Goal: Task Accomplishment & Management: Use online tool/utility

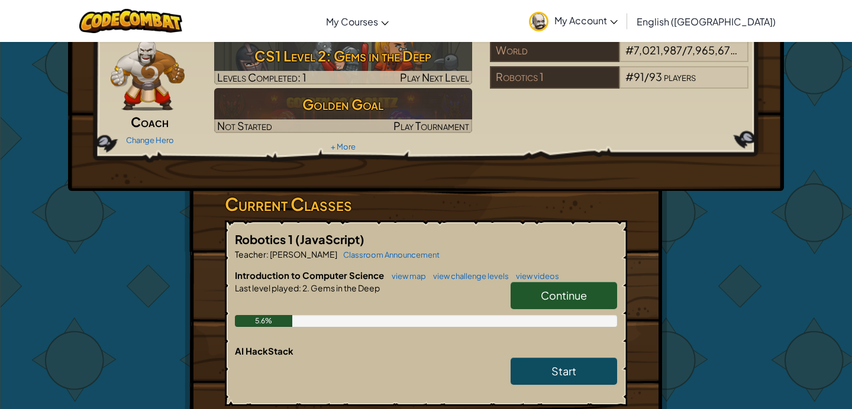
scroll to position [57, 0]
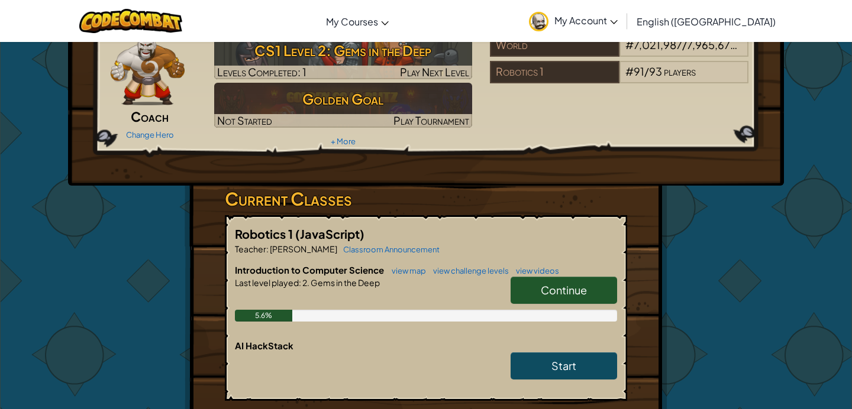
click at [558, 293] on span "Continue" at bounding box center [563, 290] width 46 height 14
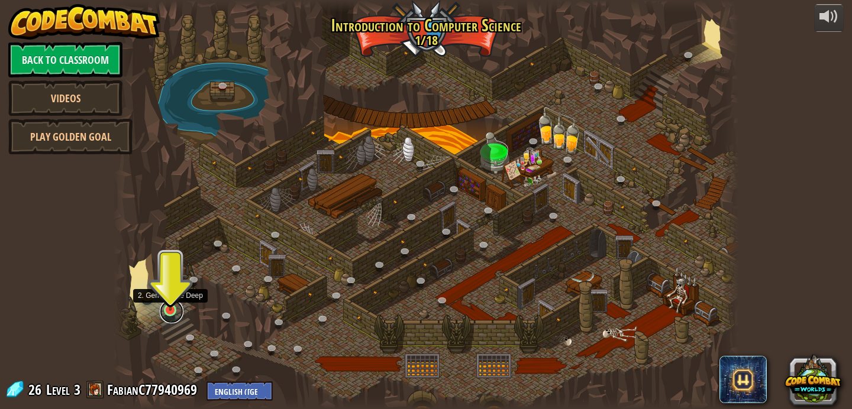
click at [167, 312] on link at bounding box center [172, 312] width 24 height 24
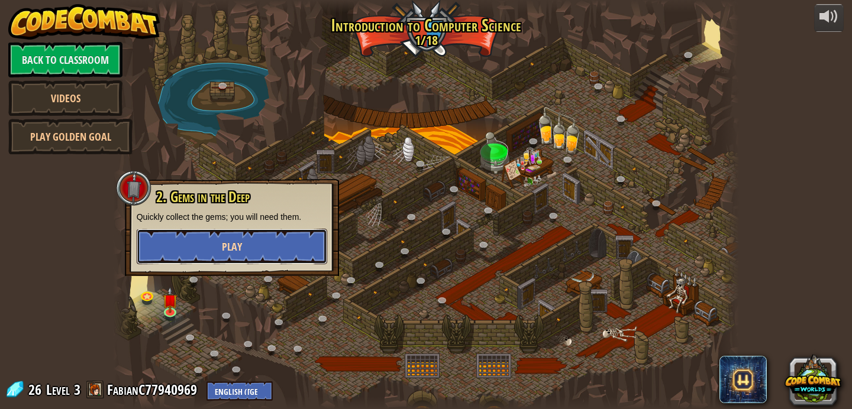
click at [258, 255] on button "Play" at bounding box center [232, 246] width 190 height 35
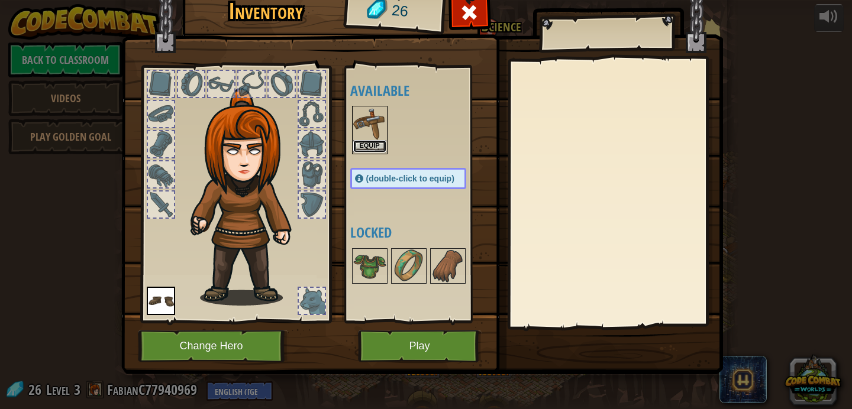
click at [370, 144] on button "Equip" at bounding box center [369, 146] width 33 height 12
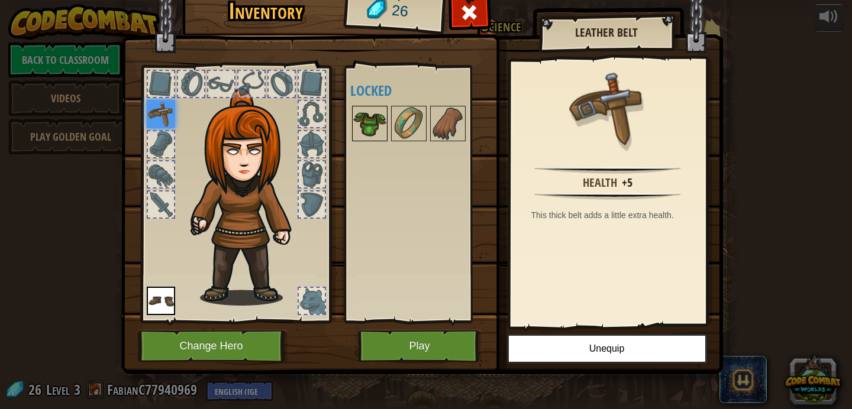
click at [370, 127] on img at bounding box center [369, 123] width 33 height 33
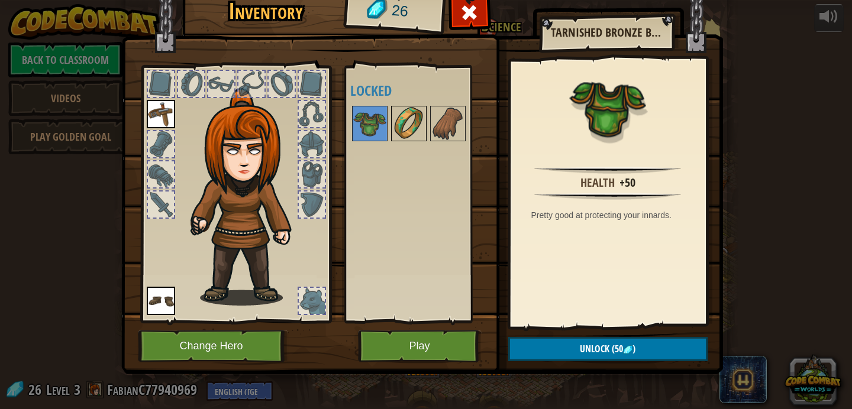
click at [402, 121] on img at bounding box center [408, 123] width 33 height 33
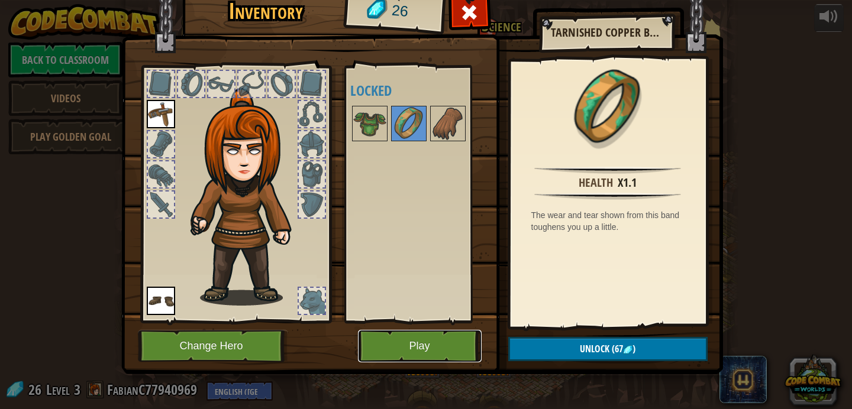
click at [390, 350] on button "Play" at bounding box center [420, 346] width 124 height 33
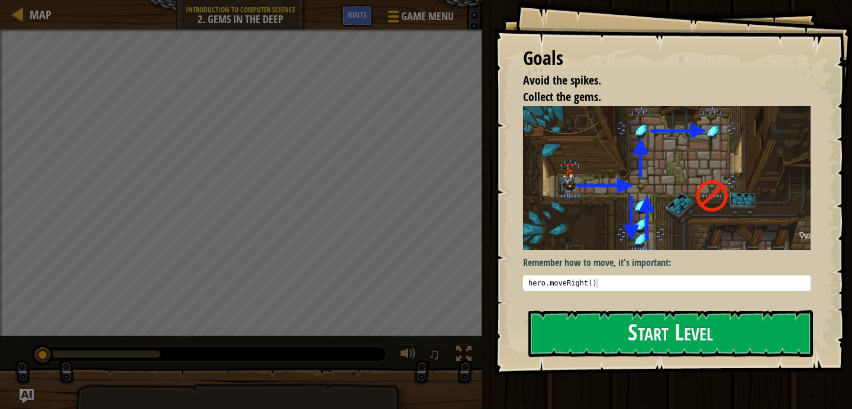
type textarea "hero.moveRight()"
drag, startPoint x: 608, startPoint y: 286, endPoint x: 516, endPoint y: 286, distance: 91.7
click at [516, 287] on div "Goals Avoid the spikes. Collect the gems. Remember how to move, it's important:…" at bounding box center [672, 188] width 358 height 376
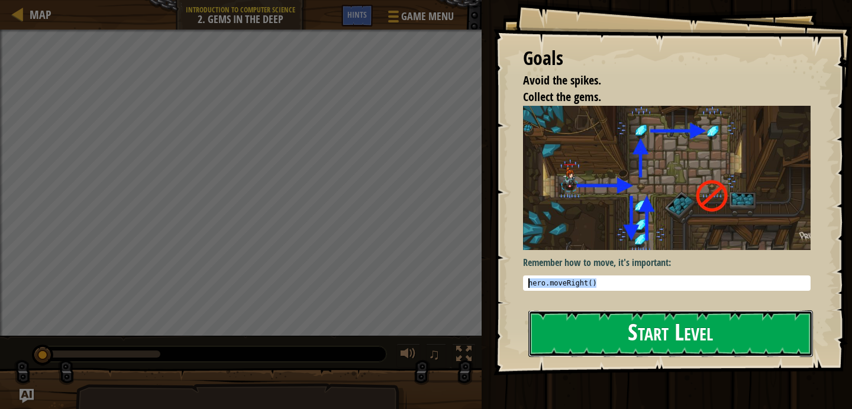
click at [577, 323] on button "Start Level" at bounding box center [670, 333] width 284 height 47
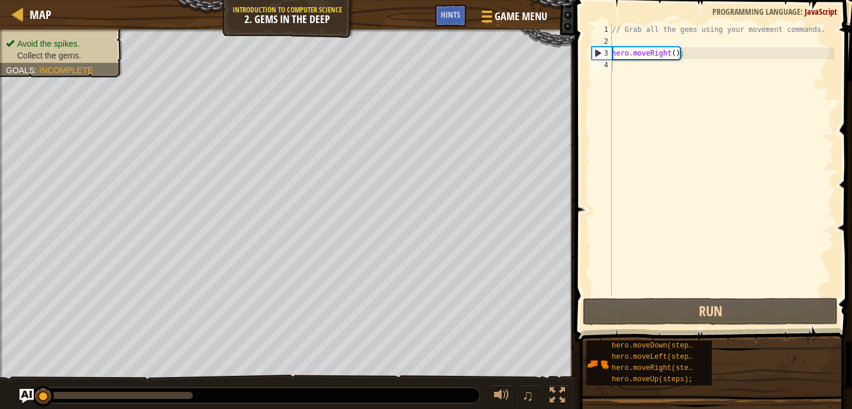
click at [642, 296] on span at bounding box center [714, 154] width 286 height 377
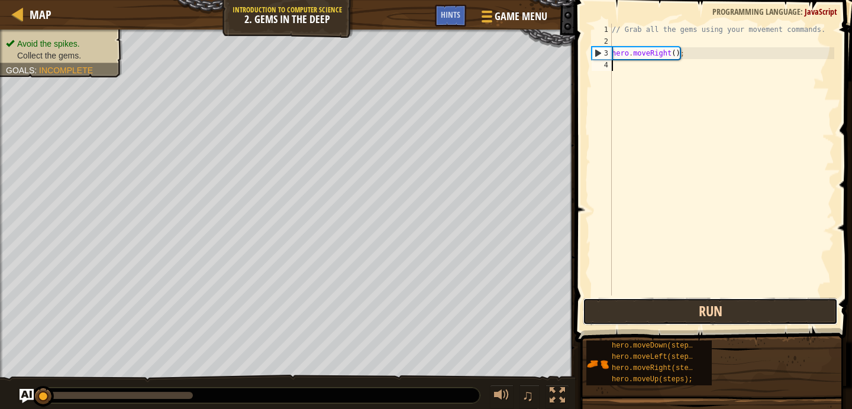
click at [642, 305] on button "Run" at bounding box center [709, 311] width 255 height 27
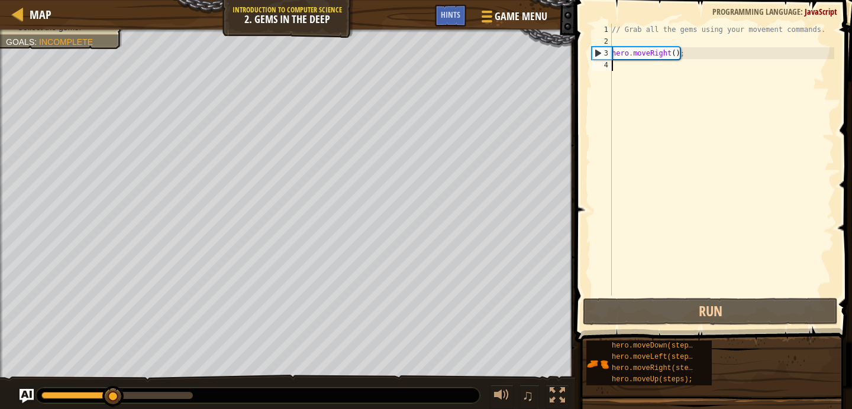
paste textarea "hero.moveRight()"
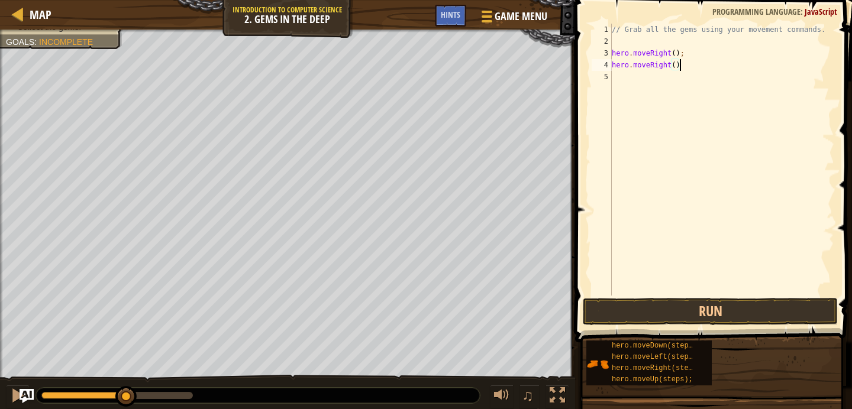
click at [664, 67] on div "// Grab all the gems using your movement commands. hero . moveRight ( ) ; hero …" at bounding box center [721, 172] width 225 height 296
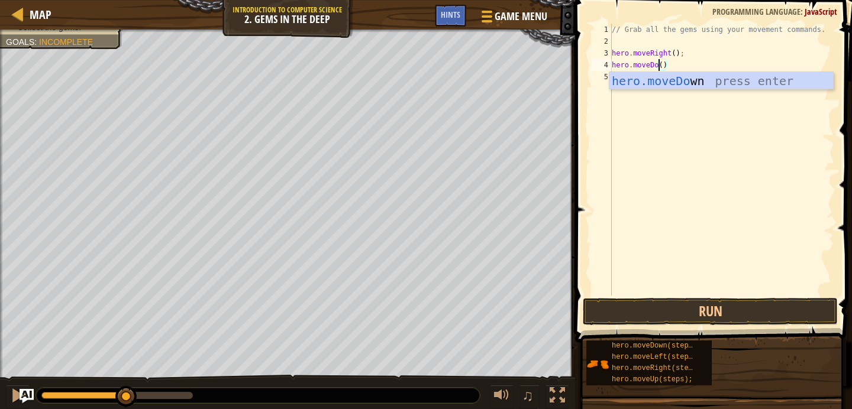
scroll to position [5, 4]
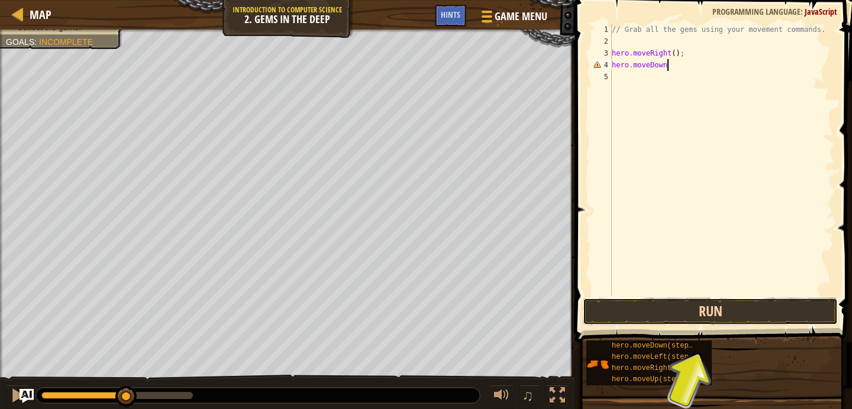
click at [721, 310] on button "Run" at bounding box center [709, 311] width 255 height 27
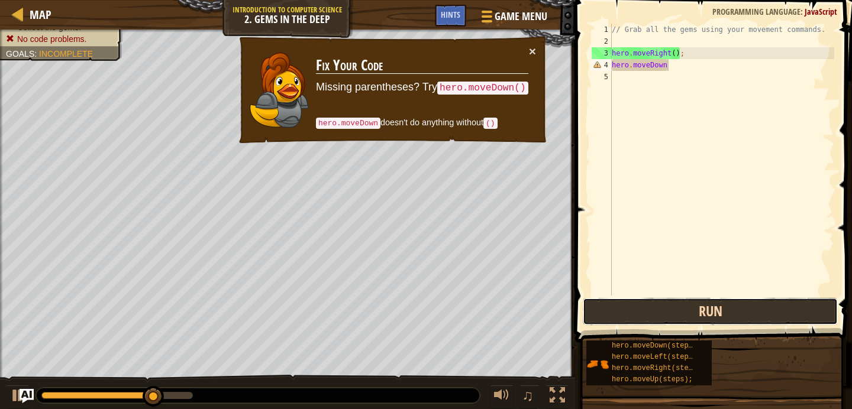
click at [720, 310] on button "Run" at bounding box center [709, 311] width 255 height 27
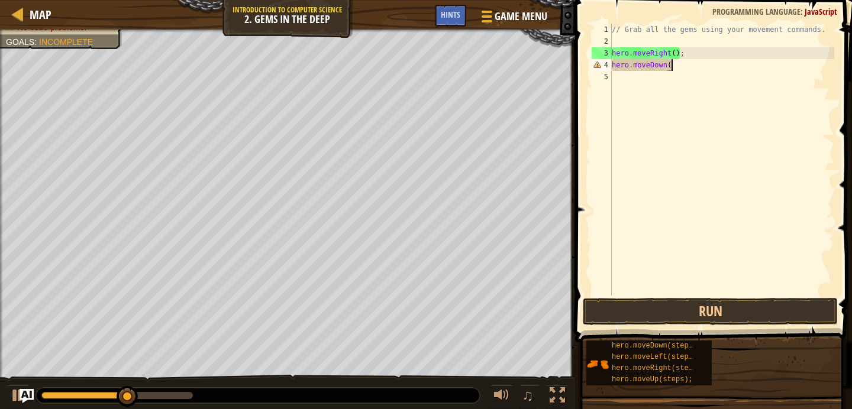
scroll to position [5, 5]
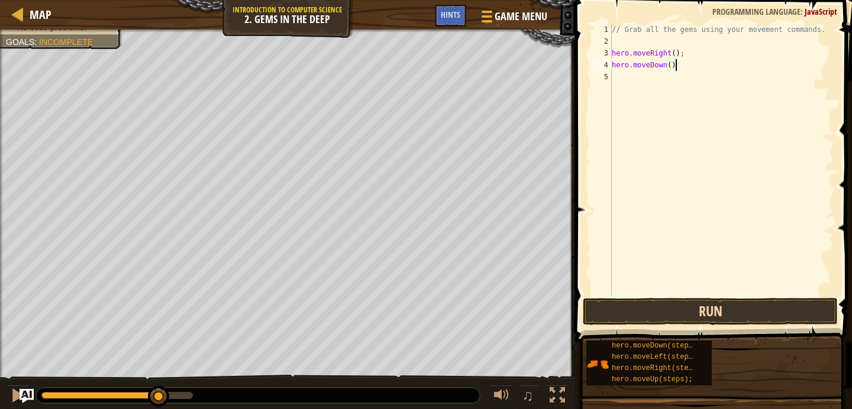
type textarea "hero.moveDown()"
click at [669, 311] on button "Run" at bounding box center [709, 311] width 255 height 27
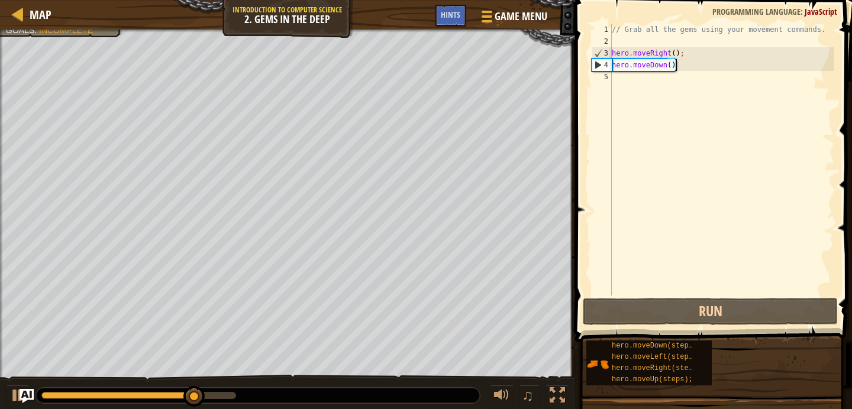
click at [682, 68] on div "// Grab all the gems using your movement commands. hero . moveRight ( ) ; hero …" at bounding box center [721, 172] width 225 height 296
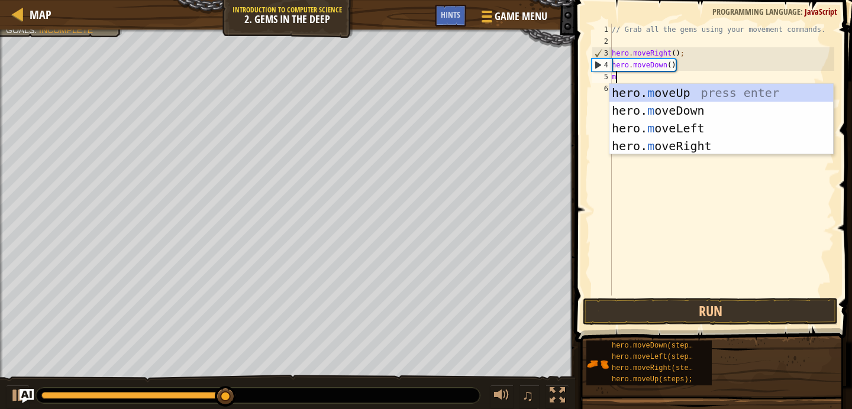
type textarea "mo"
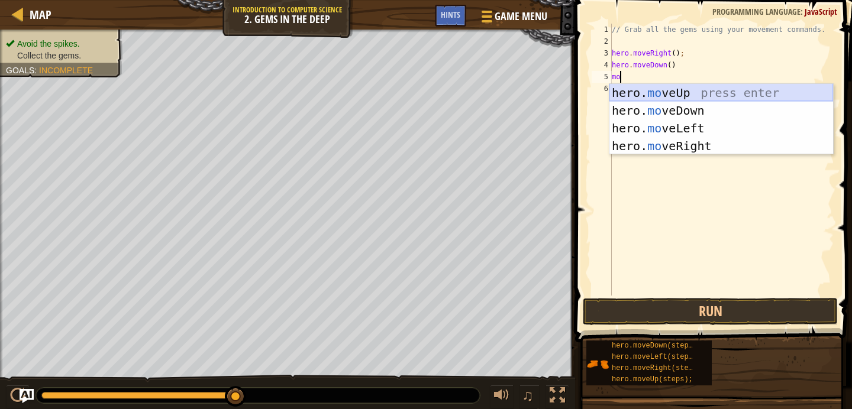
click at [682, 100] on div "hero. mo veUp press enter hero. mo veDown press enter hero. mo veLeft press ent…" at bounding box center [721, 137] width 224 height 106
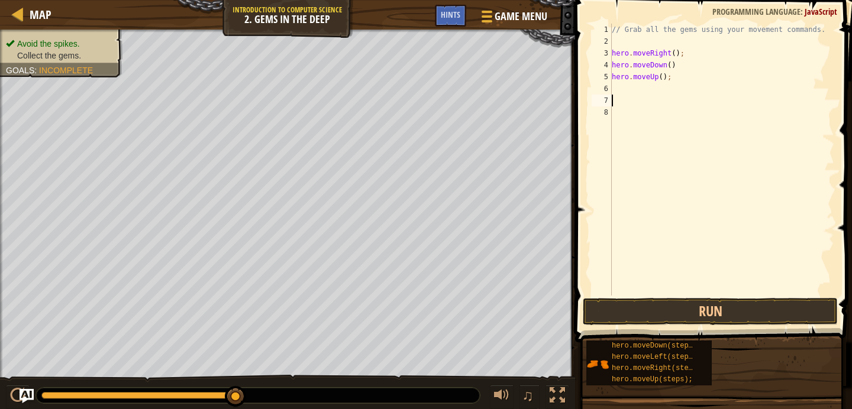
type textarea "m"
type textarea "k"
type textarea "m"
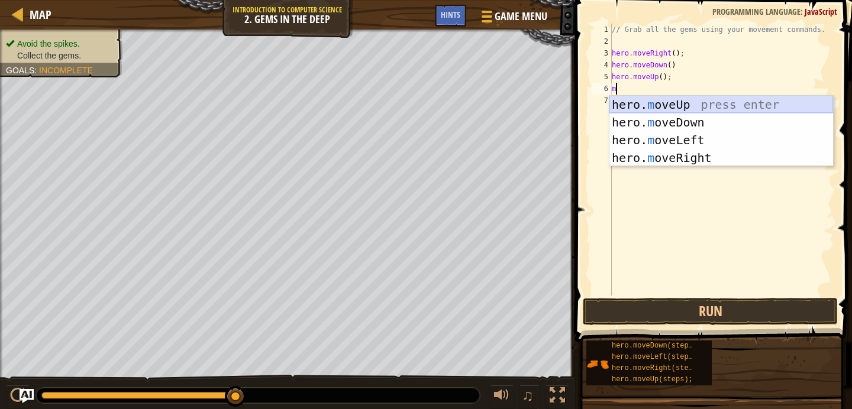
click at [671, 105] on div "hero. m oveUp press enter hero. m oveDown press enter hero. m oveLeft press ent…" at bounding box center [721, 149] width 224 height 106
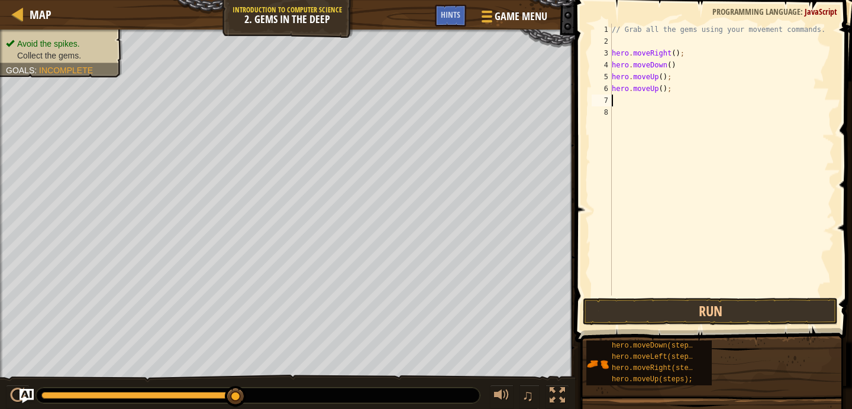
type textarea "m"
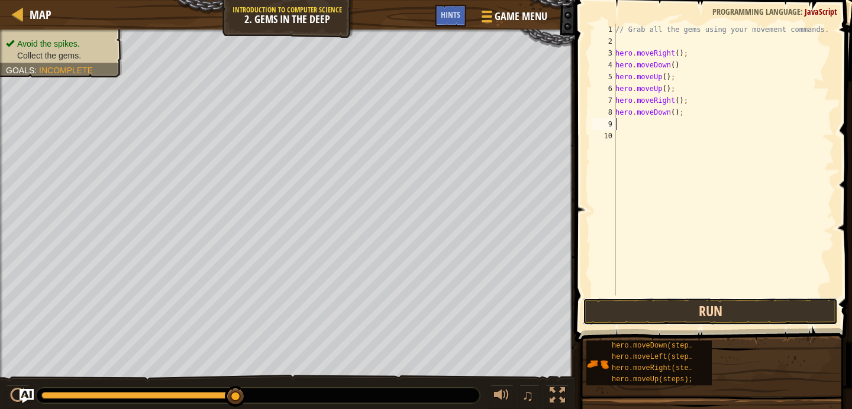
click at [697, 307] on button "Run" at bounding box center [709, 311] width 255 height 27
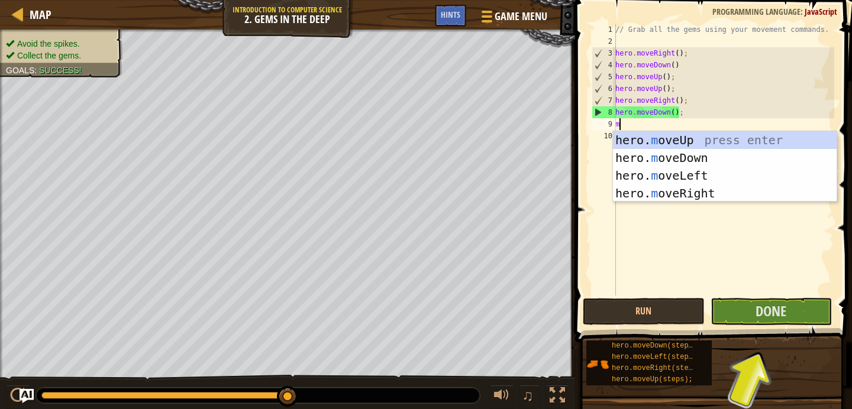
type textarea "mo"
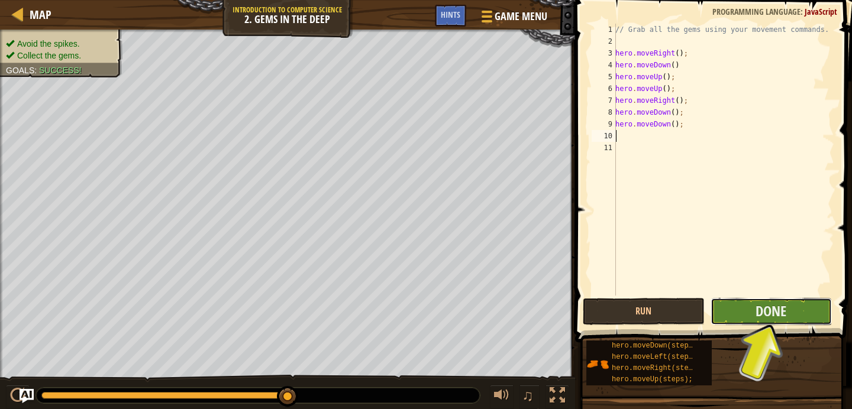
click at [742, 305] on button "Done" at bounding box center [770, 311] width 121 height 27
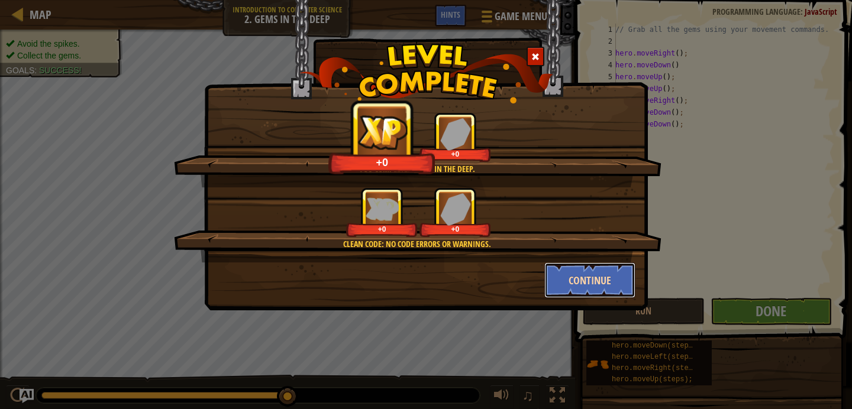
click at [616, 289] on button "Continue" at bounding box center [590, 280] width 92 height 35
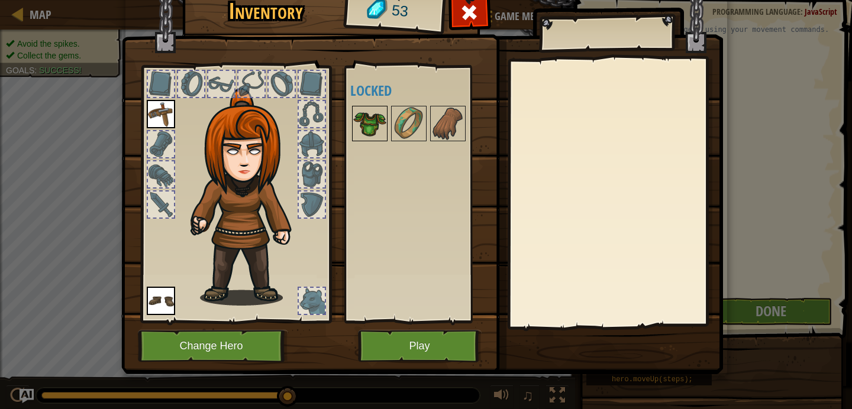
click at [368, 125] on img at bounding box center [369, 123] width 33 height 33
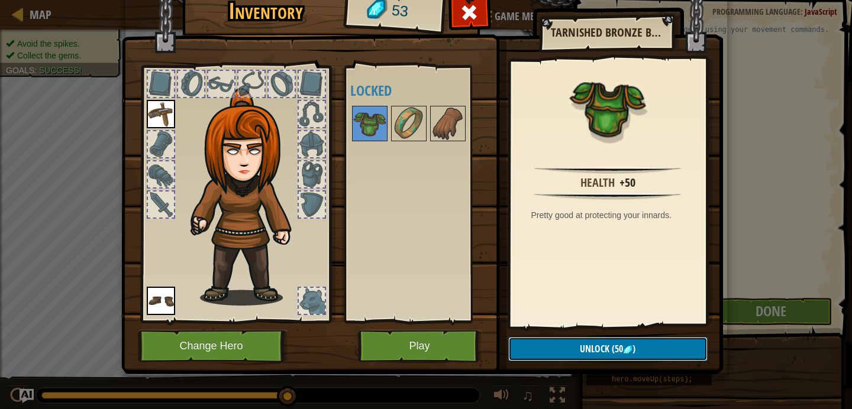
click at [530, 360] on button "Unlock (50 )" at bounding box center [607, 349] width 199 height 24
click at [532, 354] on button "Confirm" at bounding box center [607, 349] width 199 height 24
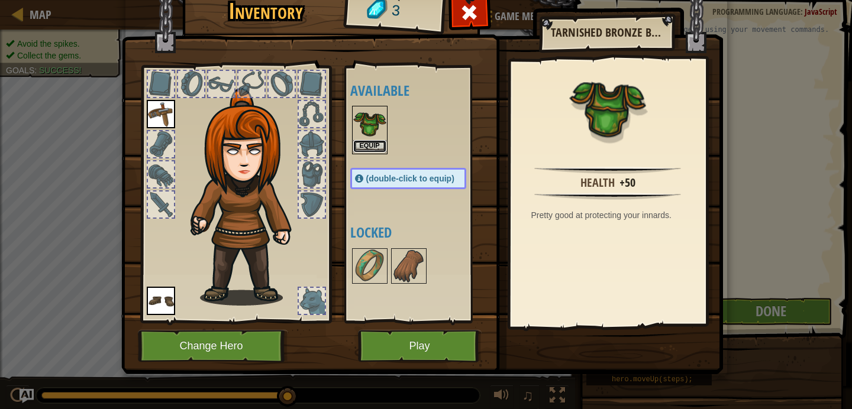
click at [371, 147] on button "Equip" at bounding box center [369, 146] width 33 height 12
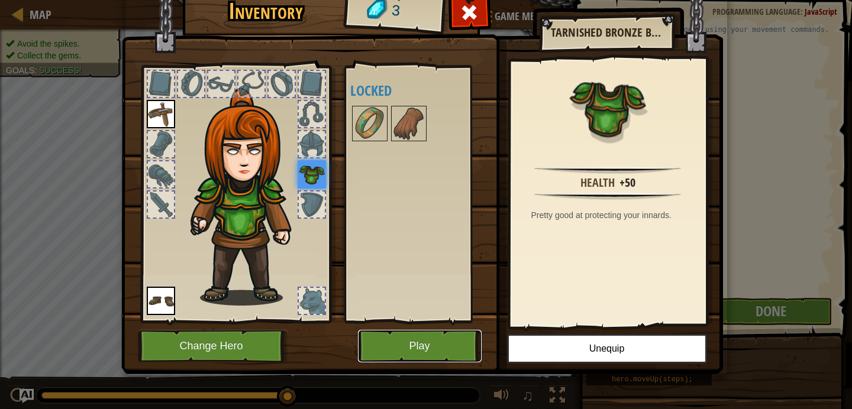
click at [373, 335] on button "Play" at bounding box center [420, 346] width 124 height 33
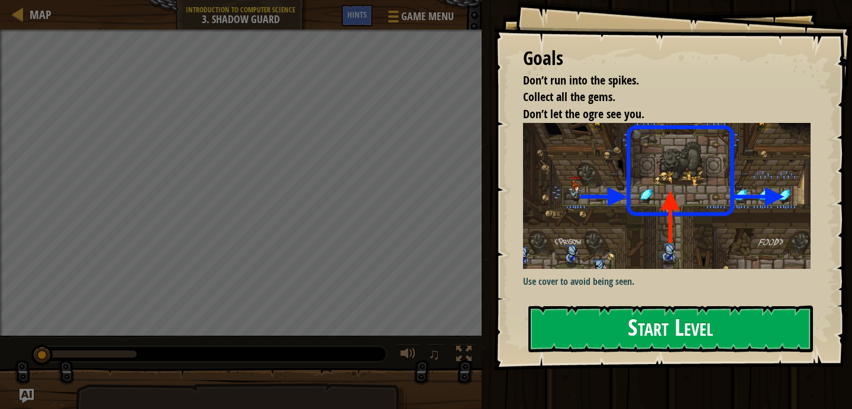
click at [584, 315] on button "Start Level" at bounding box center [670, 329] width 284 height 47
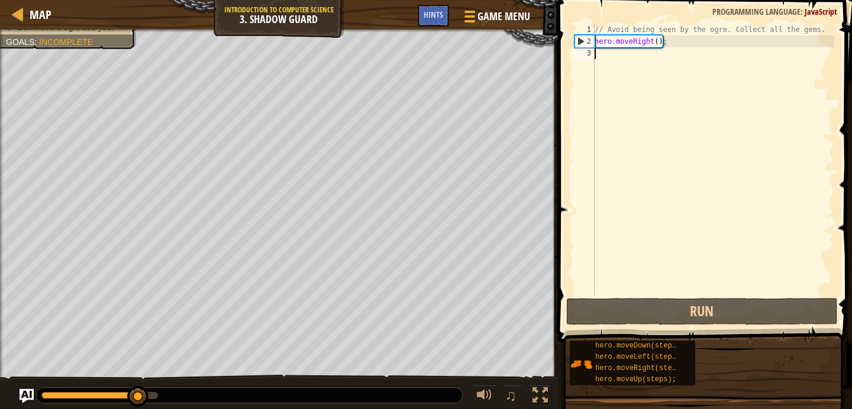
type textarea "m"
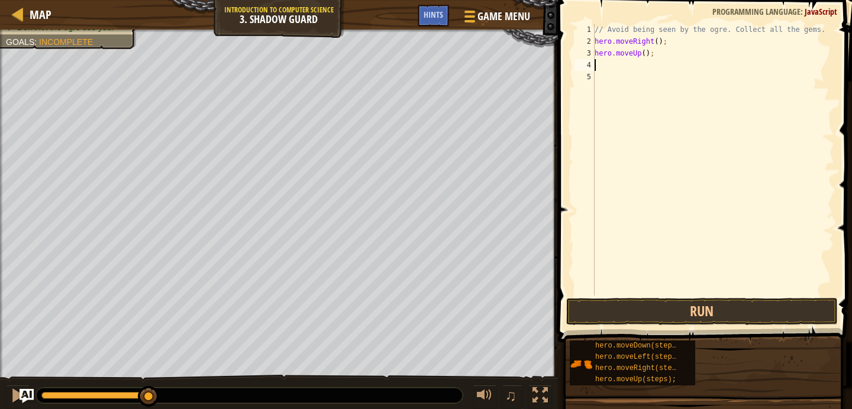
type textarea ","
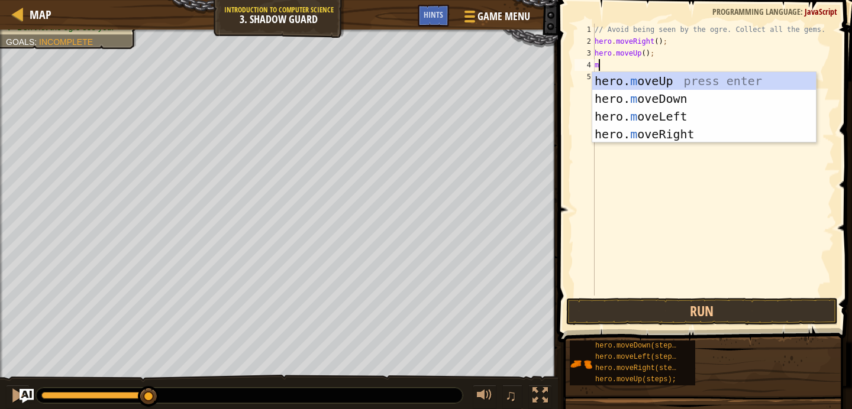
type textarea "mr"
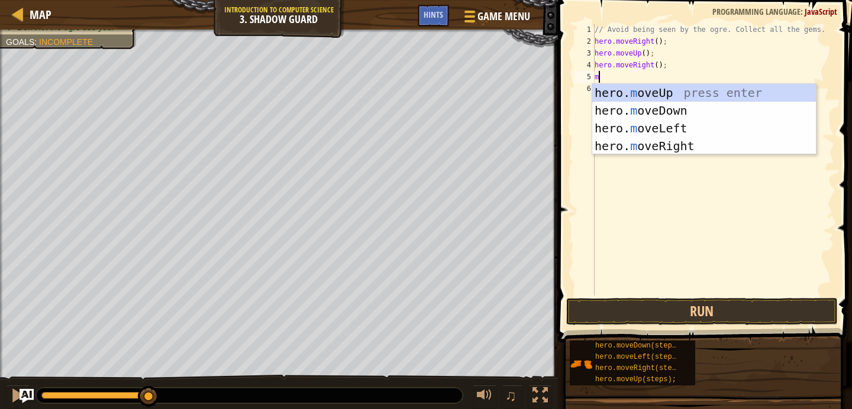
type textarea "md"
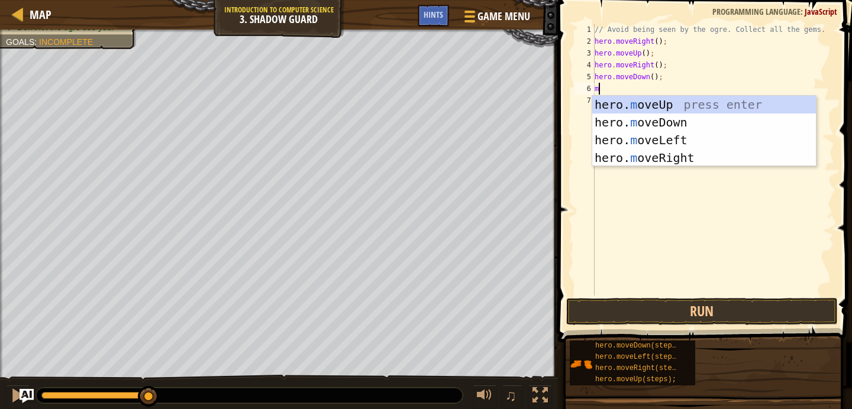
type textarea "mr"
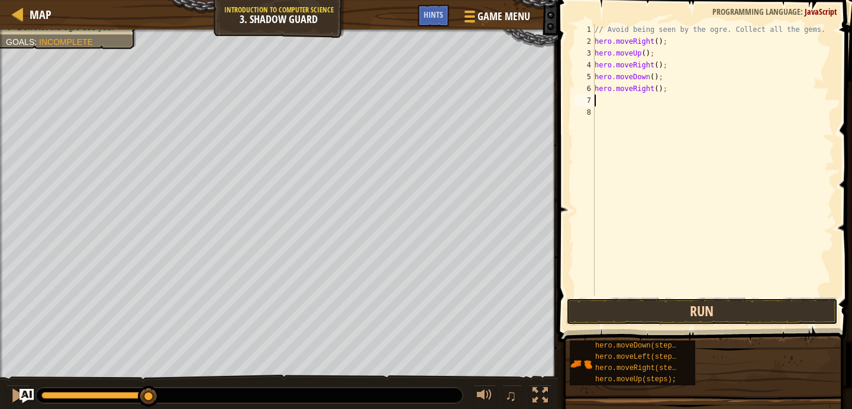
click at [681, 318] on button "Run" at bounding box center [701, 311] width 271 height 27
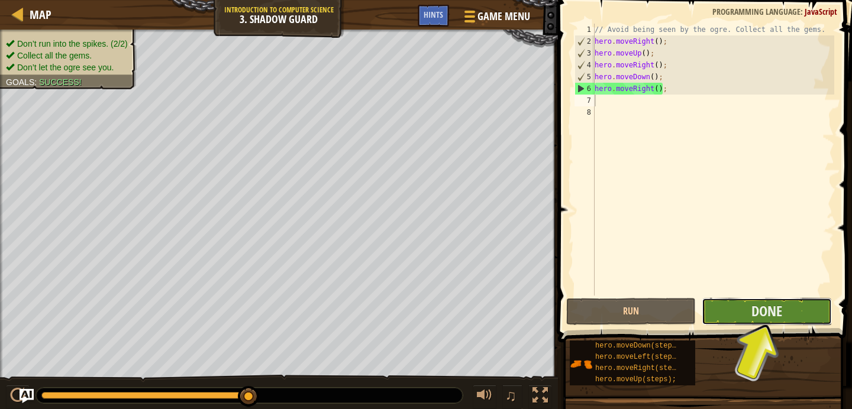
click at [720, 308] on button "Done" at bounding box center [766, 311] width 130 height 27
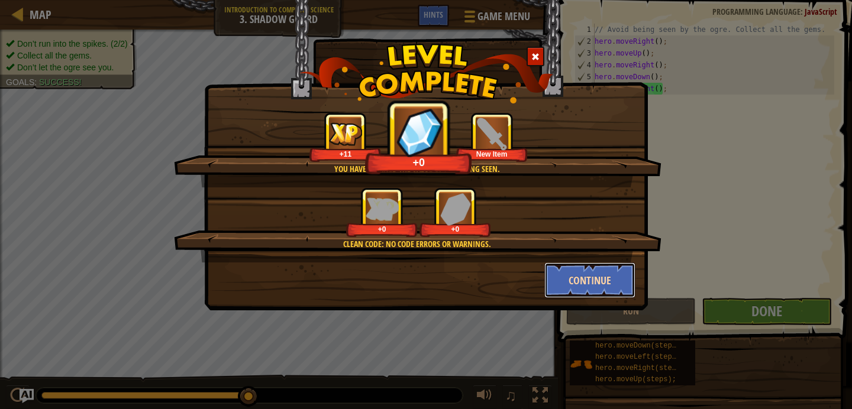
click at [599, 272] on button "Continue" at bounding box center [590, 280] width 92 height 35
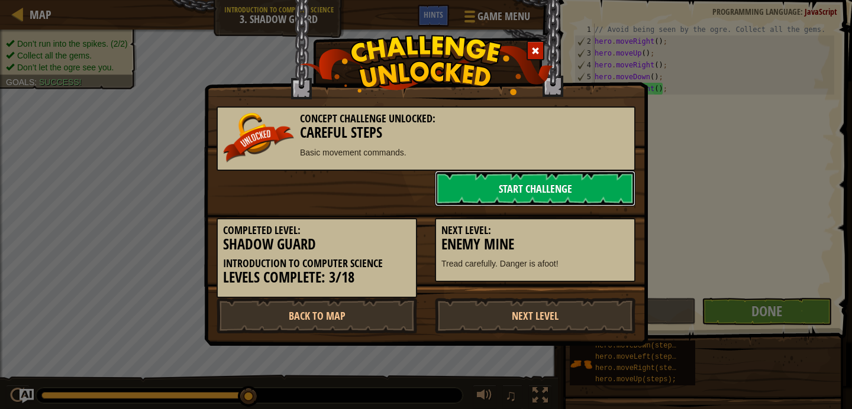
click at [549, 205] on link "Start Challenge" at bounding box center [535, 188] width 200 height 35
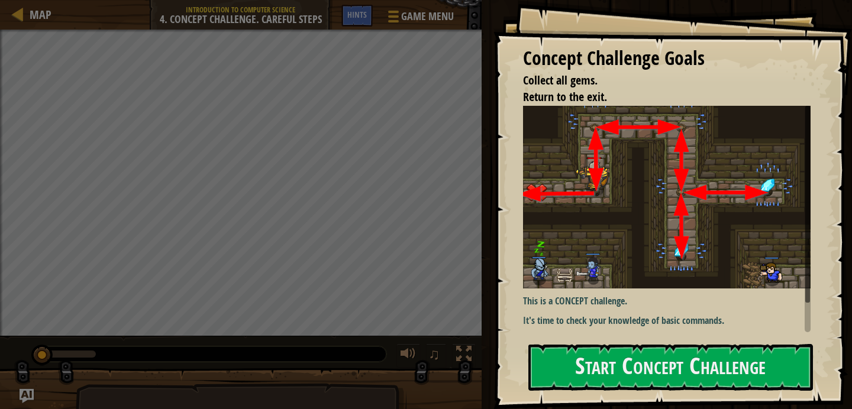
click at [562, 343] on div "Concept Challenge Goals Collect all gems. Return to the exit. This is a CONCEPT…" at bounding box center [672, 204] width 358 height 409
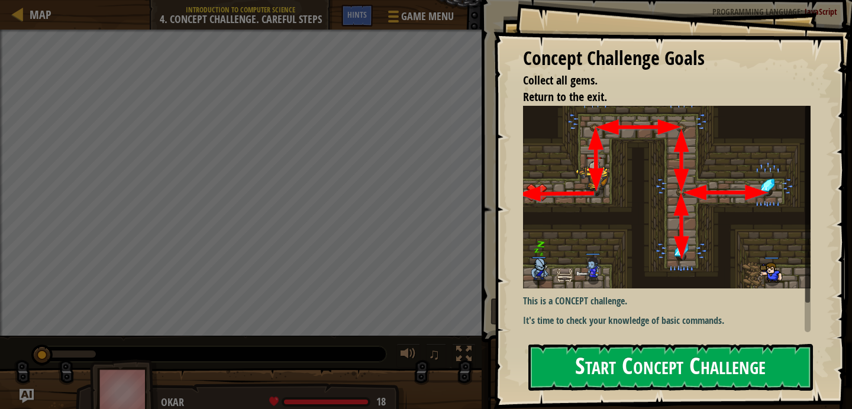
click at [579, 355] on button "Start Concept Challenge" at bounding box center [670, 367] width 284 height 47
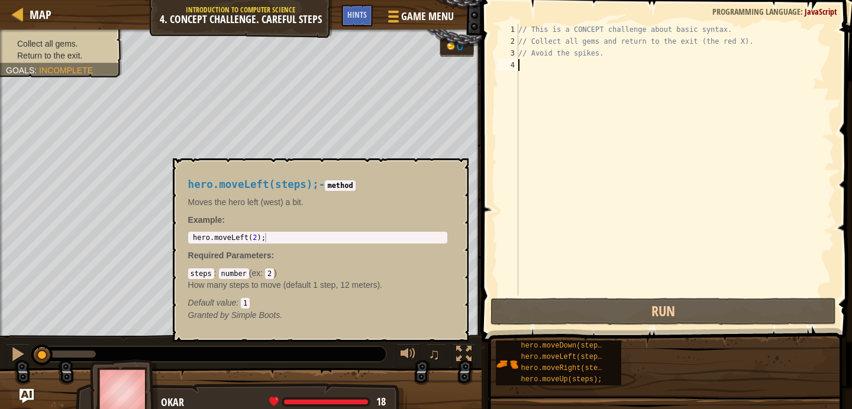
scroll to position [5, 0]
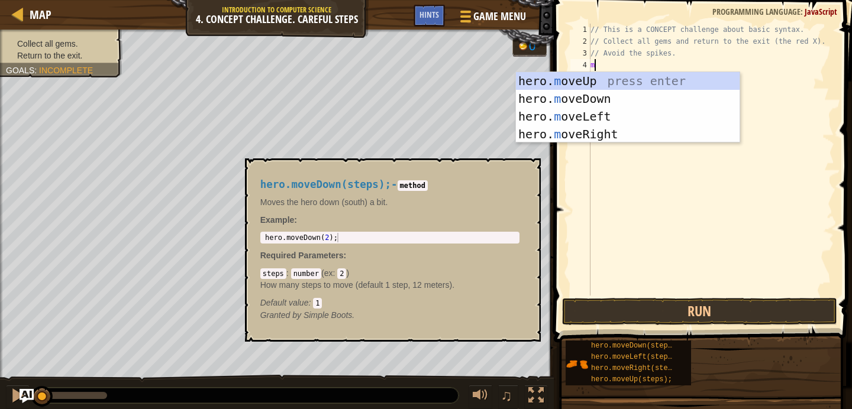
type textarea "mr"
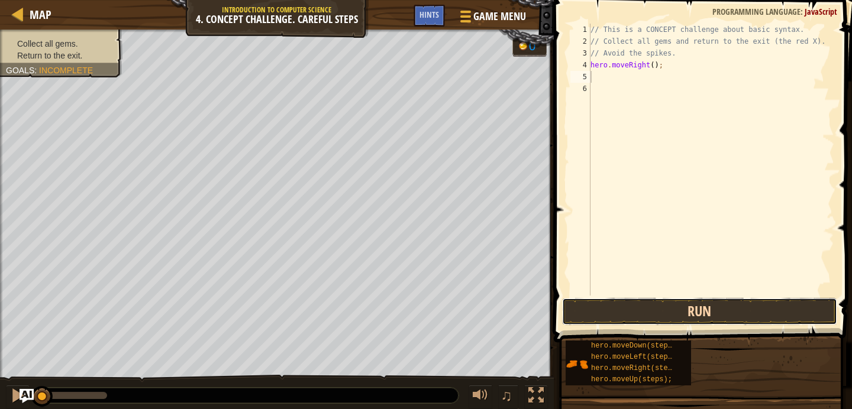
click at [597, 305] on button "Run" at bounding box center [700, 311] width 276 height 27
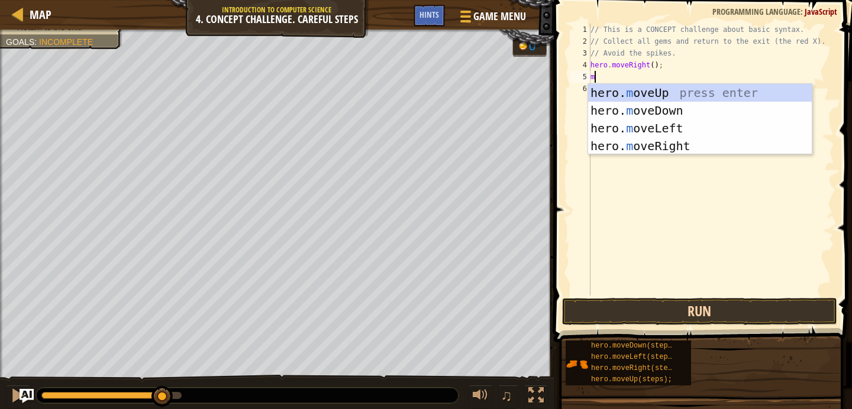
type textarea "mr"
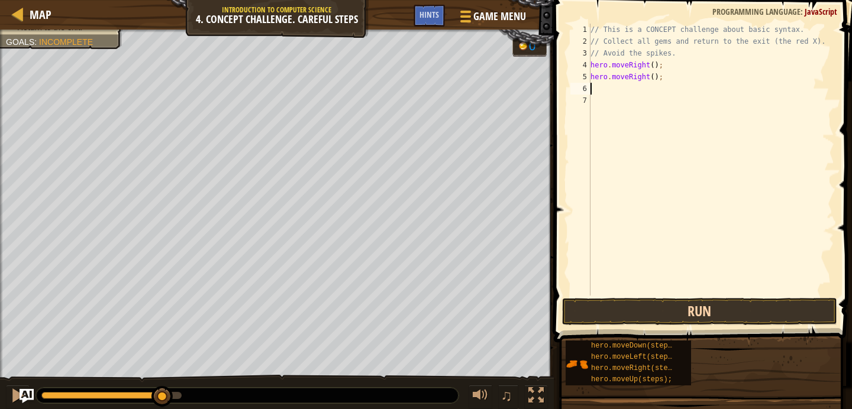
type textarea "m"
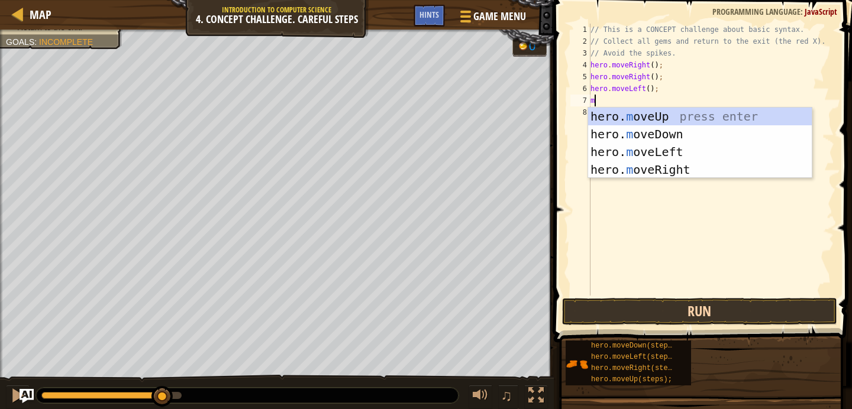
type textarea "md"
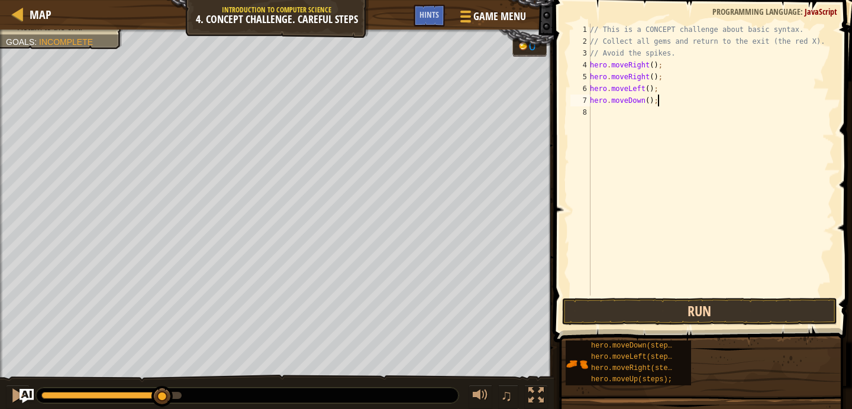
type textarea "hero.moveDown();"
click at [648, 316] on button "Run" at bounding box center [700, 311] width 276 height 27
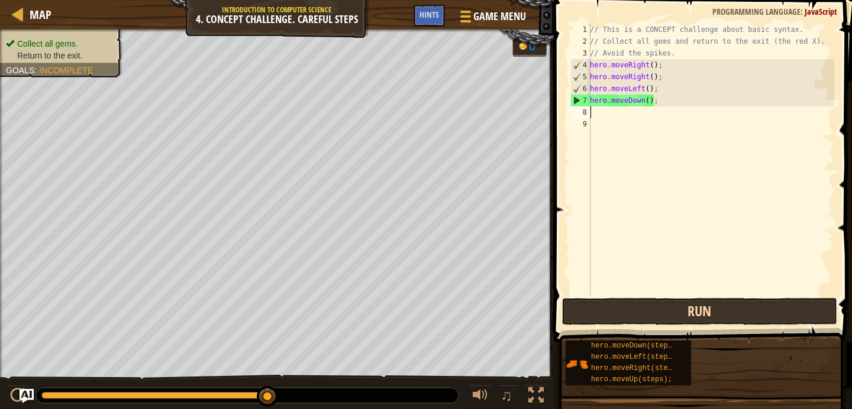
type textarea "m"
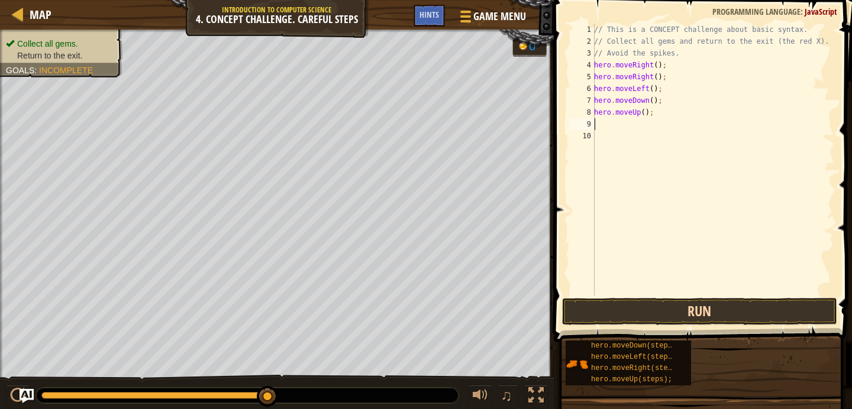
type textarea "m"
type textarea "h"
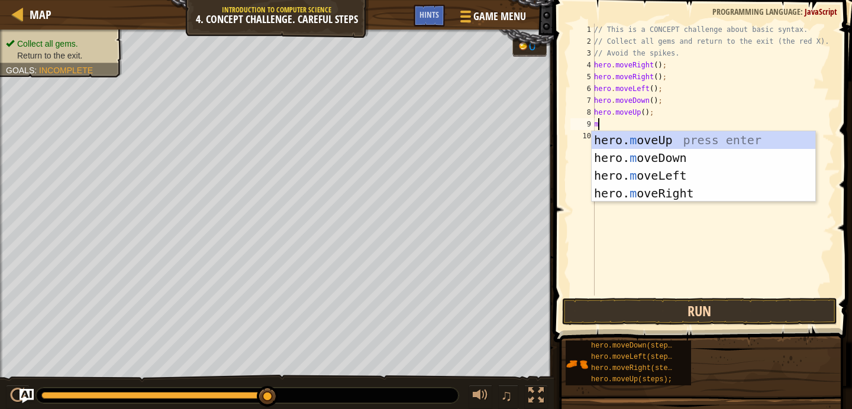
type textarea "ml"
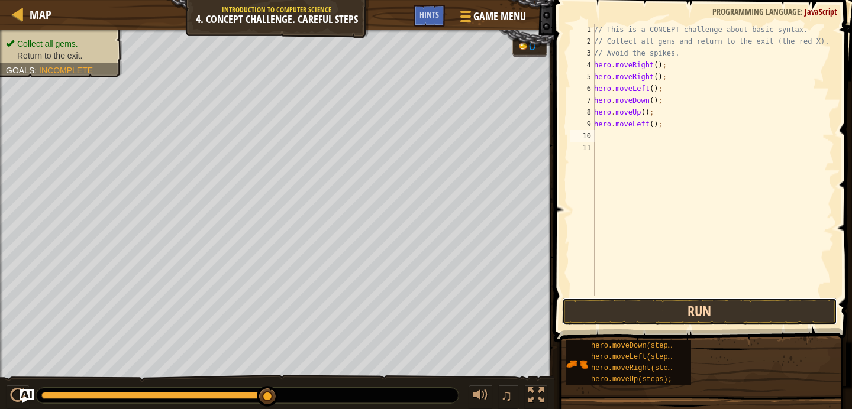
click at [710, 311] on button "Run" at bounding box center [700, 311] width 276 height 27
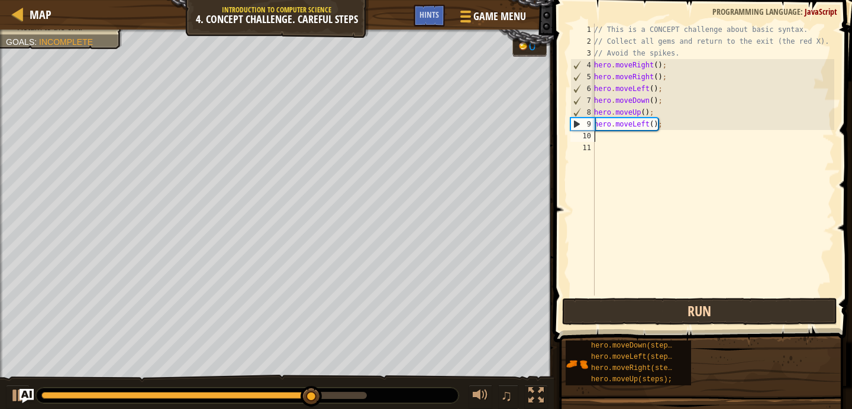
type textarea ","
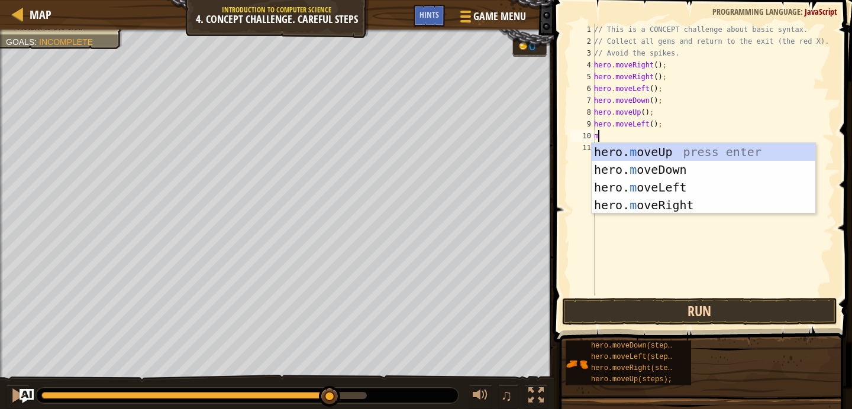
type textarea "ml"
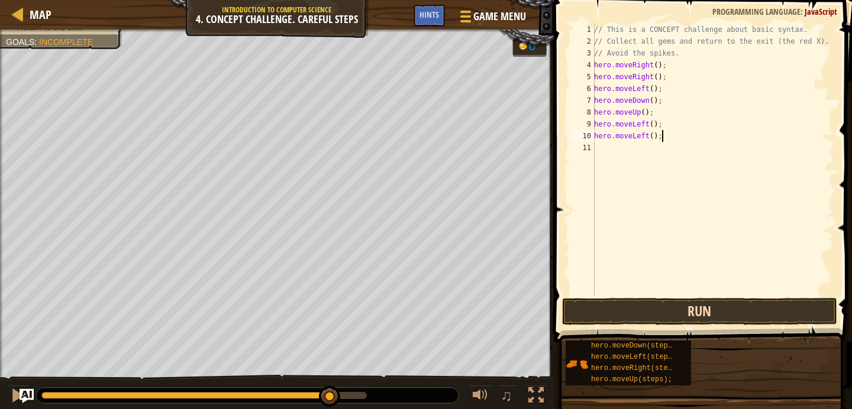
type textarea "hero.moveLeft();"
click at [717, 318] on button "Run" at bounding box center [700, 311] width 276 height 27
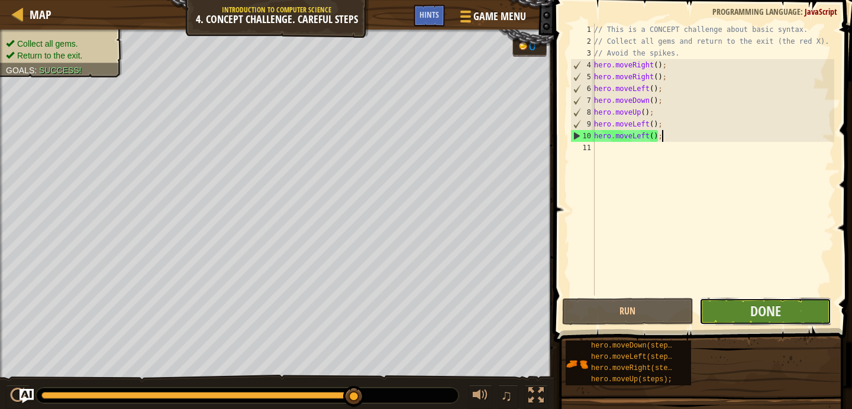
click at [723, 318] on button "Done" at bounding box center [765, 311] width 132 height 27
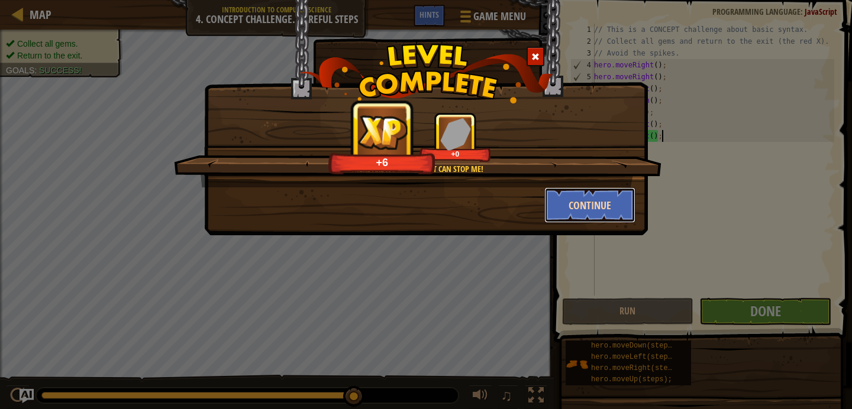
click at [582, 202] on button "Continue" at bounding box center [590, 204] width 92 height 35
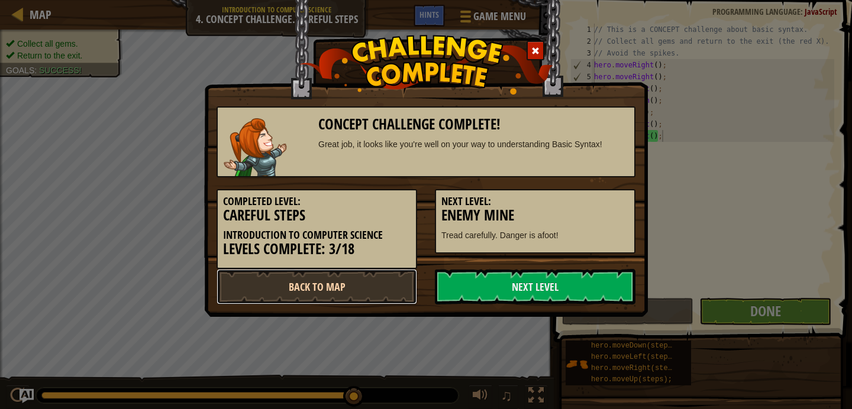
click at [377, 279] on link "Back to Map" at bounding box center [316, 286] width 200 height 35
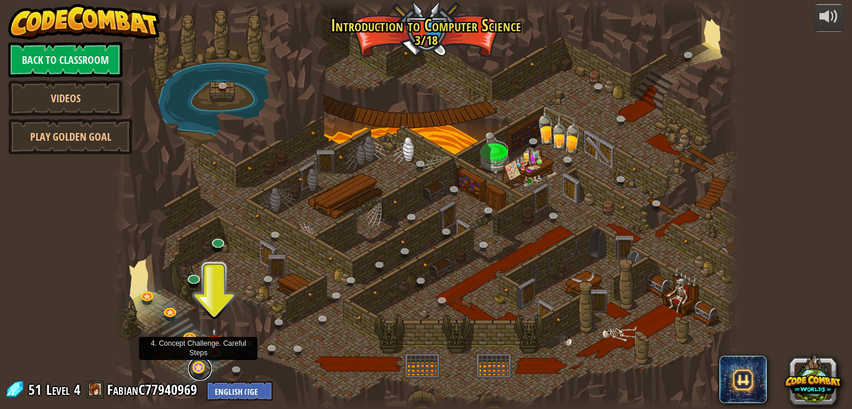
click at [205, 369] on link at bounding box center [200, 369] width 24 height 24
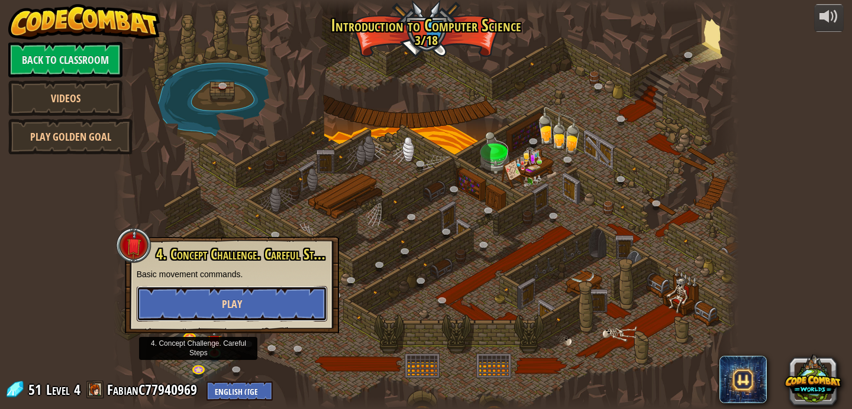
click at [220, 306] on button "Play" at bounding box center [232, 303] width 190 height 35
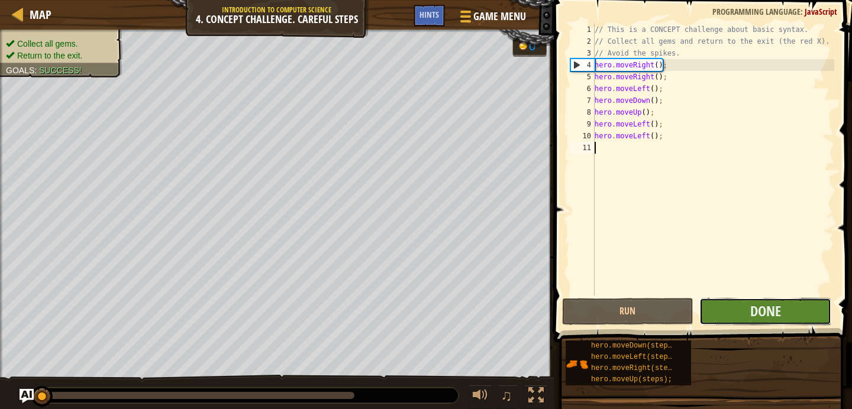
click at [724, 305] on button "Done" at bounding box center [765, 311] width 132 height 27
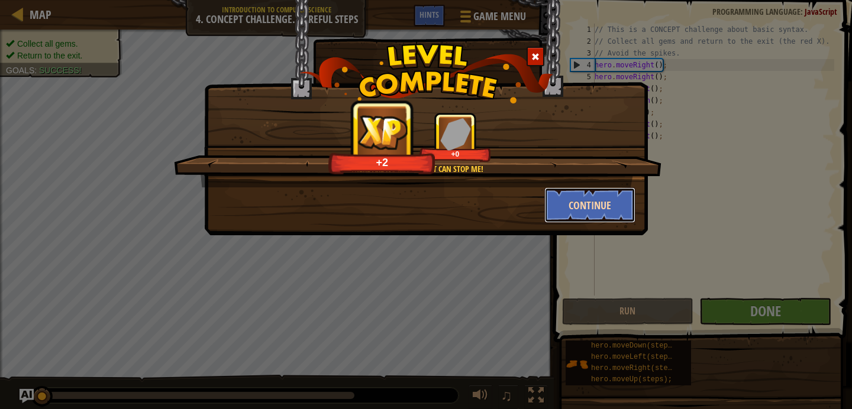
click at [605, 208] on button "Continue" at bounding box center [590, 204] width 92 height 35
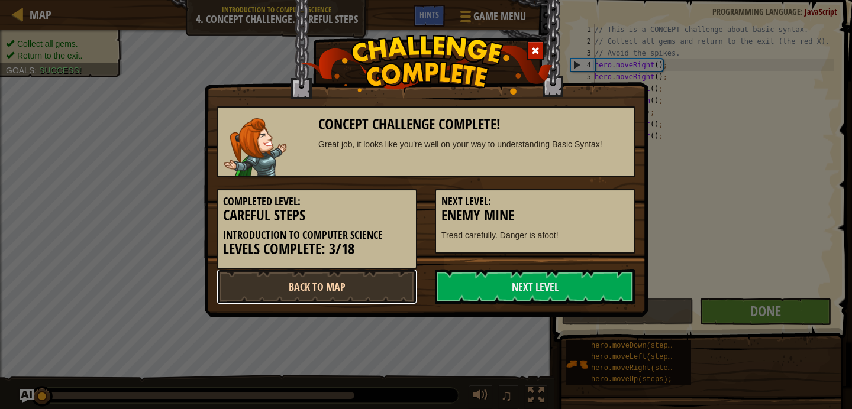
click at [390, 289] on link "Back to Map" at bounding box center [316, 286] width 200 height 35
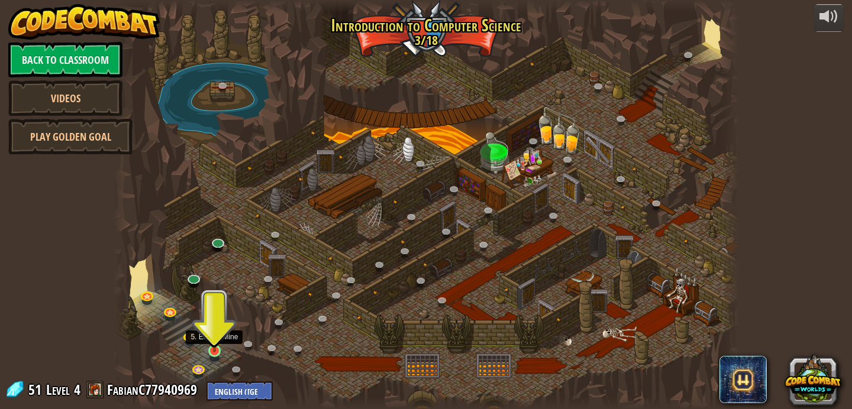
click at [212, 338] on img at bounding box center [214, 334] width 15 height 35
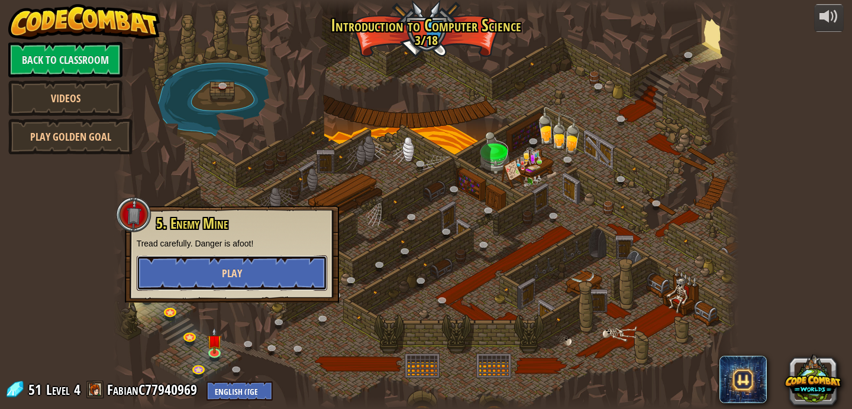
click at [253, 262] on button "Play" at bounding box center [232, 272] width 190 height 35
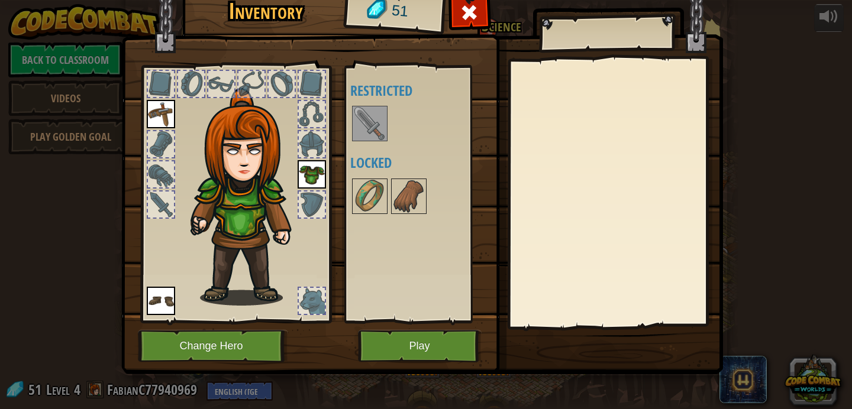
click at [386, 321] on div "Available Equip Equip Equip (double-click to equip) Restricted Locked" at bounding box center [417, 194] width 145 height 257
click at [386, 326] on img at bounding box center [421, 159] width 601 height 429
click at [389, 336] on button "Play" at bounding box center [420, 346] width 124 height 33
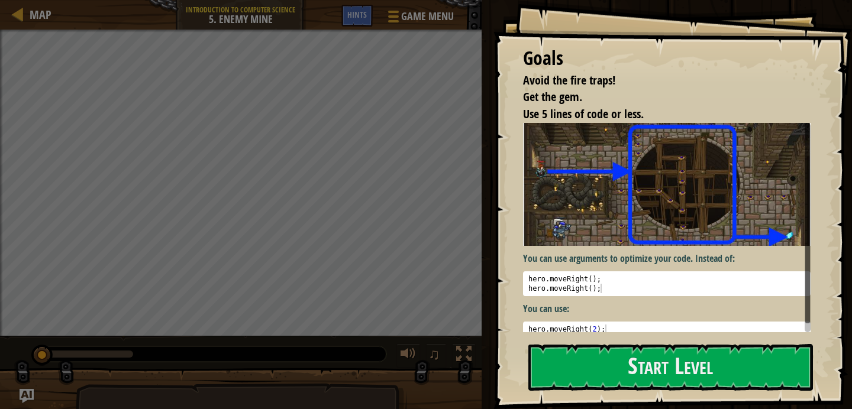
click at [590, 204] on img at bounding box center [666, 185] width 287 height 124
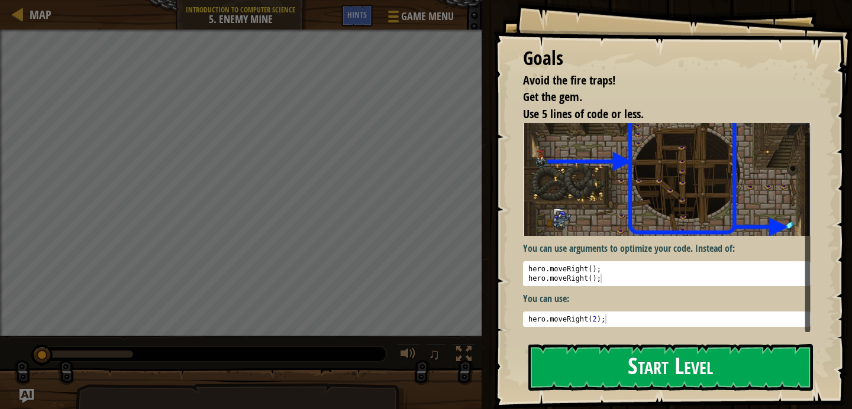
click at [630, 366] on button "Start Level" at bounding box center [670, 367] width 284 height 47
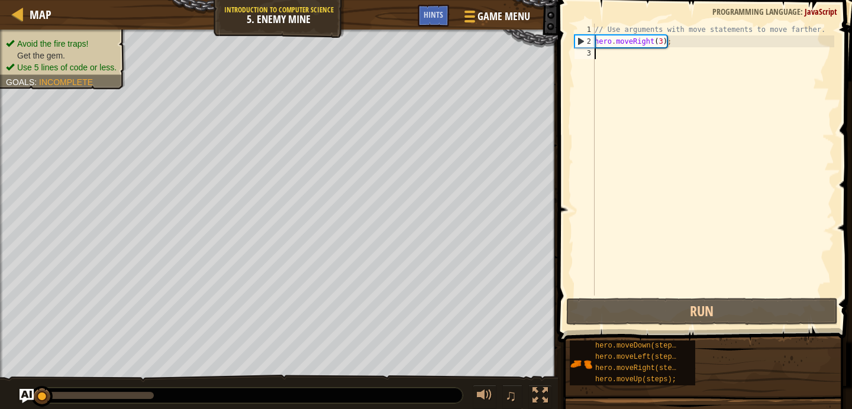
click at [661, 43] on div "// Use arguments with move statements to move farther. hero . moveRight ( 3 ) ;" at bounding box center [713, 172] width 242 height 296
type textarea "hero.moveRight(2);"
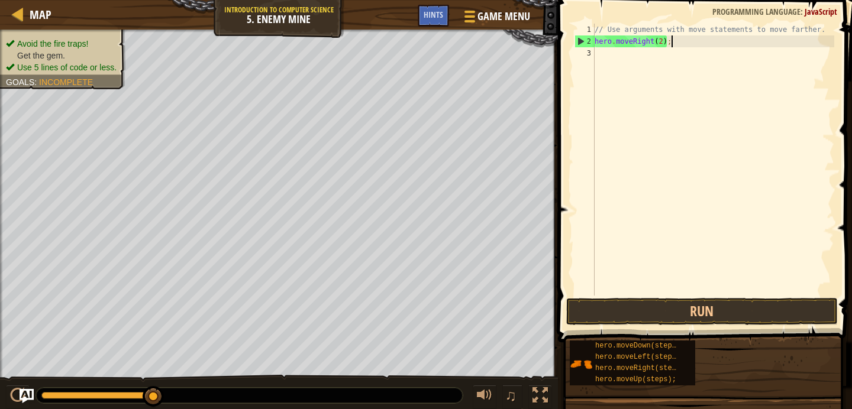
scroll to position [5, 0]
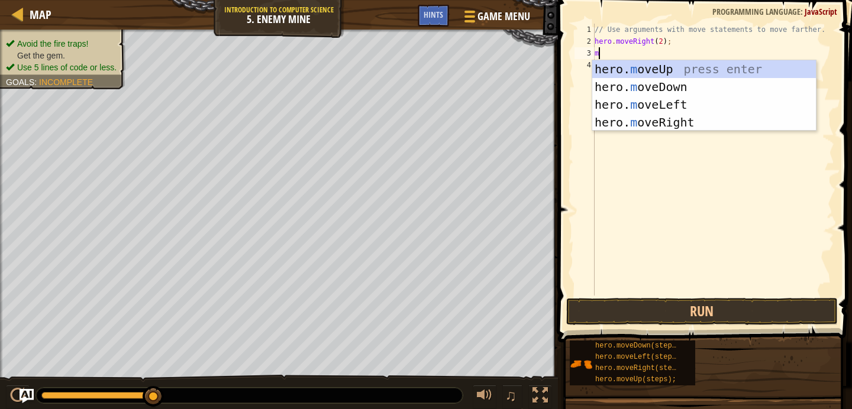
type textarea "mo"
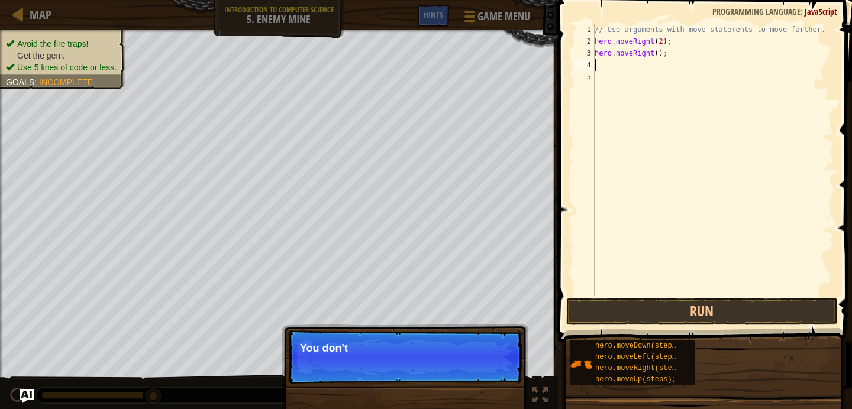
type textarea "hero.moveRight();"
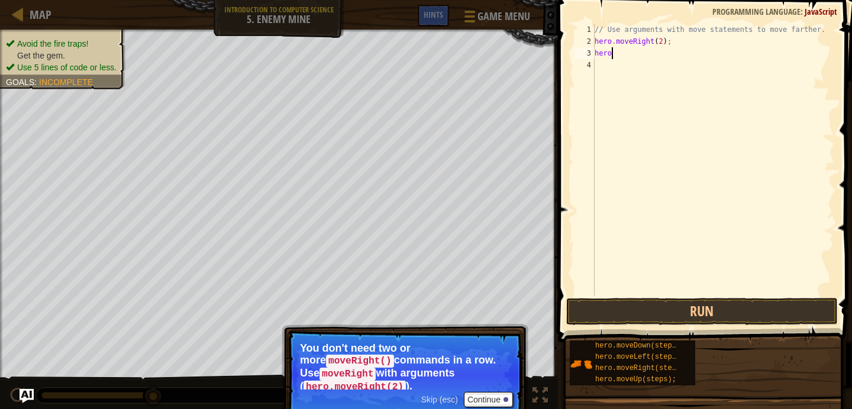
type textarea "h"
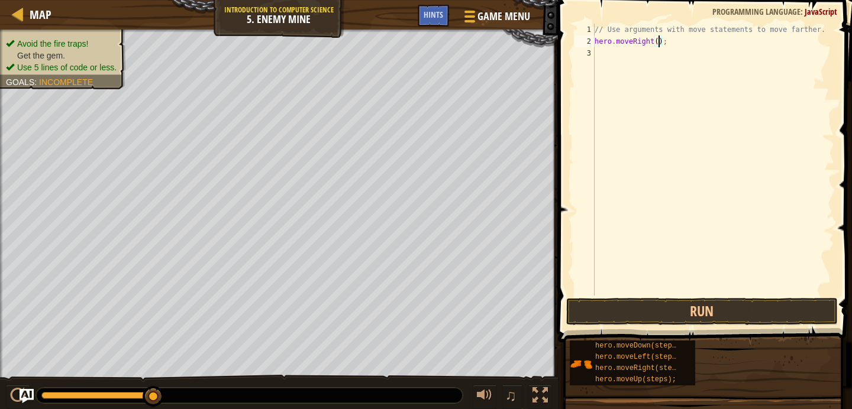
type textarea "hero.moveRight(3);"
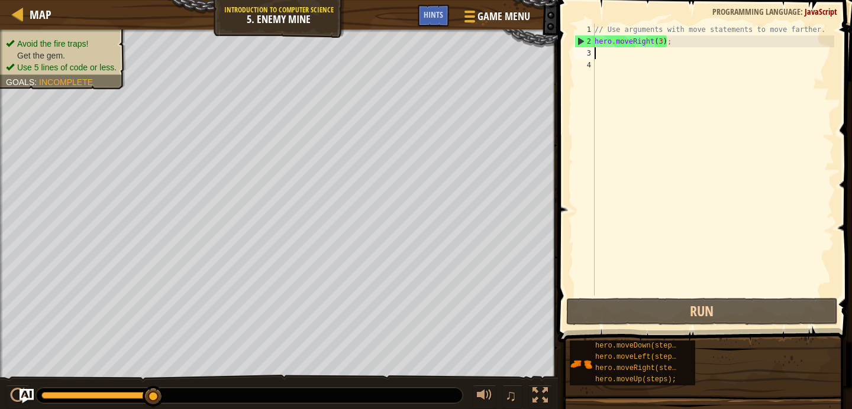
type textarea "m"
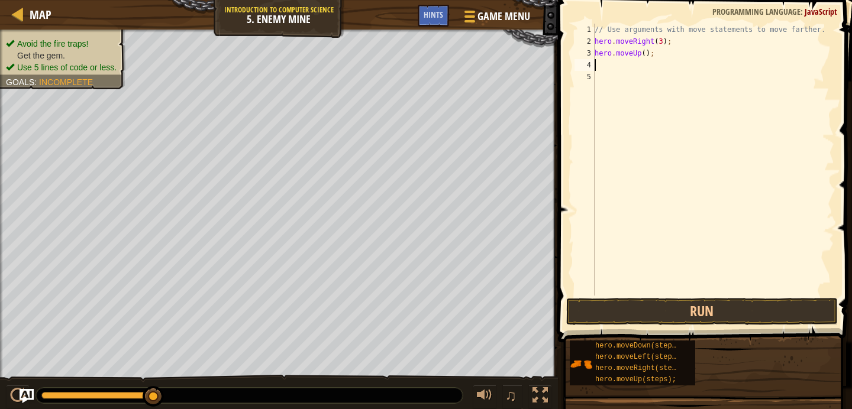
type textarea "m"
type textarea "hero.moveDown(4);"
click at [688, 313] on button "Run" at bounding box center [701, 311] width 271 height 27
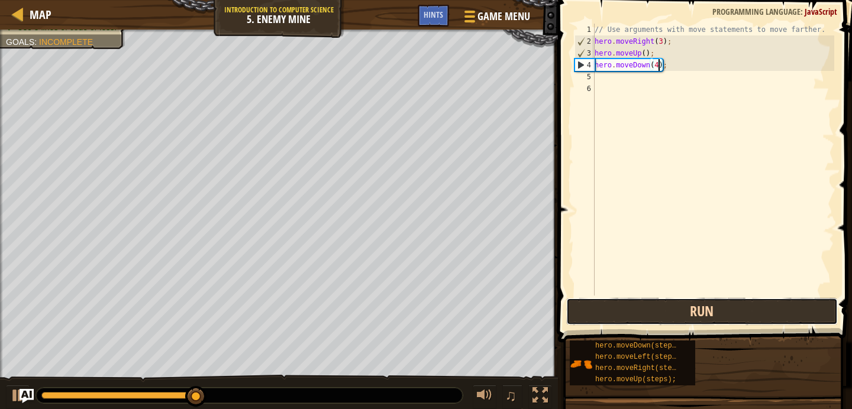
click at [678, 299] on button "Run" at bounding box center [701, 311] width 271 height 27
click at [684, 307] on button "Run" at bounding box center [701, 311] width 271 height 27
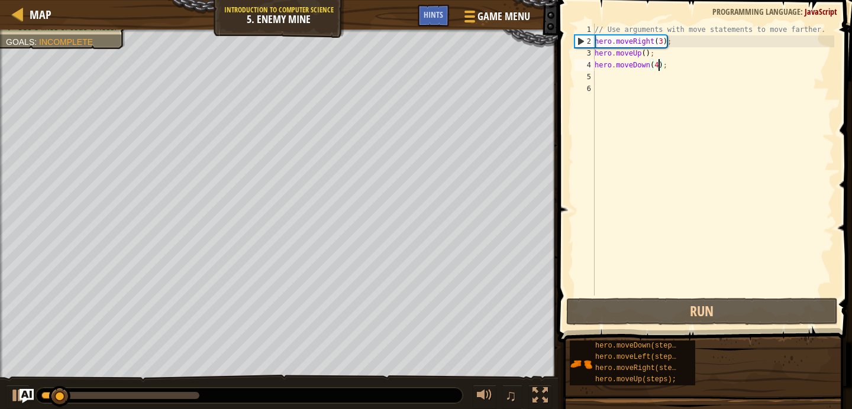
click at [674, 71] on div "// Use arguments with move statements to move farther. hero . moveRight ( 3 ) ;…" at bounding box center [713, 172] width 242 height 296
click at [655, 64] on div "// Use arguments with move statements to move farther. hero . moveRight ( 3 ) ;…" at bounding box center [713, 172] width 242 height 296
click at [660, 65] on div "// Use arguments with move statements to move farther. hero . moveRight ( 3 ) ;…" at bounding box center [713, 172] width 242 height 296
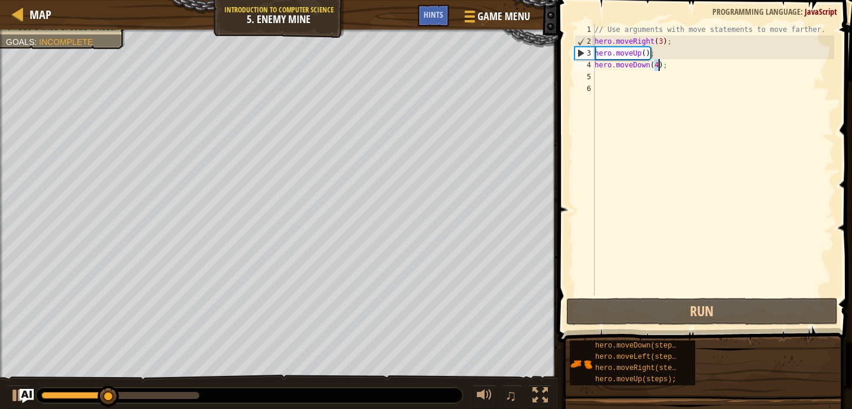
click at [660, 65] on div "// Use arguments with move statements to move farther. hero . moveRight ( 3 ) ;…" at bounding box center [713, 172] width 242 height 296
type textarea "hero.moveDown(4);"
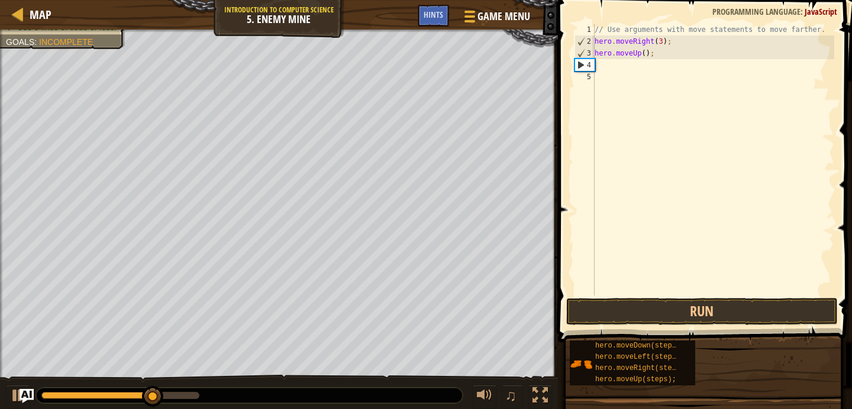
type textarea "m"
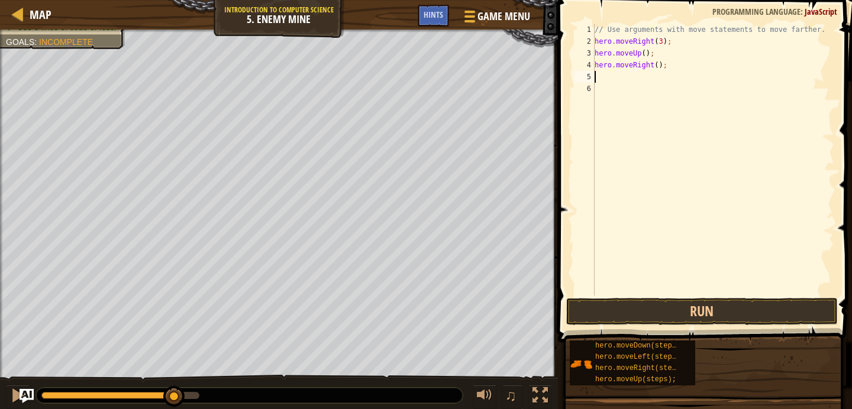
type textarea "m"
click at [654, 79] on div "// Use arguments with move statements to move farther. hero . moveRight ( 3 ) ;…" at bounding box center [713, 172] width 242 height 296
type textarea "hero.moveDown(4);"
click at [663, 88] on div "// Use arguments with move statements to move farther. hero . moveRight ( 3 ) ;…" at bounding box center [713, 172] width 242 height 296
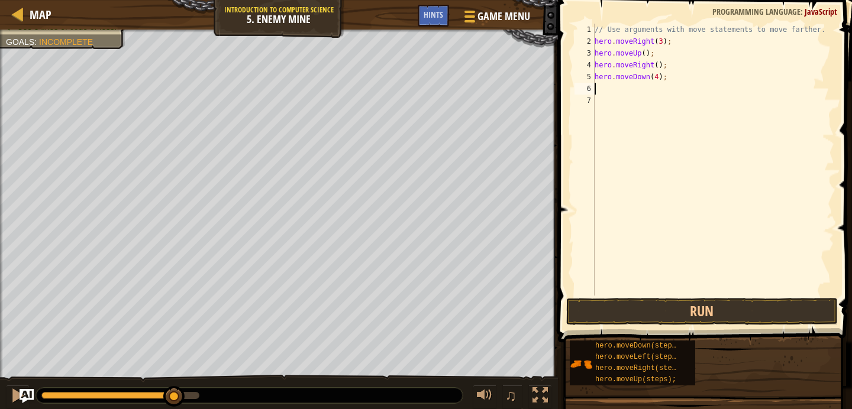
scroll to position [5, 0]
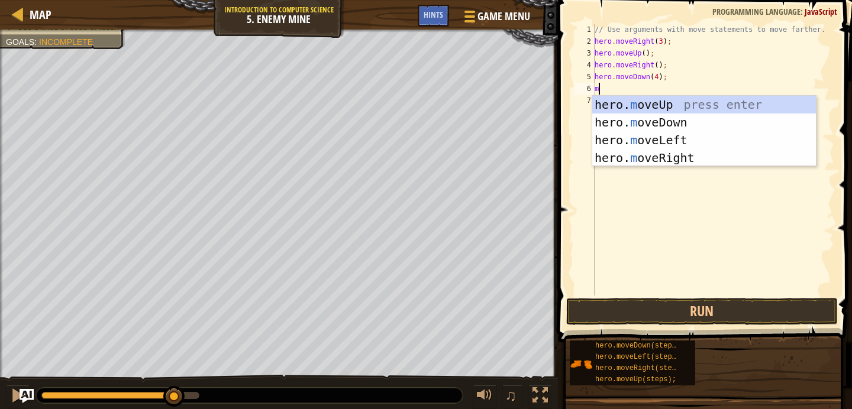
type textarea "mo"
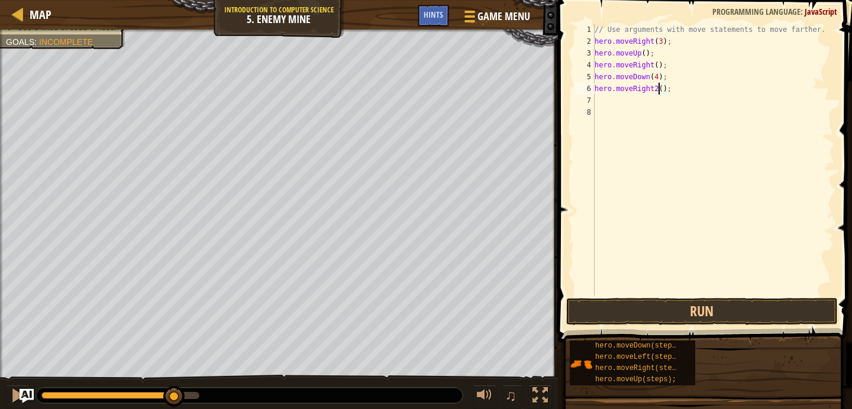
scroll to position [5, 5]
click at [661, 314] on button "Run" at bounding box center [701, 311] width 271 height 27
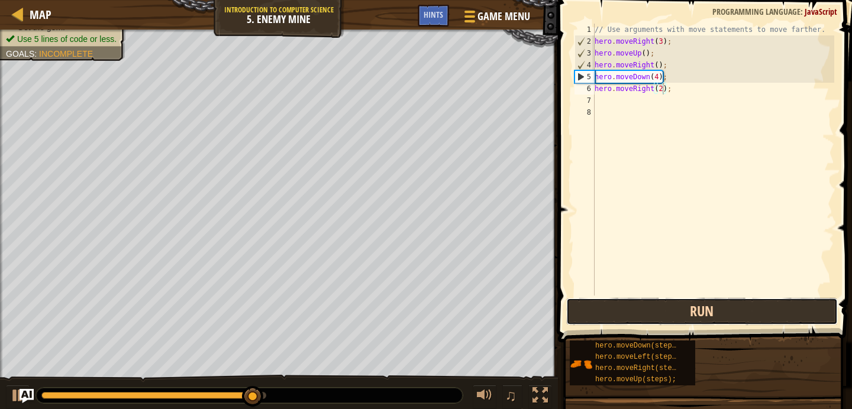
click at [660, 308] on button "Run" at bounding box center [701, 311] width 271 height 27
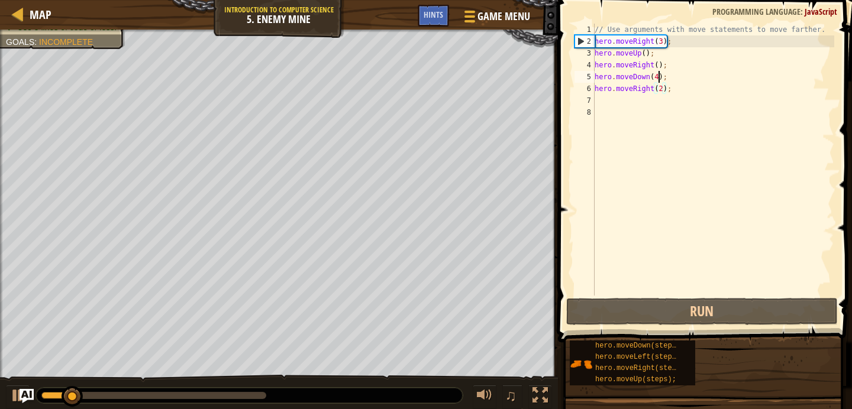
click at [660, 76] on div "// Use arguments with move statements to move farther. hero . moveRight ( 3 ) ;…" at bounding box center [713, 172] width 242 height 296
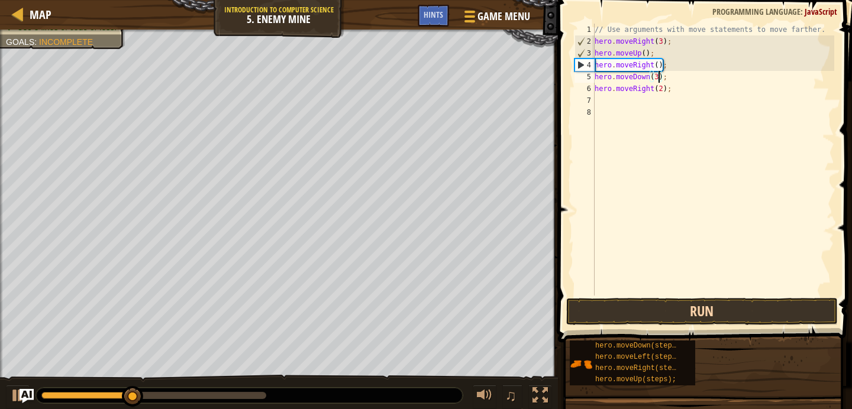
type textarea "hero.moveDown(3);"
click at [688, 300] on button "Run" at bounding box center [701, 311] width 271 height 27
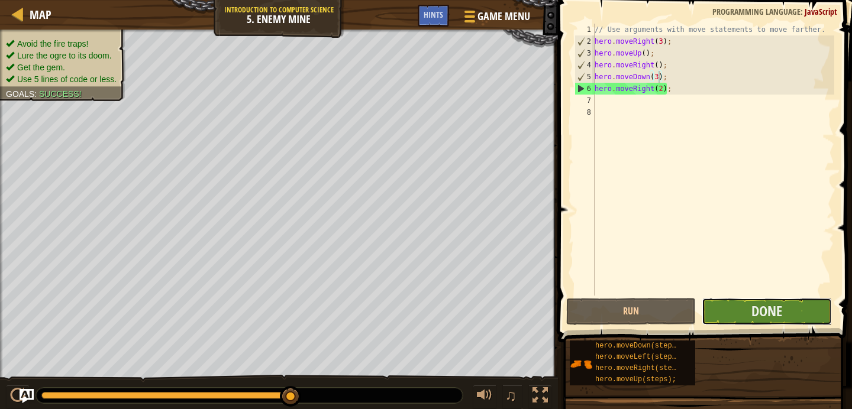
click at [724, 307] on button "Done" at bounding box center [766, 311] width 130 height 27
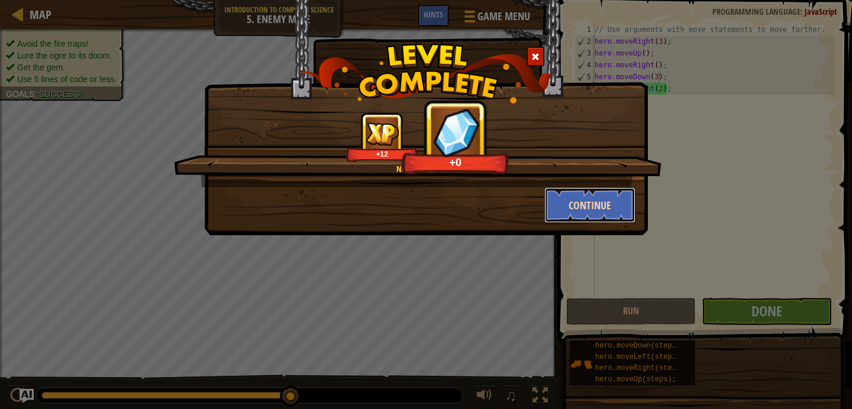
click at [626, 203] on button "Continue" at bounding box center [590, 204] width 92 height 35
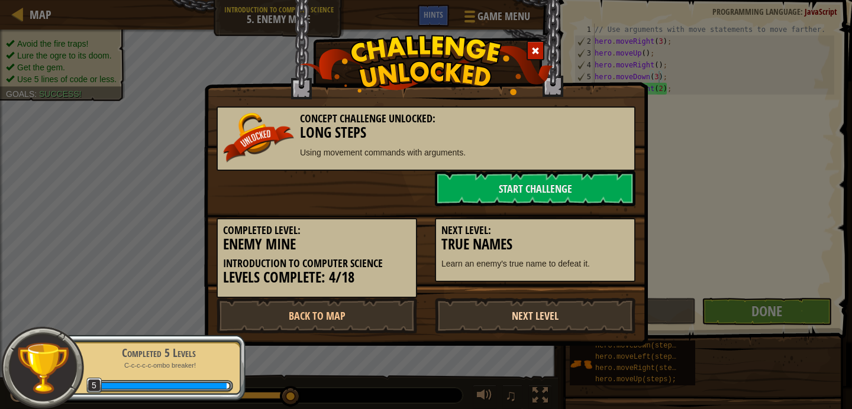
click at [501, 313] on link "Next Level" at bounding box center [535, 315] width 200 height 35
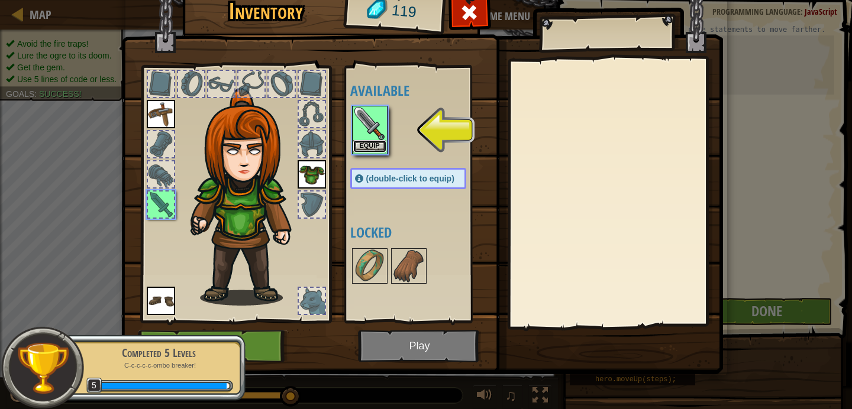
click at [384, 148] on button "Equip" at bounding box center [369, 146] width 33 height 12
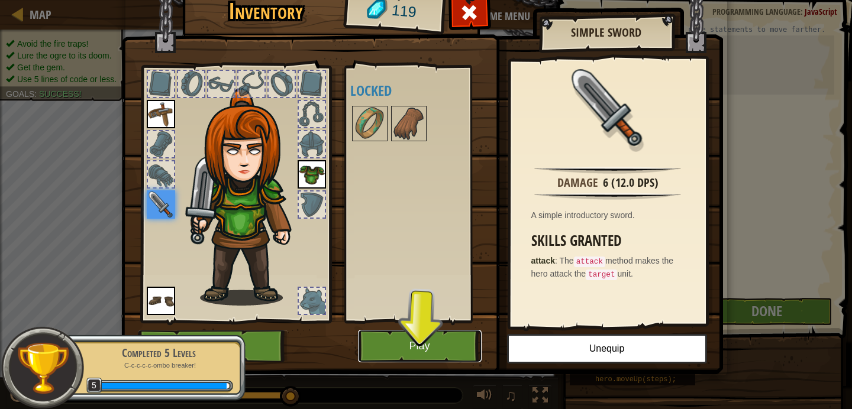
click at [437, 344] on button "Play" at bounding box center [420, 346] width 124 height 33
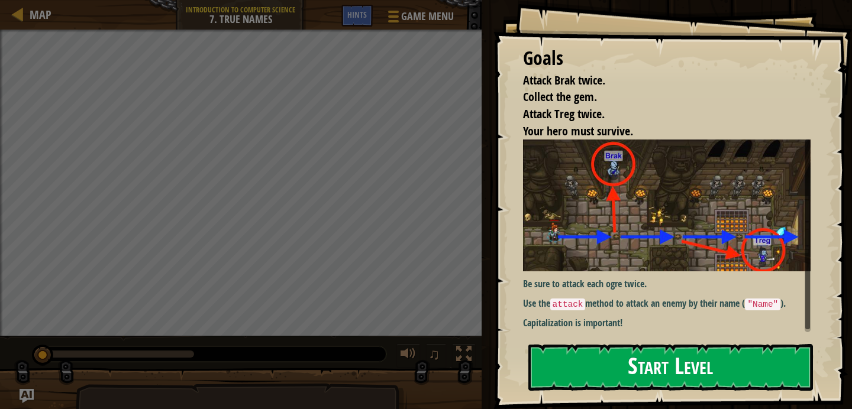
click at [569, 352] on button "Start Level" at bounding box center [670, 367] width 284 height 47
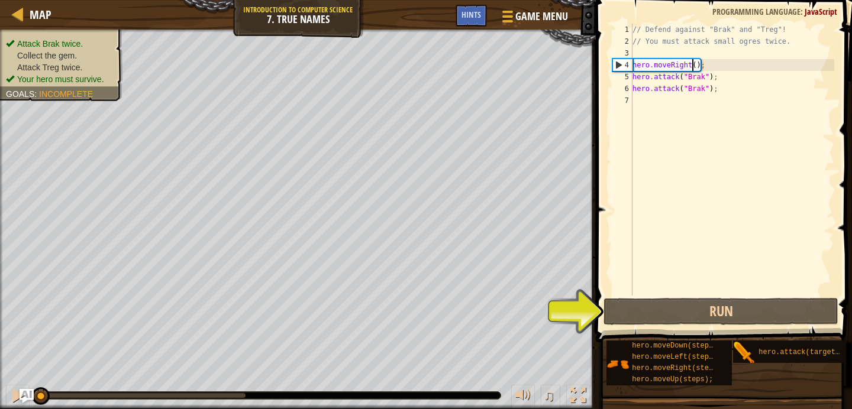
click at [694, 69] on div "// Defend against "Brak" and "Treg"! // You must attack small ogres twice. hero…" at bounding box center [732, 172] width 204 height 296
type textarea "hero.moveRight();"
click at [697, 65] on div "// Defend against "Brak" and "Treg"! // You must attack small ogres twice. hero…" at bounding box center [732, 172] width 204 height 296
click at [722, 66] on div "// Defend against "Brak" and "Treg"! // You must attack small ogres twice. hero…" at bounding box center [732, 172] width 204 height 296
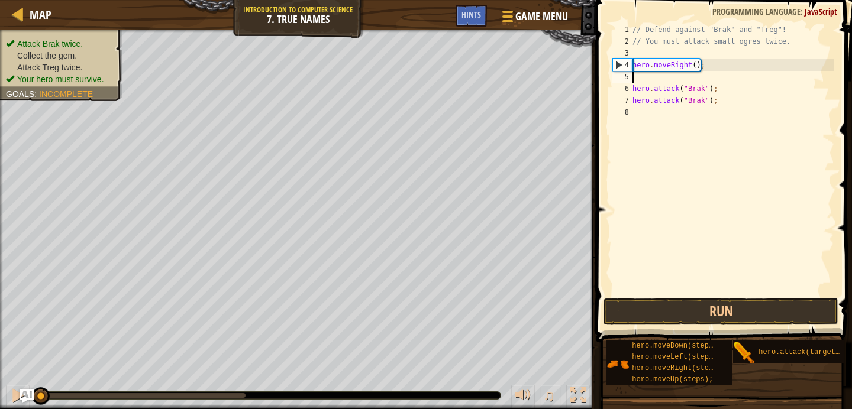
type textarea "m"
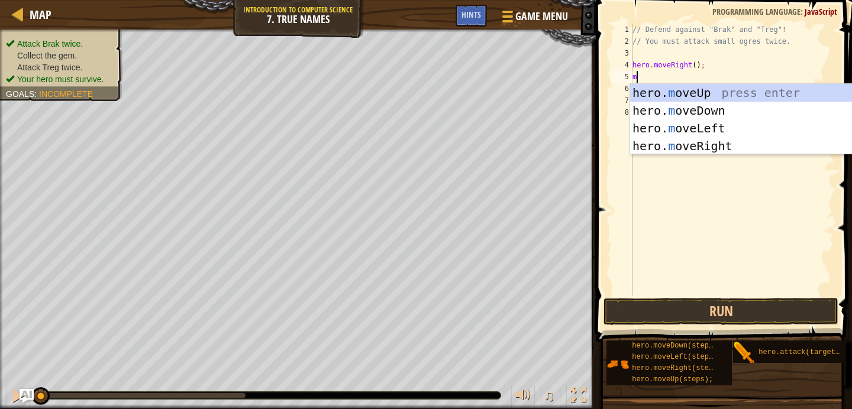
scroll to position [5, 0]
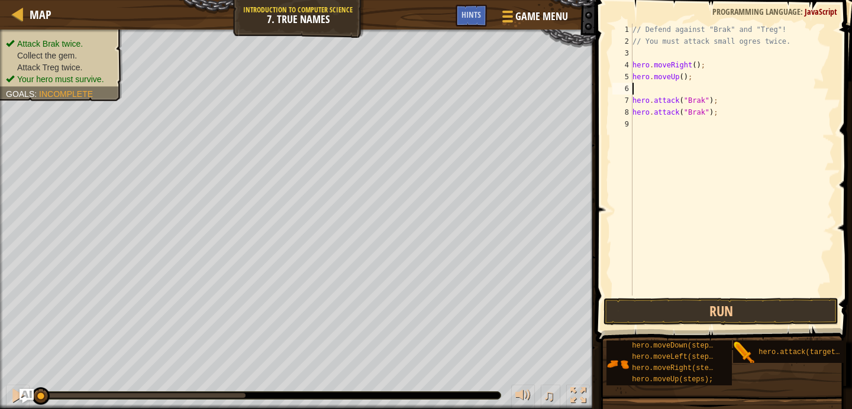
type textarea "2"
click at [700, 314] on button "Run" at bounding box center [720, 311] width 235 height 27
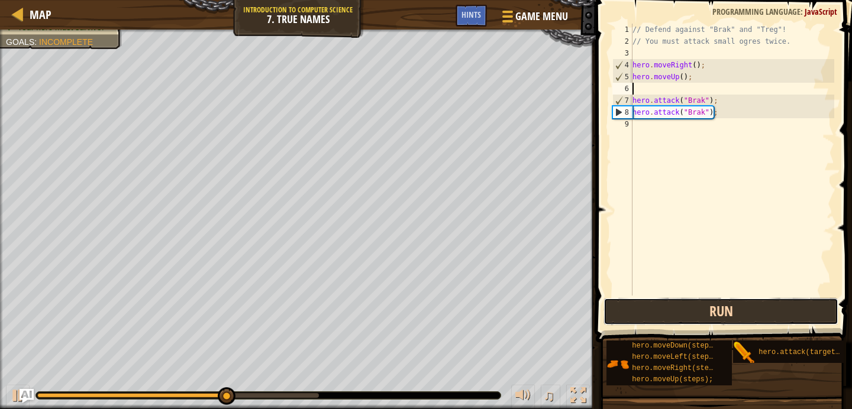
click at [701, 316] on button "Run" at bounding box center [720, 311] width 235 height 27
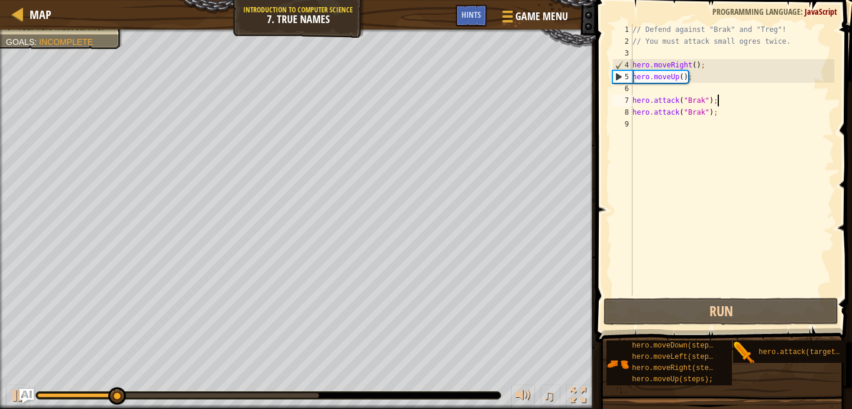
click at [721, 105] on div "// Defend against "Brak" and "Treg"! // You must attack small ogres twice. hero…" at bounding box center [732, 172] width 204 height 296
type textarea "hero.attack("Brak");"
click at [721, 125] on div "// Defend against "Brak" and "Treg"! // You must attack small ogres twice. hero…" at bounding box center [732, 172] width 204 height 296
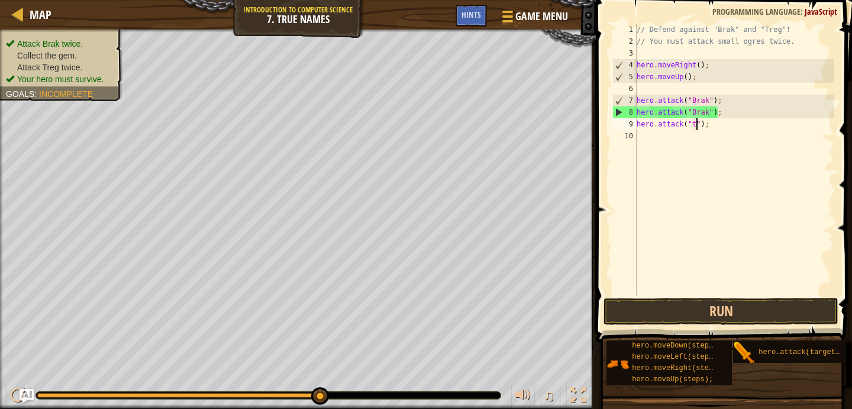
scroll to position [5, 5]
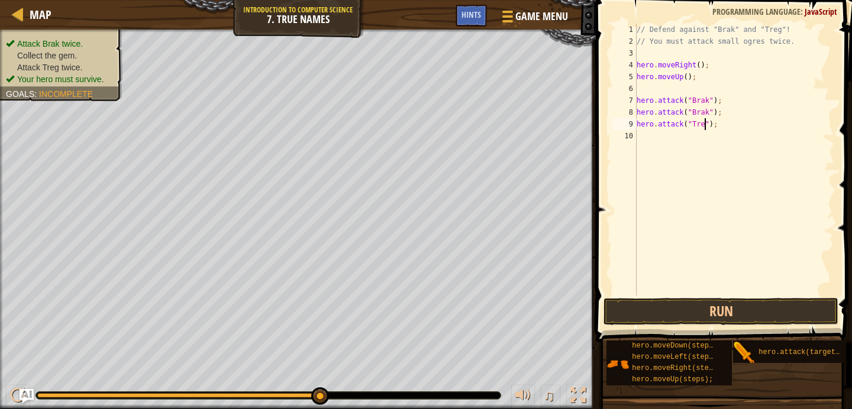
type textarea "hero.attack("Treg");"
drag, startPoint x: 744, startPoint y: 121, endPoint x: 635, endPoint y: 129, distance: 109.1
click at [635, 129] on div "hero.attack("Treg"); 1 2 3 4 5 6 7 8 9 10 // Defend against "Brak" and "Treg"! …" at bounding box center [722, 160] width 224 height 272
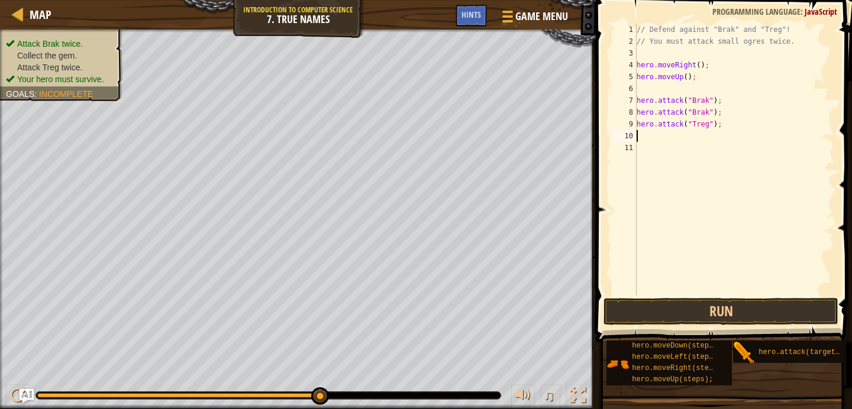
paste textarea "hero.attack("Treg");"
type textarea "hero.attack("Treg");"
click at [681, 315] on button "Run" at bounding box center [720, 311] width 235 height 27
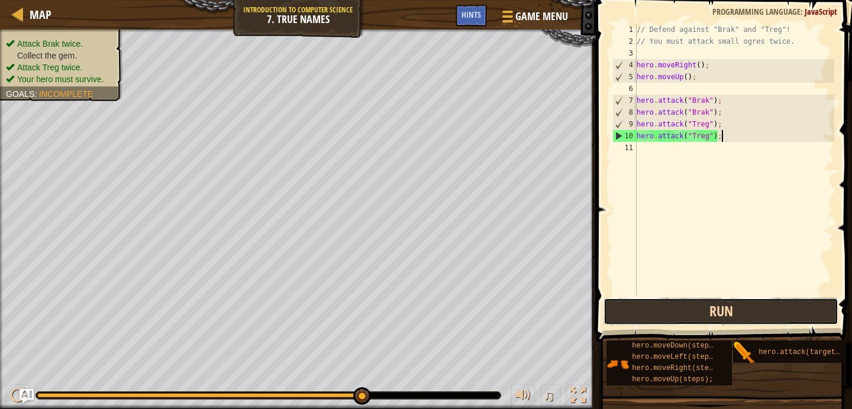
click at [681, 313] on button "Run" at bounding box center [720, 311] width 235 height 27
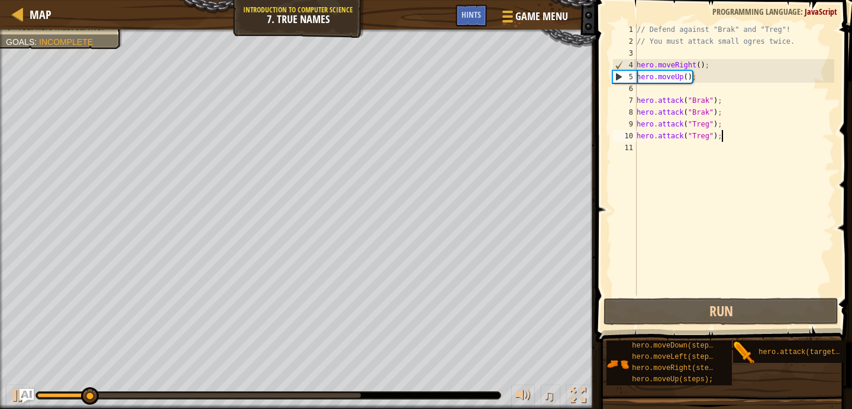
click at [689, 152] on div "// Defend against "Brak" and "Treg"! // You must attack small ogres twice. hero…" at bounding box center [734, 172] width 200 height 296
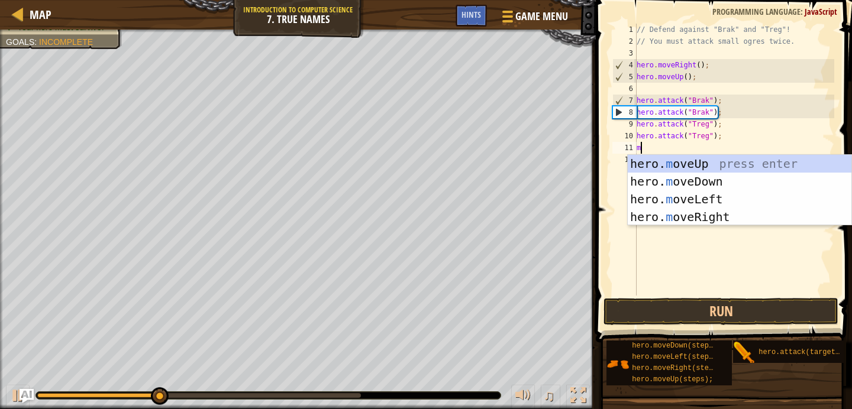
type textarea "mo"
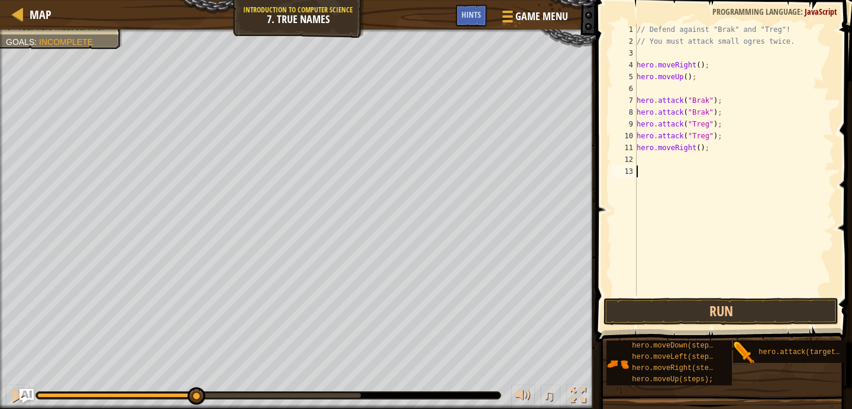
click at [712, 293] on div "// Defend against "Brak" and "Treg"! // You must attack small ogres twice. hero…" at bounding box center [734, 172] width 200 height 296
click at [710, 306] on button "Run" at bounding box center [720, 311] width 235 height 27
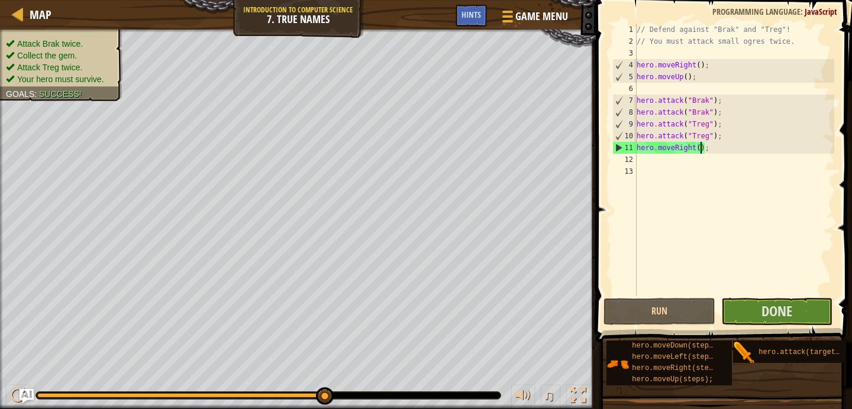
click at [699, 147] on div "// Defend against "Brak" and "Treg"! // You must attack small ogres twice. hero…" at bounding box center [734, 172] width 200 height 296
type textarea "hero.moveRight();"
click at [776, 308] on span "Done" at bounding box center [776, 311] width 31 height 19
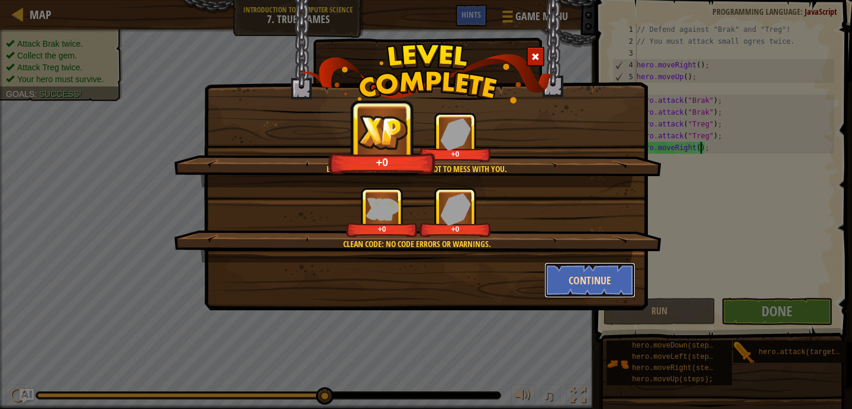
click at [614, 273] on button "Continue" at bounding box center [590, 280] width 92 height 35
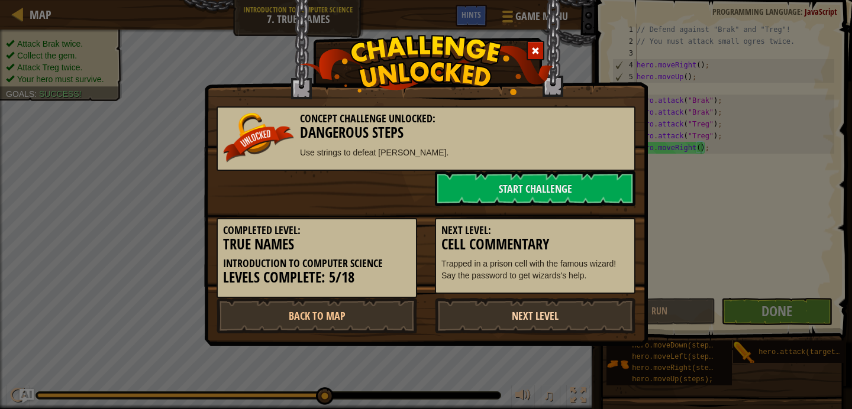
click at [493, 321] on link "Next Level" at bounding box center [535, 315] width 200 height 35
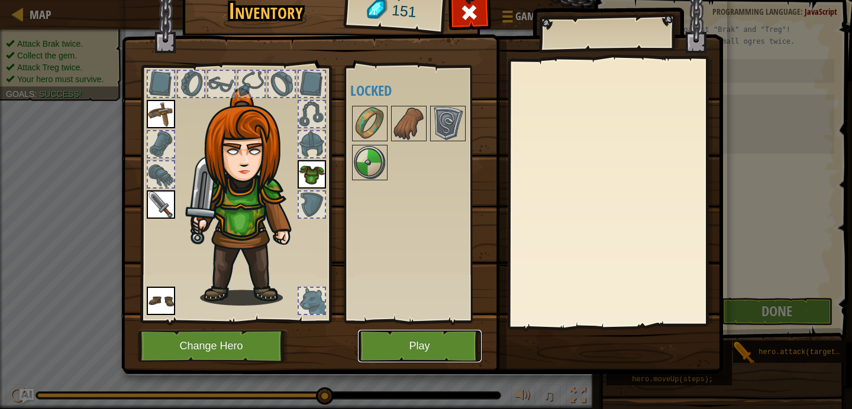
click at [426, 349] on button "Play" at bounding box center [420, 346] width 124 height 33
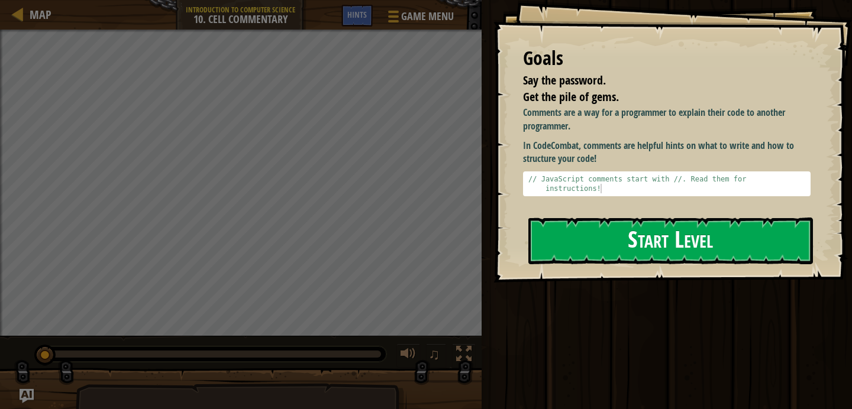
click at [639, 249] on button "Start Level" at bounding box center [670, 241] width 284 height 47
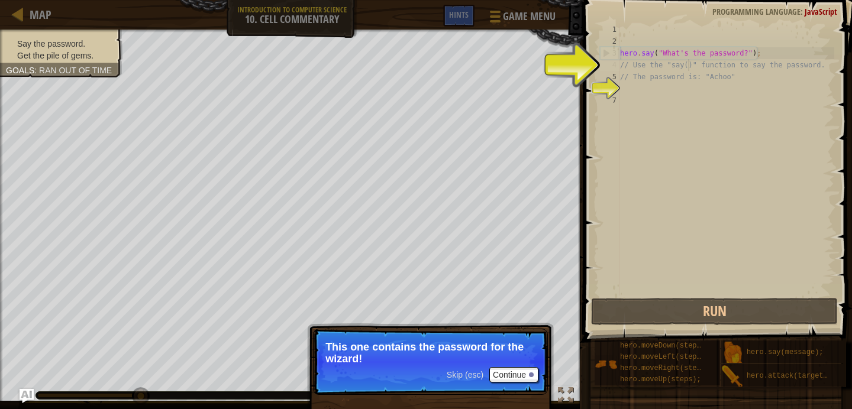
click at [689, 67] on div "hero . say ( "What's the password?" ) ; // Use the "say()" function to say the …" at bounding box center [725, 172] width 216 height 296
type textarea "// Use the "say()" function to say the password."
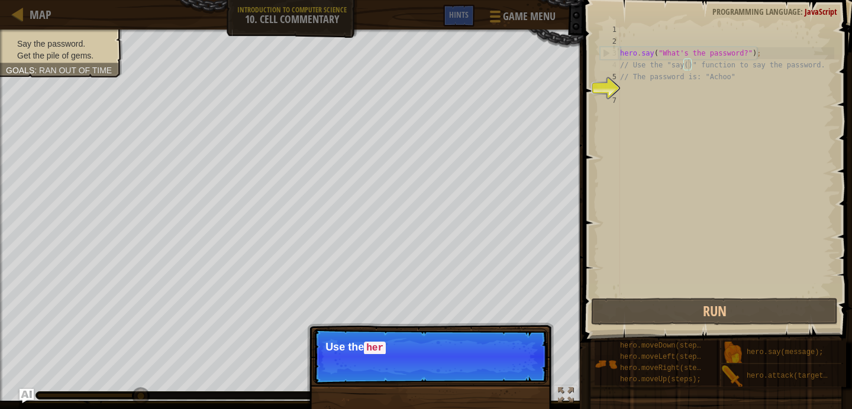
click at [663, 59] on div "hero . say ( "What's the password?" ) ; // Use the "say()" function to say the …" at bounding box center [725, 172] width 216 height 296
click at [660, 67] on div "hero . say ( "What's the password?" ) ; // Use the "say()" function to say the …" at bounding box center [725, 172] width 216 height 296
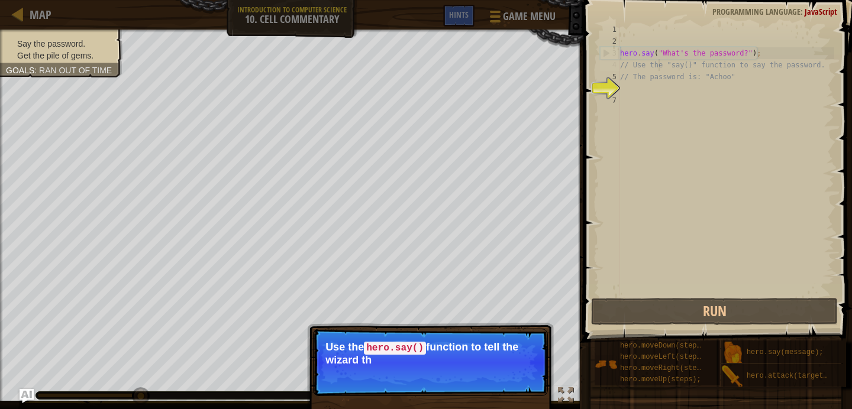
click at [660, 88] on div "hero . say ( "What's the password?" ) ; // Use the "say()" function to say the …" at bounding box center [725, 172] width 216 height 296
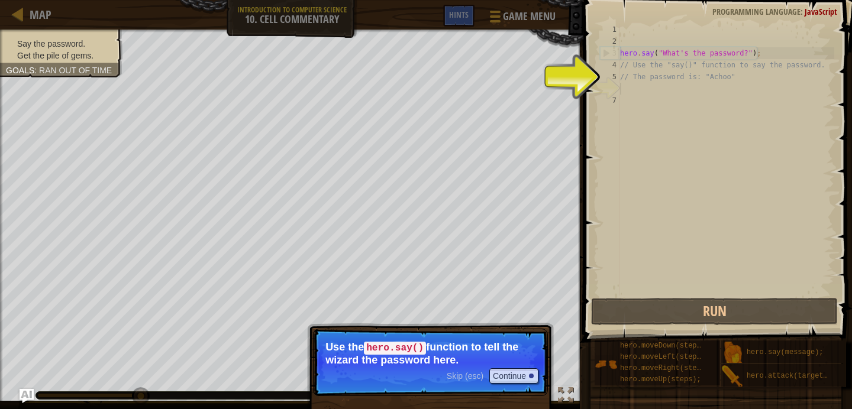
click at [641, 73] on div "hero . say ( "What's the password?" ) ; // Use the "say()" function to say the …" at bounding box center [725, 172] width 216 height 296
type textarea "// The password is: "Achoo""
click at [636, 88] on div "hero . say ( "What's the password?" ) ; // Use the "say()" function to say the …" at bounding box center [725, 172] width 216 height 296
click at [637, 86] on div "hero . say ( "What's the password?" ) ; // Use the "say()" function to say the …" at bounding box center [725, 172] width 216 height 296
click at [637, 90] on div "hero . say ( "What's the password?" ) ; // Use the "say()" function to say the …" at bounding box center [725, 172] width 216 height 296
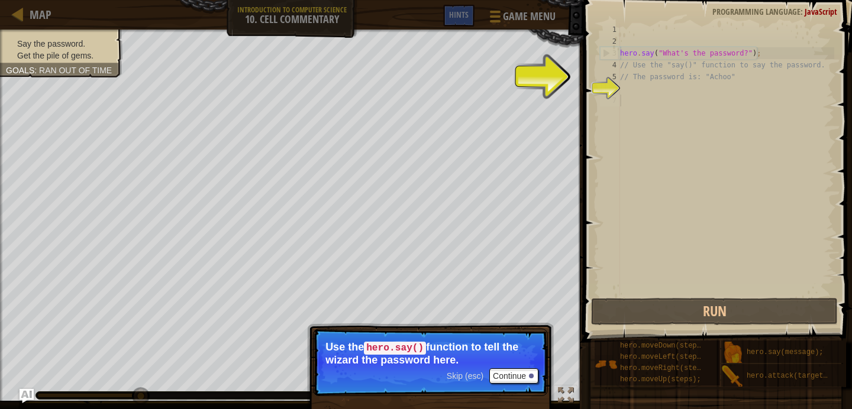
click at [637, 97] on div "hero . say ( "What's the password?" ) ; // Use the "say()" function to say the …" at bounding box center [725, 172] width 216 height 296
click at [637, 86] on div "hero . say ( "What's the password?" ) ; // Use the "say()" function to say the …" at bounding box center [725, 172] width 216 height 296
click at [523, 381] on button "Continue" at bounding box center [513, 375] width 49 height 15
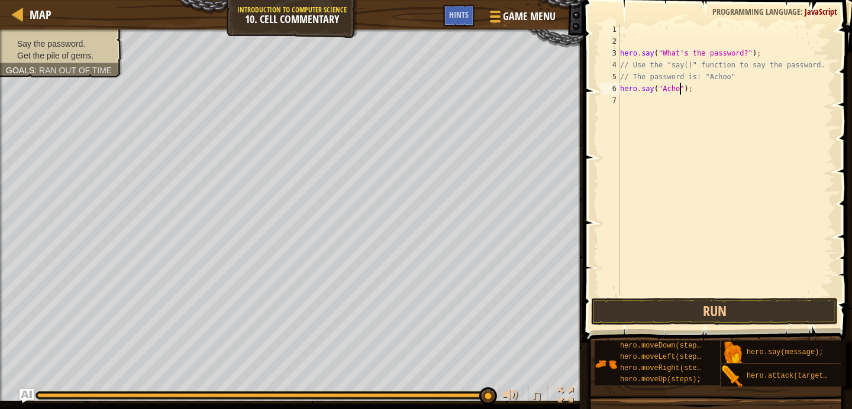
scroll to position [5, 6]
type textarea "hero.say("Achoo");"
click at [639, 301] on button "Run" at bounding box center [714, 311] width 247 height 27
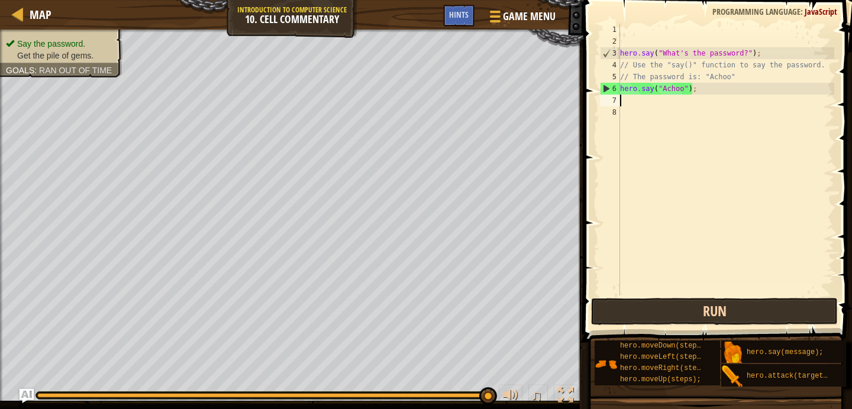
type textarea "w"
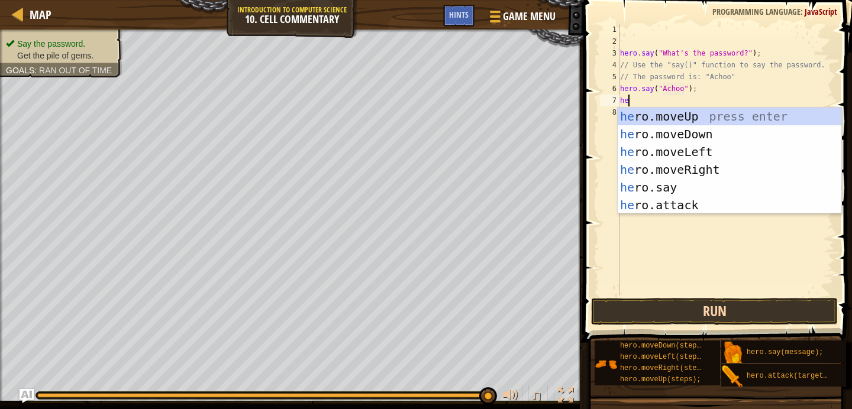
type textarea "h"
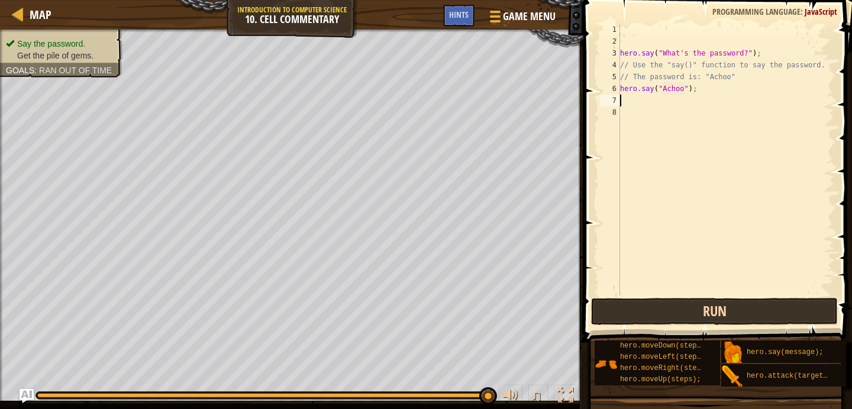
type textarea "m"
click at [671, 102] on div "hero . say ( "What's the password?" ) ; // Use the "say()" function to say the …" at bounding box center [725, 172] width 216 height 296
type textarea "hero.moveUp(4);"
click at [681, 308] on button "Run" at bounding box center [714, 311] width 247 height 27
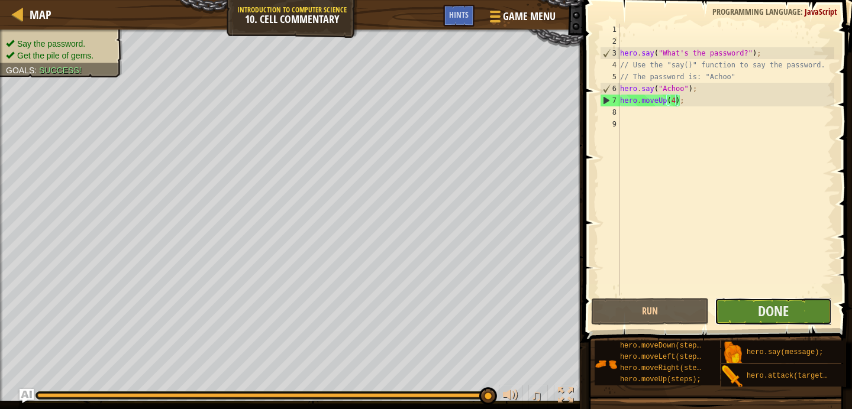
click at [720, 317] on button "Done" at bounding box center [772, 311] width 117 height 27
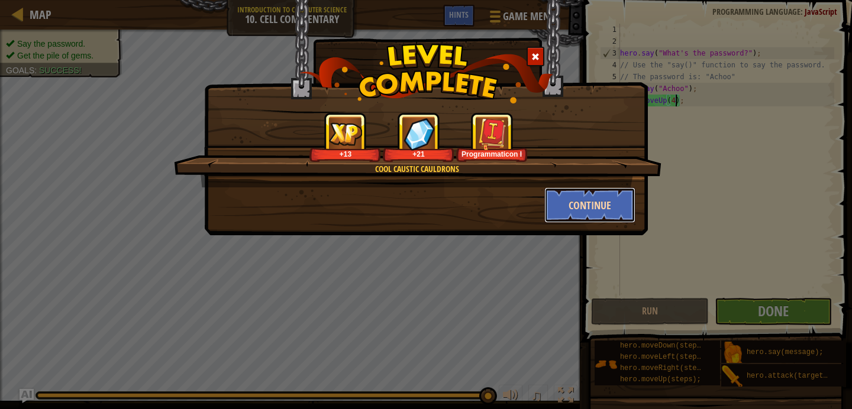
click at [585, 211] on button "Continue" at bounding box center [590, 204] width 92 height 35
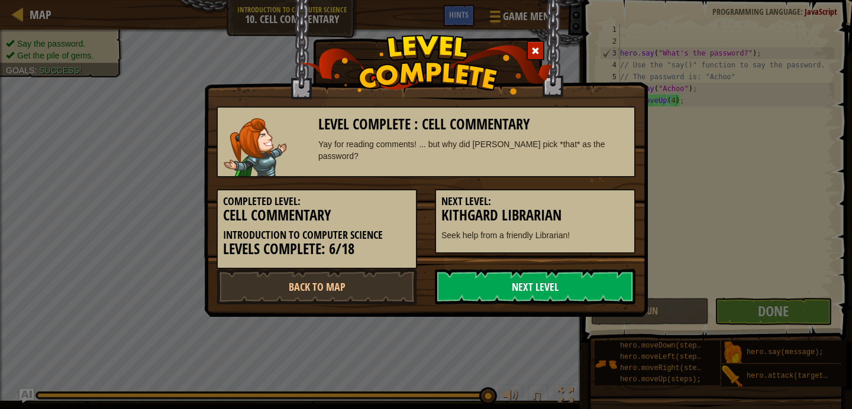
click at [549, 286] on link "Next Level" at bounding box center [535, 286] width 200 height 35
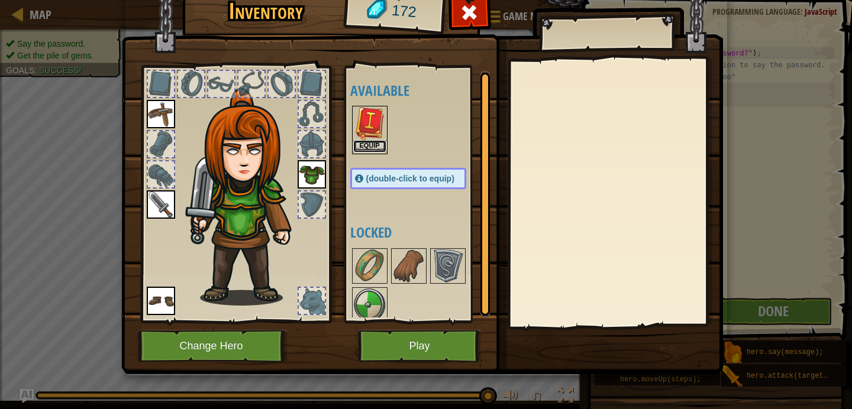
click at [371, 148] on button "Equip" at bounding box center [369, 146] width 33 height 12
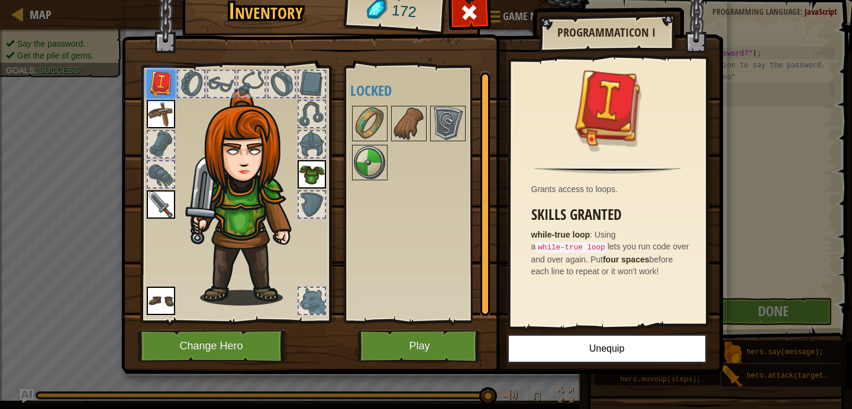
click at [383, 326] on img at bounding box center [421, 159] width 601 height 429
click at [384, 334] on button "Play" at bounding box center [420, 346] width 124 height 33
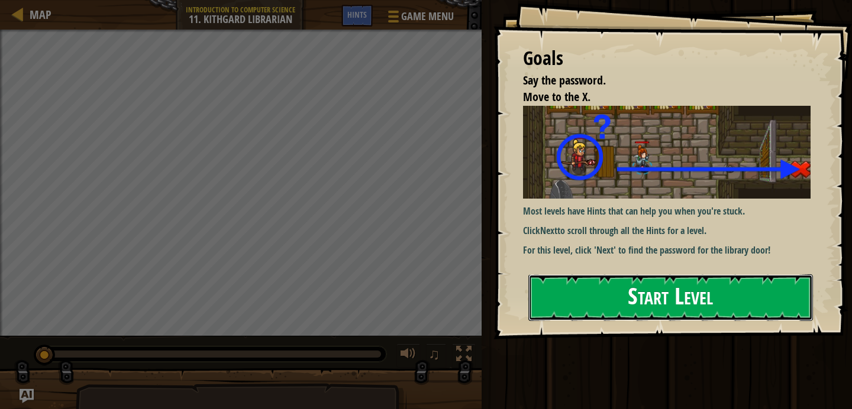
click at [604, 298] on button "Start Level" at bounding box center [670, 297] width 284 height 47
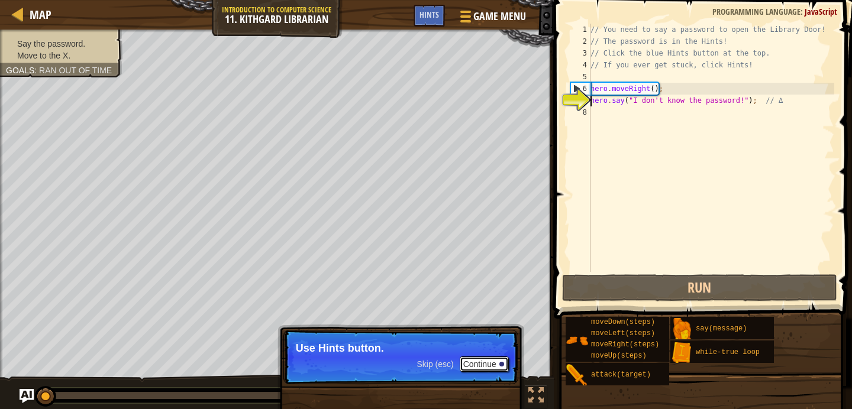
click at [496, 365] on button "Continue" at bounding box center [483, 364] width 49 height 15
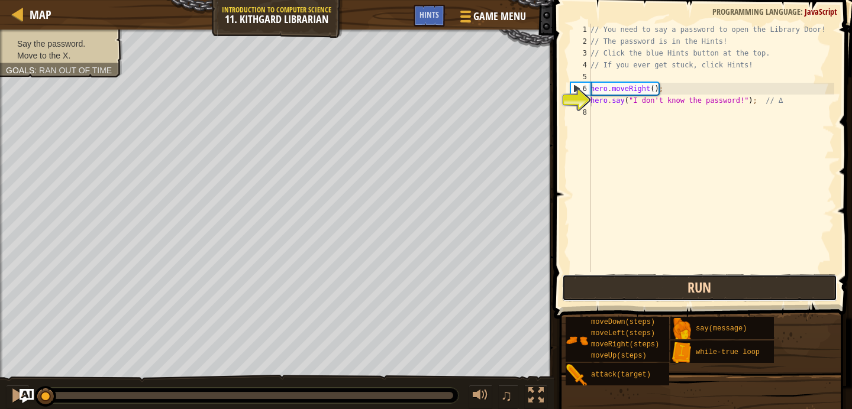
click at [607, 294] on button "Run" at bounding box center [700, 287] width 276 height 27
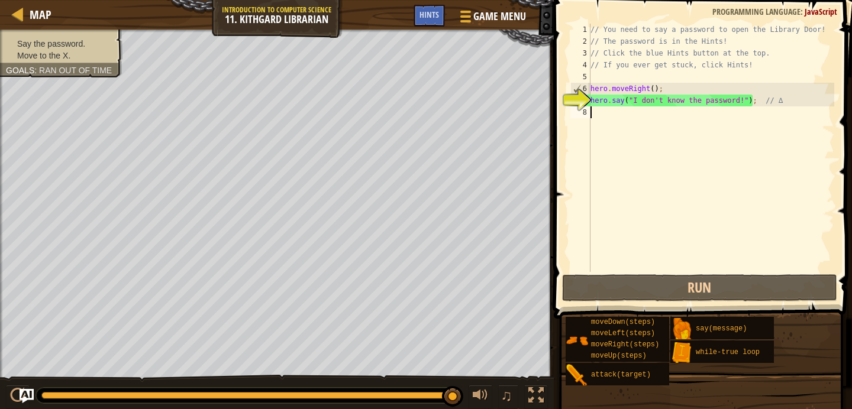
click at [718, 115] on div "// You need to say a password to open the Library Door! // The password is in t…" at bounding box center [711, 160] width 246 height 272
type textarea "m"
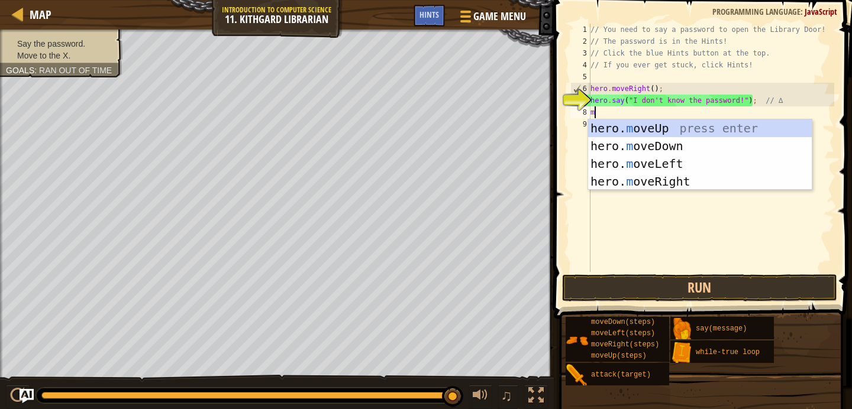
scroll to position [5, 0]
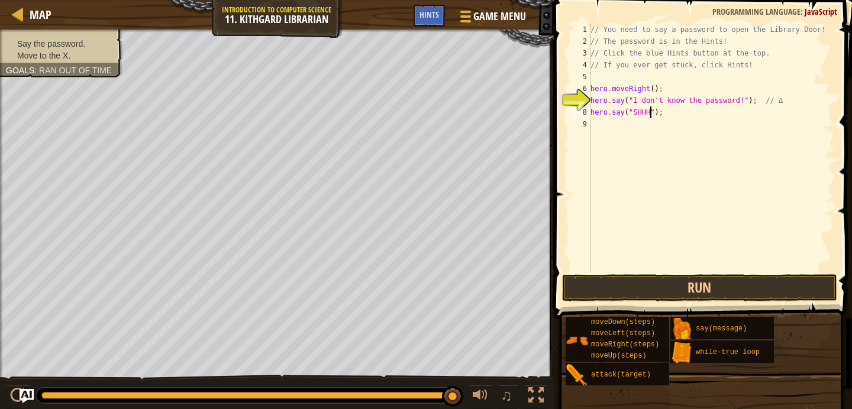
type textarea "hero.say("SHHH!");"
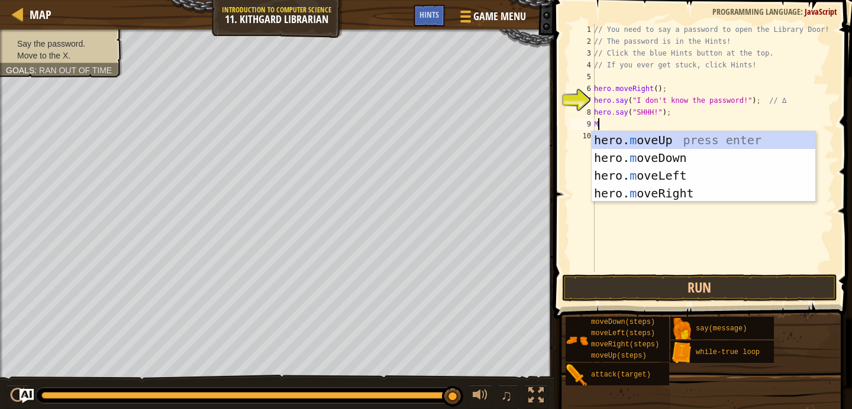
type textarea "MO"
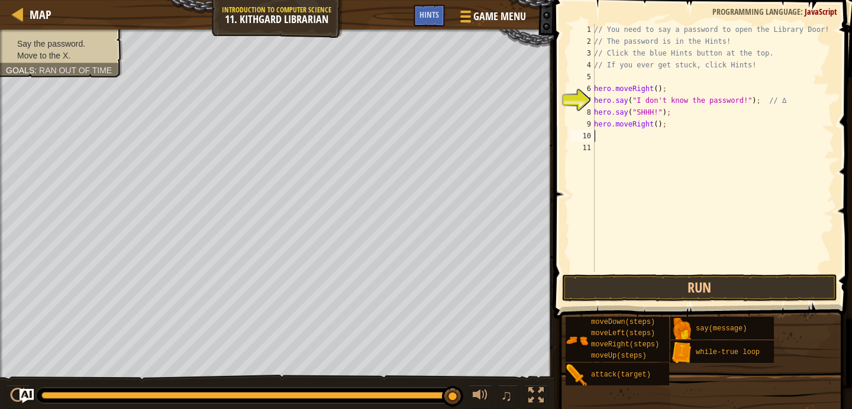
click at [694, 267] on div "// You need to say a password to open the Library Door! // The password is in t…" at bounding box center [712, 160] width 242 height 272
click at [694, 293] on button "Run" at bounding box center [700, 287] width 276 height 27
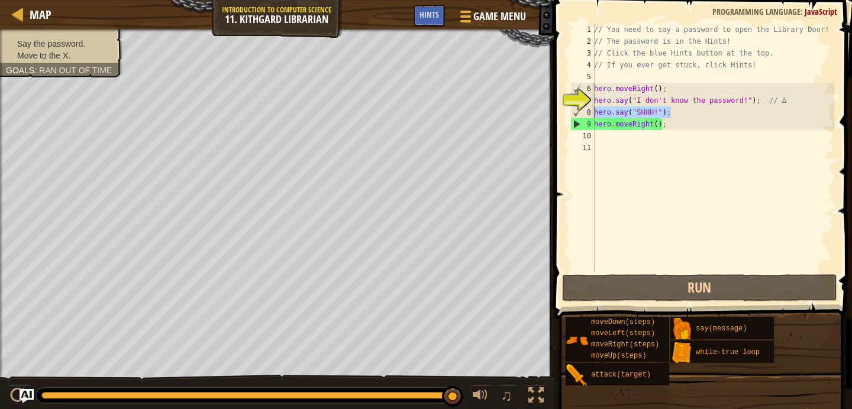
drag, startPoint x: 677, startPoint y: 110, endPoint x: 589, endPoint y: 111, distance: 88.1
click at [589, 111] on div "1 2 3 4 5 6 7 8 9 10 11 // You need to say a password to open the Library Door!…" at bounding box center [701, 148] width 266 height 248
type textarea "hero.say("SHHH!");"
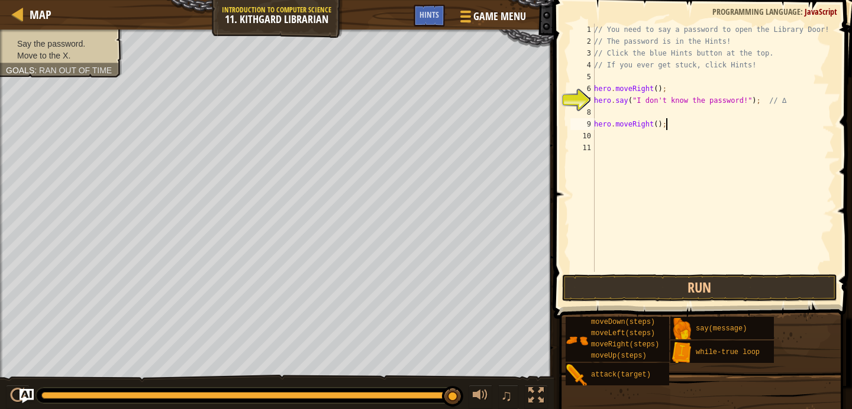
click at [679, 124] on div "// You need to say a password to open the Library Door! // The password is in t…" at bounding box center [712, 160] width 242 height 272
type textarea "h"
click at [656, 279] on button "Run" at bounding box center [700, 287] width 276 height 27
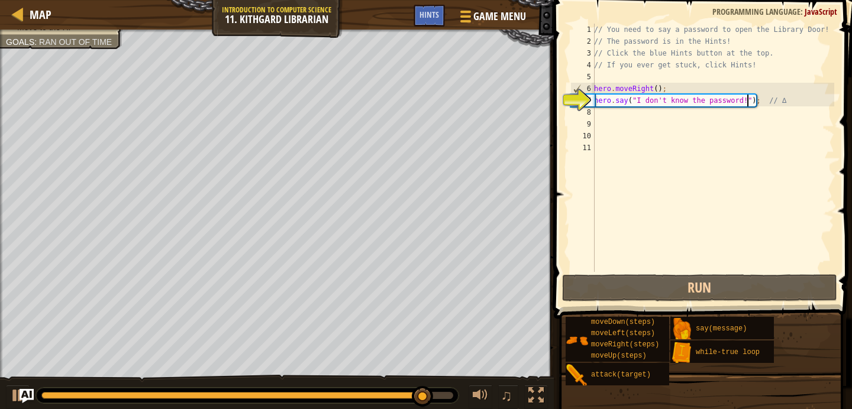
click at [749, 104] on div "// You need to say a password to open the Library Door! // The password is in t…" at bounding box center [712, 160] width 242 height 272
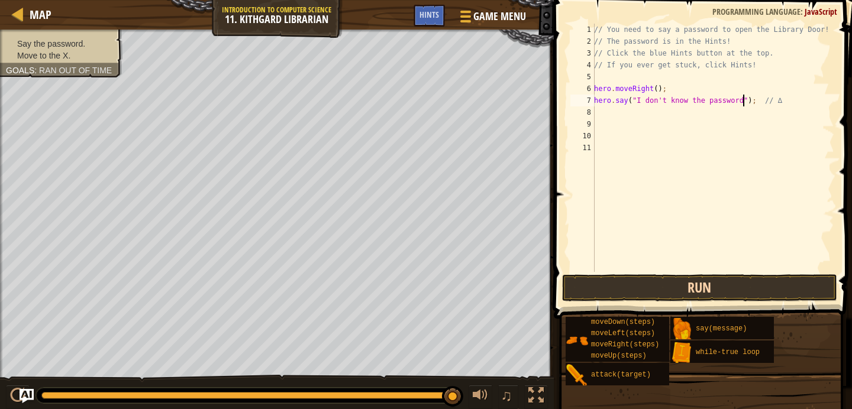
scroll to position [5, 12]
type textarea "hero.say("I don't know the password."); // ∆"
click at [742, 280] on button "Run" at bounding box center [700, 287] width 276 height 27
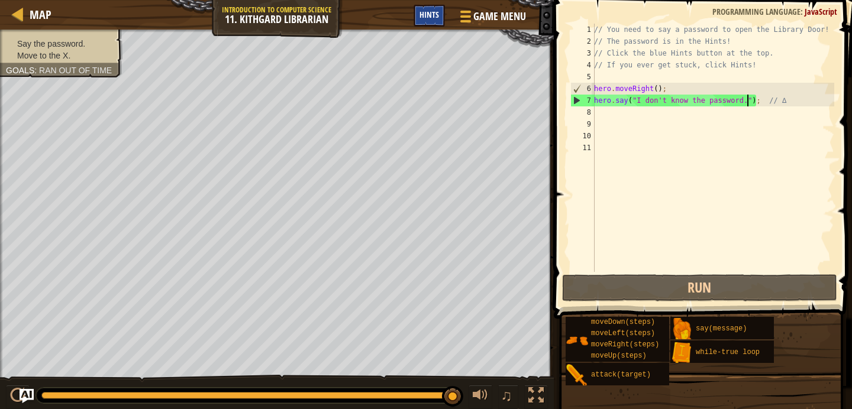
click at [438, 12] on span "Hints" at bounding box center [429, 14] width 20 height 11
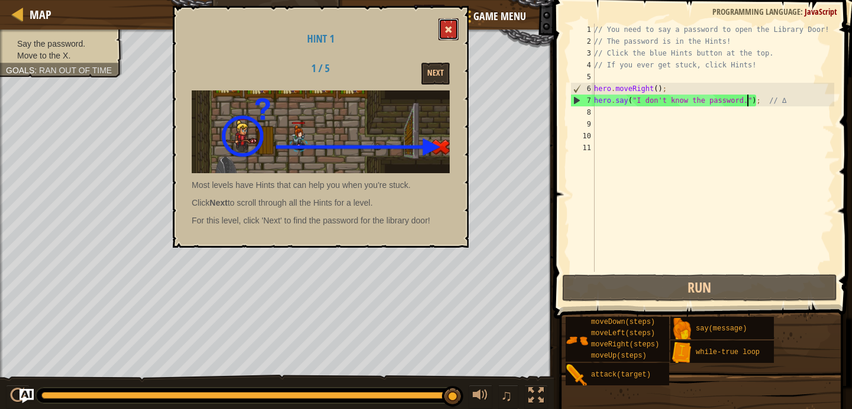
click at [444, 21] on button at bounding box center [448, 29] width 20 height 22
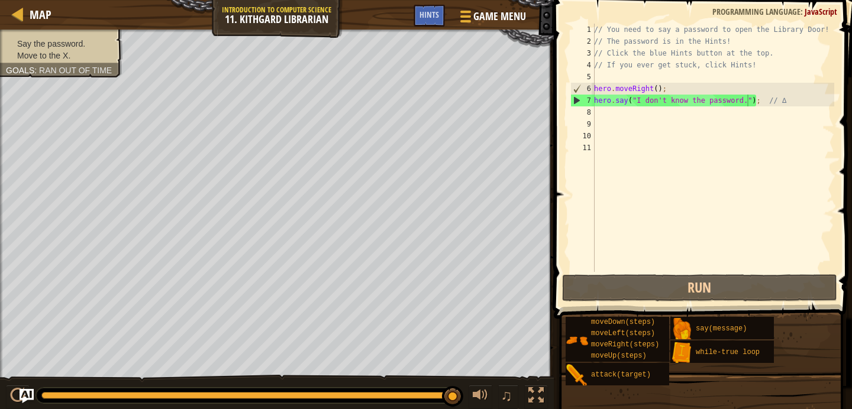
click at [428, 27] on div "Game Menu Done Hints" at bounding box center [472, 19] width 119 height 28
click at [655, 112] on div "// You need to say a password to open the Library Door! // The password is in t…" at bounding box center [712, 160] width 242 height 272
type textarea "M"
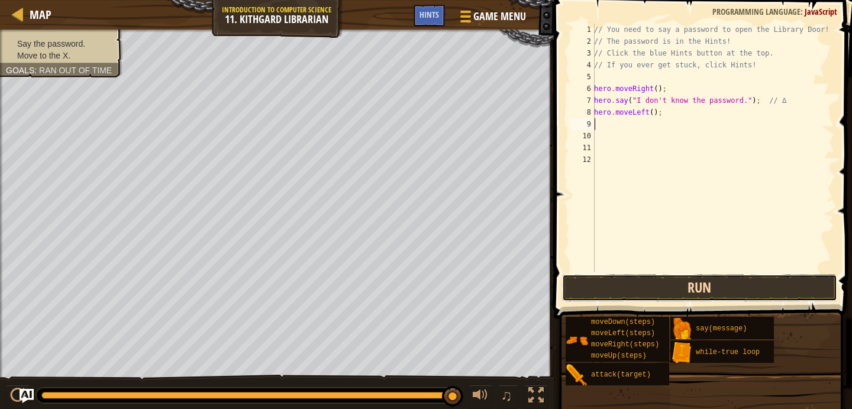
click at [630, 294] on button "Run" at bounding box center [700, 287] width 276 height 27
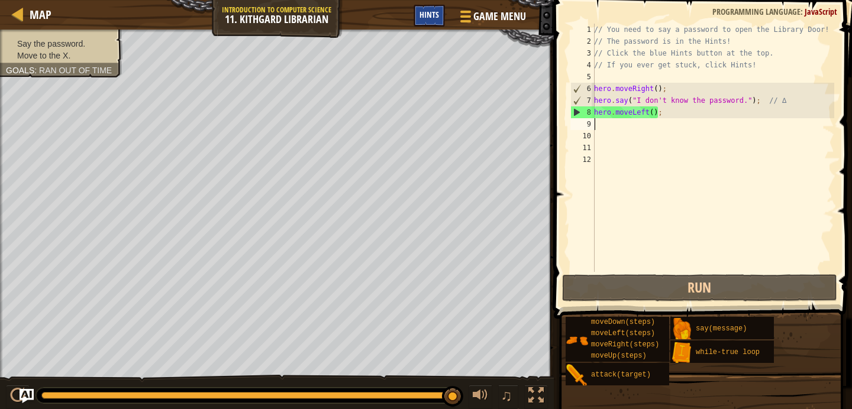
click at [428, 20] on span "Hints" at bounding box center [429, 14] width 20 height 11
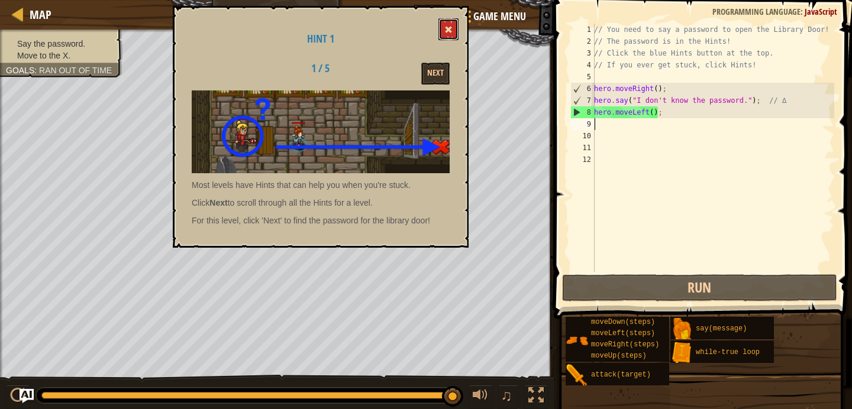
click at [452, 31] on span at bounding box center [448, 29] width 8 height 8
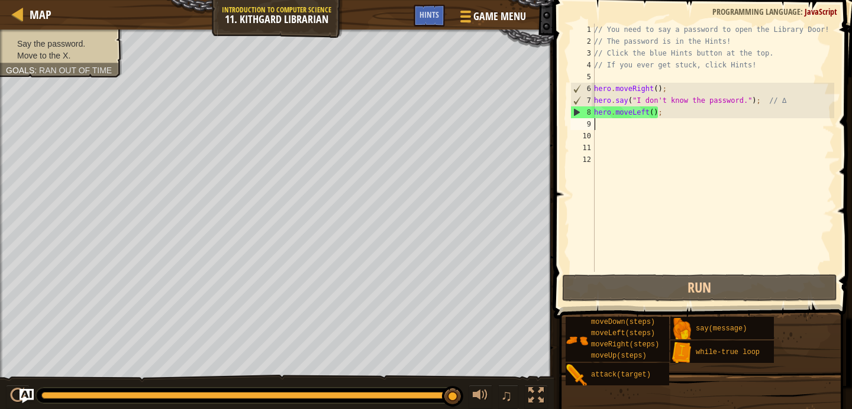
click at [401, 18] on div "Map Introduction to Computer Science 11. Kithgard Librarian Game Menu Done Hints" at bounding box center [277, 15] width 554 height 30
click at [423, 18] on span "Hints" at bounding box center [429, 14] width 20 height 11
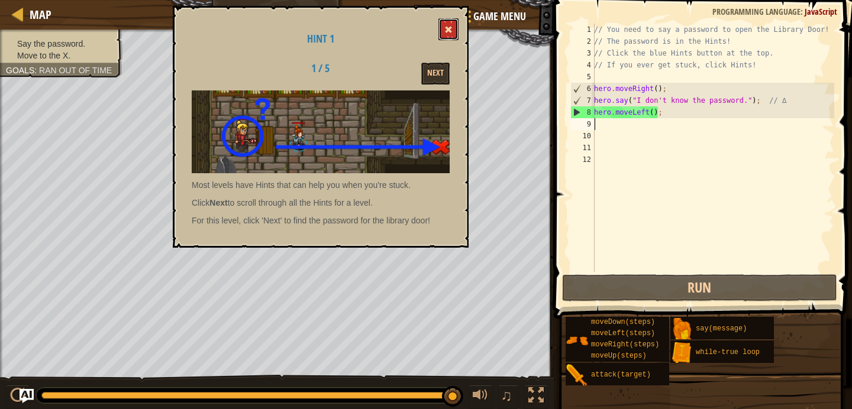
click at [441, 34] on button at bounding box center [448, 29] width 20 height 22
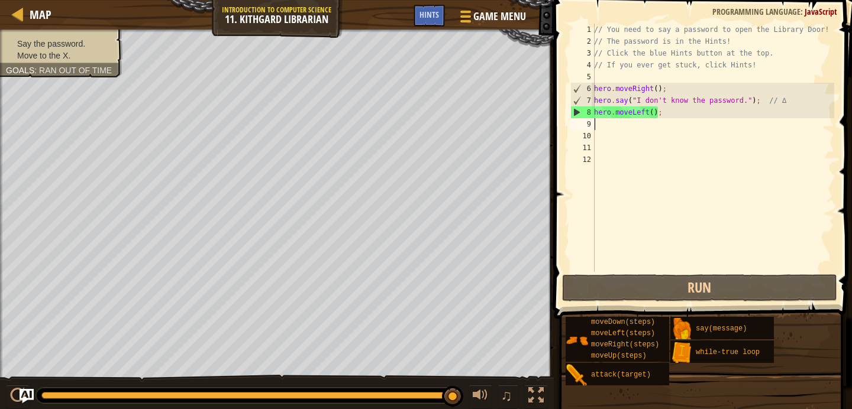
click at [642, 128] on div "// You need to say a password to open the Library Door! // The password is in t…" at bounding box center [712, 160] width 242 height 272
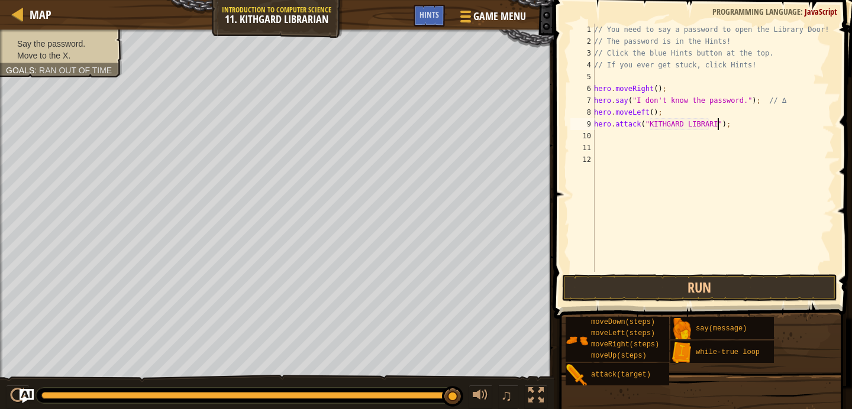
scroll to position [5, 11]
click at [580, 293] on button "Run" at bounding box center [700, 287] width 276 height 27
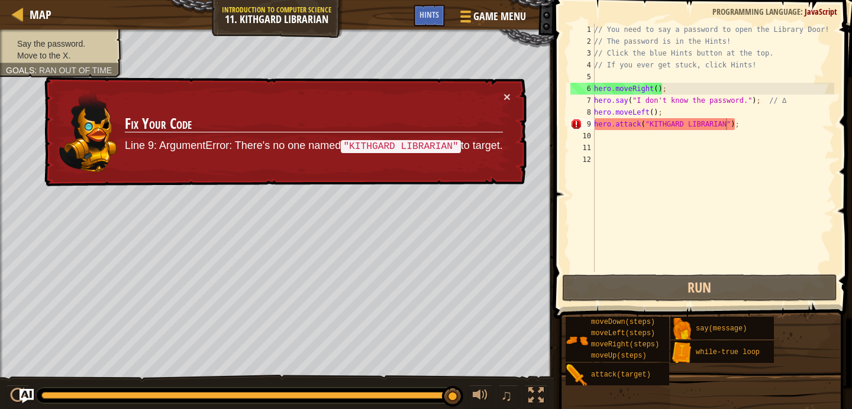
click at [507, 104] on div "× Fix Your Code Line 9: ArgumentError: There's no one named "KITHGARD LIBRARIAN…" at bounding box center [284, 132] width 484 height 110
type textarea "hero.moveLeft();");"
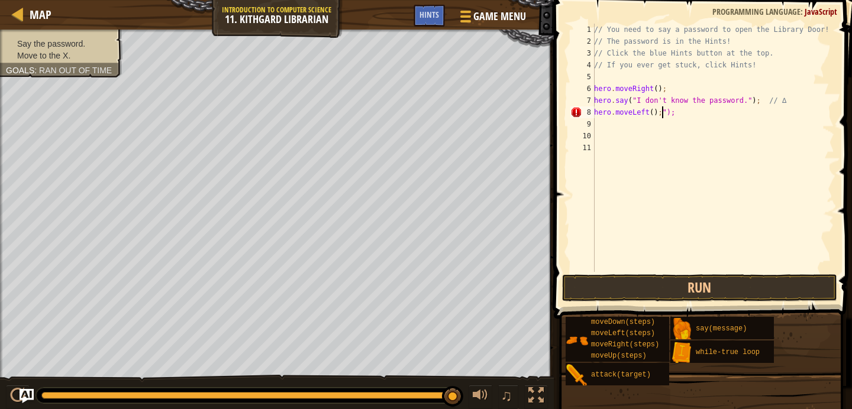
click at [659, 122] on div "// You need to say a password to open the Library Door! // The password is in t…" at bounding box center [712, 160] width 242 height 272
click at [685, 120] on div "// You need to say a password to open the Library Door! // The password is in t…" at bounding box center [712, 160] width 242 height 272
click at [685, 112] on div "// You need to say a password to open the Library Door! // The password is in t…" at bounding box center [712, 160] width 242 height 272
type textarea "hero.moveLeft();"
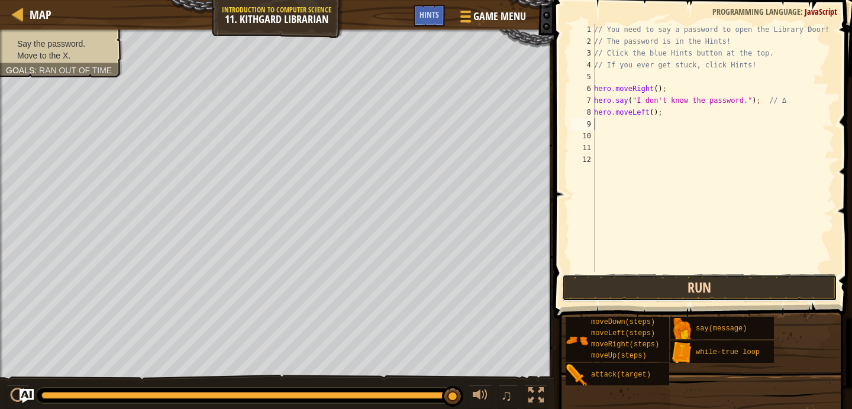
click at [661, 290] on button "Run" at bounding box center [700, 287] width 276 height 27
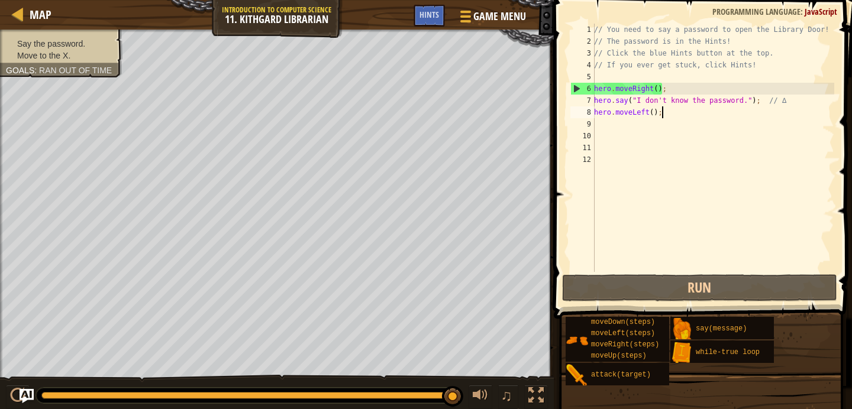
click at [676, 116] on div "// You need to say a password to open the Library Door! // The password is in t…" at bounding box center [712, 160] width 242 height 272
type textarea "hero.moveLeft();"
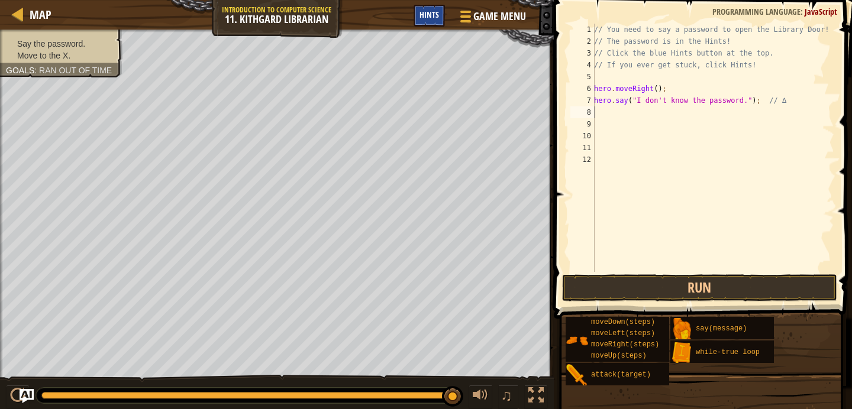
click at [428, 22] on div "Hints" at bounding box center [428, 16] width 31 height 22
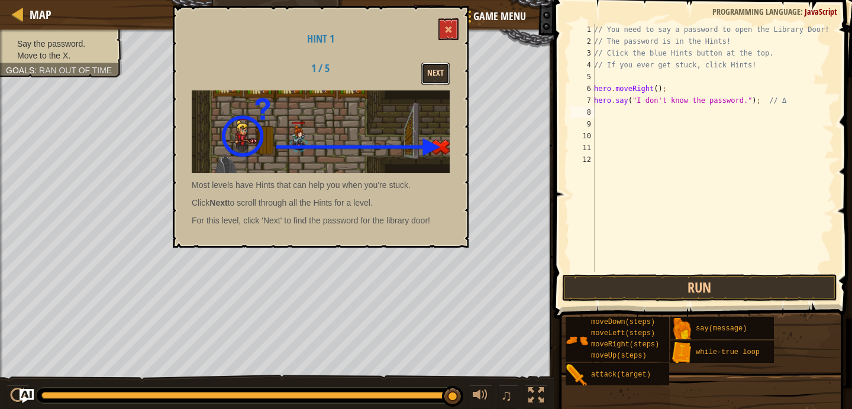
click at [426, 69] on button "Next" at bounding box center [435, 74] width 28 height 22
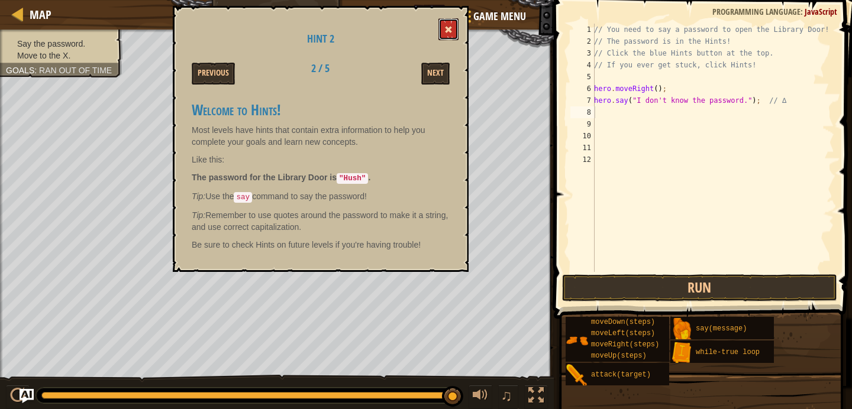
click at [449, 34] on button at bounding box center [448, 29] width 20 height 22
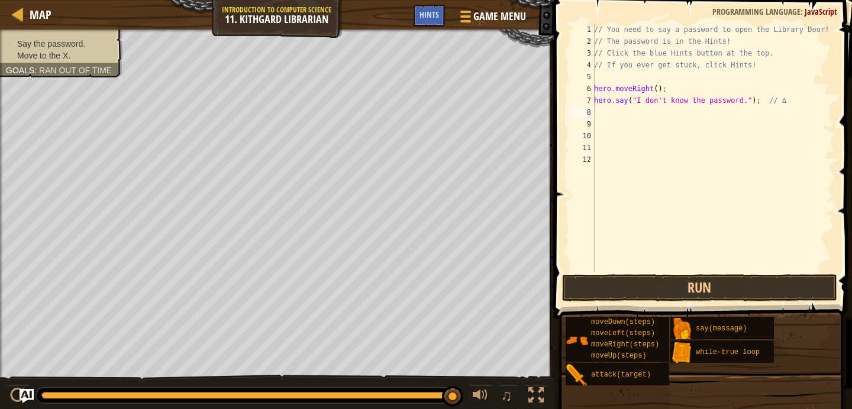
click at [653, 113] on div "// You need to say a password to open the Library Door! // The password is in t…" at bounding box center [712, 160] width 242 height 272
type textarea "hero.say("Hush");"
click at [440, 25] on div "Hints" at bounding box center [428, 16] width 31 height 22
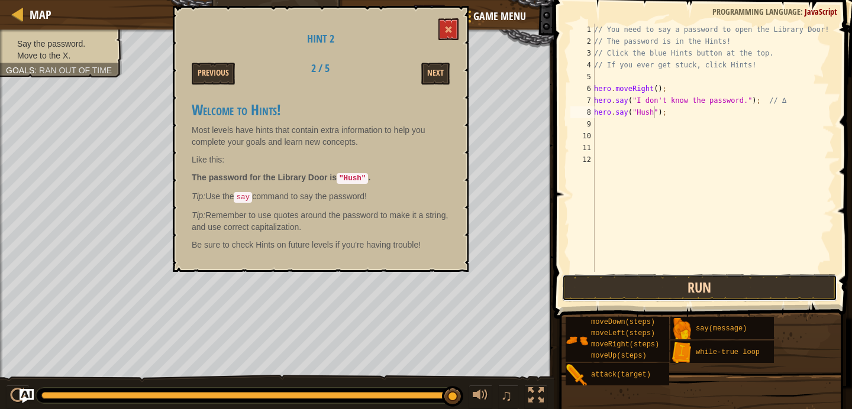
click at [649, 300] on button "Run" at bounding box center [700, 287] width 276 height 27
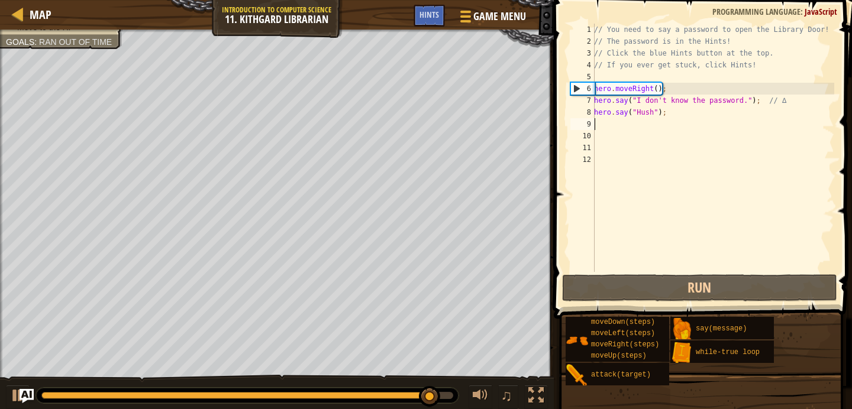
click at [685, 124] on div "// You need to say a password to open the Library Door! // The password is in t…" at bounding box center [712, 160] width 242 height 272
type textarea ","
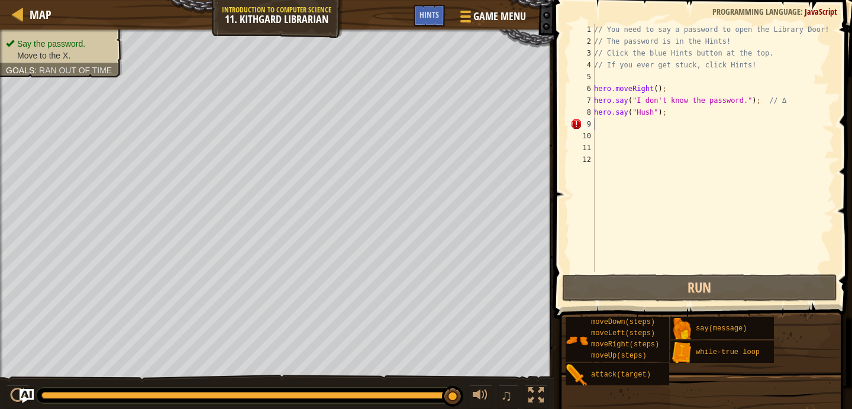
type textarea "m"
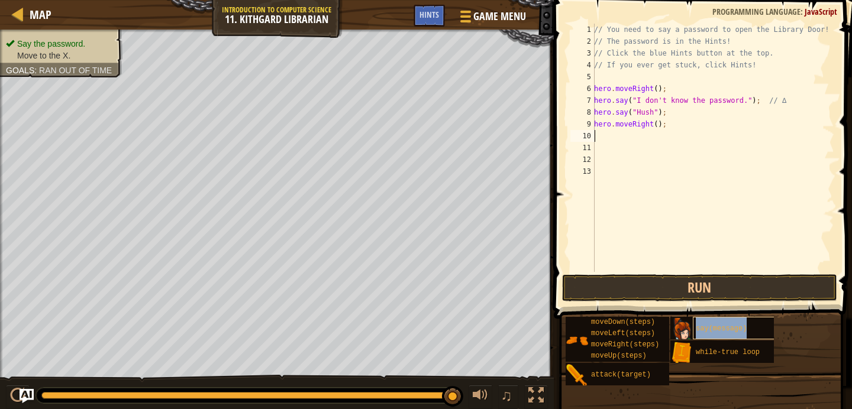
click at [702, 319] on div "say(message)" at bounding box center [734, 328] width 85 height 22
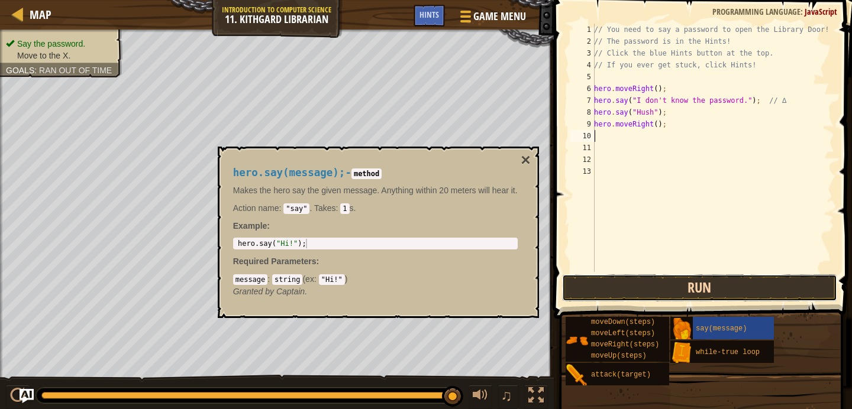
click at [707, 295] on button "Run" at bounding box center [700, 287] width 276 height 27
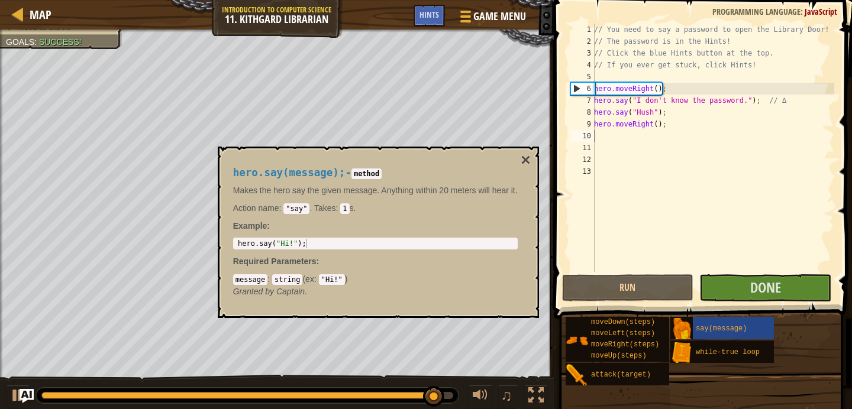
click at [518, 154] on div "hero.say(message); - method Makes the hero say the given message. Anything with…" at bounding box center [378, 232] width 321 height 171
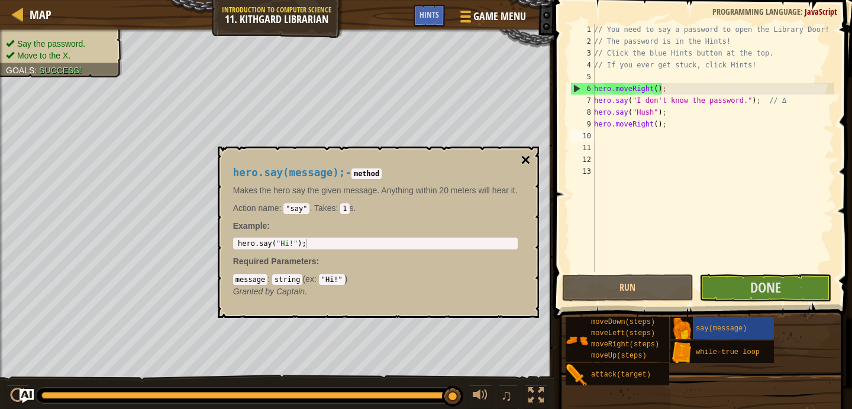
click at [523, 161] on button "×" at bounding box center [524, 160] width 9 height 17
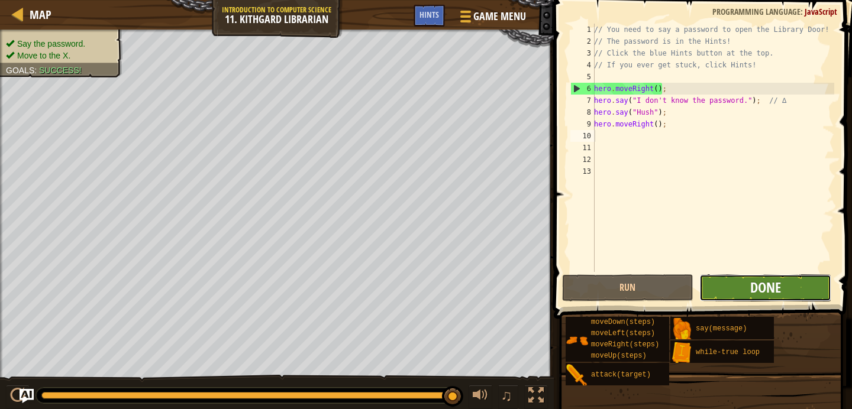
click at [751, 287] on span "Done" at bounding box center [765, 287] width 31 height 19
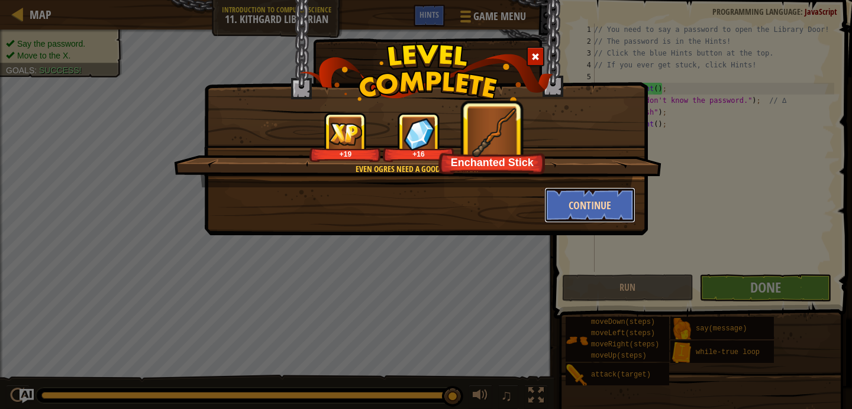
click at [630, 211] on button "Continue" at bounding box center [590, 204] width 92 height 35
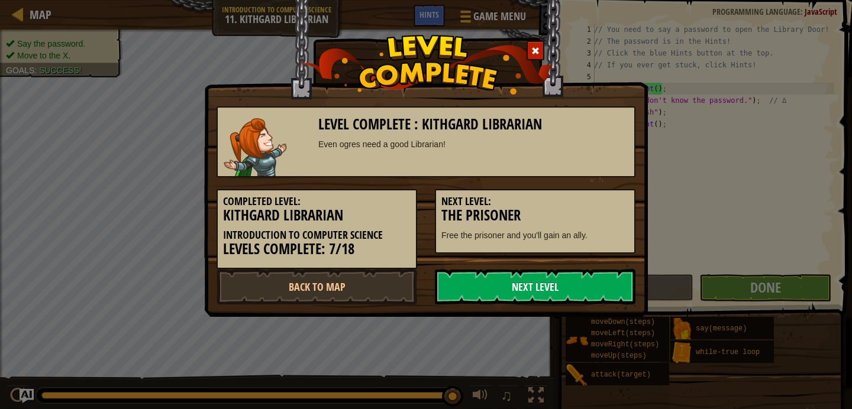
click at [572, 279] on link "Next Level" at bounding box center [535, 286] width 200 height 35
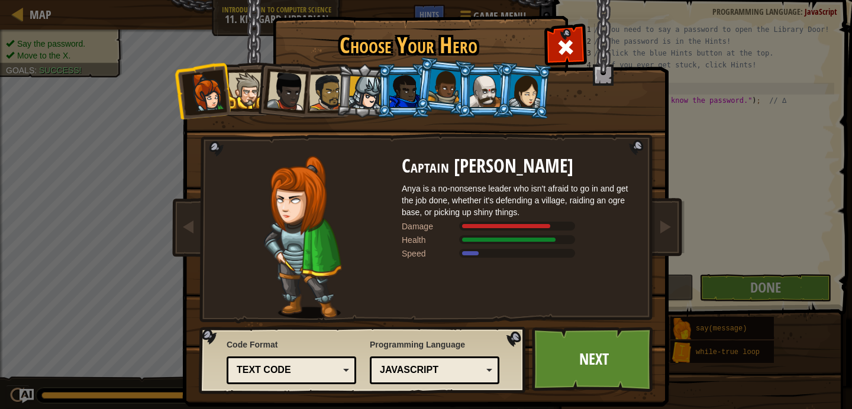
click at [483, 98] on div at bounding box center [485, 91] width 31 height 32
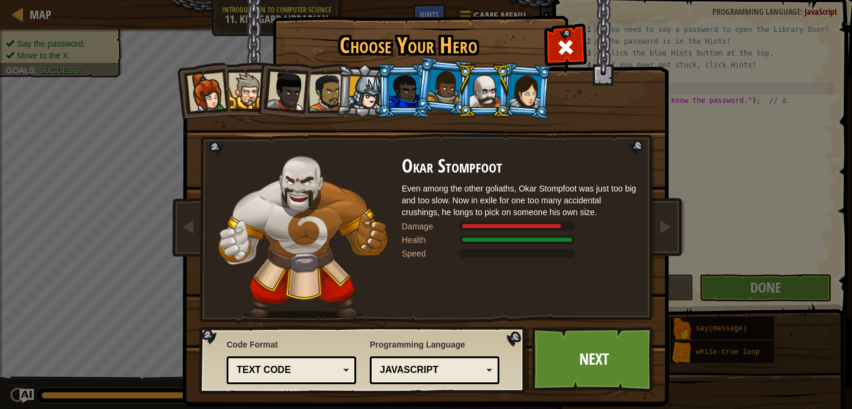
click at [495, 93] on div at bounding box center [485, 91] width 31 height 32
click at [514, 96] on div at bounding box center [525, 91] width 33 height 34
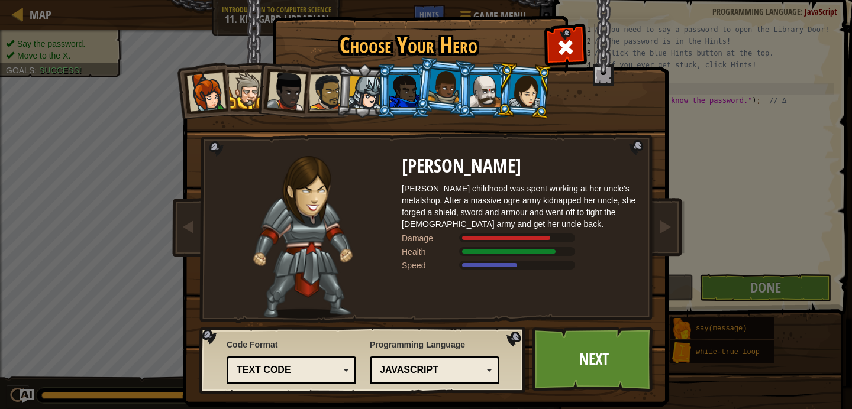
click at [454, 96] on div at bounding box center [445, 86] width 34 height 35
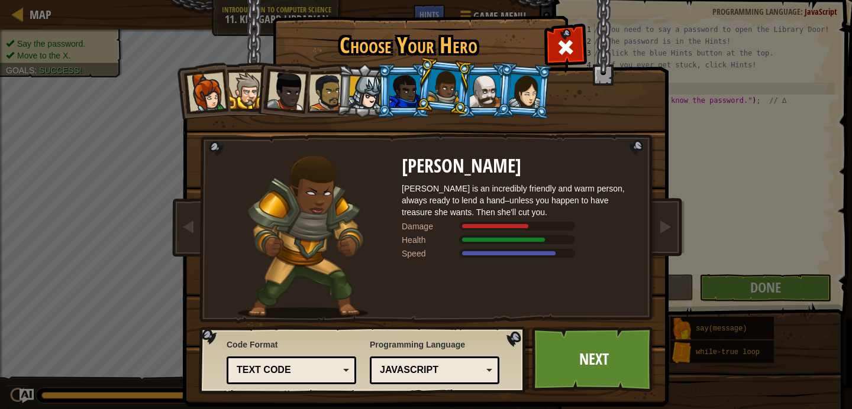
click at [409, 88] on div at bounding box center [404, 91] width 31 height 32
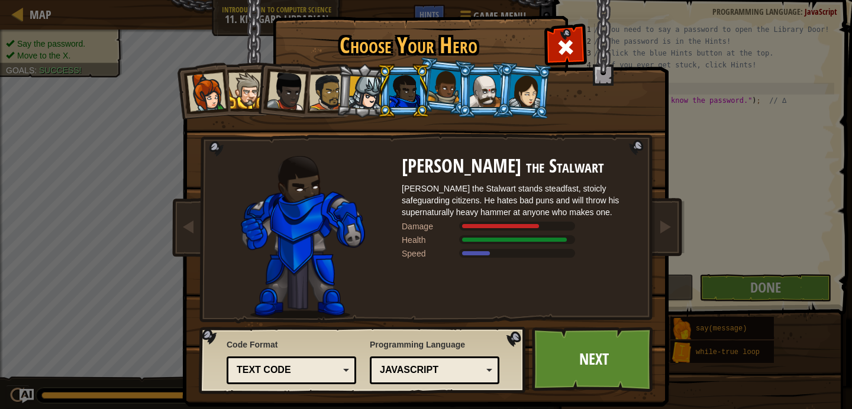
click at [262, 82] on li at bounding box center [283, 89] width 58 height 58
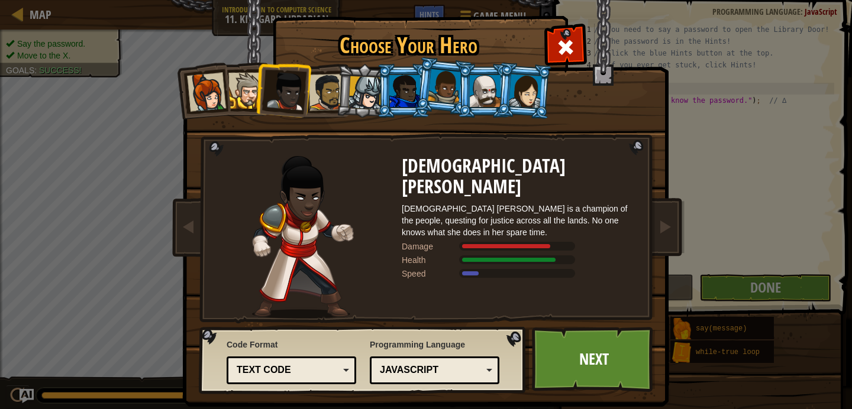
click at [232, 85] on div at bounding box center [246, 91] width 36 height 36
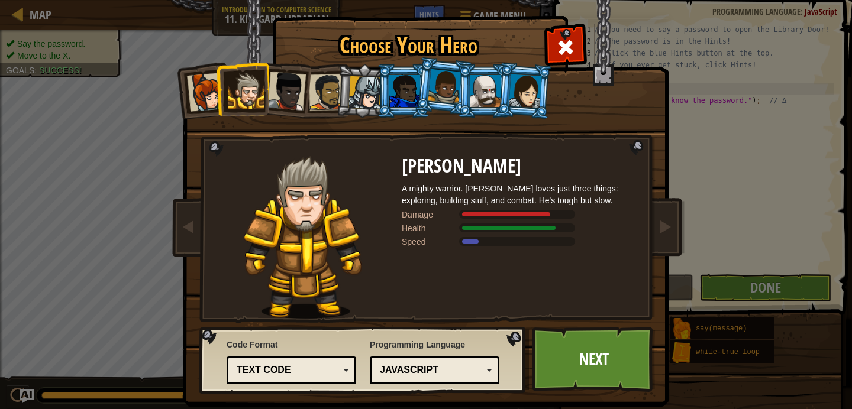
click at [318, 79] on div at bounding box center [327, 92] width 37 height 37
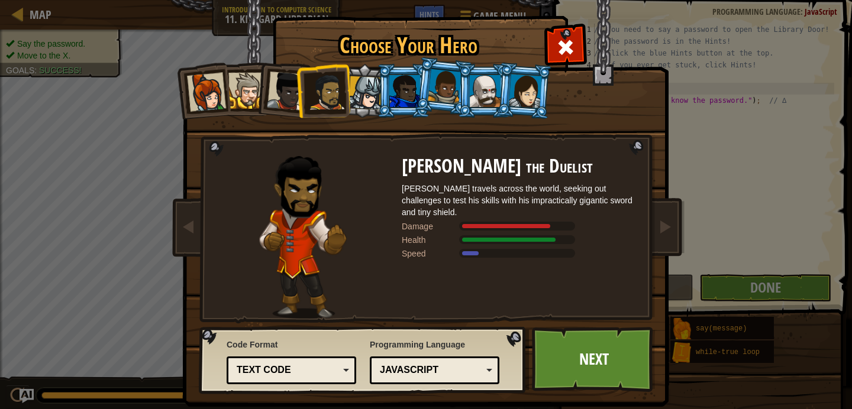
click at [374, 85] on div at bounding box center [365, 93] width 34 height 34
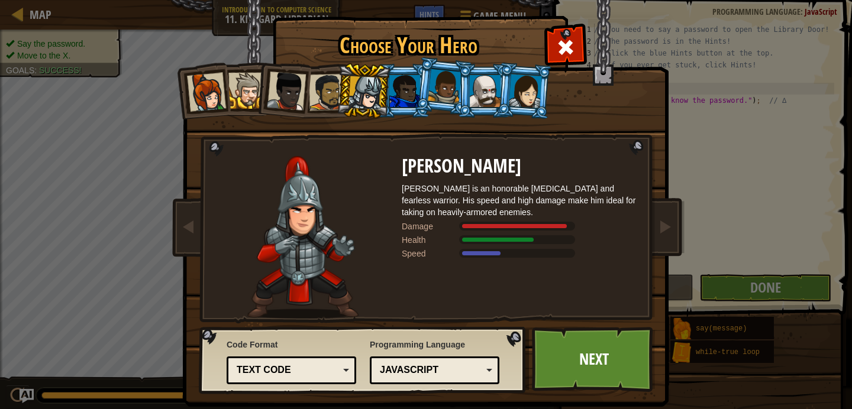
click at [461, 77] on li at bounding box center [483, 91] width 53 height 54
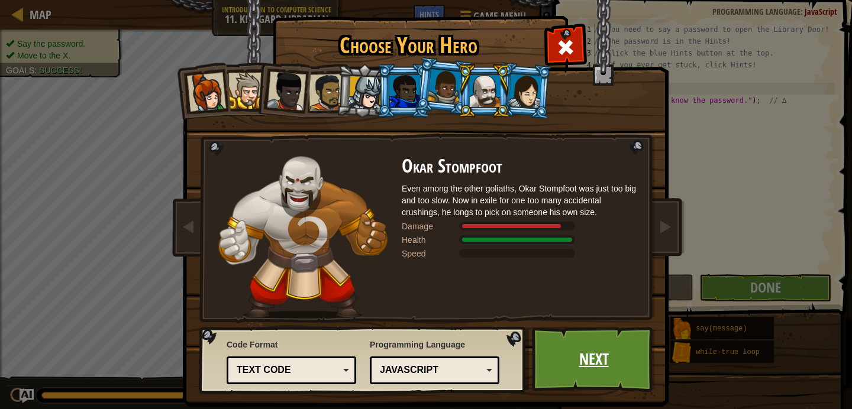
click at [551, 362] on link "Next" at bounding box center [594, 359] width 124 height 65
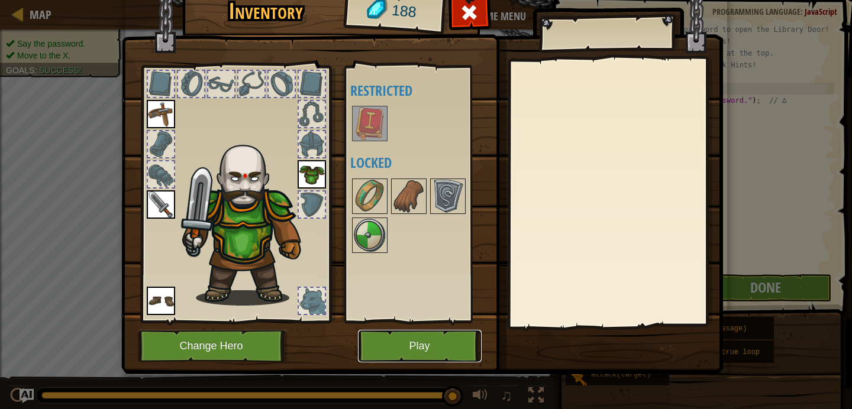
click at [378, 340] on button "Play" at bounding box center [420, 346] width 124 height 33
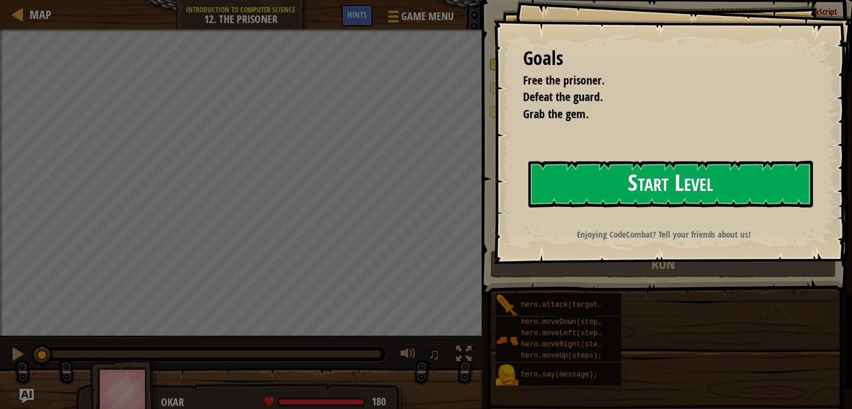
click at [549, 183] on button "Start Level" at bounding box center [670, 184] width 284 height 47
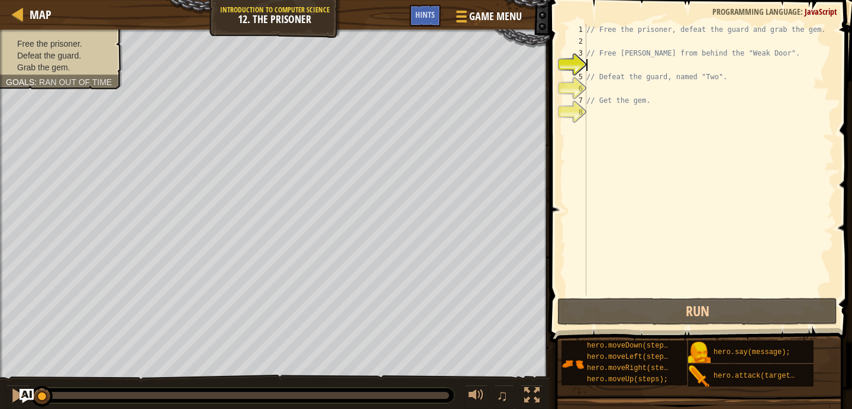
click at [653, 44] on div "// Free the prisoner, defeat the guard and grab the gem. // Free [PERSON_NAME] …" at bounding box center [709, 172] width 250 height 296
type textarea "l"
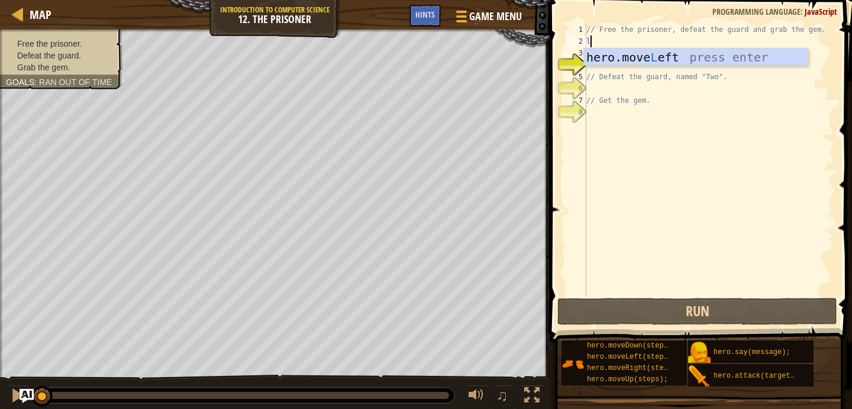
scroll to position [5, 0]
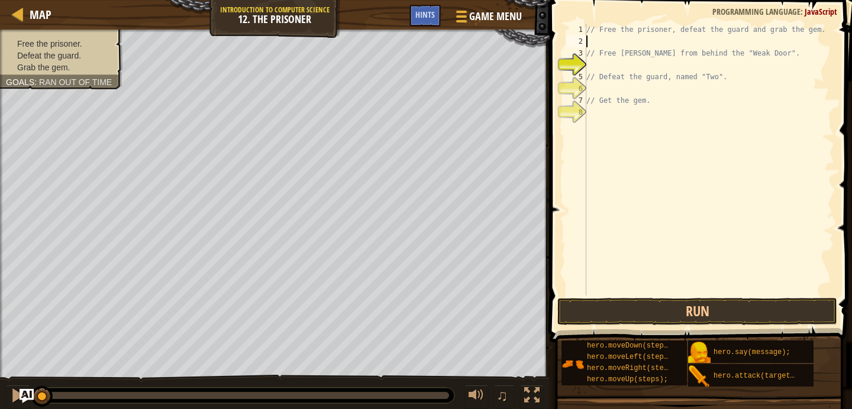
type textarea "m"
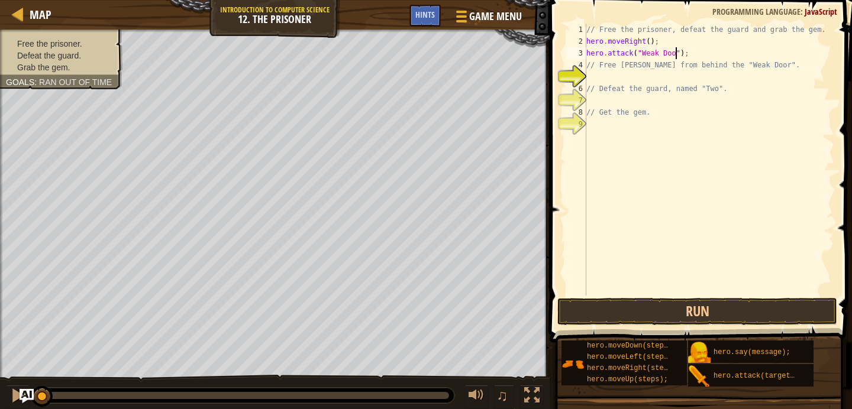
scroll to position [5, 8]
type textarea "hero.attack("Weak Door");"
click at [671, 299] on button "Run" at bounding box center [697, 311] width 280 height 27
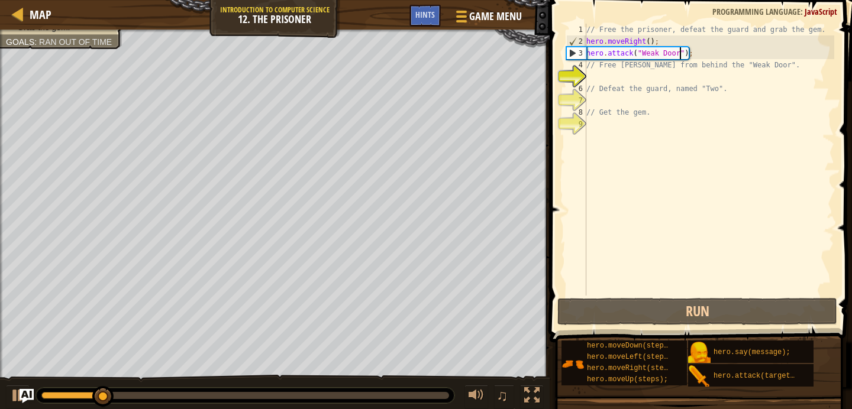
click at [672, 78] on div "// Free the prisoner, defeat the guard and grab the gem. hero . moveRight ( ) ;…" at bounding box center [709, 172] width 250 height 296
type textarea "m"
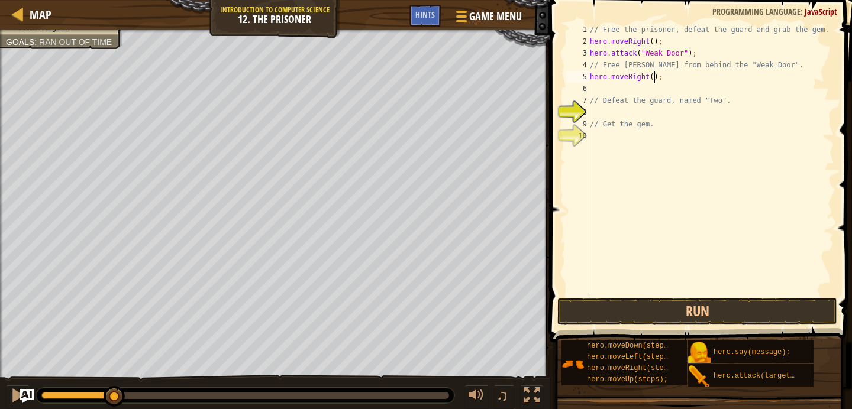
click at [653, 77] on div "// Free the prisoner, defeat the guard and grab the gem. hero . moveRight ( ) ;…" at bounding box center [710, 172] width 247 height 296
type textarea "hero.moveRight(3);"
click at [646, 93] on div "// Free the prisoner, defeat the guard and grab the gem. hero . moveRight ( ) ;…" at bounding box center [710, 172] width 247 height 296
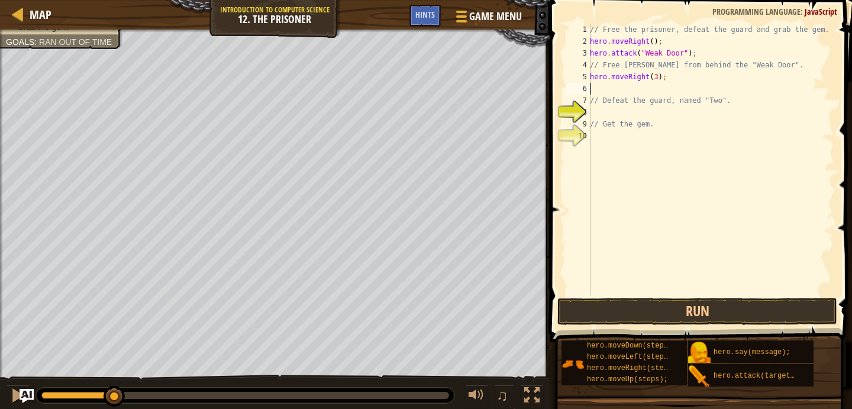
type textarea "m"
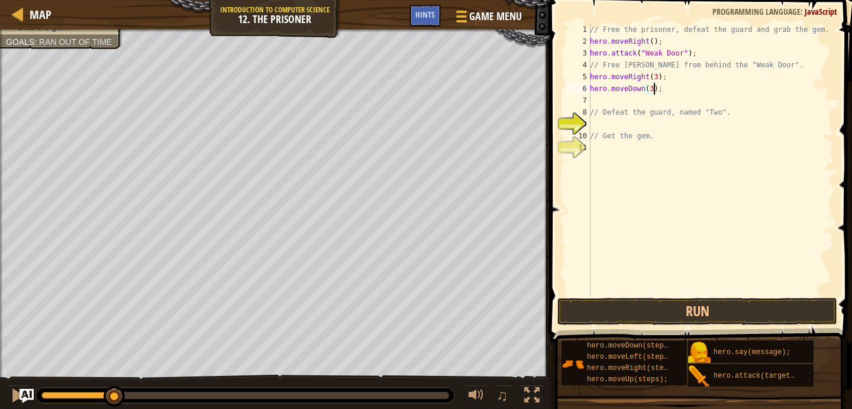
type textarea "3"
click at [650, 90] on div "// Free the prisoner, defeat the guard and grab the gem. hero . moveRight ( ) ;…" at bounding box center [710, 172] width 247 height 296
click at [650, 96] on div "// Free the prisoner, defeat the guard and grab the gem. hero . moveRight ( ) ;…" at bounding box center [710, 172] width 247 height 296
type textarea "hero.attack("Two");"
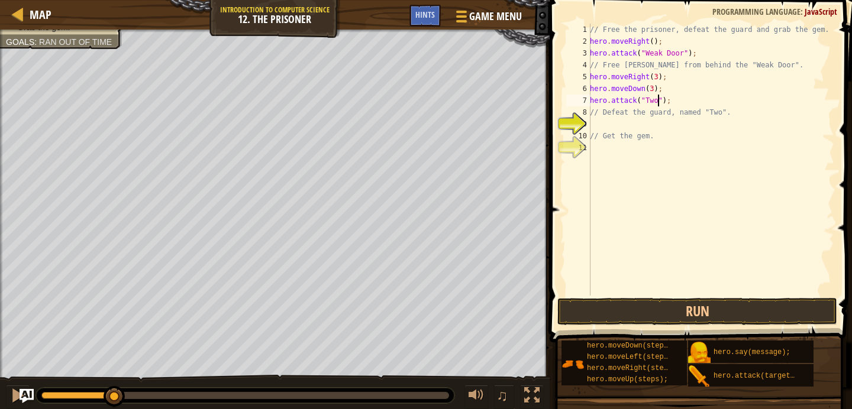
click at [643, 294] on div "// Free the prisoner, defeat the guard and grab the gem. hero . moveRight ( ) ;…" at bounding box center [710, 172] width 247 height 296
click at [624, 310] on button "Run" at bounding box center [697, 311] width 280 height 27
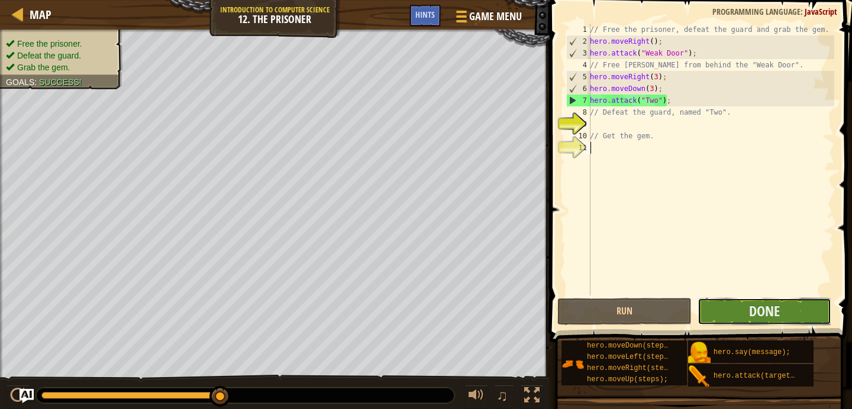
click at [721, 319] on button "Done" at bounding box center [764, 311] width 134 height 27
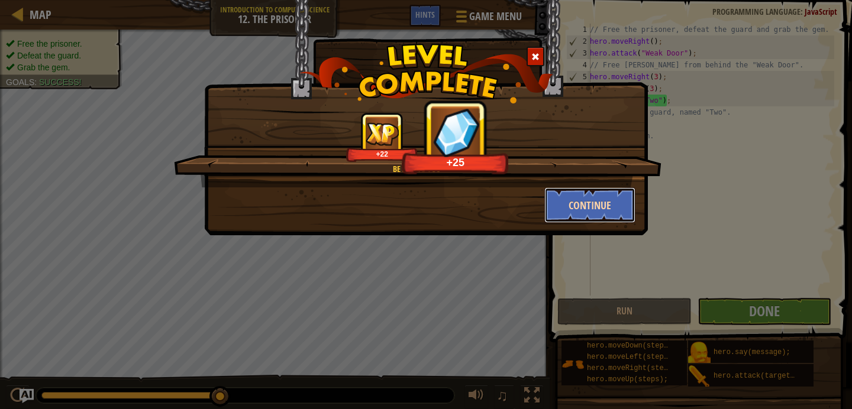
click at [586, 192] on button "Continue" at bounding box center [590, 204] width 92 height 35
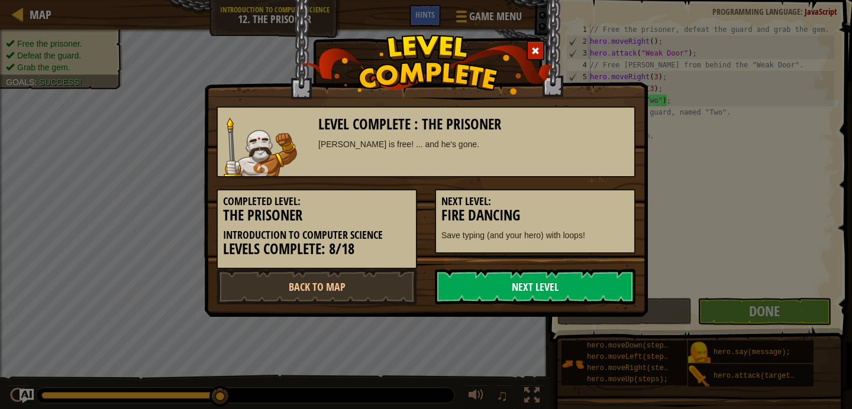
click at [576, 287] on link "Next Level" at bounding box center [535, 286] width 200 height 35
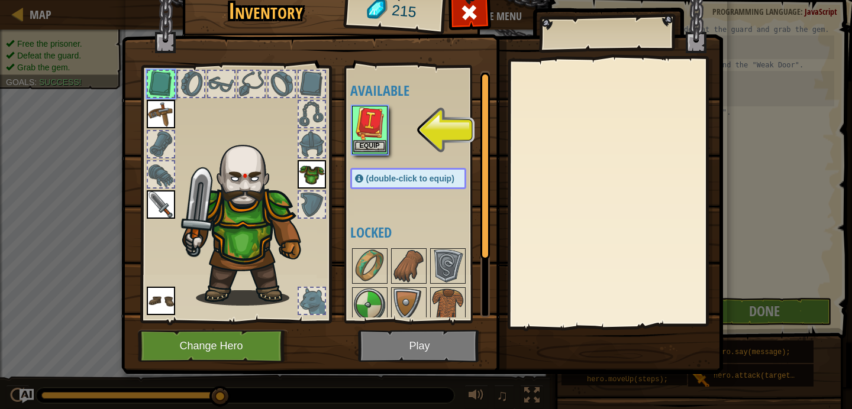
click at [365, 133] on img at bounding box center [369, 123] width 33 height 33
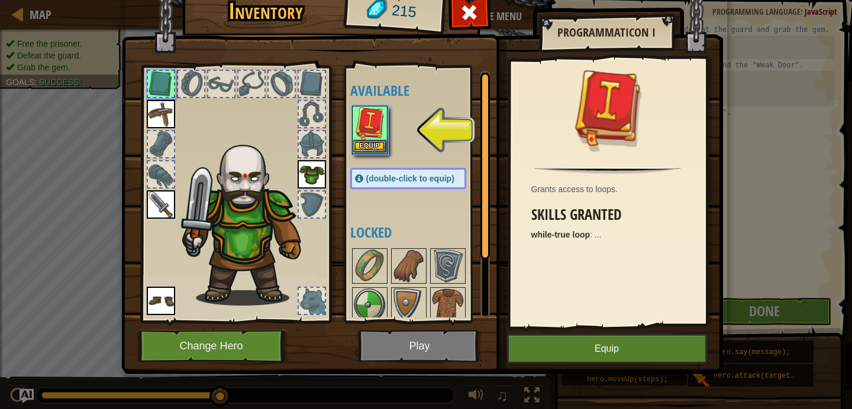
click at [365, 133] on img at bounding box center [369, 123] width 33 height 33
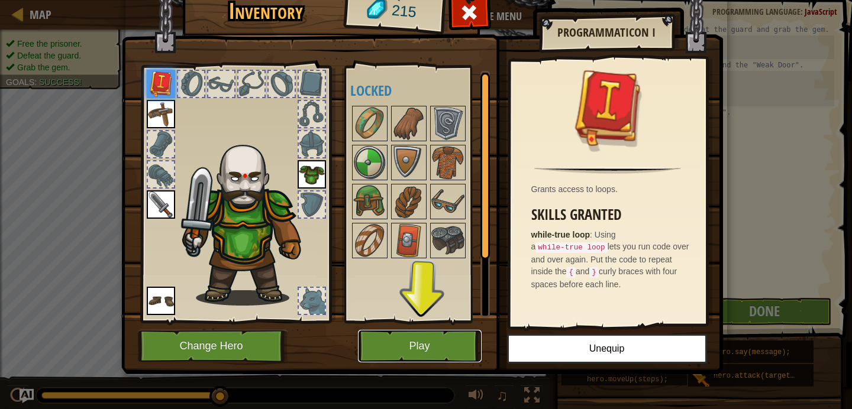
click at [456, 344] on button "Play" at bounding box center [420, 346] width 124 height 33
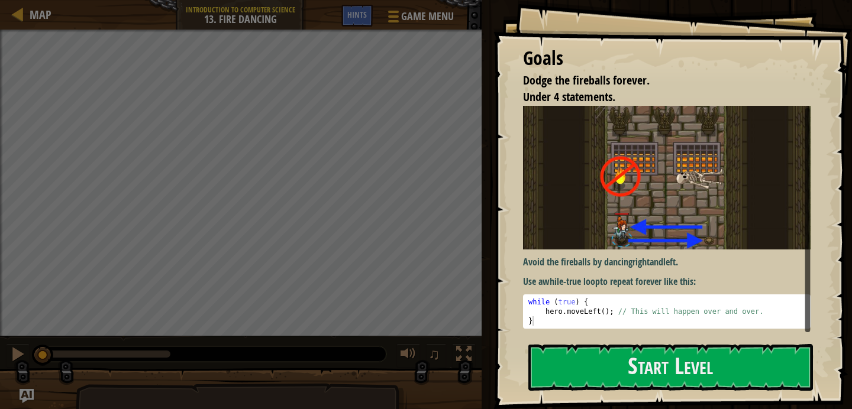
scroll to position [2, 0]
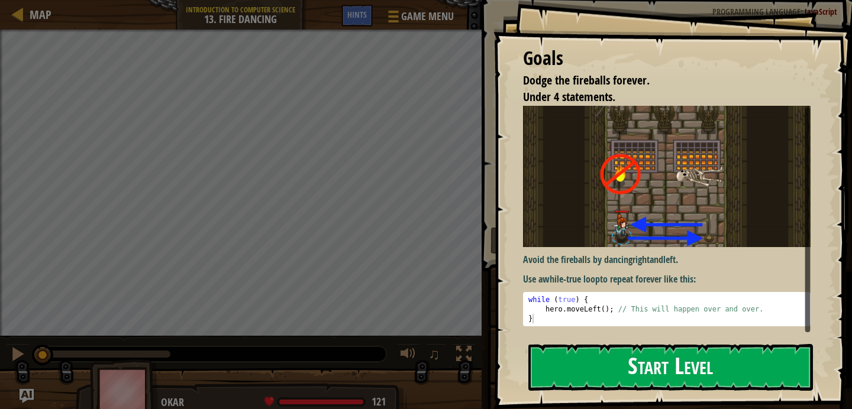
click at [587, 379] on button "Start Level" at bounding box center [670, 367] width 284 height 47
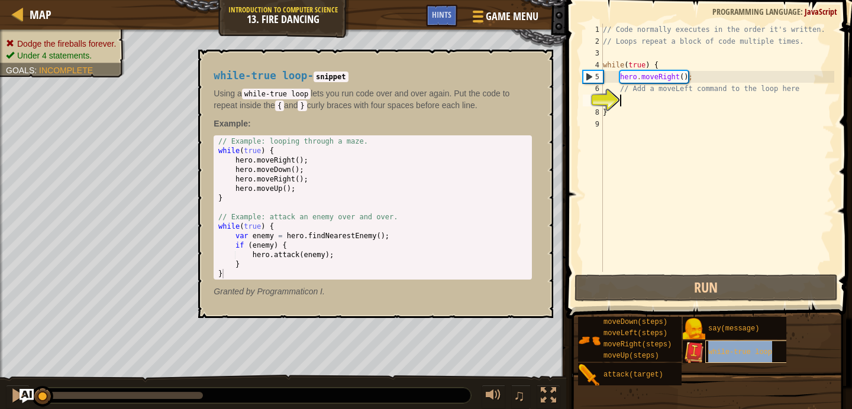
click at [736, 355] on span "while-true loop" at bounding box center [740, 352] width 64 height 8
click at [662, 92] on div "// Code normally executes in the order it's written. // Loops repeat a block of…" at bounding box center [717, 160] width 234 height 272
type textarea "// Add a moveLeft command to the loop here"
click at [691, 98] on div "// Code normally executes in the order it's written. // Loops repeat a block of…" at bounding box center [717, 160] width 234 height 272
type textarea "m"
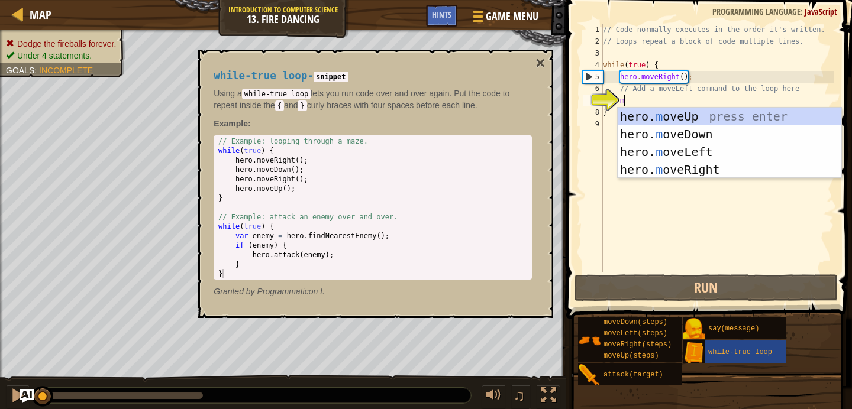
scroll to position [5, 1]
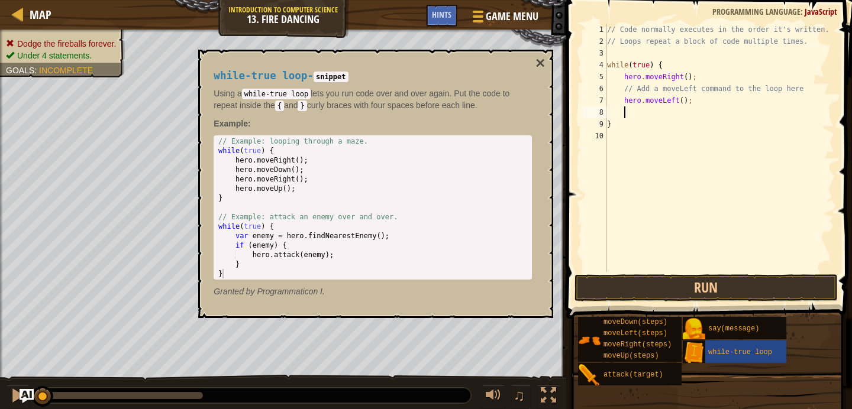
type textarea "m"
click at [732, 293] on button "Run" at bounding box center [705, 287] width 263 height 27
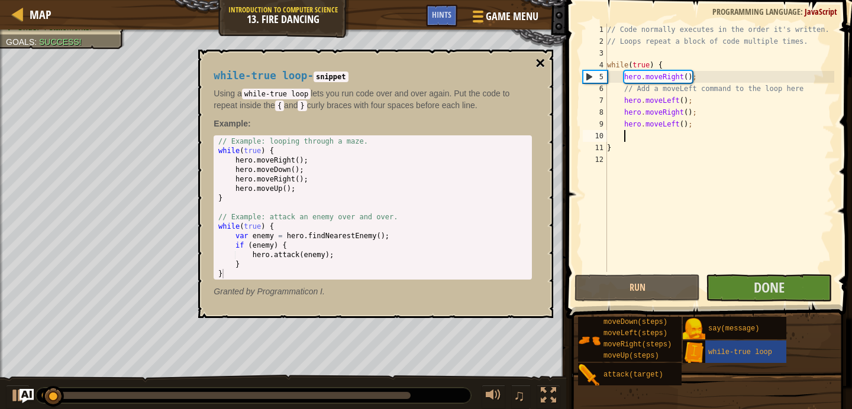
click at [542, 63] on button "×" at bounding box center [539, 63] width 9 height 17
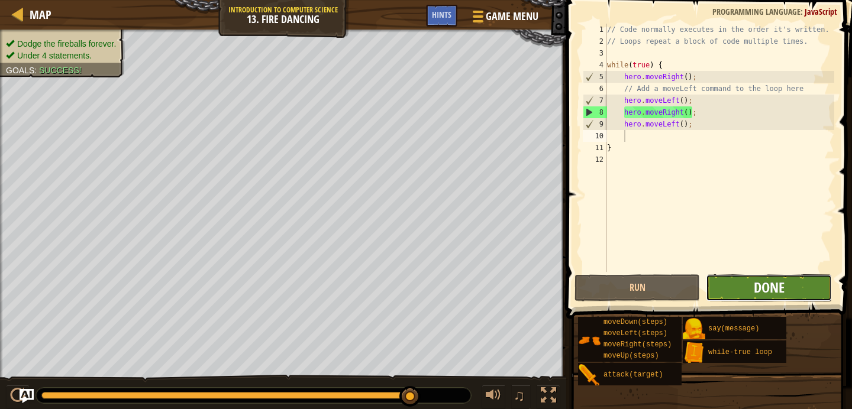
click at [778, 283] on span "Done" at bounding box center [768, 287] width 31 height 19
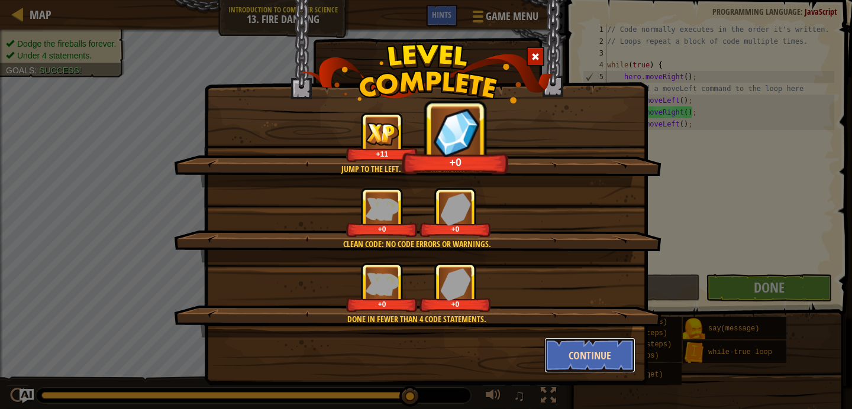
click at [610, 366] on button "Continue" at bounding box center [590, 355] width 92 height 35
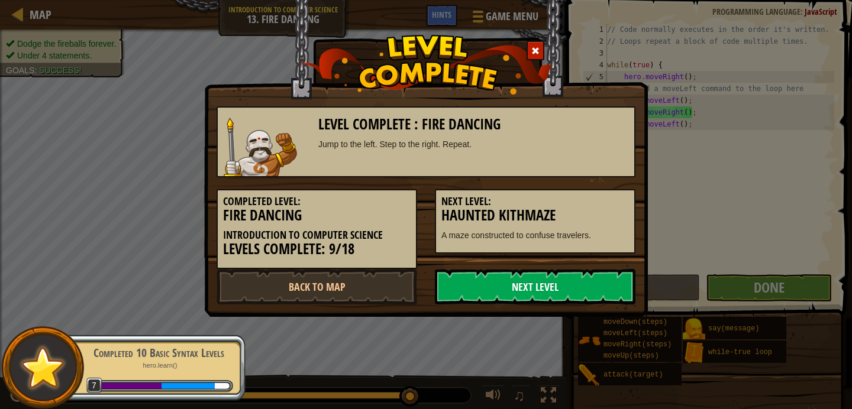
click at [539, 293] on link "Next Level" at bounding box center [535, 286] width 200 height 35
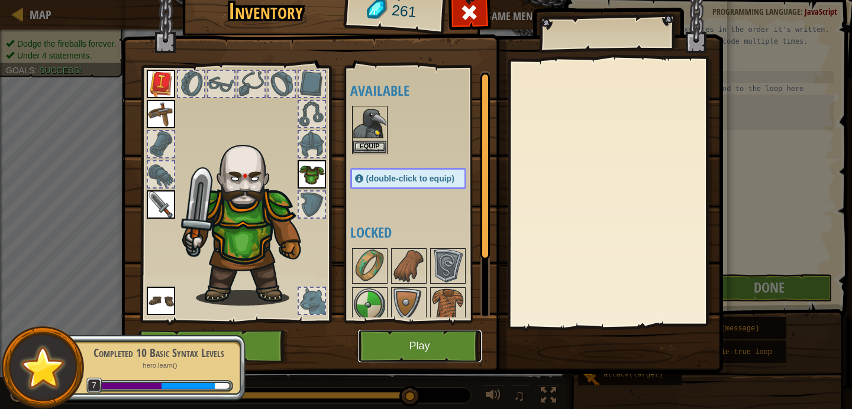
click at [402, 347] on button "Play" at bounding box center [420, 346] width 124 height 33
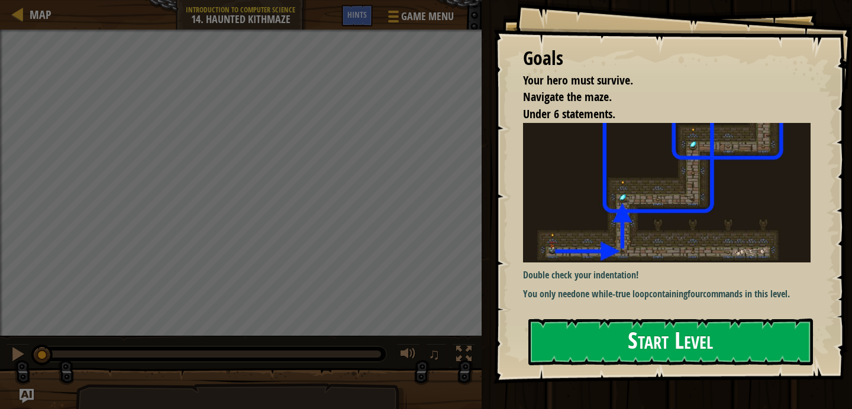
click at [604, 340] on button "Start Level" at bounding box center [670, 342] width 284 height 47
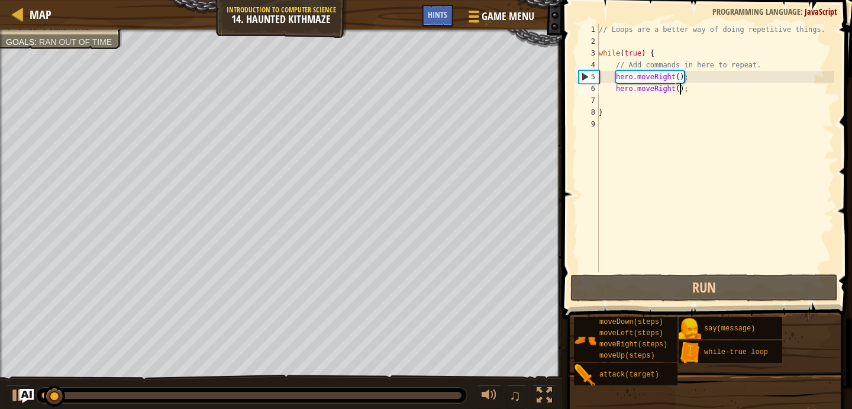
click at [679, 91] on div "// Loops are a better way of doing repetitive things. while ( true ) { // Add c…" at bounding box center [715, 160] width 238 height 272
type textarea "hero.moveRight();"
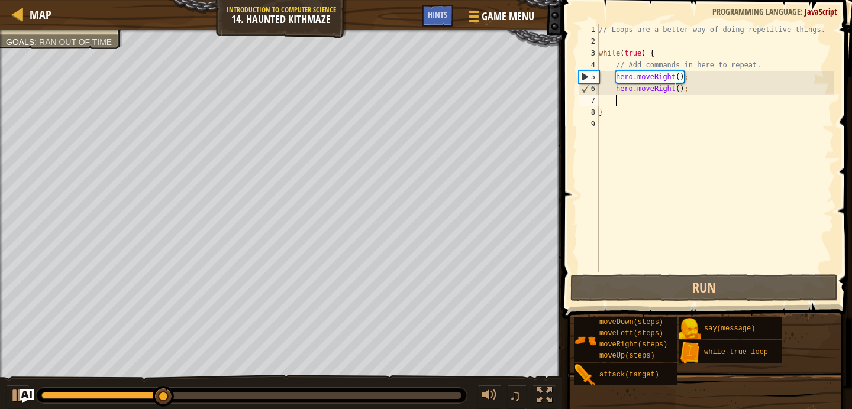
click at [681, 102] on div "// Loops are a better way of doing repetitive things. while ( true ) { // Add c…" at bounding box center [715, 160] width 238 height 272
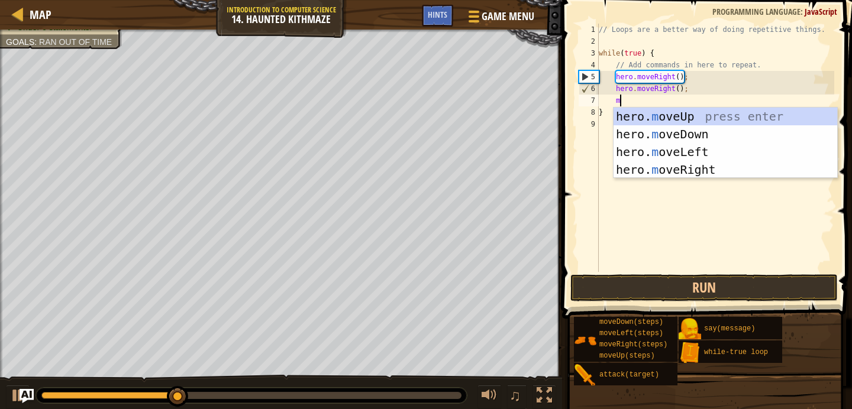
type textarea "move"
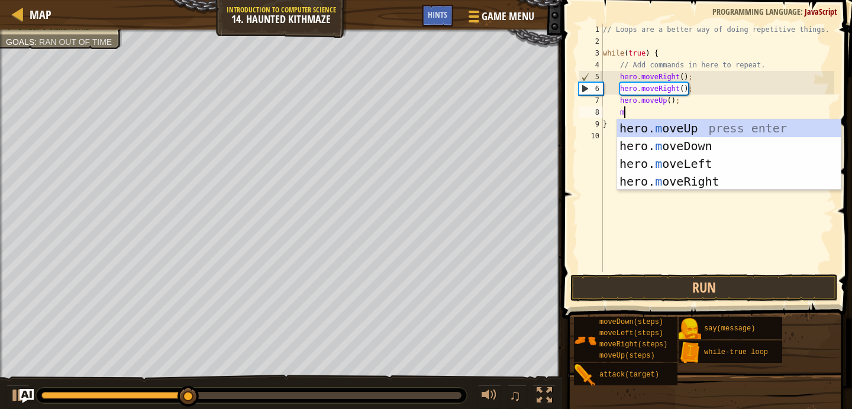
type textarea "mo"
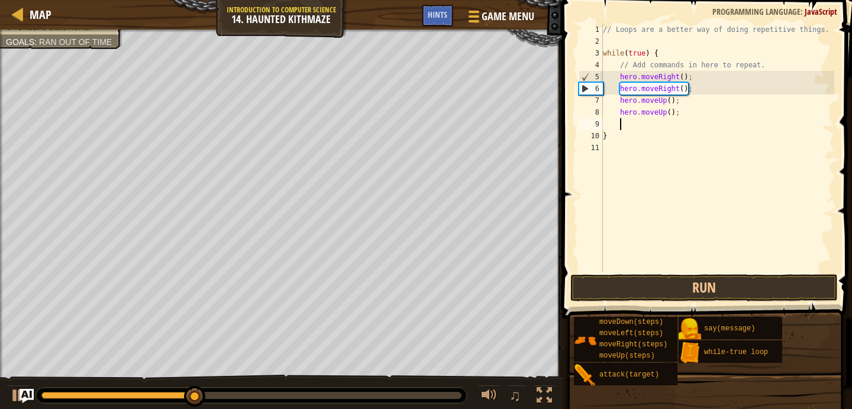
scroll to position [5, 1]
click at [680, 286] on button "Run" at bounding box center [703, 287] width 267 height 27
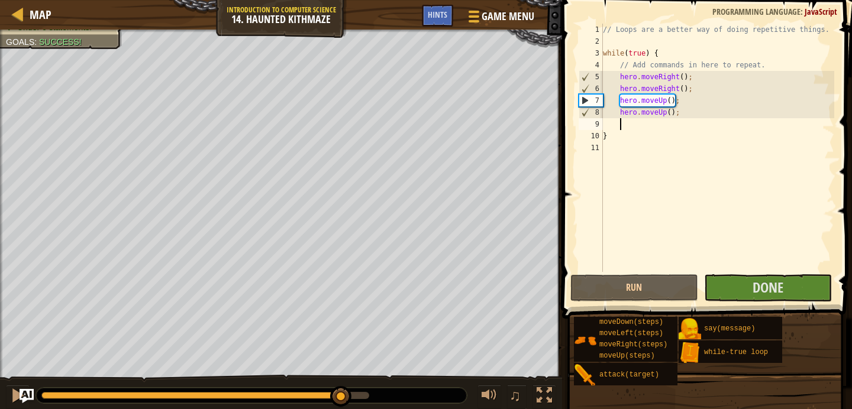
drag, startPoint x: 249, startPoint y: 393, endPoint x: 354, endPoint y: 385, distance: 105.5
click at [351, 387] on div at bounding box center [340, 396] width 21 height 21
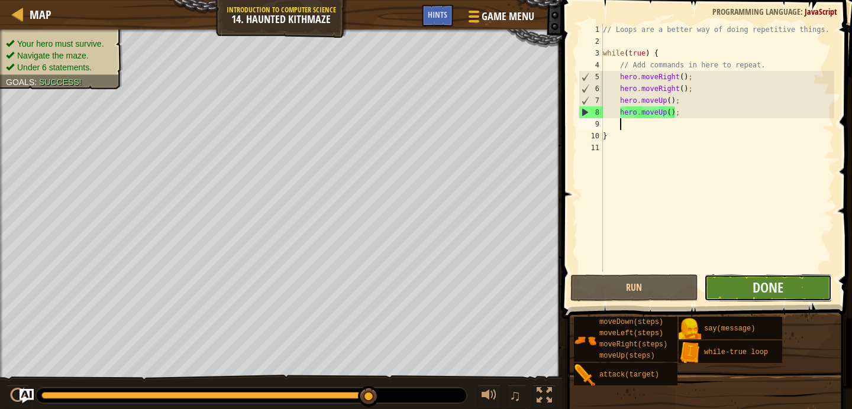
click at [721, 284] on button "Done" at bounding box center [768, 287] width 128 height 27
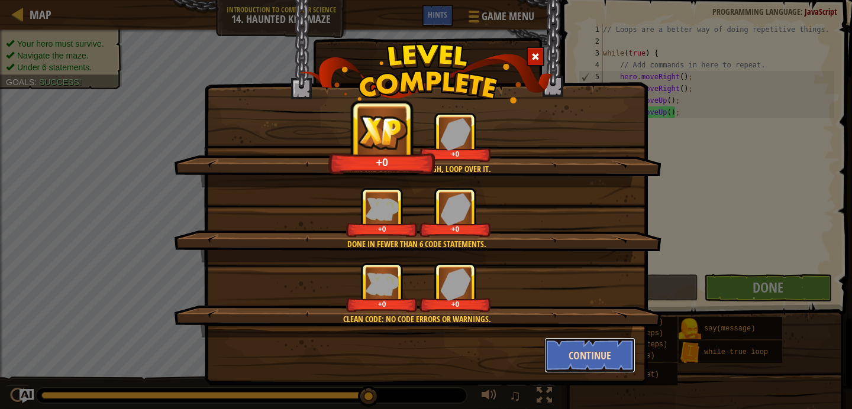
click at [611, 345] on button "Continue" at bounding box center [590, 355] width 92 height 35
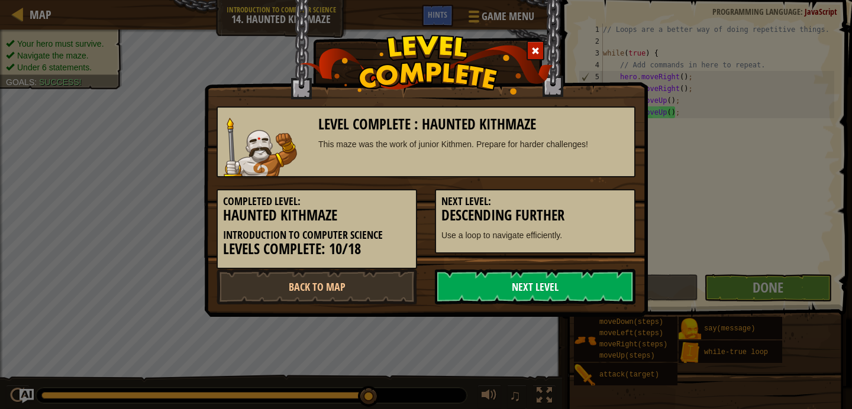
click at [569, 283] on link "Next Level" at bounding box center [535, 286] width 200 height 35
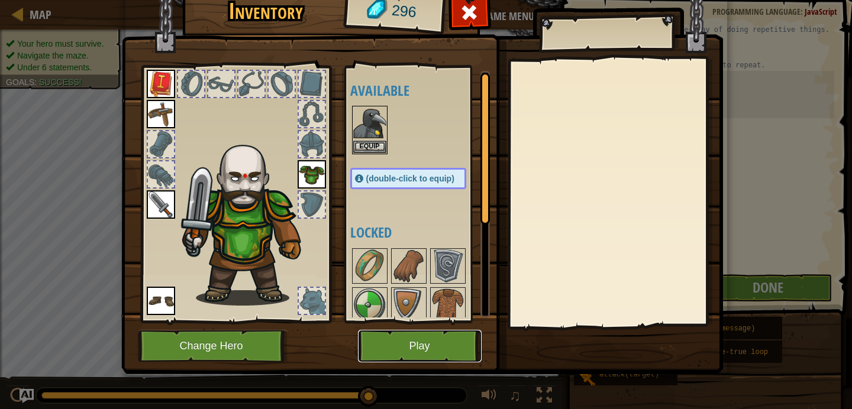
click at [453, 340] on button "Play" at bounding box center [420, 346] width 124 height 33
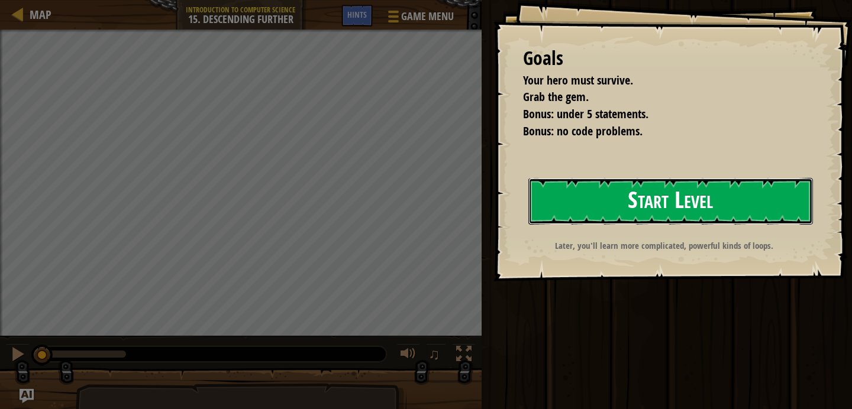
click at [555, 215] on button "Start Level" at bounding box center [670, 201] width 284 height 47
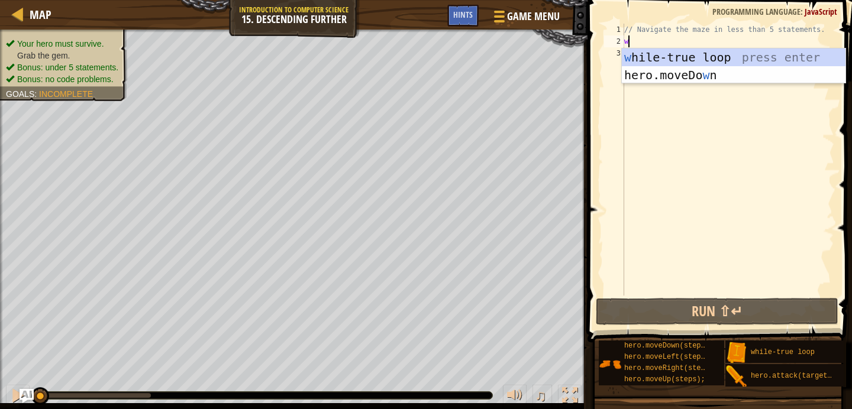
scroll to position [5, 0]
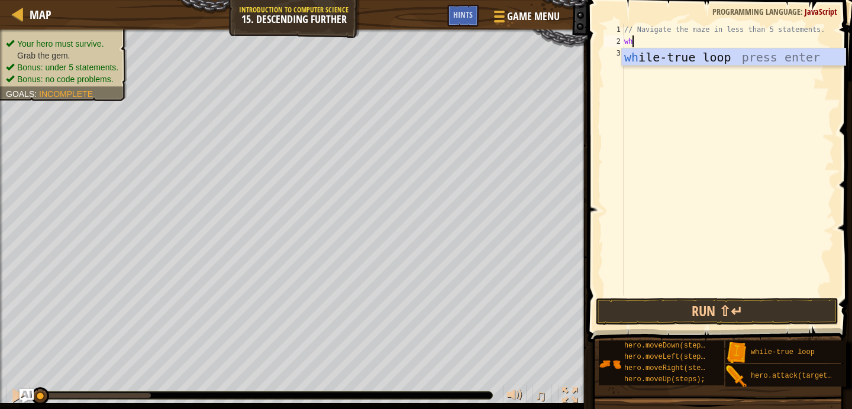
type textarea "whi"
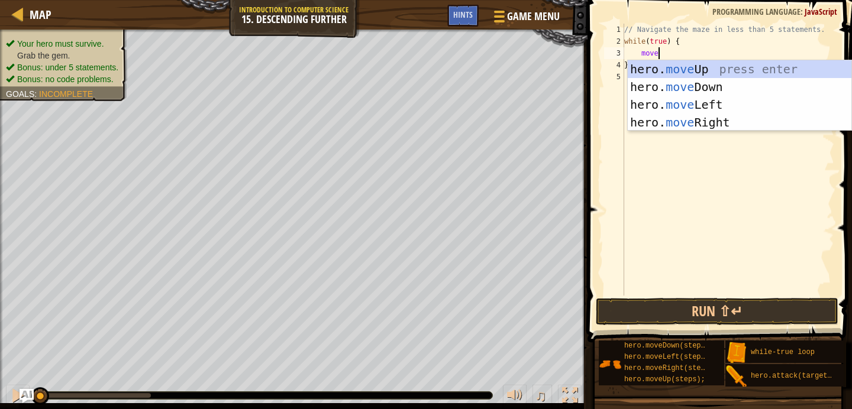
scroll to position [5, 2]
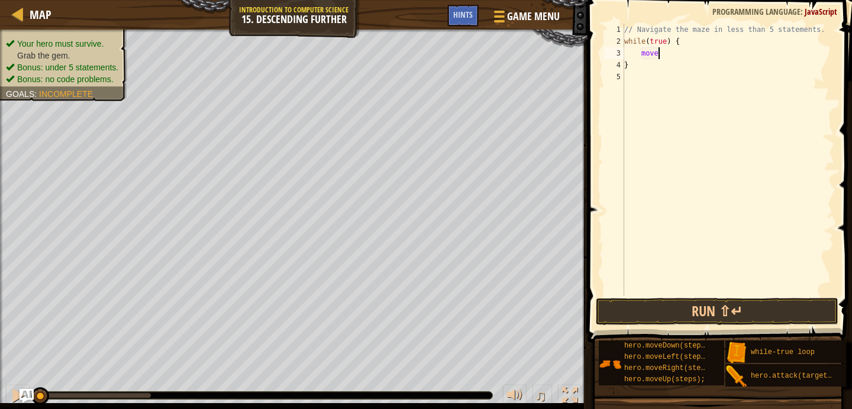
type textarea "mover"
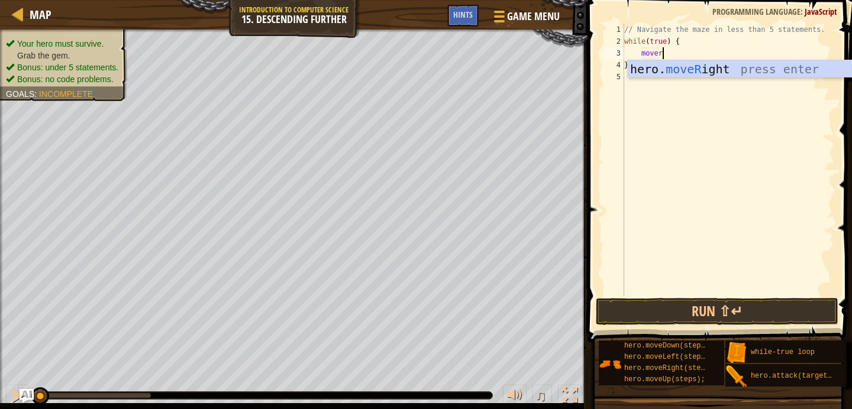
scroll to position [5, 1]
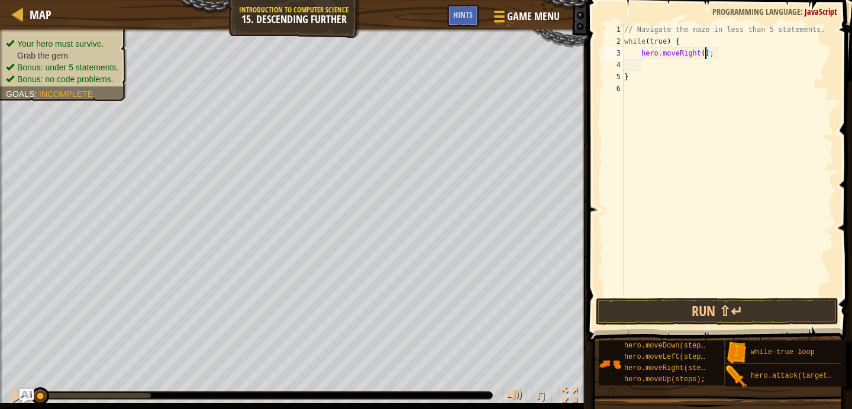
type textarea "hero.moveRight(2);"
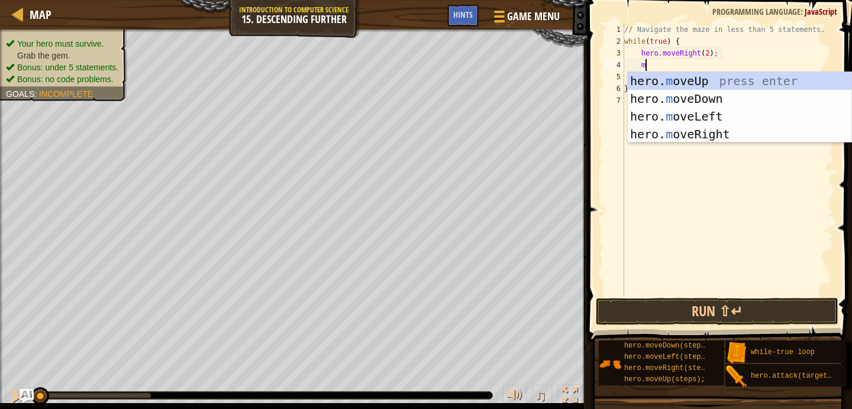
type textarea "mo"
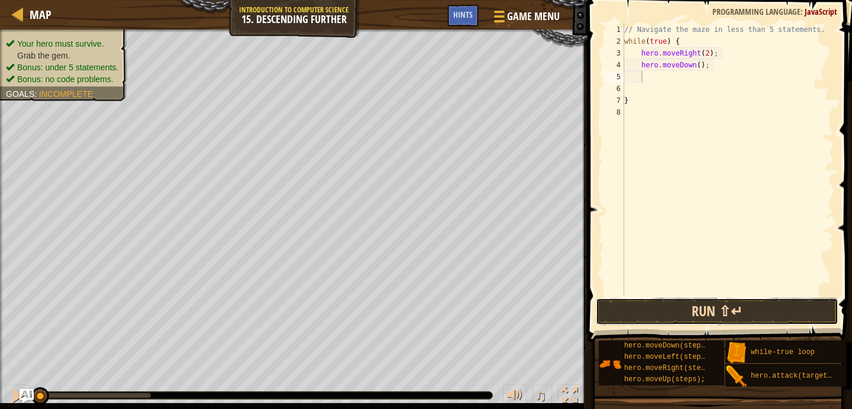
click at [670, 299] on button "Run ⇧↵" at bounding box center [716, 311] width 242 height 27
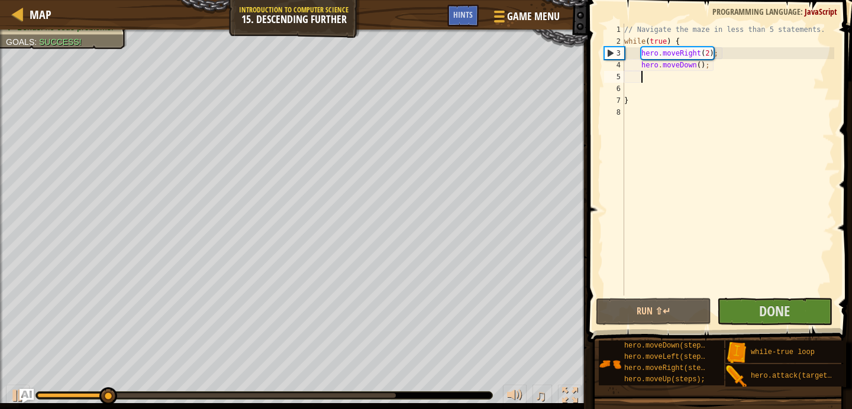
click at [348, 396] on div "0:13.7 Now: 0:03.0 Max: 0:15.8" at bounding box center [216, 395] width 358 height 5
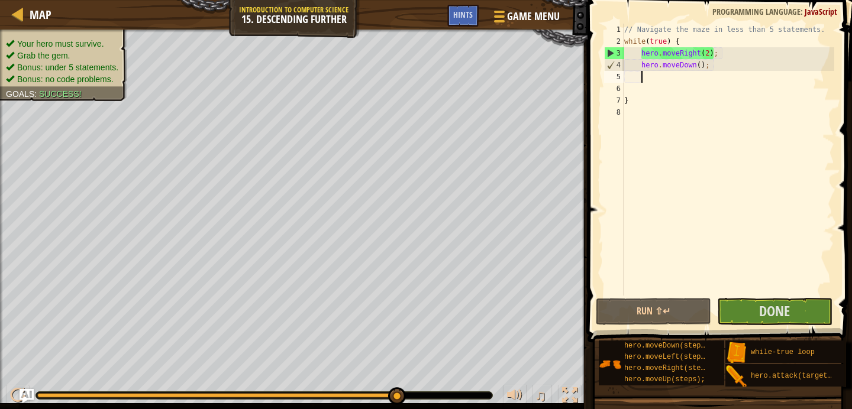
drag, startPoint x: 345, startPoint y: 391, endPoint x: 412, endPoint y: 391, distance: 67.4
click at [412, 391] on div at bounding box center [263, 395] width 457 height 8
click at [739, 312] on button "Done" at bounding box center [774, 311] width 115 height 27
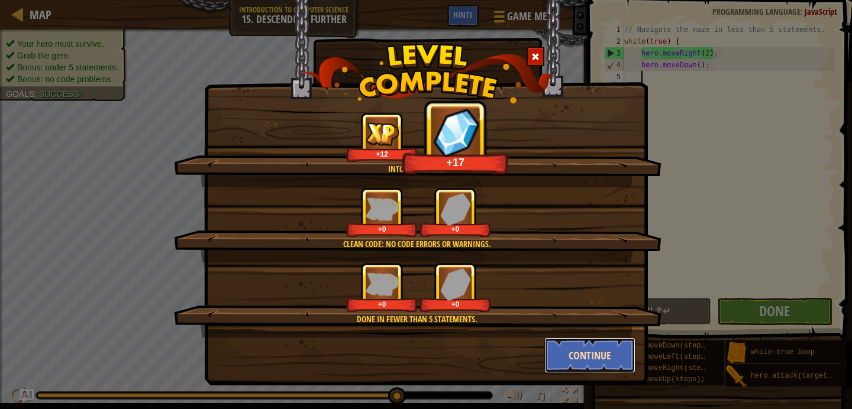
click at [588, 360] on button "Continue" at bounding box center [590, 355] width 92 height 35
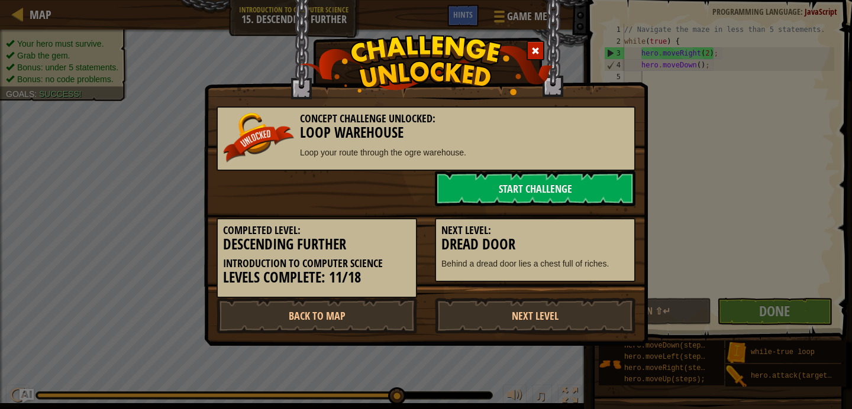
click at [593, 361] on div "Concept Challenge Unlocked: Loop Warehouse Loop your route through the ogre war…" at bounding box center [426, 204] width 852 height 409
click at [549, 306] on link "Next Level" at bounding box center [535, 315] width 200 height 35
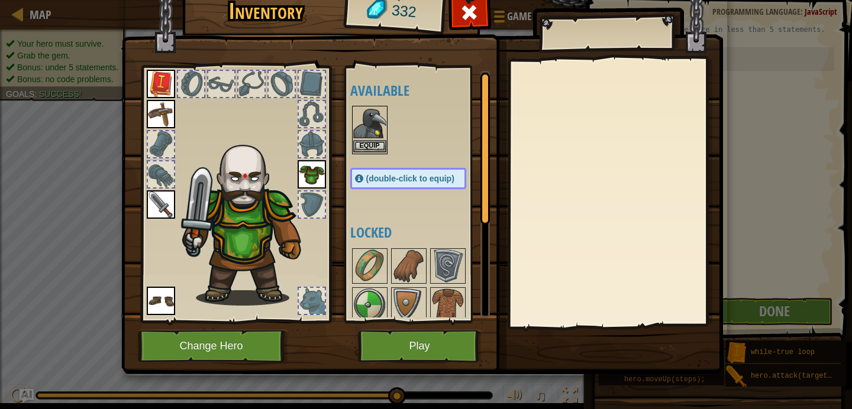
click at [362, 138] on img at bounding box center [369, 123] width 33 height 33
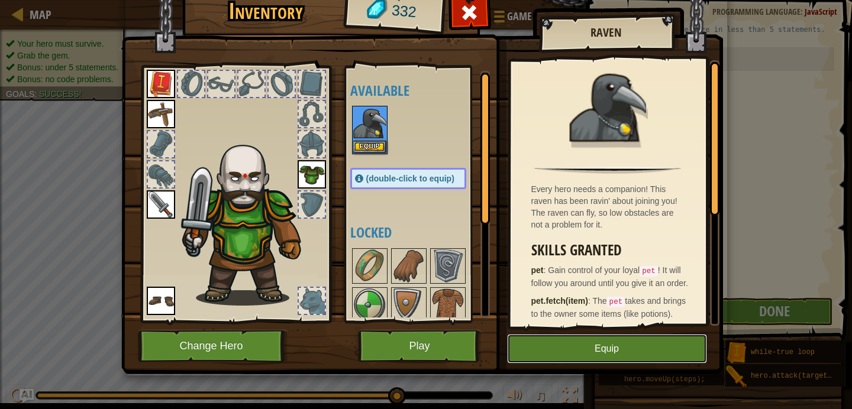
click at [522, 344] on button "Equip" at bounding box center [607, 349] width 200 height 30
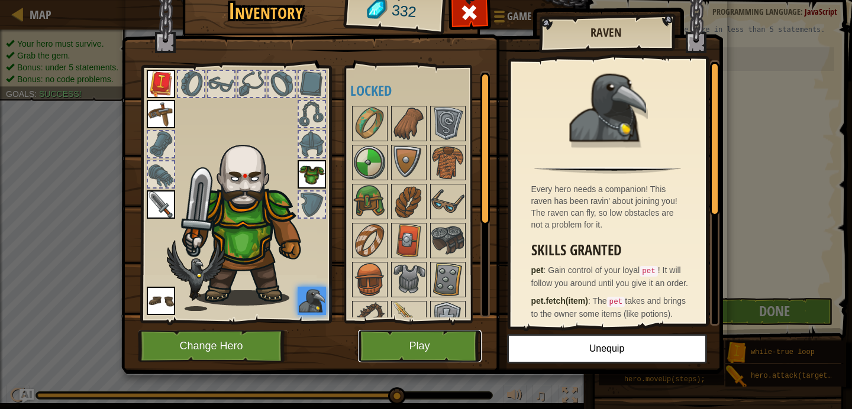
click at [449, 349] on button "Play" at bounding box center [420, 346] width 124 height 33
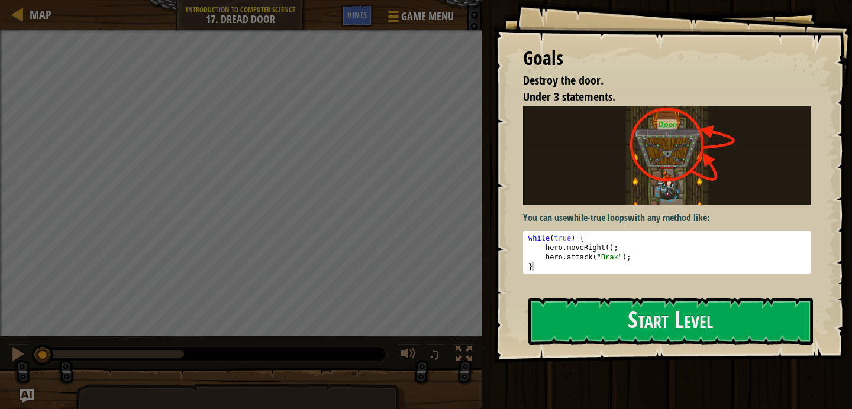
click at [561, 282] on div "You can use while-true loops with any method like: 1 2 3 4 while ( true ) { her…" at bounding box center [666, 196] width 287 height 180
click at [563, 315] on button "Start Level" at bounding box center [670, 321] width 284 height 47
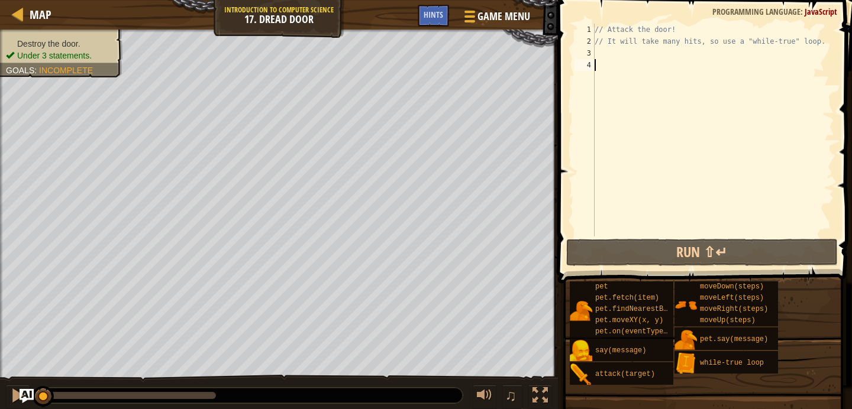
scroll to position [5, 0]
type textarea "wh"
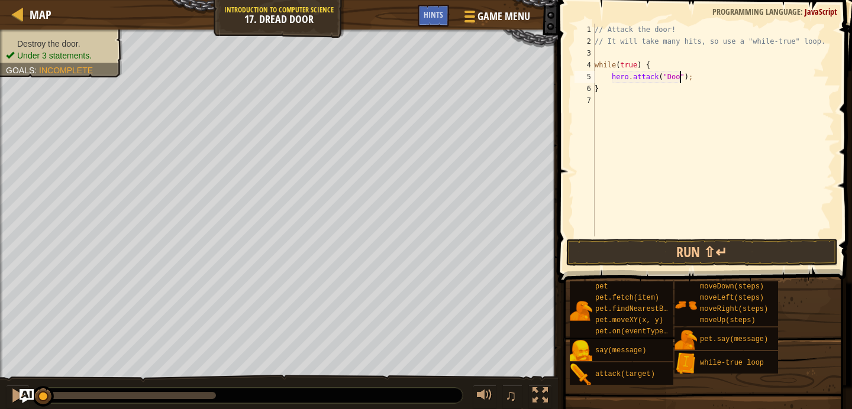
scroll to position [5, 7]
type textarea "hero.attack("Door");"
click at [575, 256] on button "Run ⇧↵" at bounding box center [701, 252] width 271 height 27
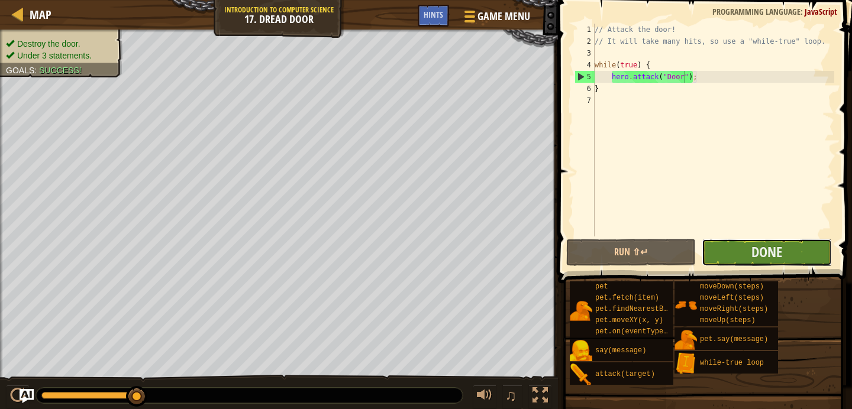
click at [707, 264] on button "Done" at bounding box center [766, 252] width 130 height 27
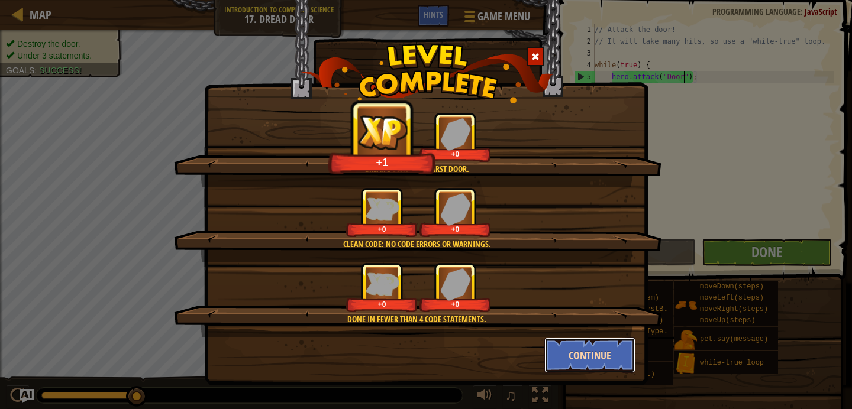
click at [578, 347] on button "Continue" at bounding box center [590, 355] width 92 height 35
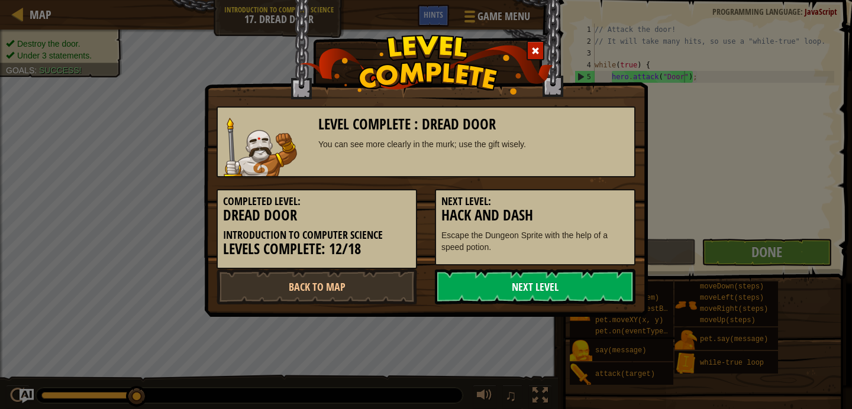
click at [517, 280] on link "Next Level" at bounding box center [535, 286] width 200 height 35
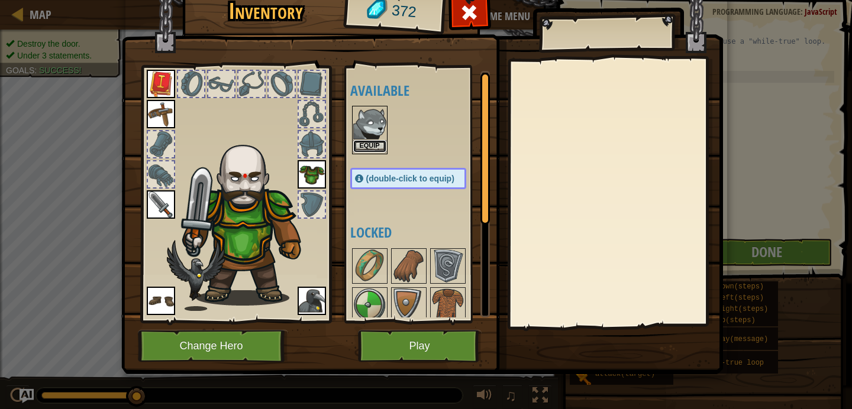
click at [380, 149] on button "Equip" at bounding box center [369, 146] width 33 height 12
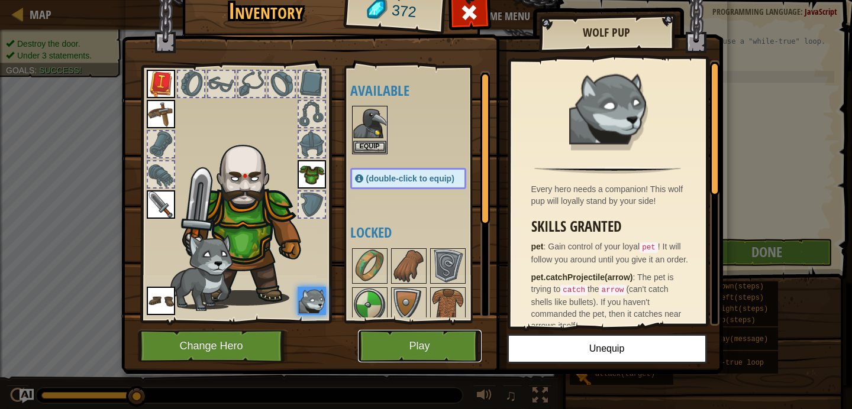
click at [450, 342] on button "Play" at bounding box center [420, 346] width 124 height 33
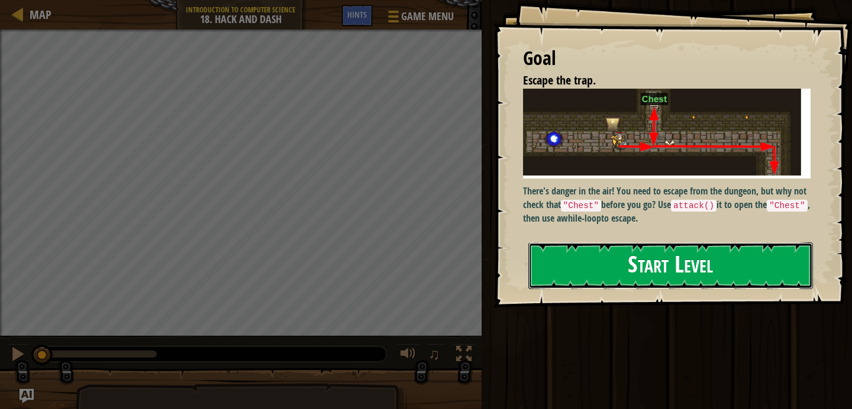
click at [607, 242] on button "Start Level" at bounding box center [670, 265] width 284 height 47
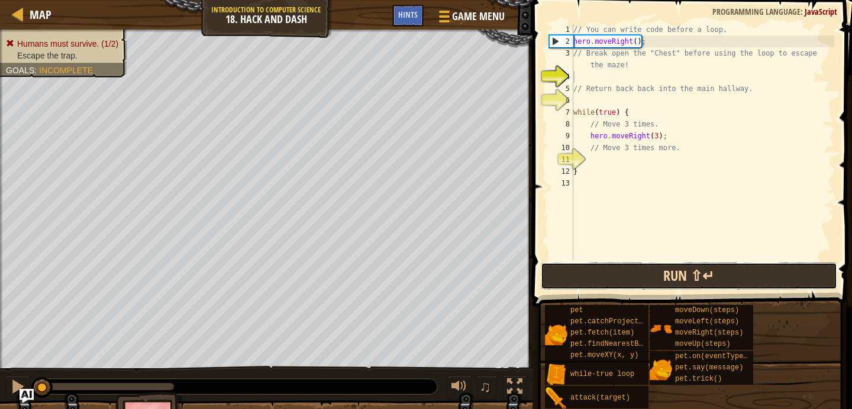
click at [644, 270] on button "Run ⇧↵" at bounding box center [688, 276] width 296 height 27
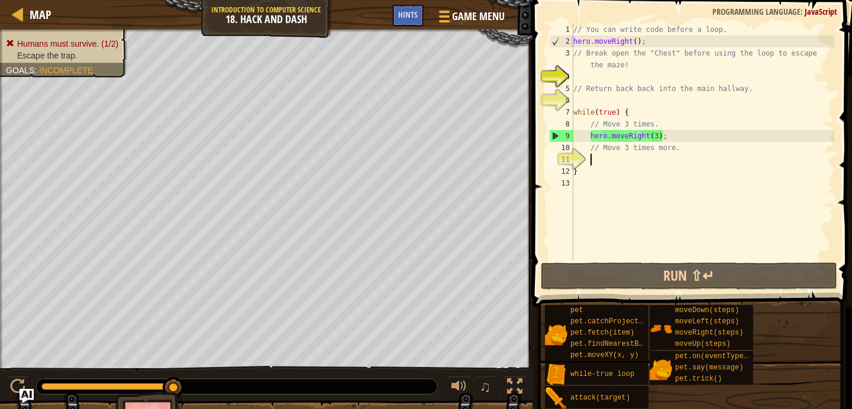
click at [656, 160] on div "// You can write code before a loop. hero . moveRight ( ) ; // Break open the "…" at bounding box center [702, 154] width 263 height 260
type textarea "w"
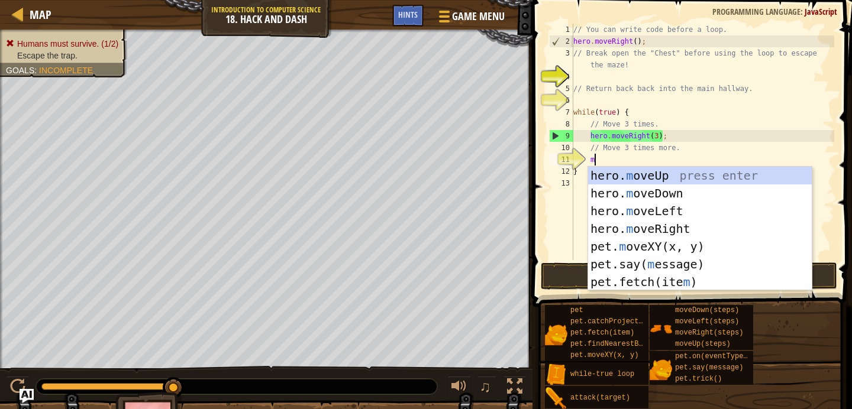
scroll to position [5, 1]
type textarea "mo"
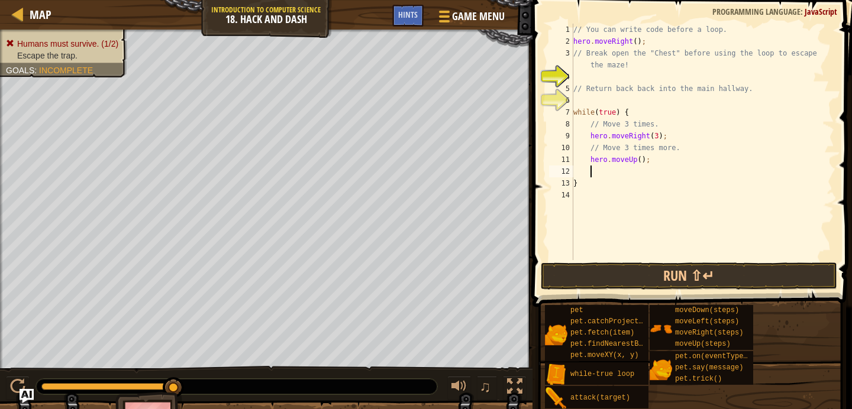
scroll to position [5, 1]
click at [656, 134] on div "// You can write code before a loop. hero . moveRight ( ) ; // Break open the "…" at bounding box center [702, 154] width 263 height 260
click at [659, 138] on div "// You can write code before a loop. hero . moveRight ( ) ; // Break open the "…" at bounding box center [702, 154] width 263 height 260
click at [642, 159] on div "// You can write code before a loop. hero . moveRight ( ) ; // Break open the "…" at bounding box center [702, 154] width 263 height 260
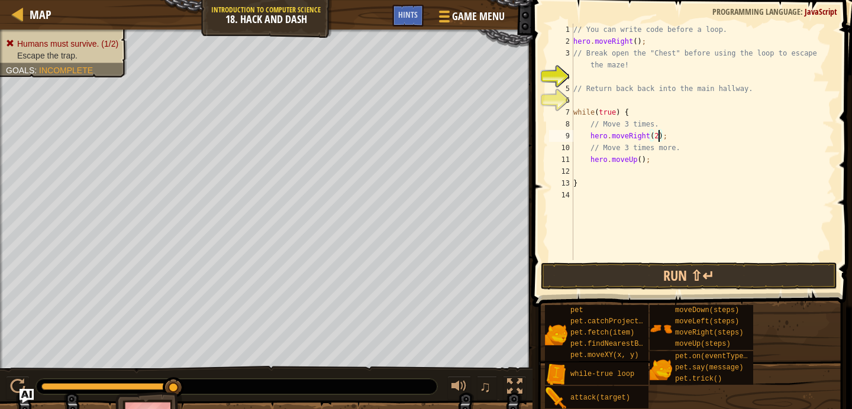
type textarea "hero.moveUp();"
click at [665, 156] on div "// You can write code before a loop. hero . moveRight ( ) ; // Break open the "…" at bounding box center [702, 154] width 263 height 260
type textarea "m"
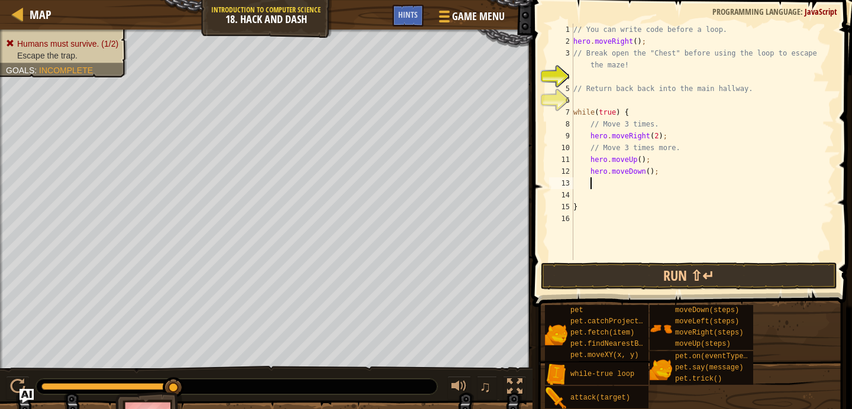
click at [664, 178] on div "// You can write code before a loop. hero . moveRight ( ) ; // Break open the "…" at bounding box center [702, 154] width 263 height 260
click at [660, 171] on div "// You can write code before a loop. hero . moveRight ( ) ; // Break open the "…" at bounding box center [702, 154] width 263 height 260
type textarea "hero.moveDown()"
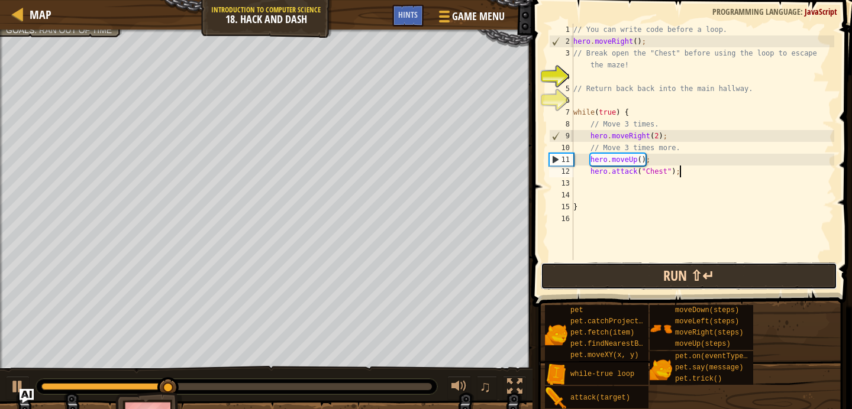
click at [654, 277] on button "Run ⇧↵" at bounding box center [688, 276] width 296 height 27
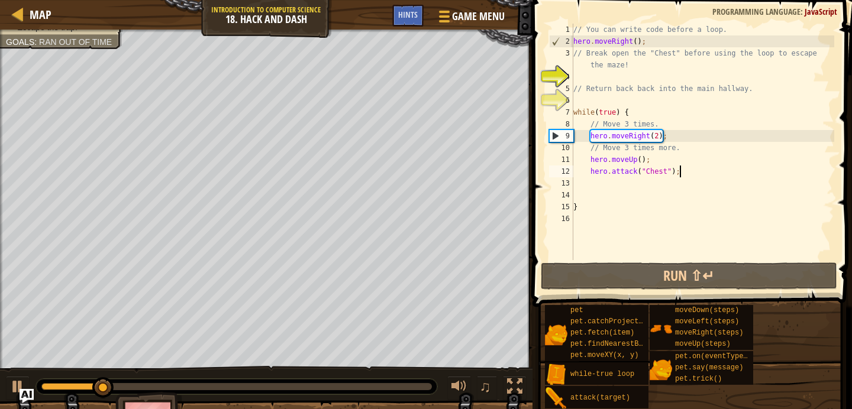
click at [659, 136] on div "// You can write code before a loop. hero . moveRight ( ) ; // Break open the "…" at bounding box center [702, 154] width 263 height 260
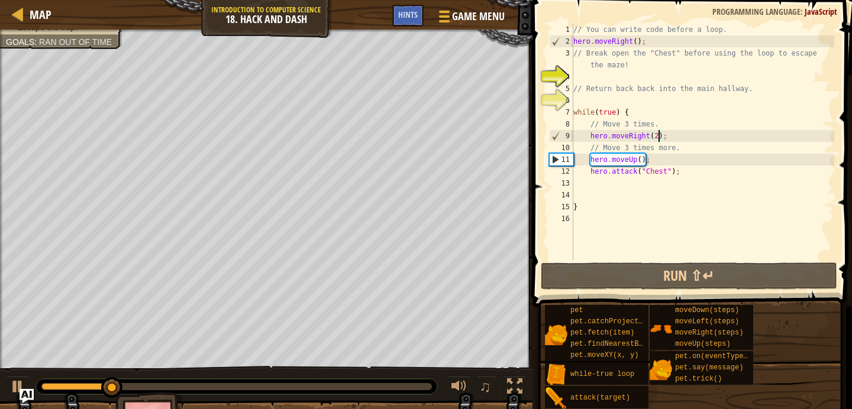
scroll to position [5, 7]
click at [661, 137] on div "// You can write code before a loop. hero . moveRight ( ) ; // Break open the "…" at bounding box center [702, 154] width 263 height 260
type textarea ";"
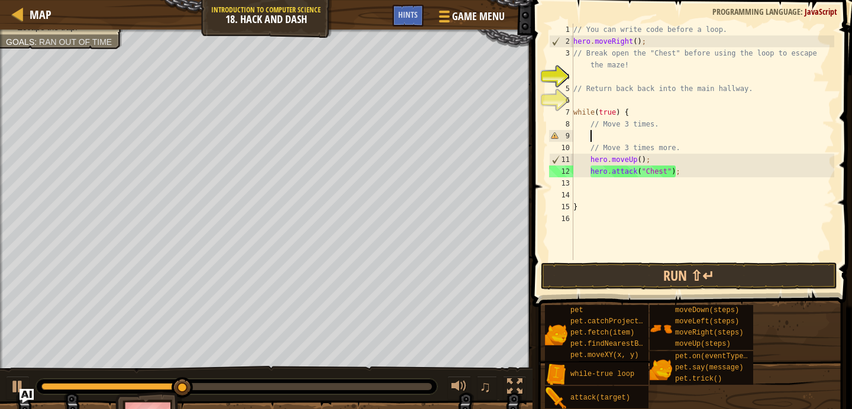
scroll to position [5, 1]
click at [645, 261] on span at bounding box center [693, 137] width 329 height 342
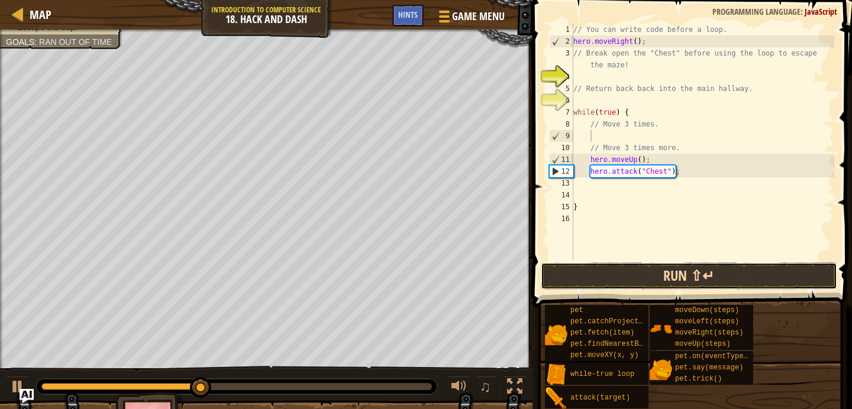
click at [645, 273] on button "Run ⇧↵" at bounding box center [688, 276] width 296 height 27
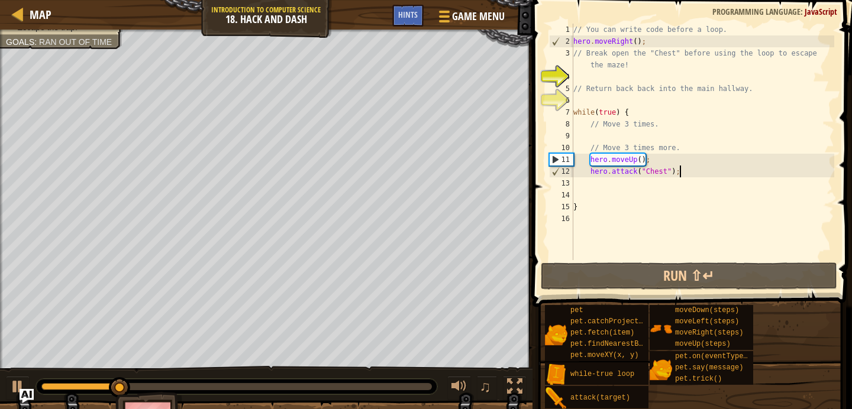
click at [685, 171] on div "// You can write code before a loop. hero . moveRight ( ) ; // Break open the "…" at bounding box center [702, 154] width 263 height 260
type textarea "hero.attack("Chest");"
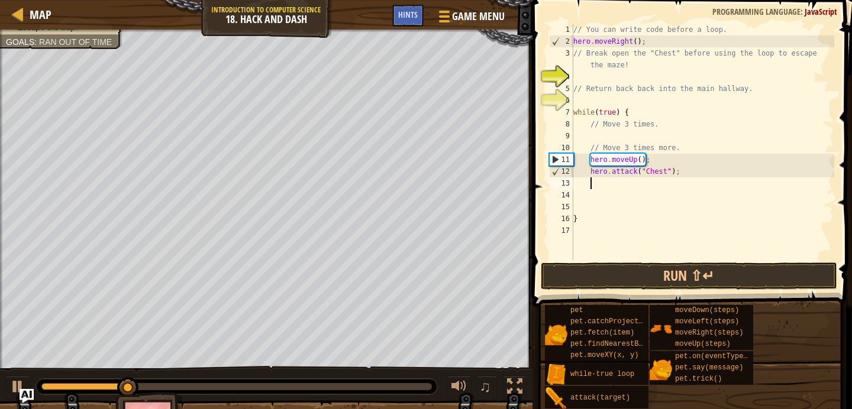
type textarea "m"
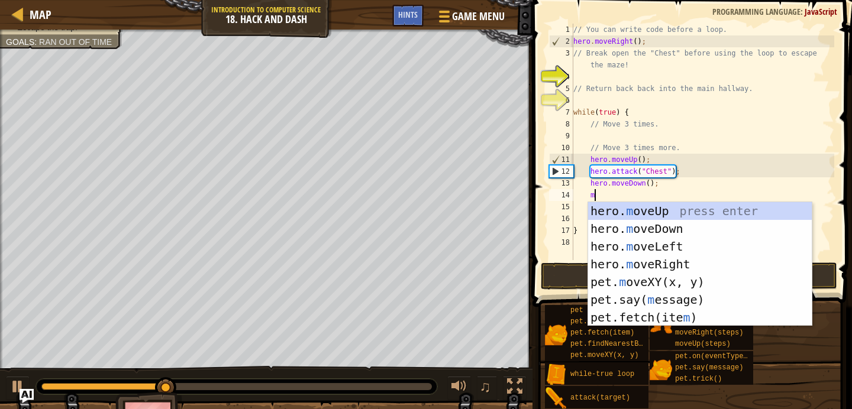
scroll to position [5, 1]
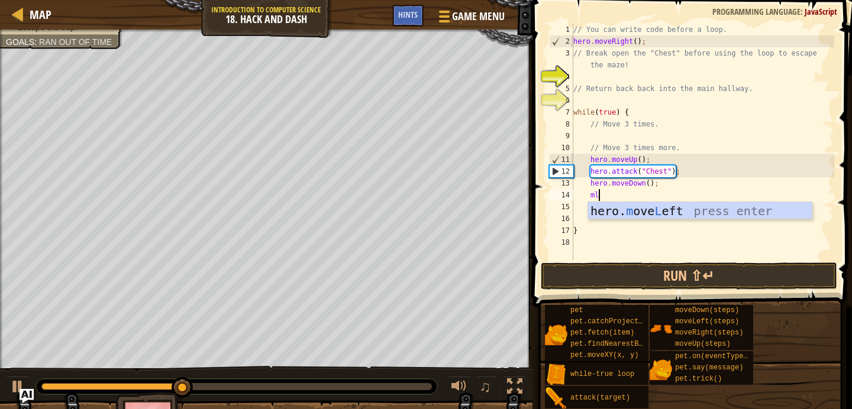
type textarea "m"
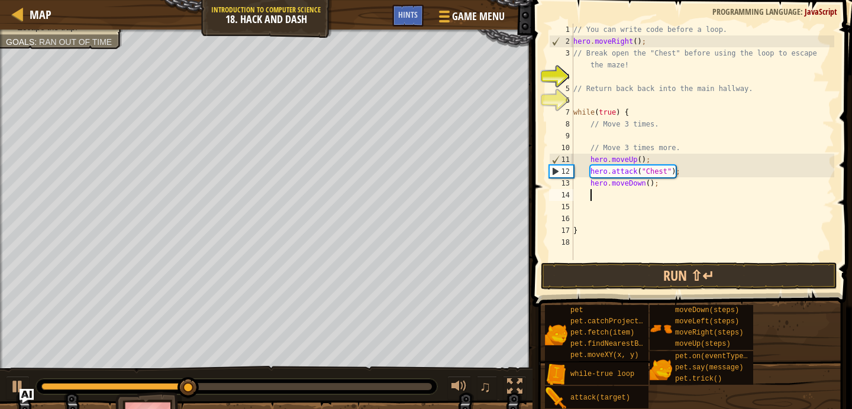
type textarea "r"
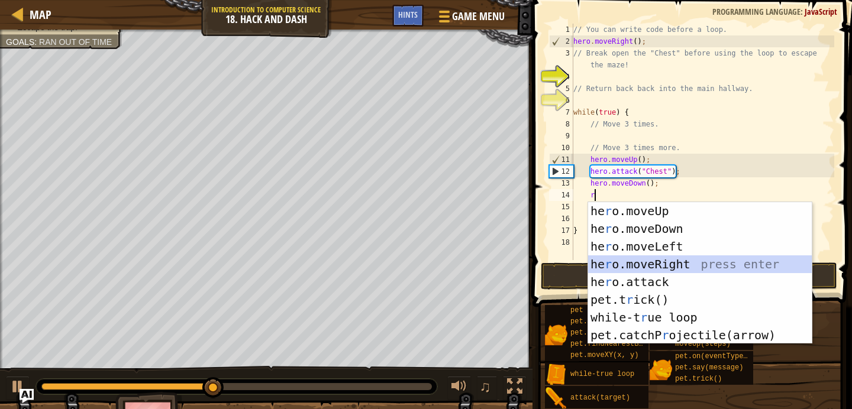
scroll to position [5, 1]
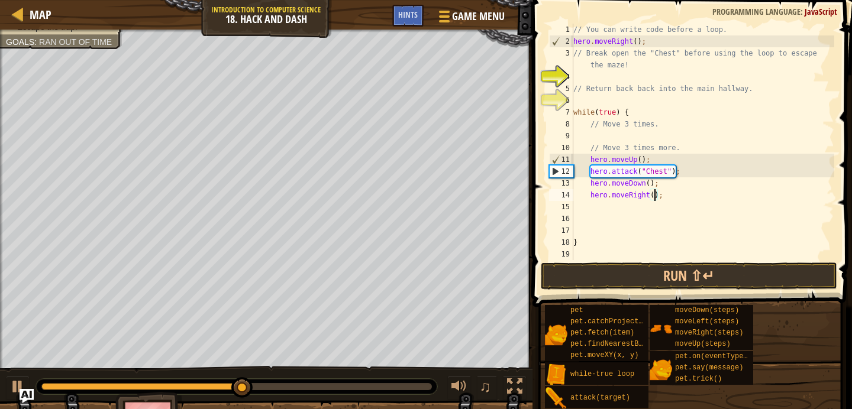
click at [653, 195] on div "// You can write code before a loop. hero . moveRight ( ) ; // Break open the "…" at bounding box center [702, 154] width 263 height 260
type textarea "hero.moveRight(3);"
click at [656, 202] on div "// You can write code before a loop. hero . moveRight ( ) ; // Break open the "…" at bounding box center [702, 154] width 263 height 260
type textarea ","
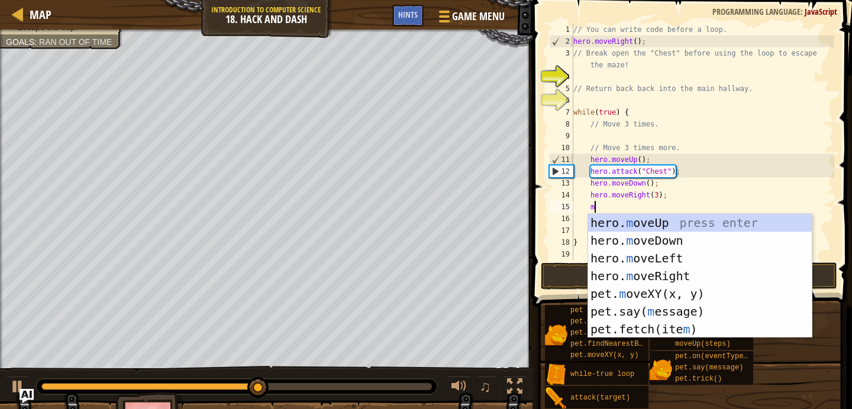
scroll to position [5, 1]
type textarea "mo"
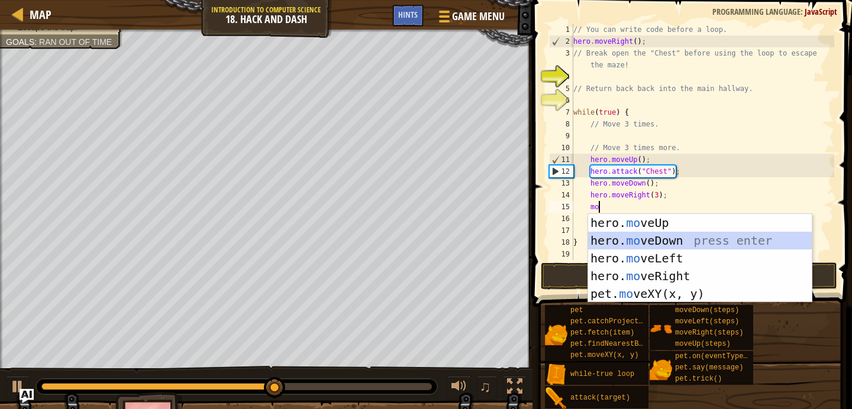
scroll to position [5, 1]
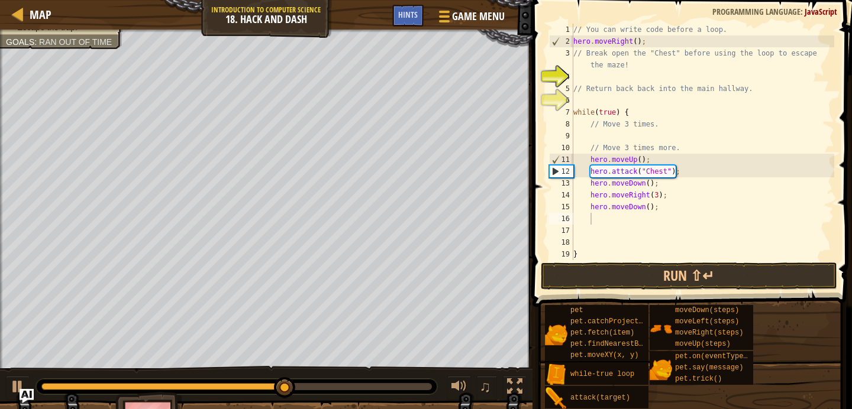
click at [726, 290] on span at bounding box center [693, 137] width 329 height 342
click at [726, 281] on button "Run ⇧↵" at bounding box center [688, 276] width 296 height 27
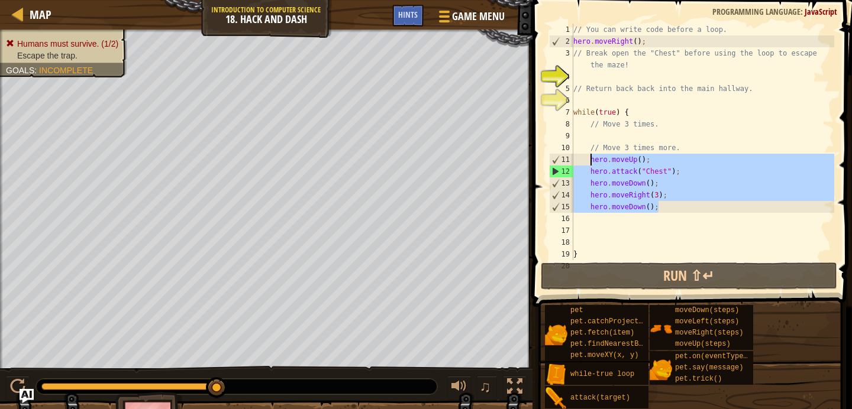
drag, startPoint x: 670, startPoint y: 208, endPoint x: 590, endPoint y: 158, distance: 94.0
click at [590, 158] on div "// You can write code before a loop. hero . moveRight ( ) ; // Break open the "…" at bounding box center [702, 154] width 263 height 260
type textarea "hero.moveUp(); hero.attack("Chest");"
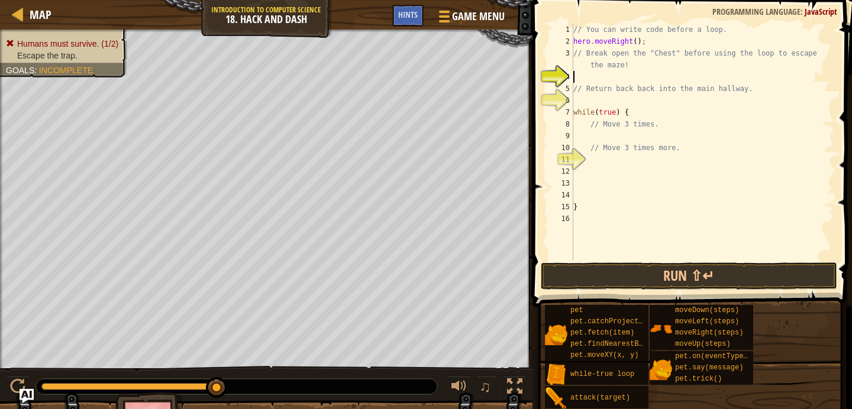
click at [637, 73] on div "// You can write code before a loop. hero . moveRight ( ) ; // Break open the "…" at bounding box center [702, 154] width 263 height 260
paste textarea "hero.moveDown();"
type textarea "hero.moveDown();"
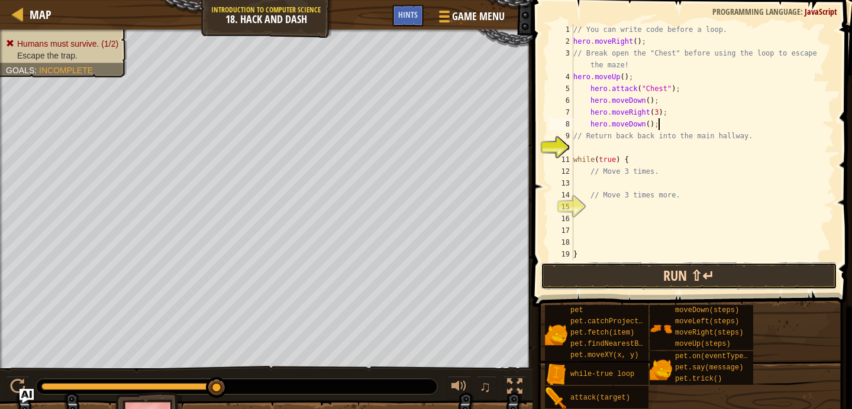
click at [590, 275] on button "Run ⇧↵" at bounding box center [688, 276] width 296 height 27
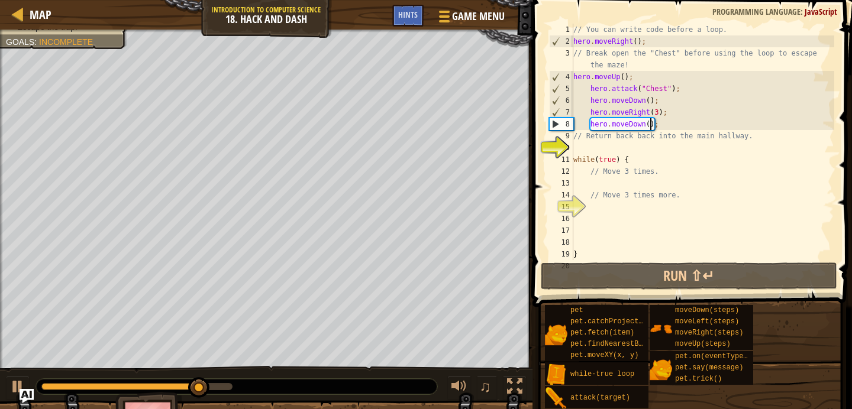
click at [650, 126] on div "// You can write code before a loop. hero . moveRight ( ) ; // Break open the "…" at bounding box center [702, 154] width 263 height 260
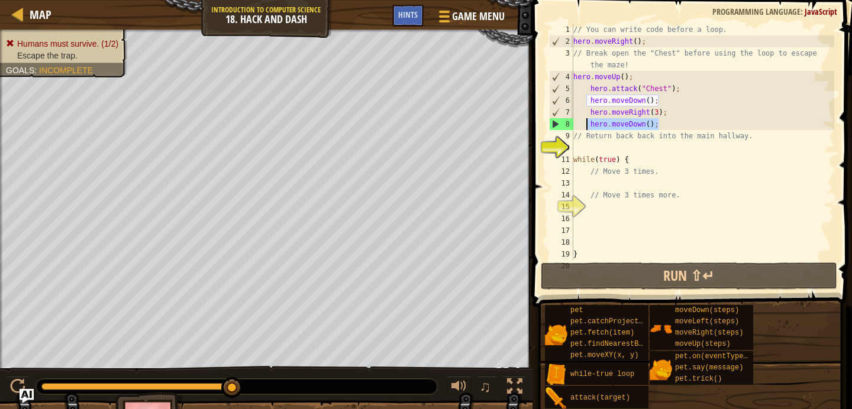
drag, startPoint x: 659, startPoint y: 126, endPoint x: 582, endPoint y: 124, distance: 76.9
click at [583, 125] on div "// You can write code before a loop. hero . moveRight ( ) ; // Break open the "…" at bounding box center [702, 154] width 263 height 260
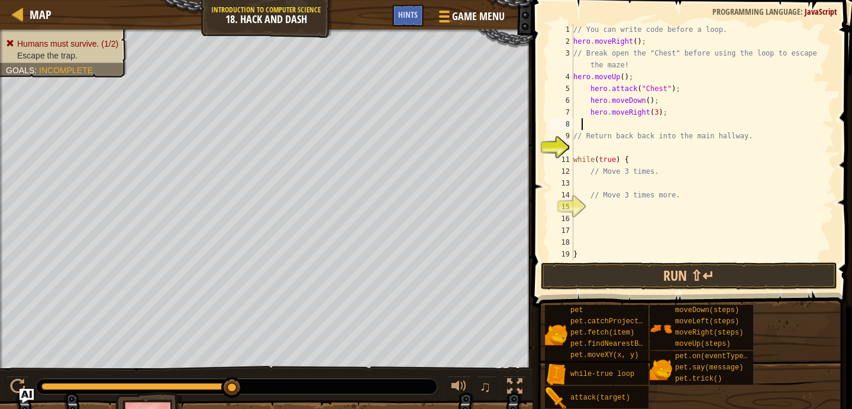
click at [635, 189] on div "// You can write code before a loop. hero . moveRight ( ) ; // Break open the "…" at bounding box center [702, 154] width 263 height 260
type textarea "// Move 3 times more."
click at [633, 186] on div "// You can write code before a loop. hero . moveRight ( ) ; // Break open the "…" at bounding box center [702, 154] width 263 height 260
paste textarea "hero.moveDown();"
type textarea "hero.moveDown();"
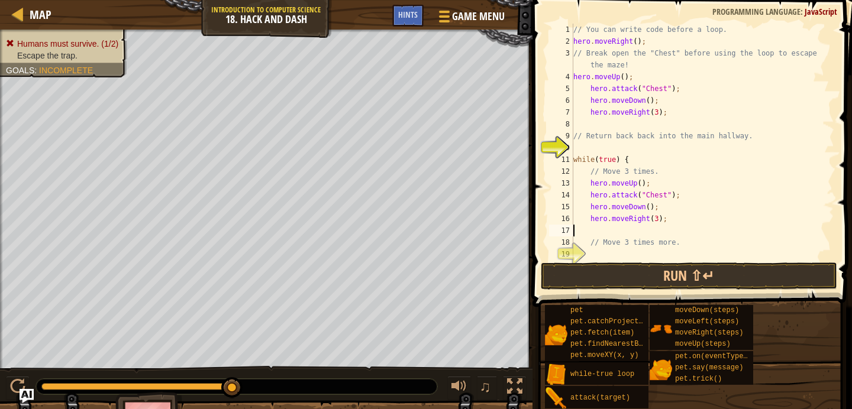
type textarea "hero.moveRight(3);"
type textarea "hero.moveDown();"
type textarea "hero.attack("Chest");"
type textarea "hero.moveUp();"
type textarea "m"
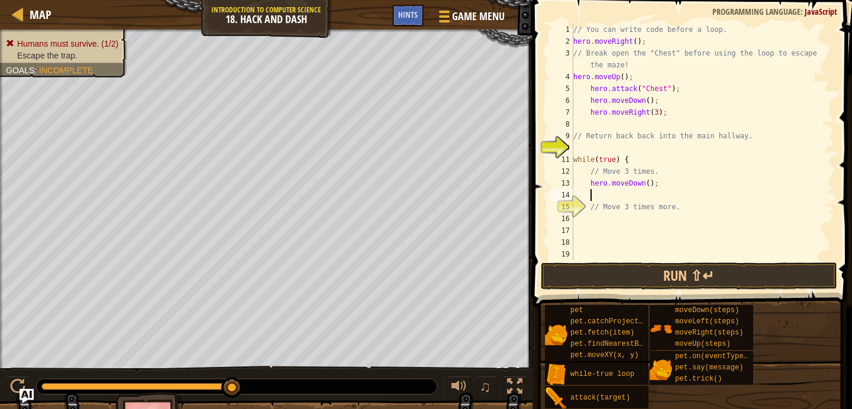
scroll to position [5, 1]
click at [649, 184] on div "// You can write code before a loop. hero . moveRight ( ) ; // Break open the "…" at bounding box center [702, 154] width 263 height 260
type textarea "hero.moveDown(3);"
click at [646, 196] on div "// You can write code before a loop. hero . moveRight ( ) ; // Break open the "…" at bounding box center [702, 154] width 263 height 260
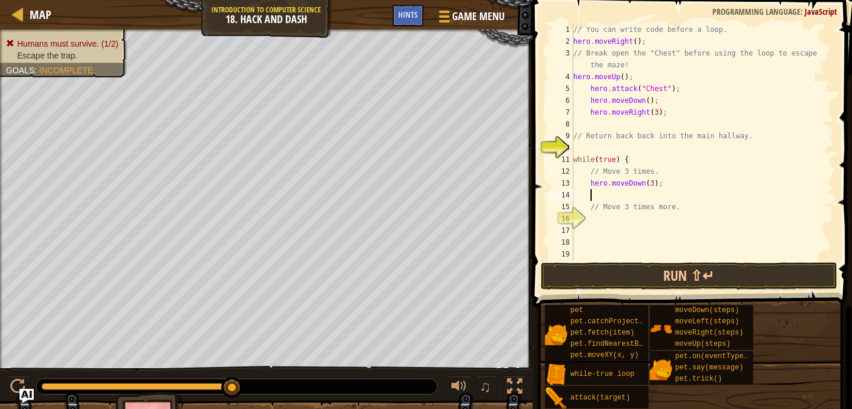
type textarea "m"
click at [656, 195] on div "// You can write code before a loop. hero . moveRight ( ) ; // Break open the "…" at bounding box center [702, 154] width 263 height 260
type textarea "hero.moveRight(3);"
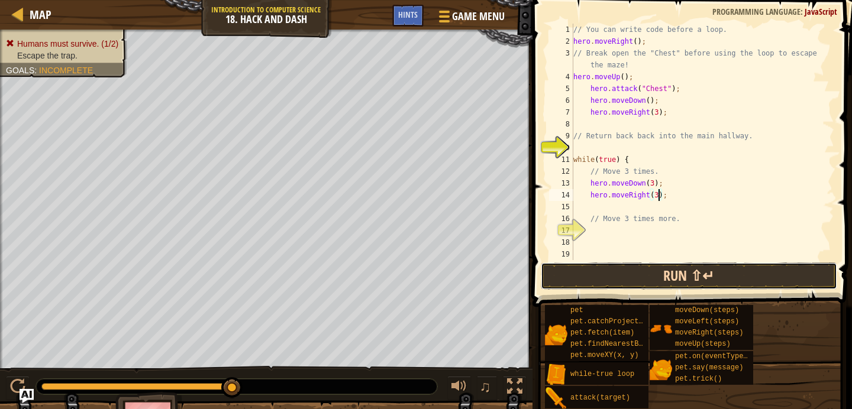
click at [638, 274] on button "Run ⇧↵" at bounding box center [688, 276] width 296 height 27
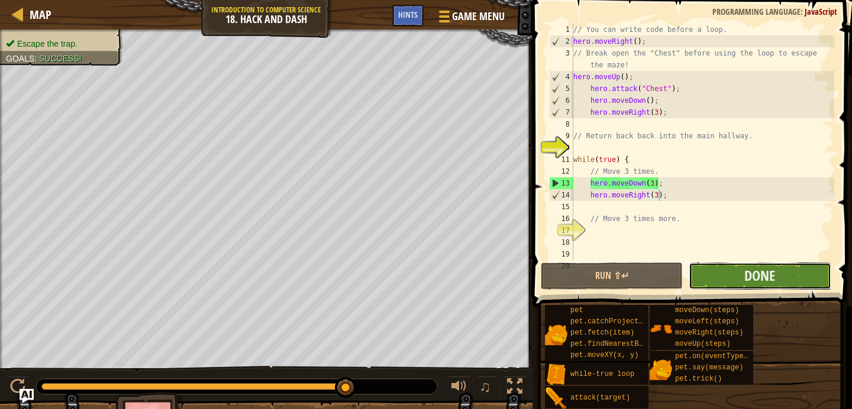
click at [718, 274] on button "Done" at bounding box center [759, 276] width 142 height 27
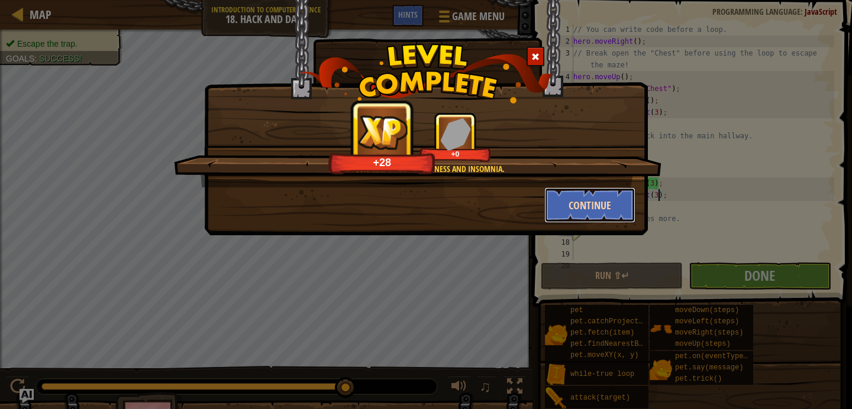
click at [601, 205] on button "Continue" at bounding box center [590, 204] width 92 height 35
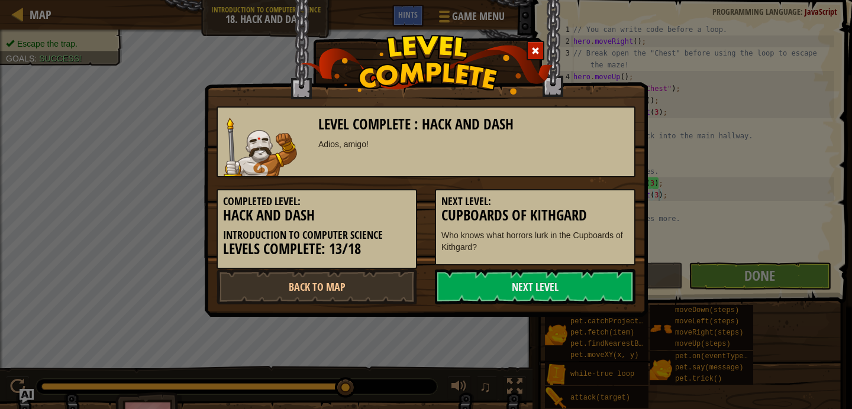
click at [608, 205] on h5 "Next Level:" at bounding box center [534, 202] width 187 height 12
click at [536, 279] on link "Next Level" at bounding box center [535, 286] width 200 height 35
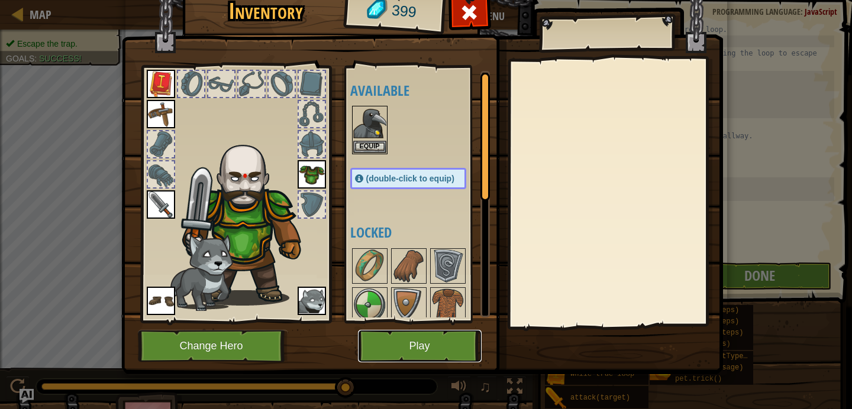
click at [415, 347] on button "Play" at bounding box center [420, 346] width 124 height 33
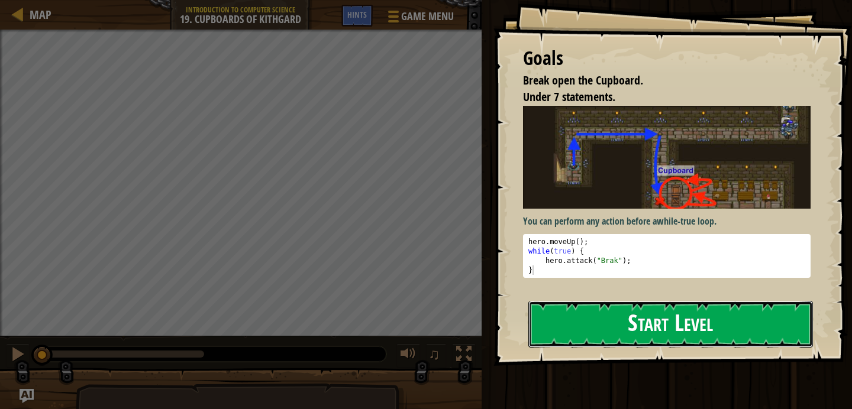
click at [545, 318] on button "Start Level" at bounding box center [670, 324] width 284 height 47
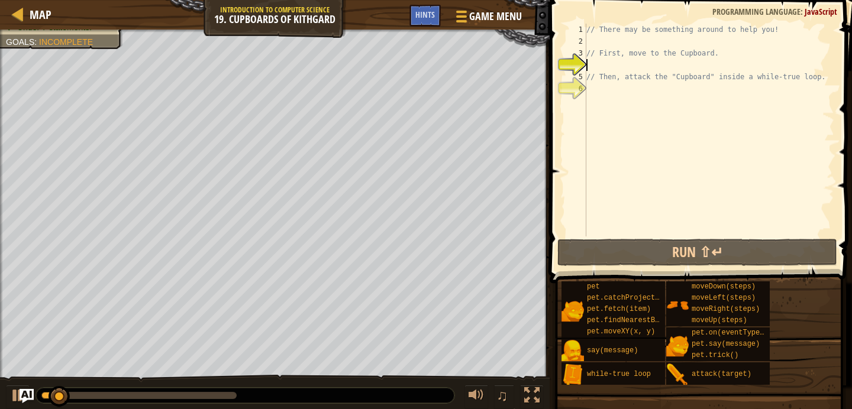
type textarea "w"
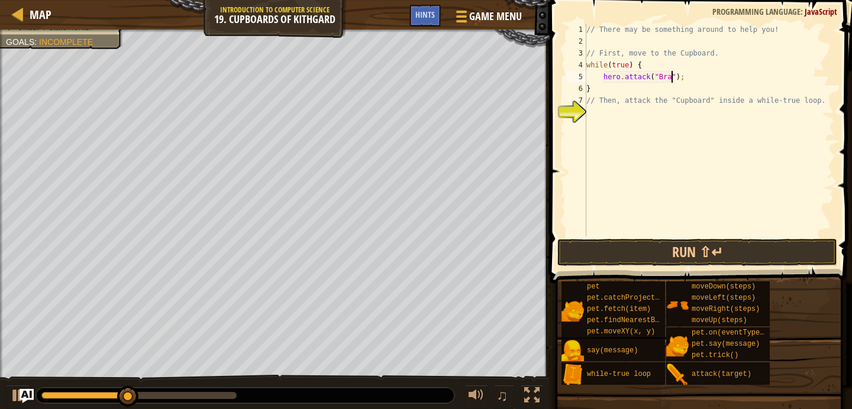
scroll to position [5, 7]
click at [627, 252] on button "Run ⇧↵" at bounding box center [697, 252] width 280 height 27
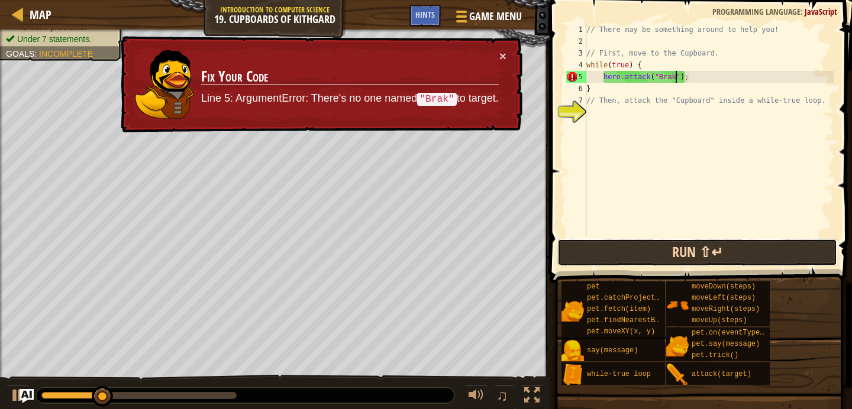
click at [627, 252] on button "Run ⇧↵" at bounding box center [697, 252] width 280 height 27
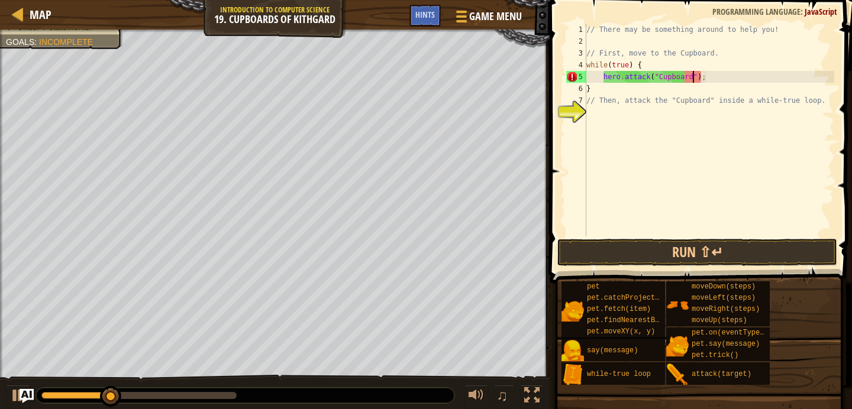
scroll to position [5, 9]
click at [677, 241] on button "Run ⇧↵" at bounding box center [697, 252] width 280 height 27
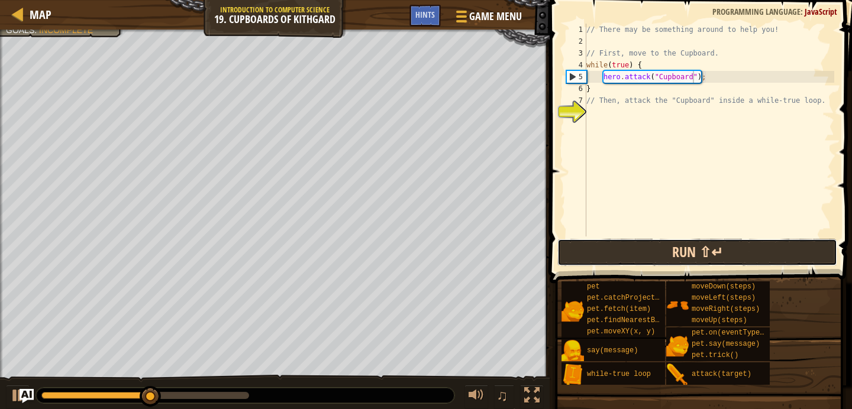
click at [680, 247] on button "Run ⇧↵" at bounding box center [697, 252] width 280 height 27
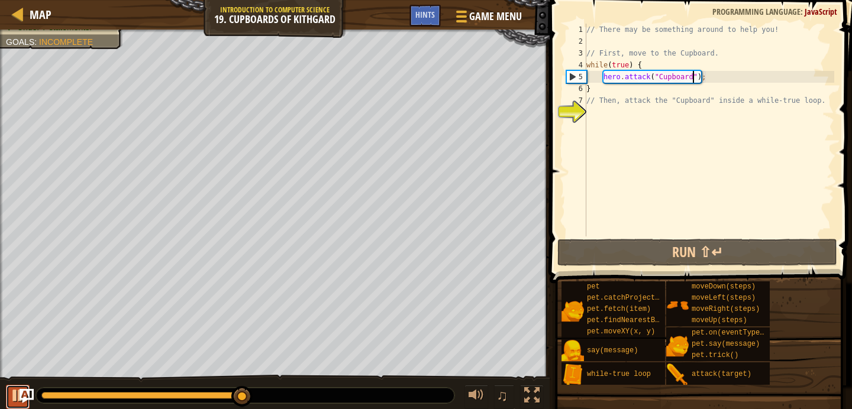
click at [10, 393] on div at bounding box center [17, 395] width 15 height 15
click at [434, 18] on span "Hints" at bounding box center [425, 14] width 20 height 11
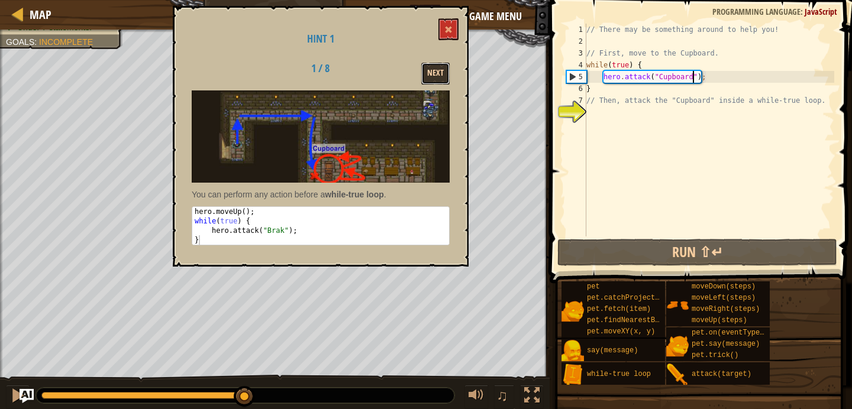
click at [429, 83] on button "Next" at bounding box center [435, 74] width 28 height 22
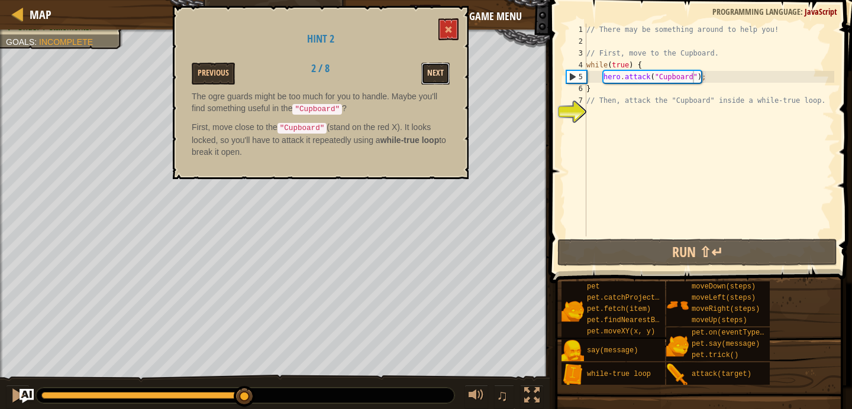
click at [429, 83] on button "Next" at bounding box center [435, 74] width 28 height 22
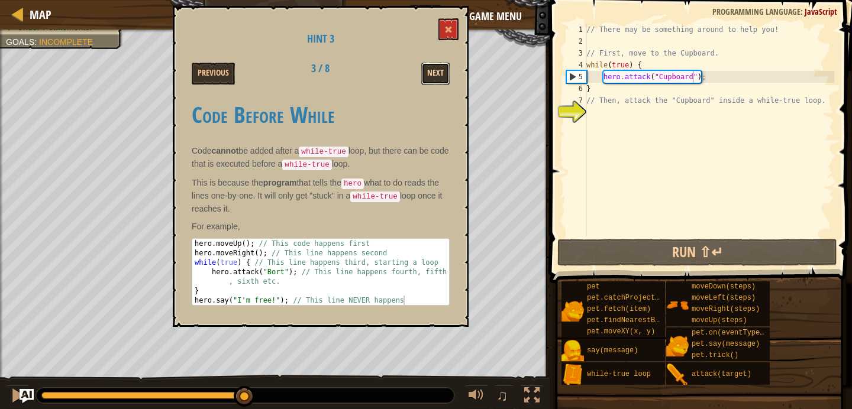
click at [423, 73] on button "Next" at bounding box center [435, 74] width 28 height 22
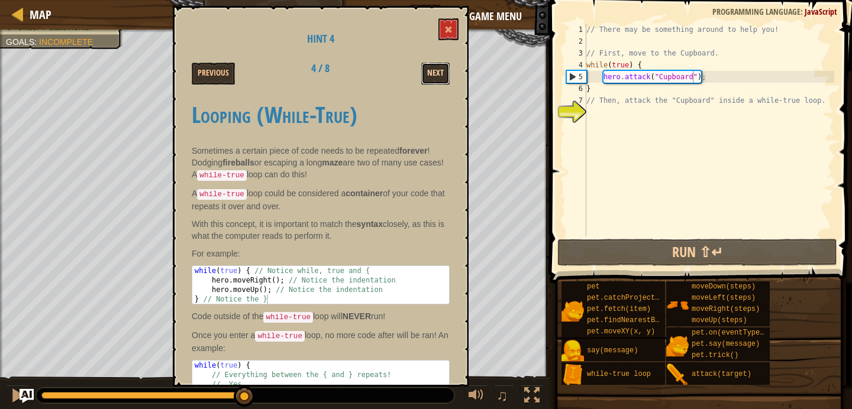
click at [425, 73] on button "Next" at bounding box center [435, 74] width 28 height 22
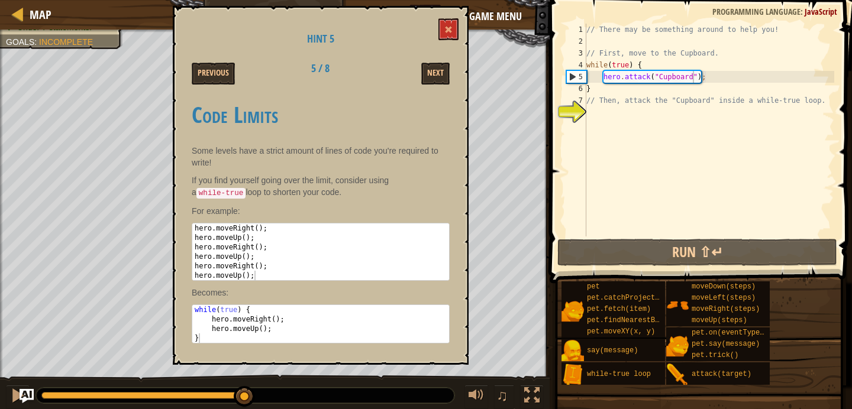
click at [425, 73] on button "Next" at bounding box center [435, 74] width 28 height 22
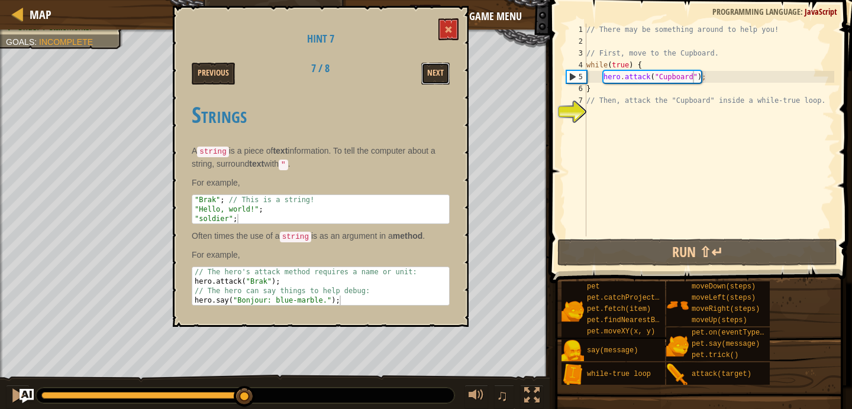
click at [425, 73] on button "Next" at bounding box center [435, 74] width 28 height 22
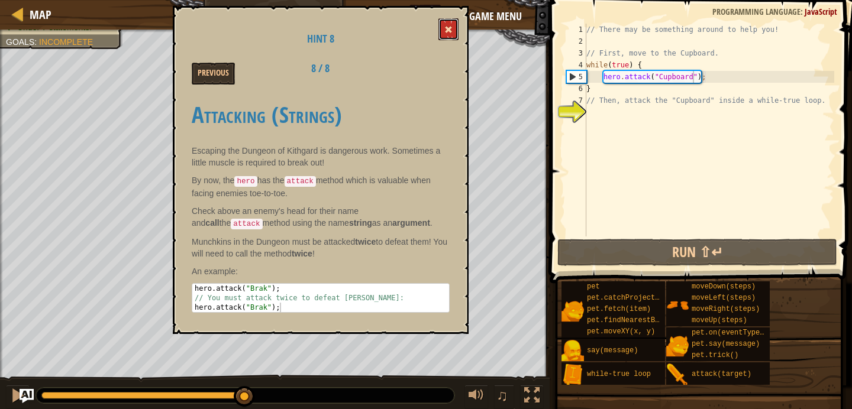
click at [440, 35] on button at bounding box center [448, 29] width 20 height 22
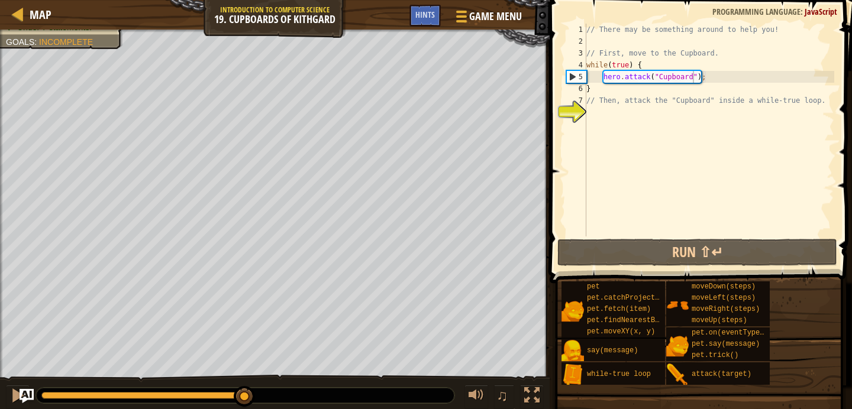
scroll to position [5, 0]
click at [669, 88] on div "// There may be something around to help you! // First, move to the Cupboard. w…" at bounding box center [709, 142] width 250 height 237
click at [662, 71] on div "// There may be something around to help you! // First, move to the Cupboard. w…" at bounding box center [709, 142] width 250 height 237
click at [656, 62] on div "// There may be something around to help you! // First, move to the Cupboard. w…" at bounding box center [709, 142] width 250 height 237
type textarea "while(true) {"
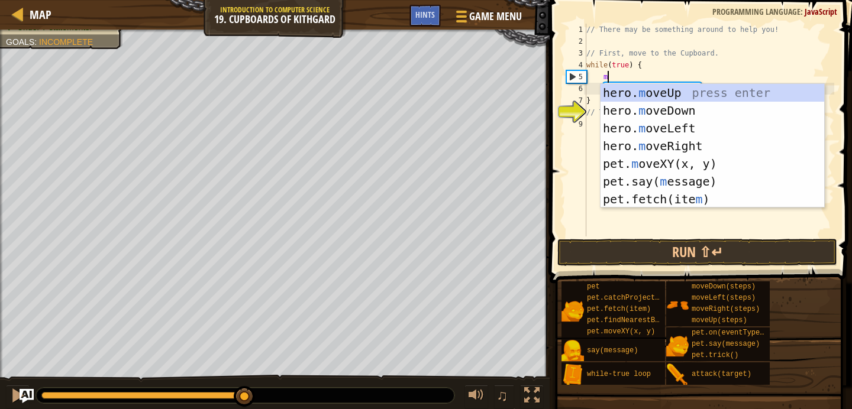
scroll to position [5, 1]
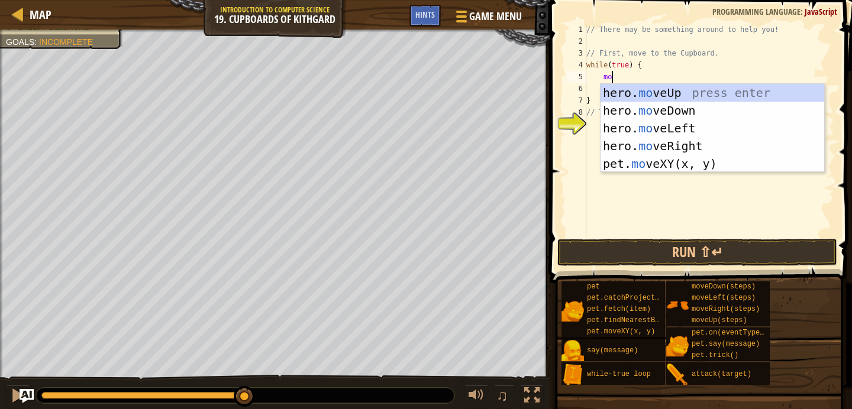
type textarea "m"
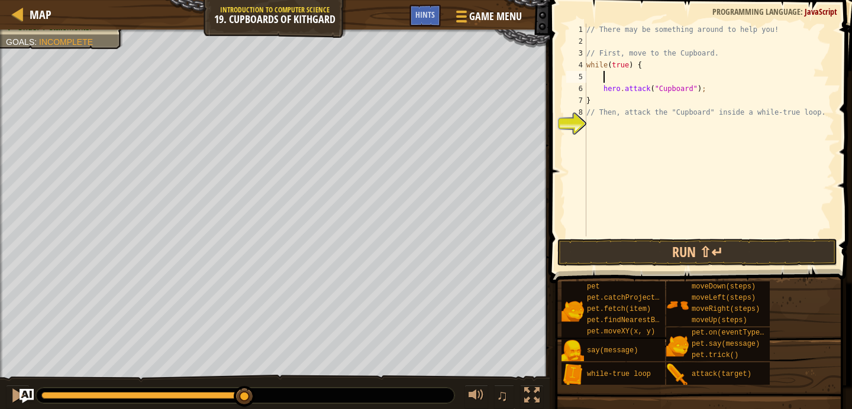
scroll to position [5, 1]
click at [652, 48] on div "// There may be something around to help you! // First, move to the Cupboard. w…" at bounding box center [709, 142] width 250 height 237
type textarea "// First, move to the Cupboard."
click at [648, 39] on div "// There may be something around to help you! // First, move to the Cupboard. w…" at bounding box center [709, 142] width 250 height 237
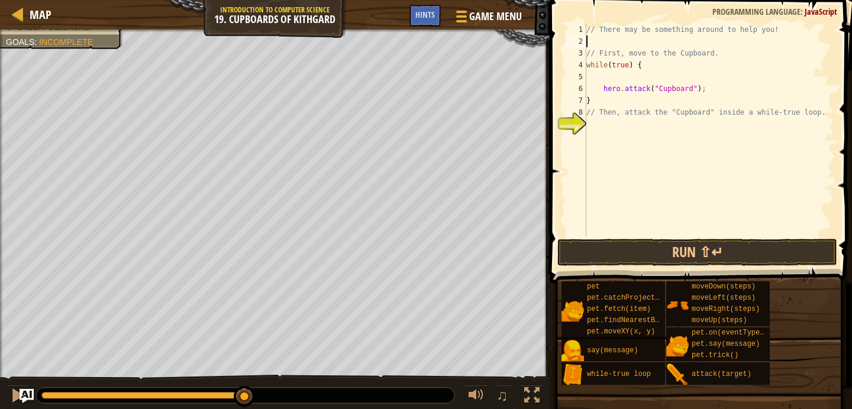
type textarea "m"
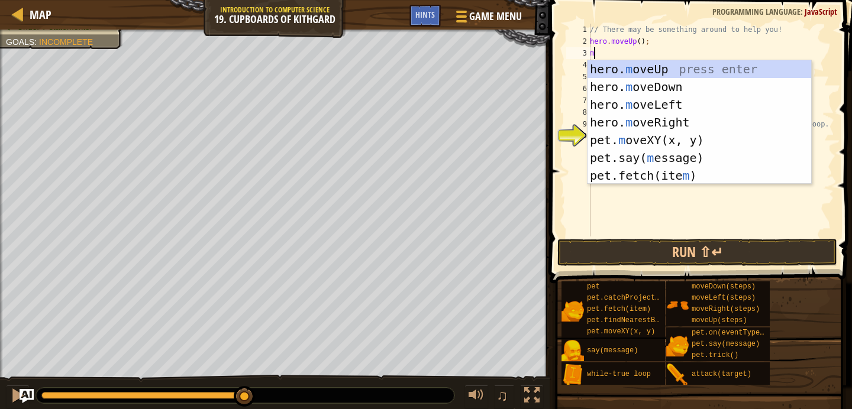
type textarea "mo"
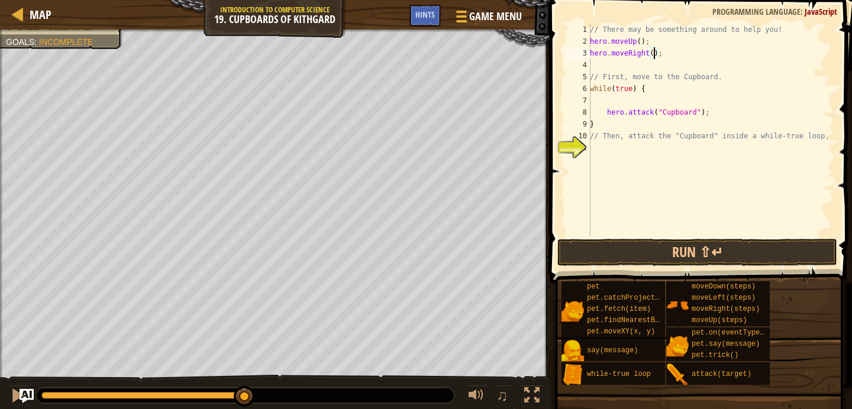
click at [655, 52] on div "// There may be something around to help you! hero . moveUp ( ) ; hero . moveRi…" at bounding box center [710, 142] width 247 height 237
type textarea "hero.moveRight(2);"
click at [654, 64] on div "// There may be something around to help you! hero . moveUp ( ) ; hero . moveRi…" at bounding box center [710, 142] width 247 height 237
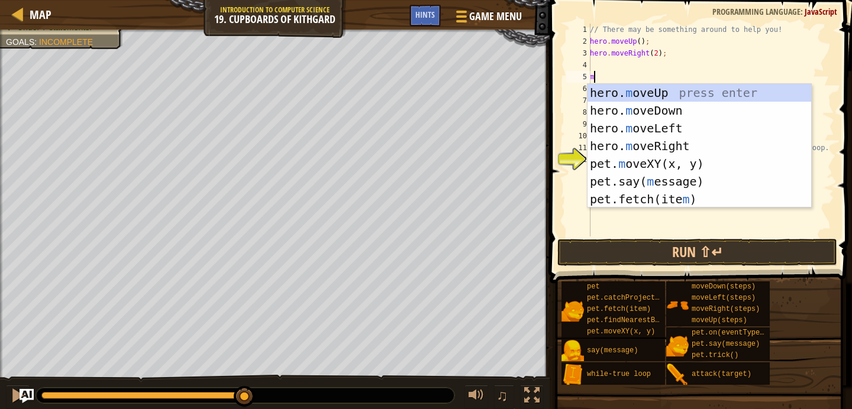
type textarea "mo"
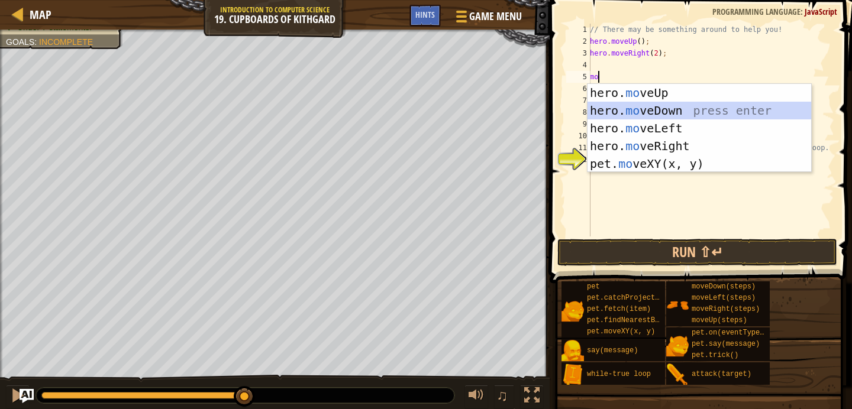
click at [652, 112] on div "hero. mo veUp press enter hero. mo veDown press enter hero. mo veLeft press ent…" at bounding box center [699, 146] width 224 height 124
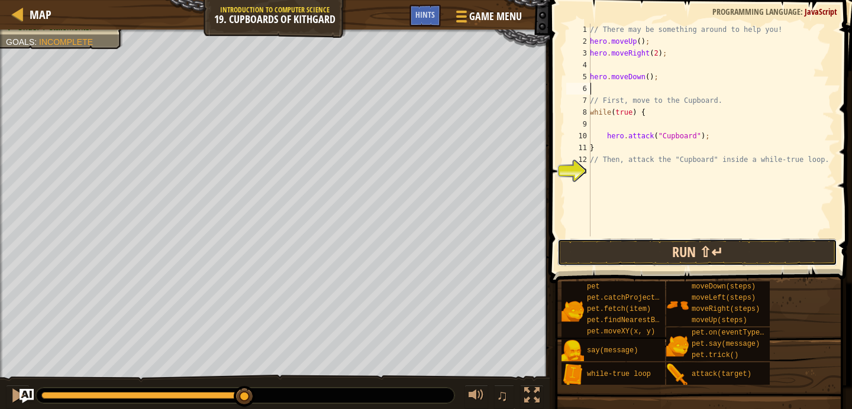
click at [643, 241] on button "Run ⇧↵" at bounding box center [697, 252] width 280 height 27
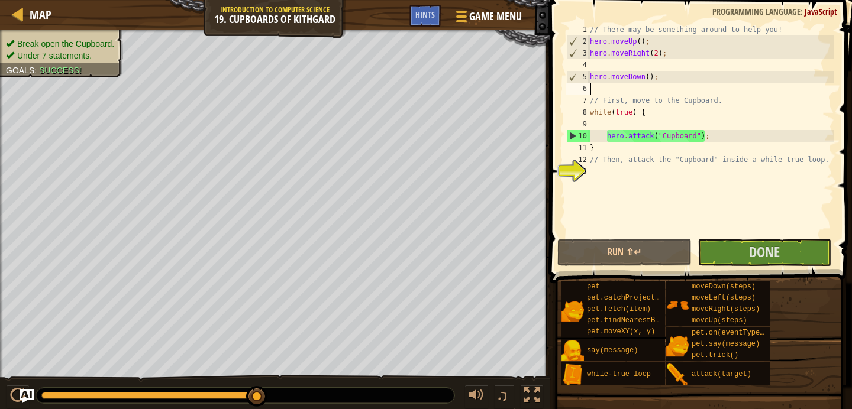
click at [735, 238] on span at bounding box center [702, 125] width 312 height 318
click at [735, 253] on button "Done" at bounding box center [764, 252] width 134 height 27
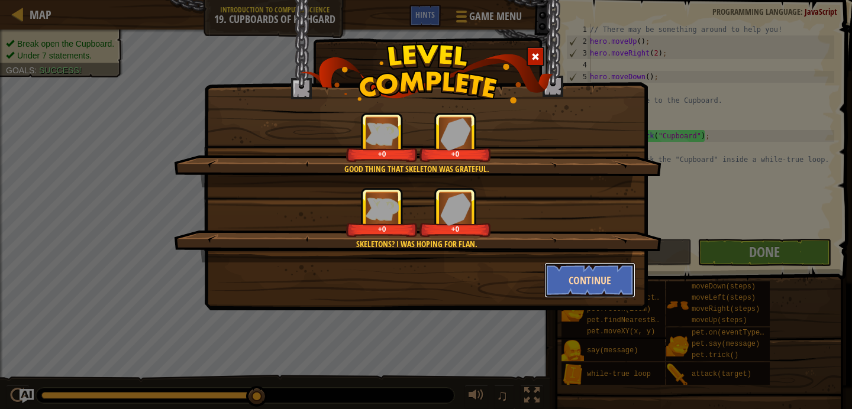
click at [569, 276] on button "Continue" at bounding box center [590, 280] width 92 height 35
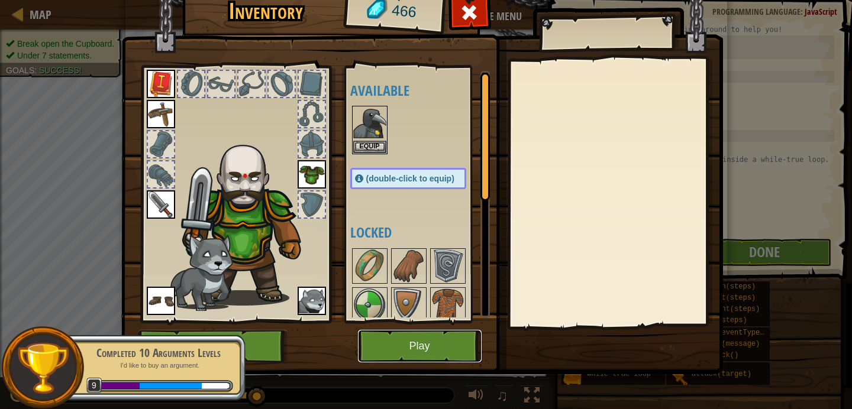
click at [419, 352] on button "Play" at bounding box center [420, 346] width 124 height 33
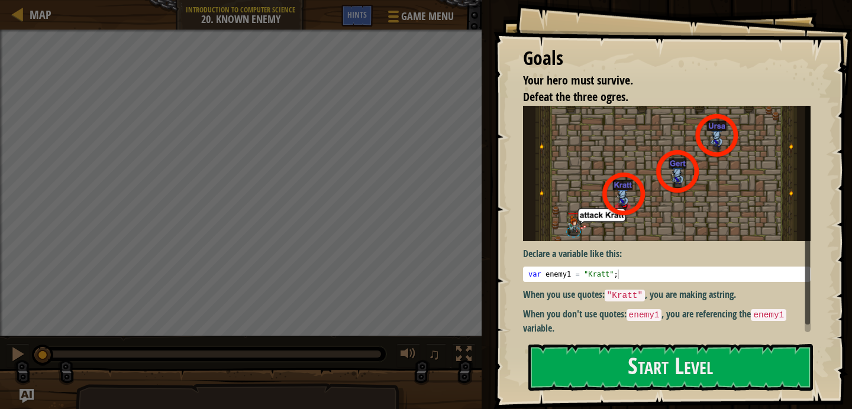
click at [550, 342] on div "Goals Your hero must survive. Defeat the three ogres. Declare a variable like t…" at bounding box center [672, 204] width 358 height 409
click at [550, 344] on button "Start Level" at bounding box center [670, 367] width 284 height 47
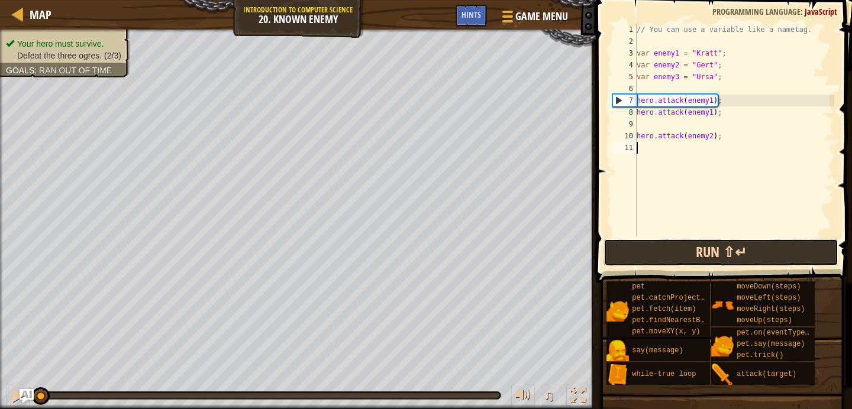
click at [662, 249] on button "Run ⇧↵" at bounding box center [720, 252] width 235 height 27
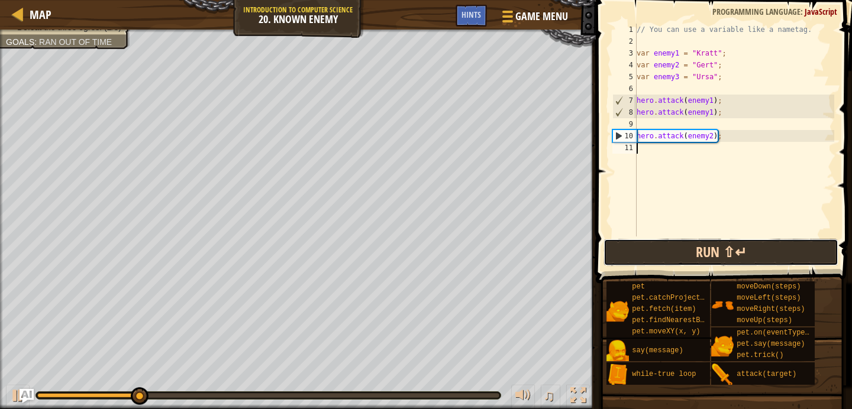
click at [661, 253] on button "Run ⇧↵" at bounding box center [720, 252] width 235 height 27
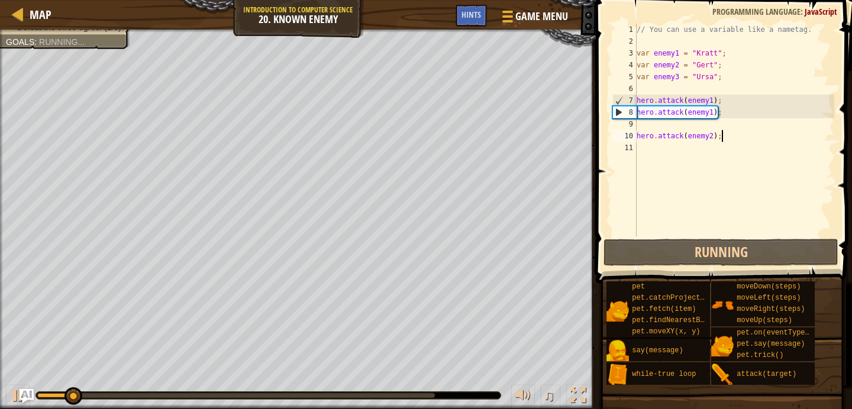
click at [737, 132] on div "// You can use a variable like a nametag. var enemy1 = "[PERSON_NAME]" ; var en…" at bounding box center [734, 142] width 200 height 237
type textarea "hero.attack(enemy2);"
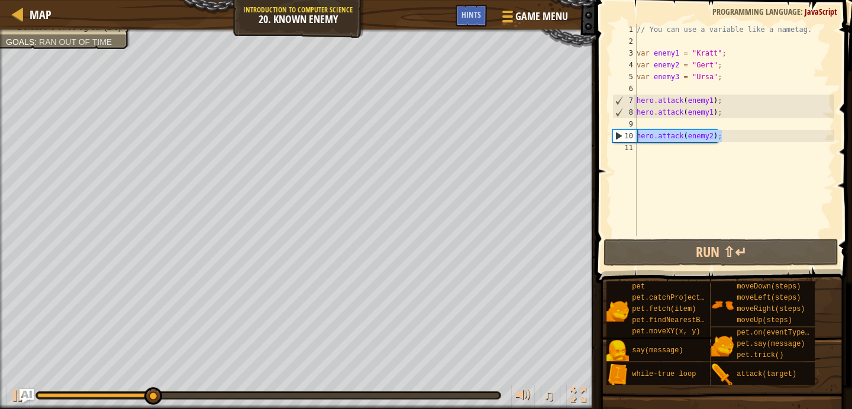
drag, startPoint x: 733, startPoint y: 135, endPoint x: 638, endPoint y: 135, distance: 95.2
click at [638, 135] on div "// You can use a variable like a nametag. var enemy1 = "[PERSON_NAME]" ; var en…" at bounding box center [734, 142] width 200 height 237
click at [688, 149] on div "// You can use a variable like a nametag. var enemy1 = "[PERSON_NAME]" ; var en…" at bounding box center [734, 142] width 200 height 237
paste textarea "hero.attack(enemy2);"
type textarea "hero.attack(enemy2);"
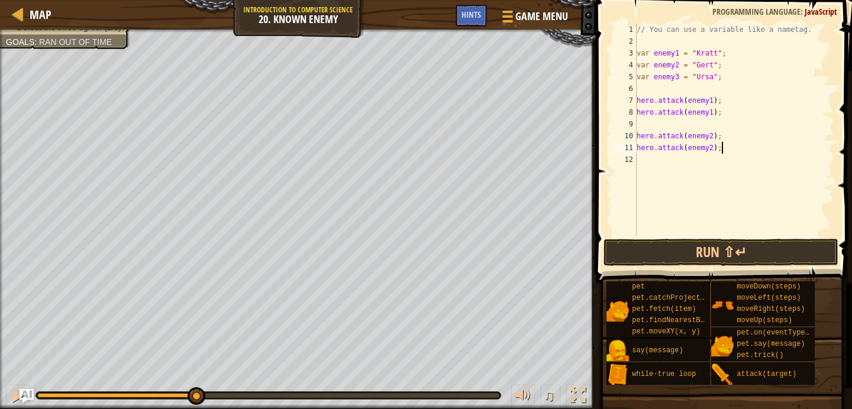
click at [684, 235] on div "// You can use a variable like a nametag. var enemy1 = "[PERSON_NAME]" ; var en…" at bounding box center [734, 142] width 200 height 237
click at [681, 245] on button "Run ⇧↵" at bounding box center [720, 252] width 235 height 27
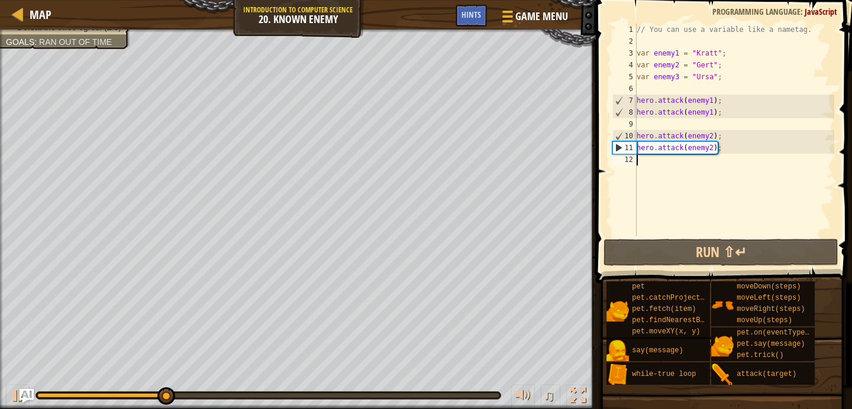
click at [700, 224] on div "// You can use a variable like a nametag. var enemy1 = "[PERSON_NAME]" ; var en…" at bounding box center [734, 142] width 200 height 237
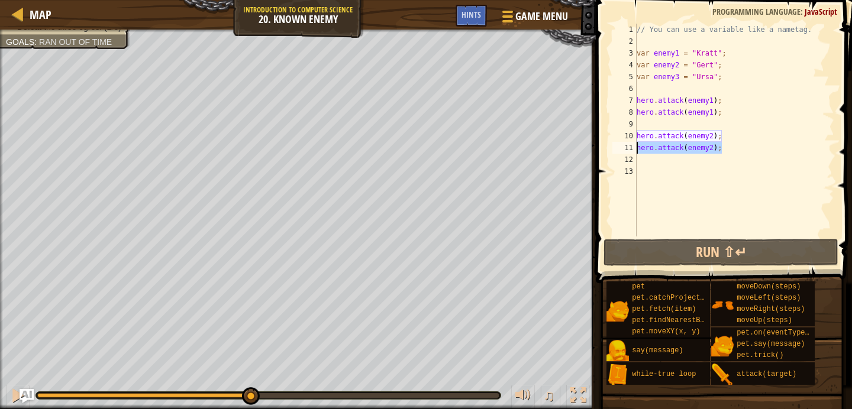
drag, startPoint x: 726, startPoint y: 149, endPoint x: 633, endPoint y: 147, distance: 92.3
click at [633, 147] on div "1 2 3 4 5 6 7 8 9 10 11 12 13 // You can use a variable like a nametag. var ene…" at bounding box center [722, 130] width 224 height 213
type textarea "hero.attack(enemy2);"
click at [645, 170] on div "// You can use a variable like a nametag. var enemy1 = "[PERSON_NAME]" ; var en…" at bounding box center [734, 142] width 200 height 237
paste textarea "hero.attack(enemy2);"
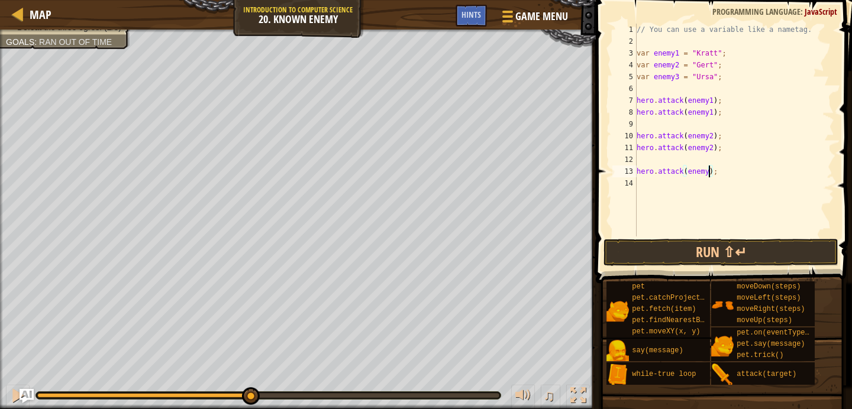
type textarea "hero.attack(enemy3);"
drag, startPoint x: 739, startPoint y: 173, endPoint x: 635, endPoint y: 169, distance: 104.1
click at [635, 169] on div "hero.attack(enemy3); 1 2 3 4 5 6 7 8 9 10 11 12 13 14 // You can use a variable…" at bounding box center [722, 130] width 224 height 213
click at [652, 180] on div "// You can use a variable like a nametag. var enemy1 = "[PERSON_NAME]" ; var en…" at bounding box center [734, 142] width 200 height 237
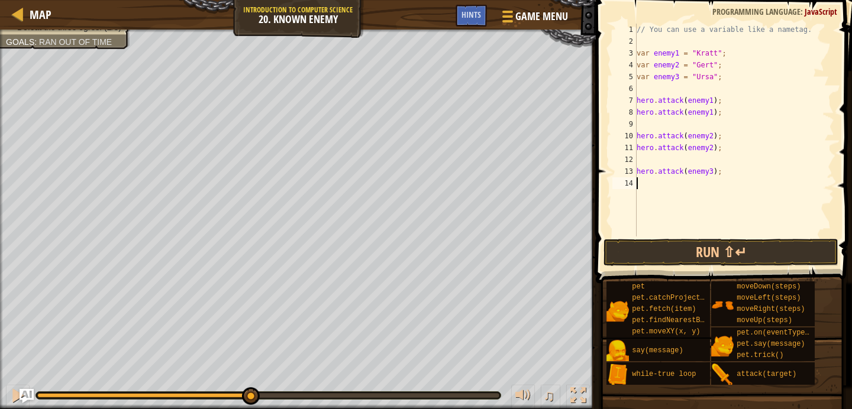
scroll to position [5, 0]
paste textarea "hero.attack(enemy3);"
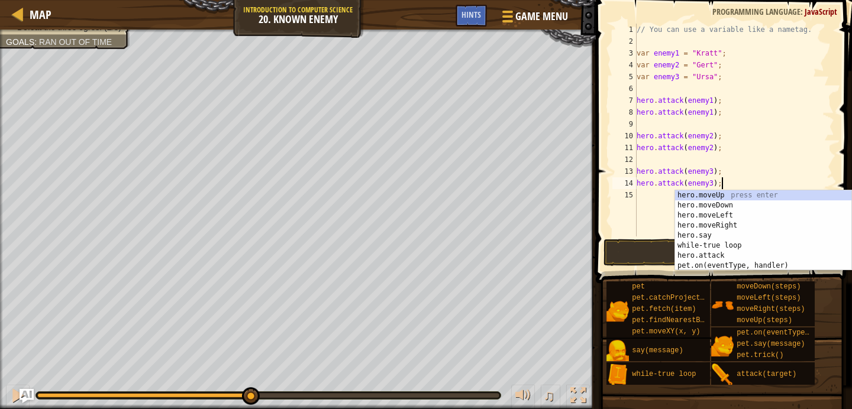
type textarea "hero.attack(enemy3);"
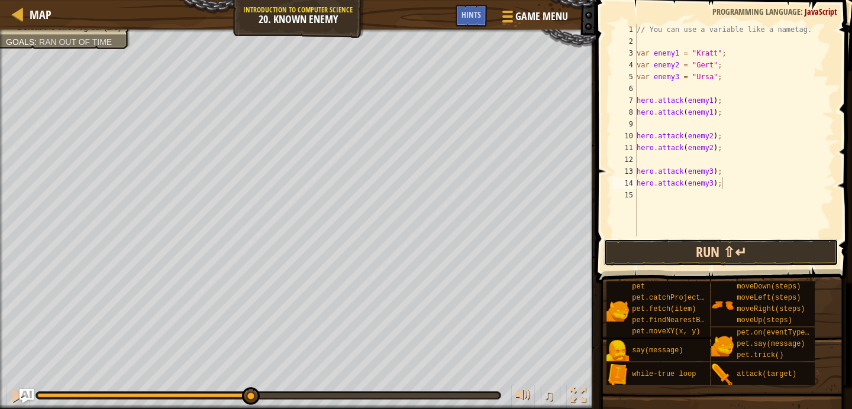
click at [650, 245] on button "Run ⇧↵" at bounding box center [720, 252] width 235 height 27
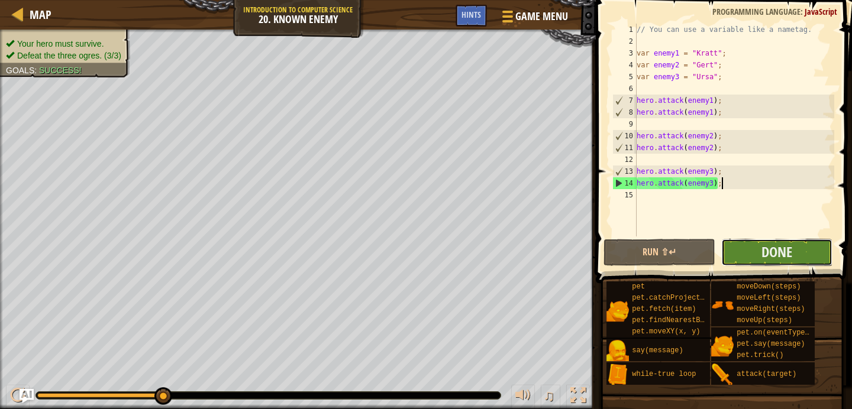
click at [736, 244] on button "Done" at bounding box center [776, 252] width 111 height 27
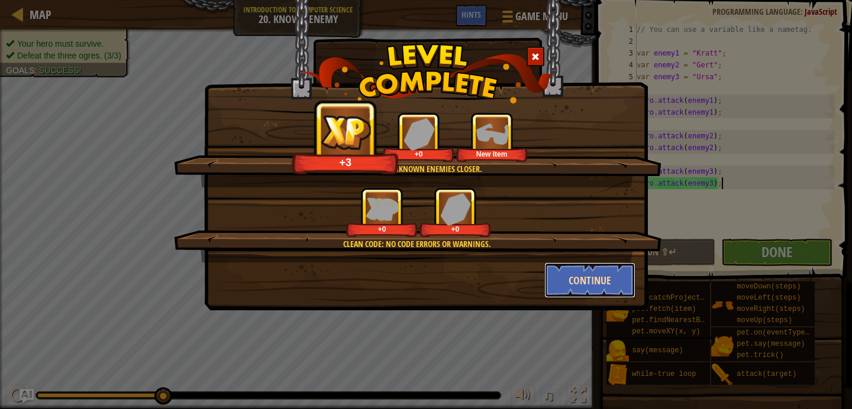
click at [629, 280] on button "Continue" at bounding box center [590, 280] width 92 height 35
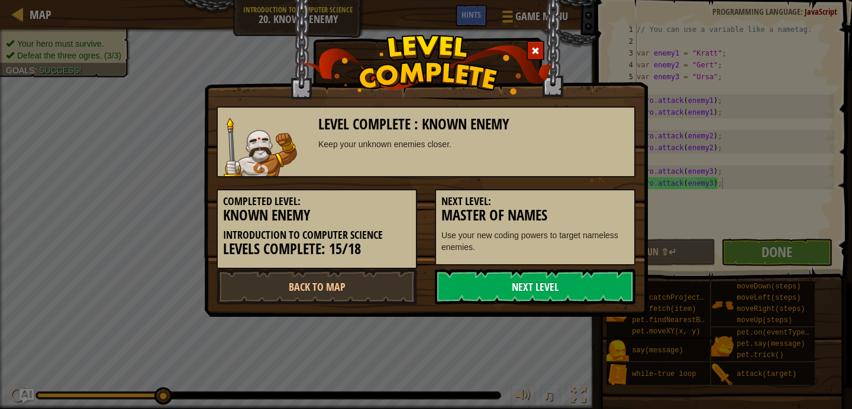
click at [628, 282] on link "Next Level" at bounding box center [535, 286] width 200 height 35
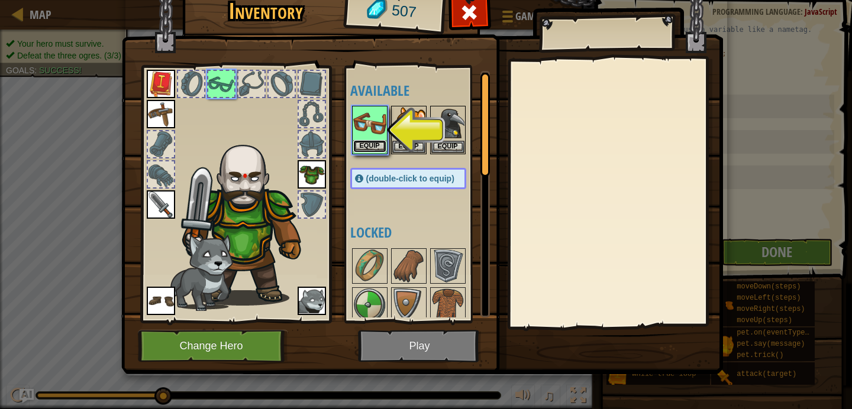
click at [366, 142] on button "Equip" at bounding box center [369, 146] width 33 height 12
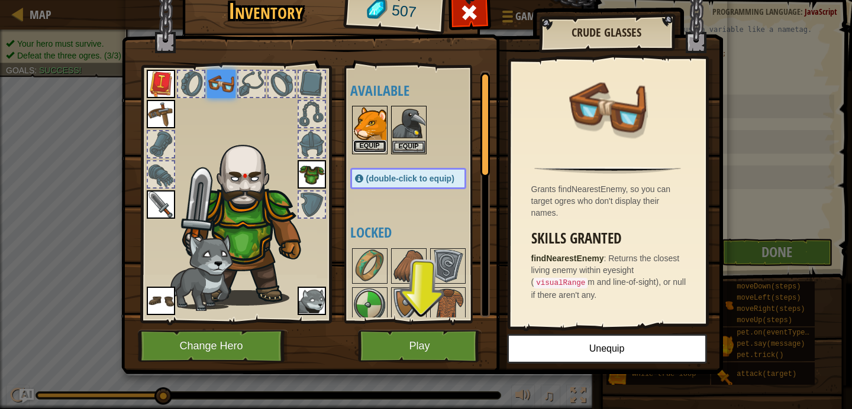
click at [378, 150] on button "Equip" at bounding box center [369, 146] width 33 height 12
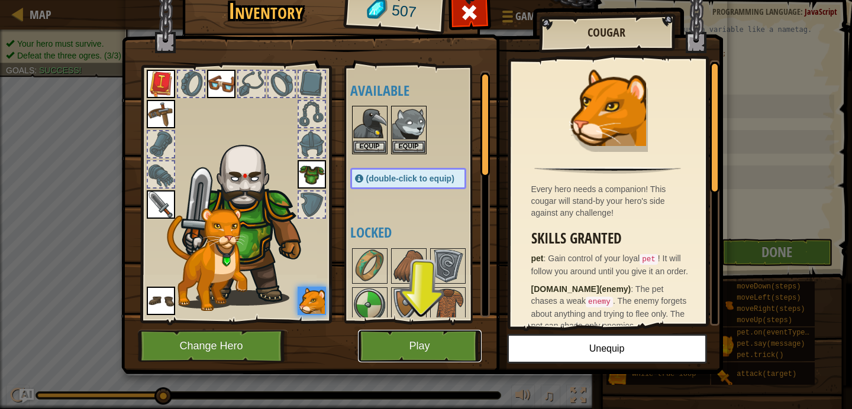
click at [438, 342] on button "Play" at bounding box center [420, 346] width 124 height 33
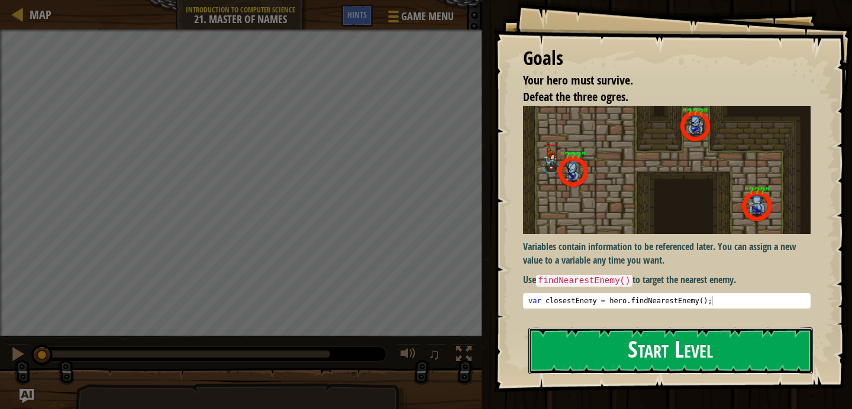
click at [571, 335] on button "Start Level" at bounding box center [670, 351] width 284 height 47
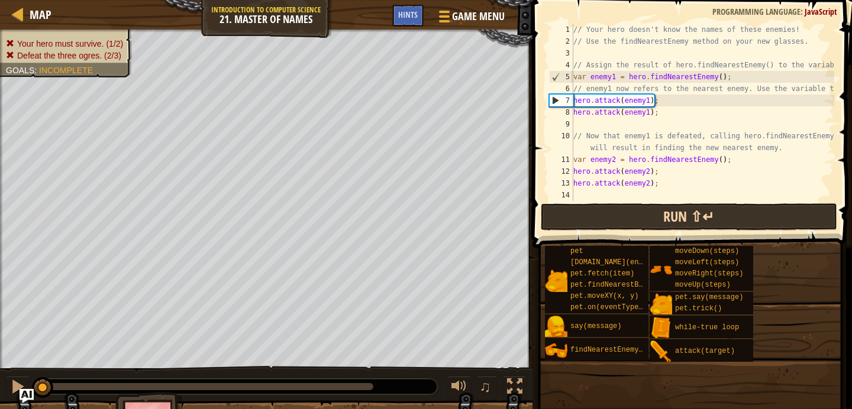
scroll to position [59, 0]
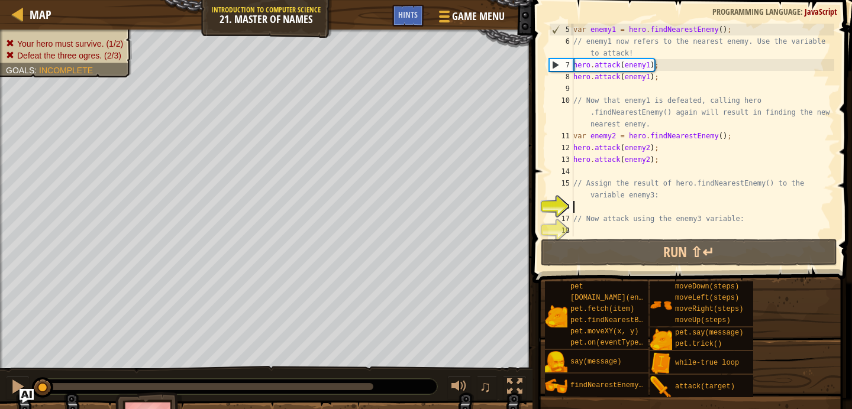
click at [650, 146] on div "var enemy1 = hero . findNearestEnemy ( ) ; // enemy1 now refers to the nearest …" at bounding box center [702, 142] width 263 height 237
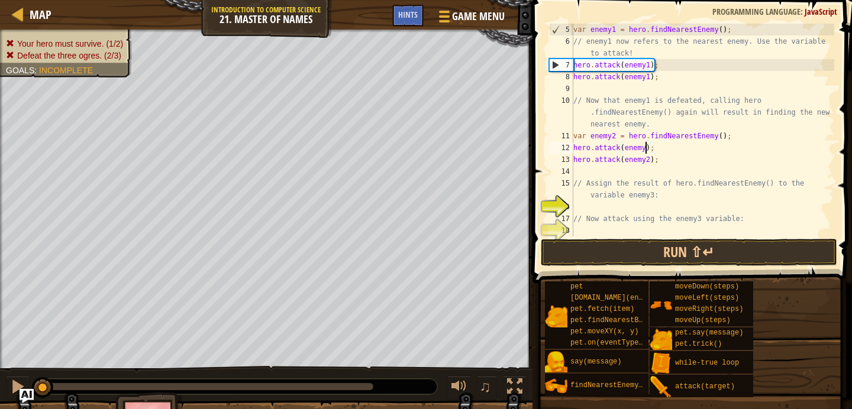
scroll to position [5, 6]
click at [653, 248] on button "Run ⇧↵" at bounding box center [688, 252] width 296 height 27
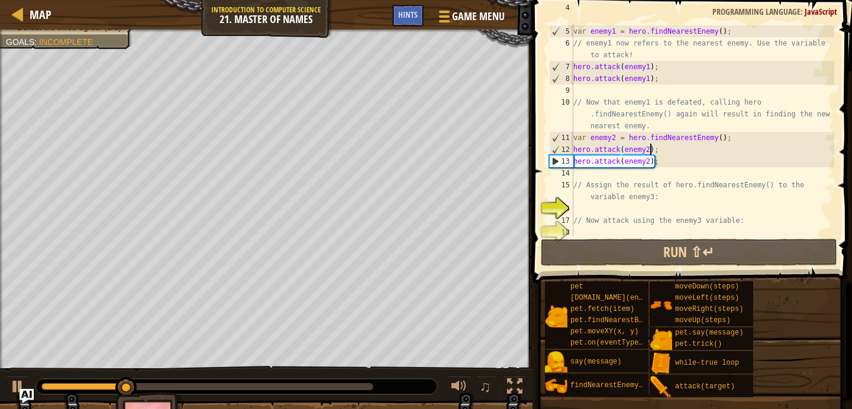
scroll to position [57, 0]
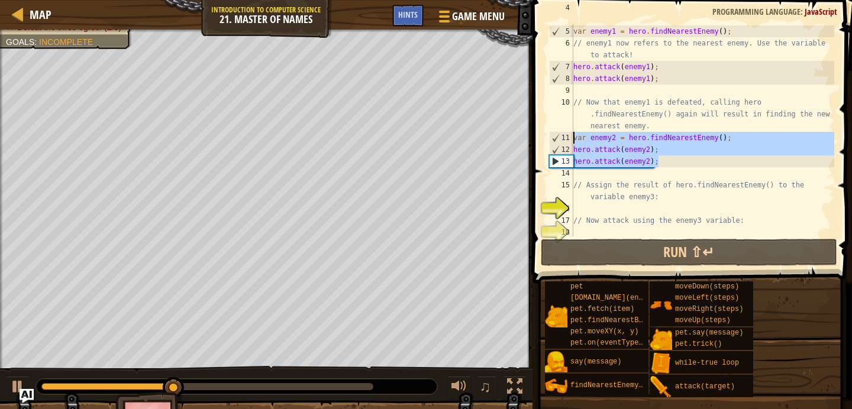
drag, startPoint x: 662, startPoint y: 162, endPoint x: 571, endPoint y: 134, distance: 94.8
click at [571, 134] on div "hero.attack(enemy2); 4 5 6 7 8 9 10 11 12 13 14 15 16 17 18 // Assign the resul…" at bounding box center [689, 130] width 287 height 213
type textarea "var enemy2 = hero.findNearestEnemy(); hero.attack(enemy2);"
click at [659, 207] on div "// Assign the result of hero.findNearestEnemy() to the variable enemy1: var ene…" at bounding box center [702, 126] width 263 height 248
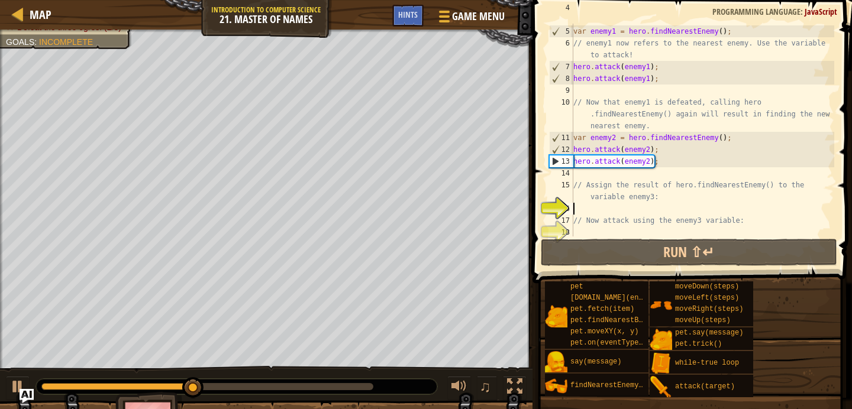
scroll to position [5, 0]
paste textarea "hero.attack(enemy2);"
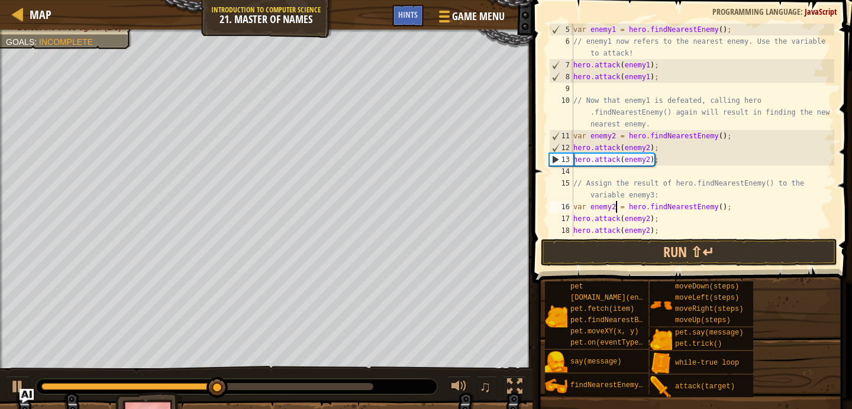
click at [615, 208] on div "var enemy1 = hero . findNearestEnemy ( ) ; // enemy1 now refers to the nearest …" at bounding box center [702, 142] width 263 height 237
click at [648, 221] on div "var enemy1 = hero . findNearestEnemy ( ) ; // enemy1 now refers to the nearest …" at bounding box center [702, 142] width 263 height 237
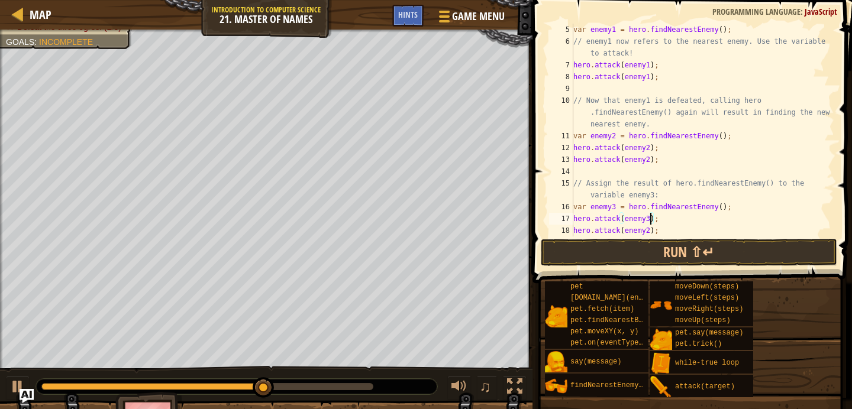
click at [651, 226] on div "var enemy1 = hero . findNearestEnemy ( ) ; // enemy1 now refers to the nearest …" at bounding box center [702, 142] width 263 height 237
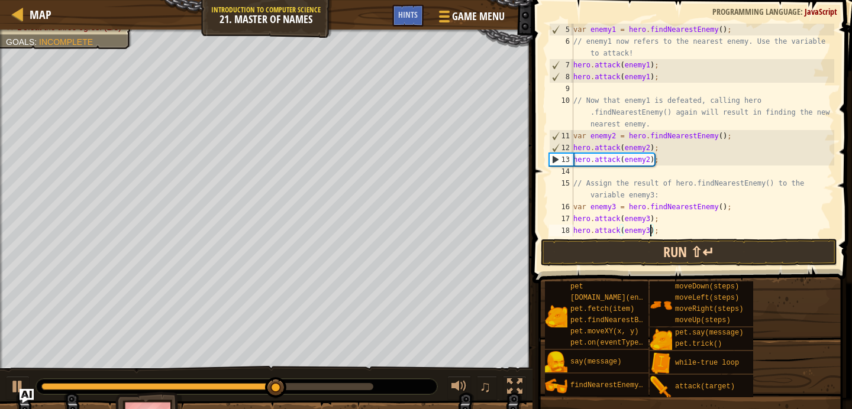
type textarea "hero.attack(enemy3);"
click at [656, 251] on button "Run ⇧↵" at bounding box center [688, 252] width 296 height 27
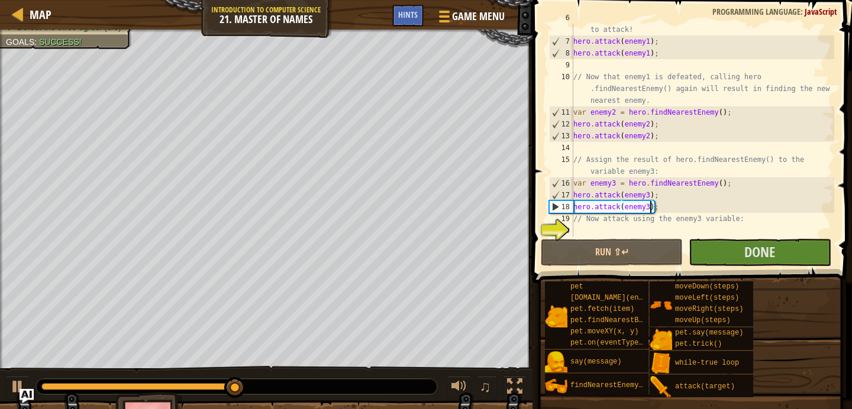
scroll to position [83, 0]
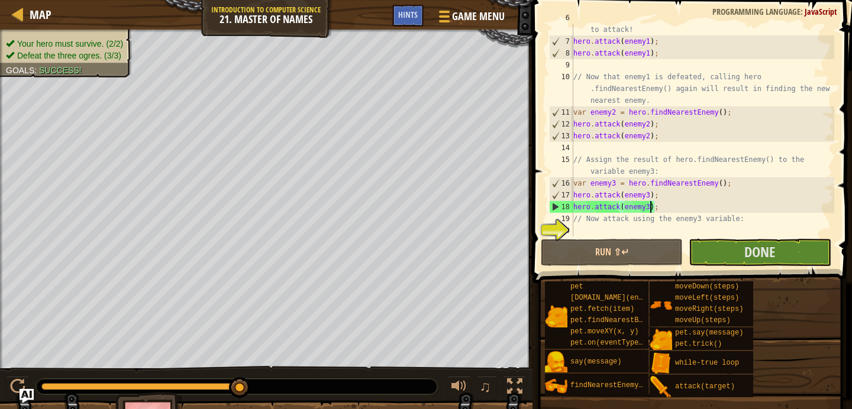
click at [719, 255] on button "Done" at bounding box center [759, 252] width 142 height 27
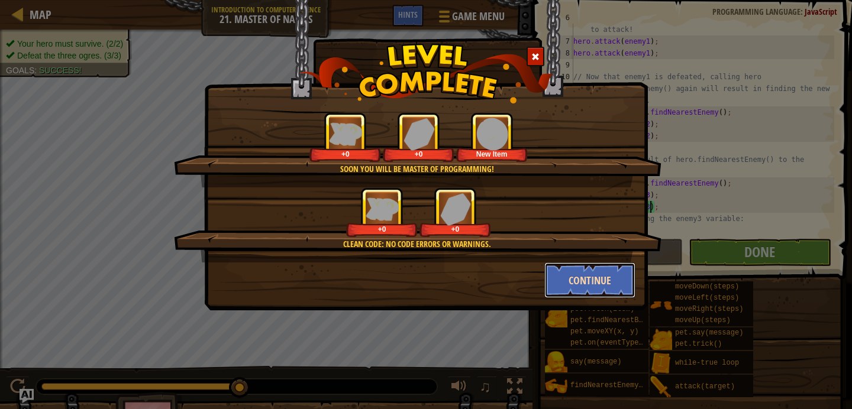
click at [592, 281] on button "Continue" at bounding box center [590, 280] width 92 height 35
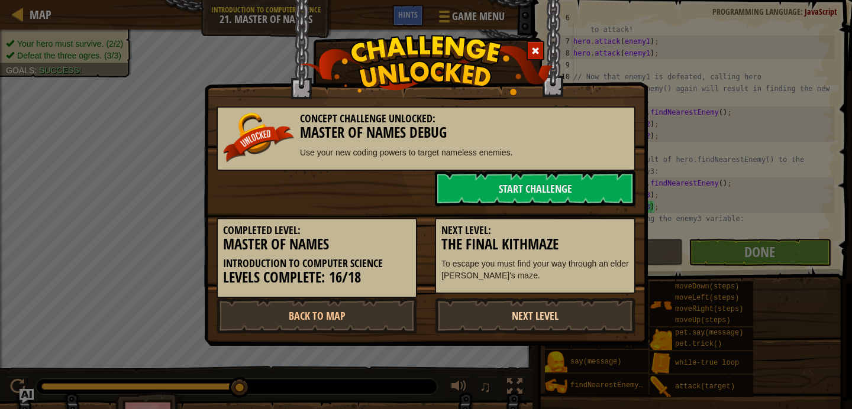
click at [574, 298] on link "Next Level" at bounding box center [535, 315] width 200 height 35
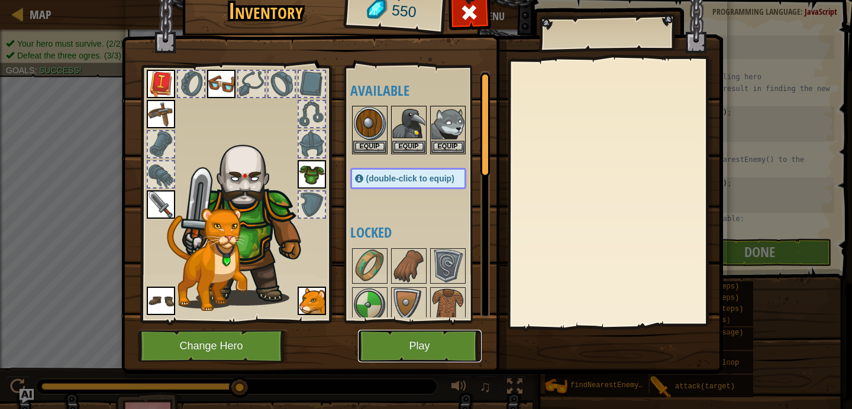
click at [431, 338] on button "Play" at bounding box center [420, 346] width 124 height 33
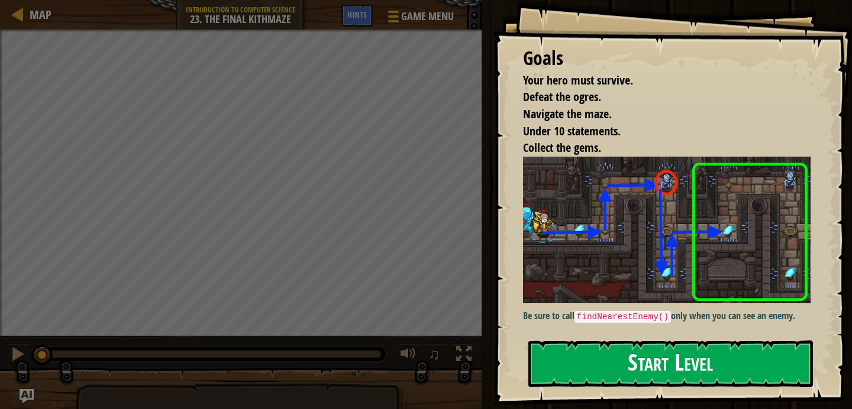
click at [569, 364] on button "Start Level" at bounding box center [670, 364] width 284 height 47
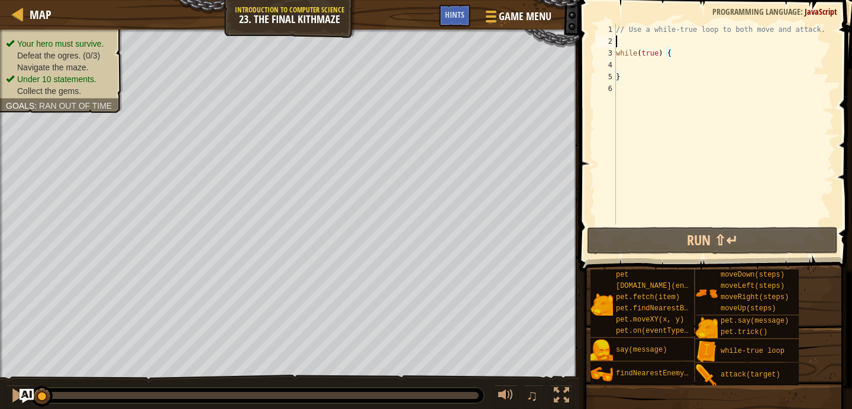
click at [672, 39] on div "// Use a while-true loop to both move and attack. while ( true ) { }" at bounding box center [723, 136] width 221 height 225
type textarea "m"
click at [650, 64] on div "// Use a while-true loop to both move and attack. while ( true ) { }" at bounding box center [723, 136] width 221 height 225
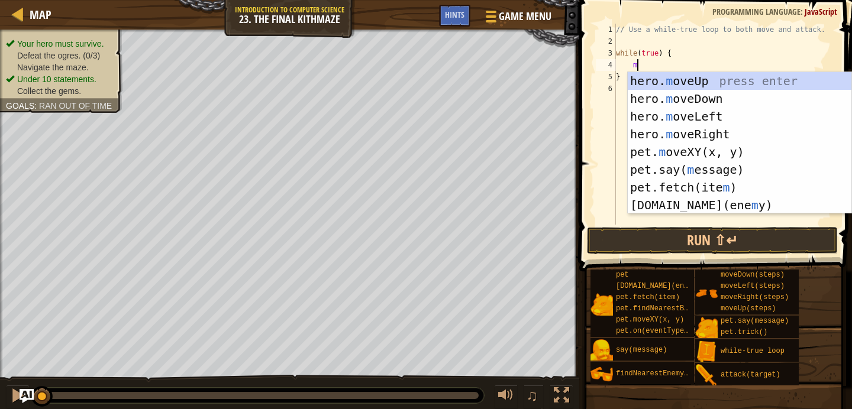
type textarea "mr"
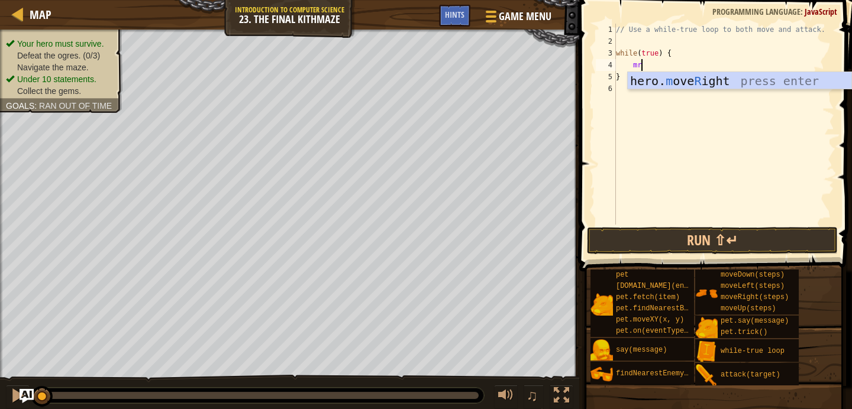
scroll to position [5, 1]
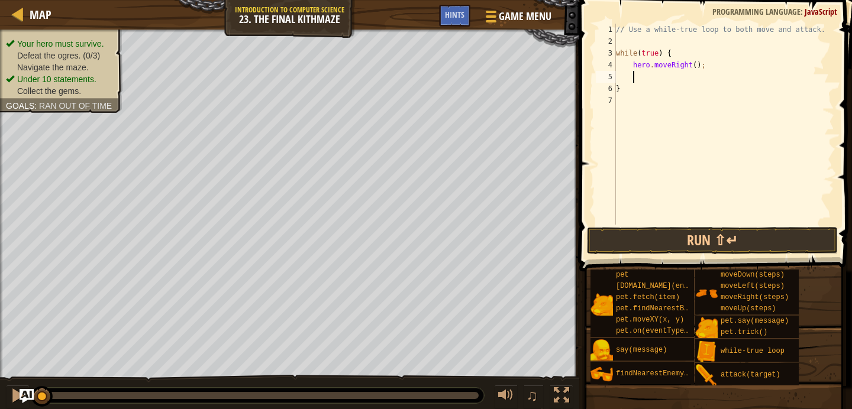
type textarea "m"
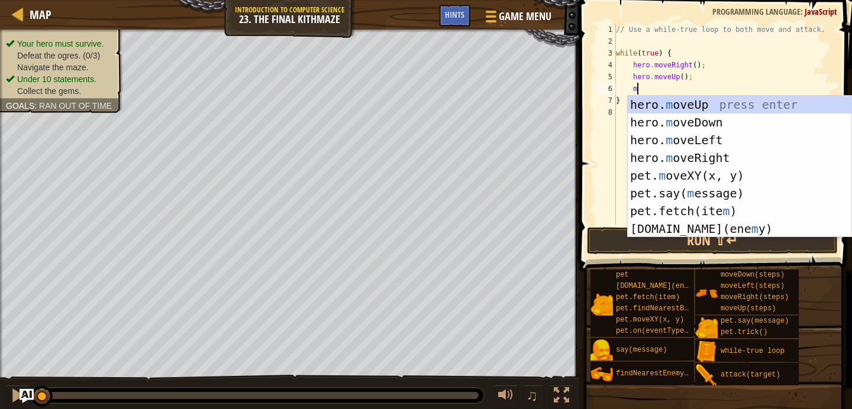
type textarea "mr"
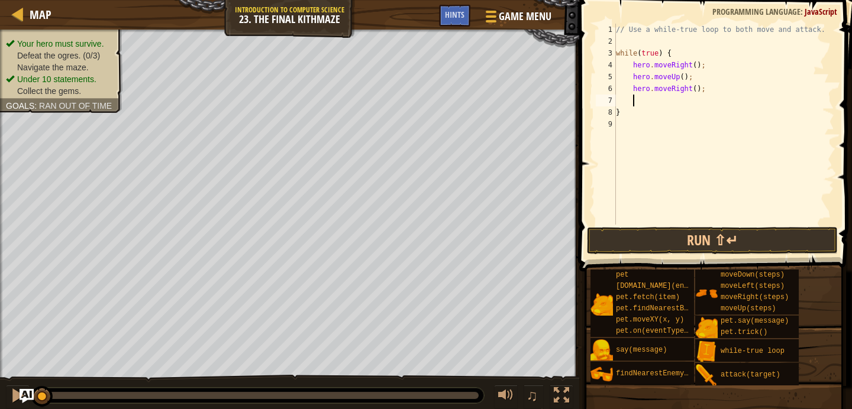
type textarea "f"
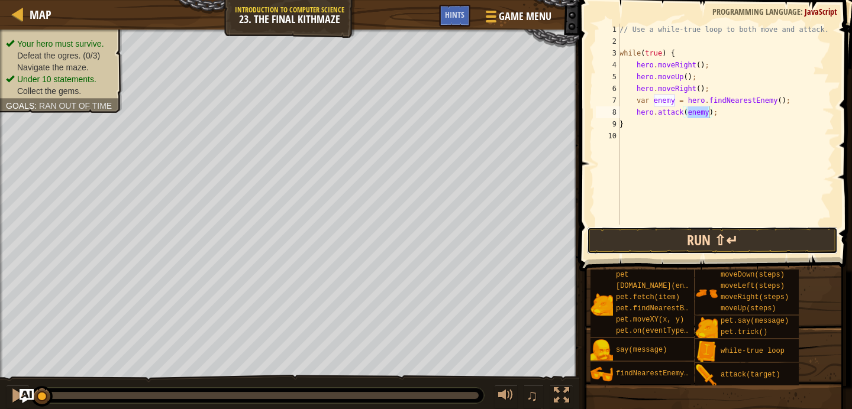
click at [642, 251] on button "Run ⇧↵" at bounding box center [712, 240] width 251 height 27
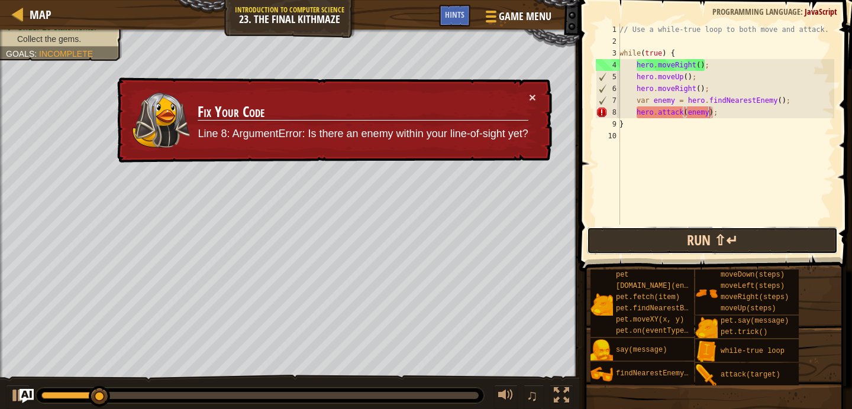
click at [642, 251] on button "Run ⇧↵" at bounding box center [712, 240] width 251 height 27
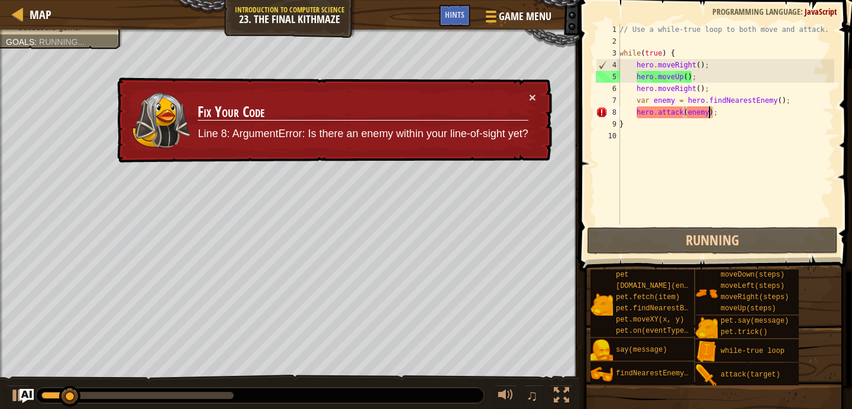
click at [714, 118] on div "// Use a while-true loop to both move and attack. while ( true ) { hero . moveR…" at bounding box center [725, 136] width 217 height 225
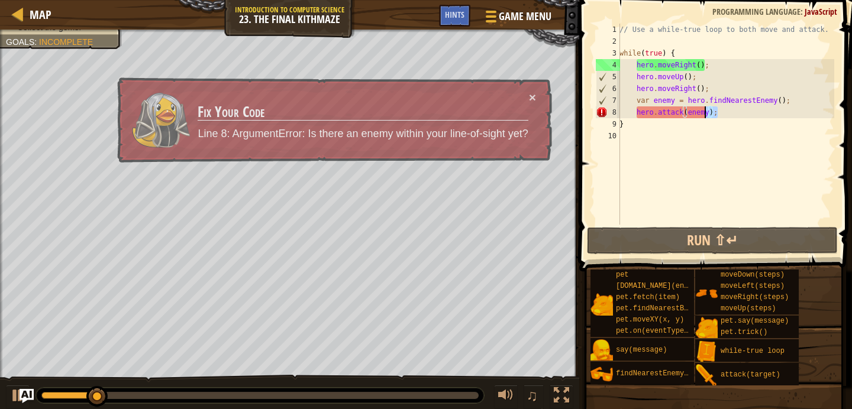
click at [704, 114] on div "// Use a while-true loop to both move and attack. while ( true ) { hero . moveR…" at bounding box center [725, 136] width 217 height 225
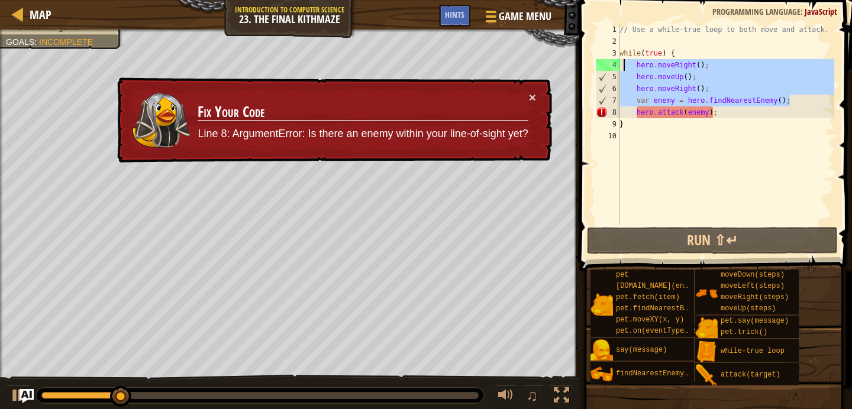
drag, startPoint x: 804, startPoint y: 98, endPoint x: 622, endPoint y: 62, distance: 186.3
click at [622, 62] on div "// Use a while-true loop to both move and attack. while ( true ) { hero . moveR…" at bounding box center [725, 136] width 217 height 225
type textarea "hero.moveRight(); hero.moveUp();"
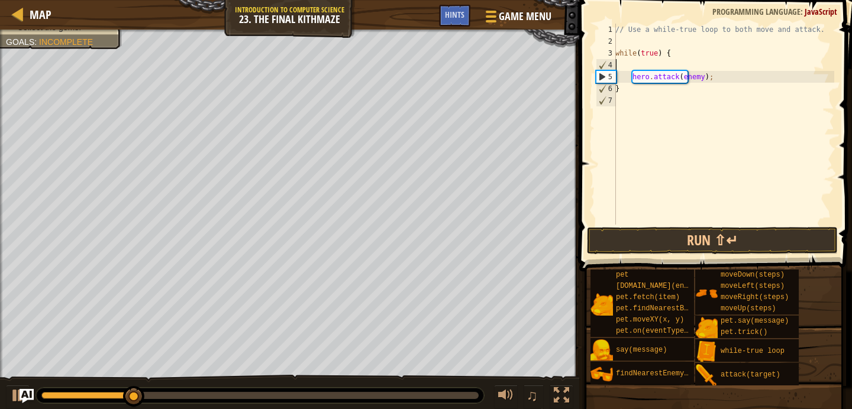
type textarea "while(true) {"
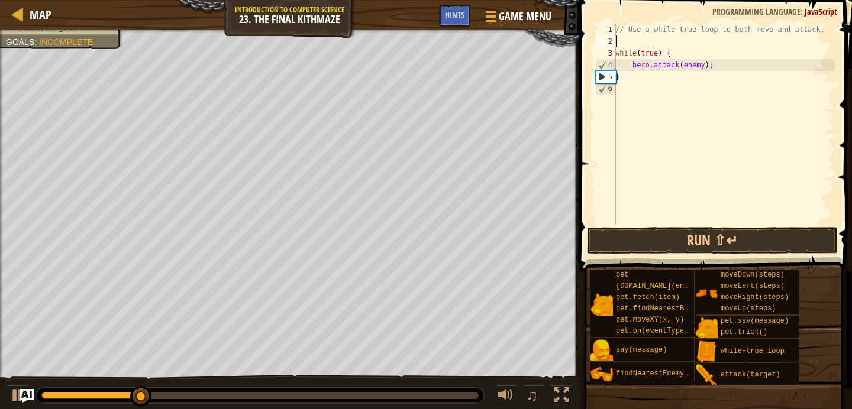
click at [639, 43] on div "// Use a while-true loop to both move and attack. while ( true ) { hero . attac…" at bounding box center [723, 136] width 221 height 225
paste textarea "var enemy = hero.findNearestEnemy();"
type textarea "var enemy = hero.findNearestEnemy();"
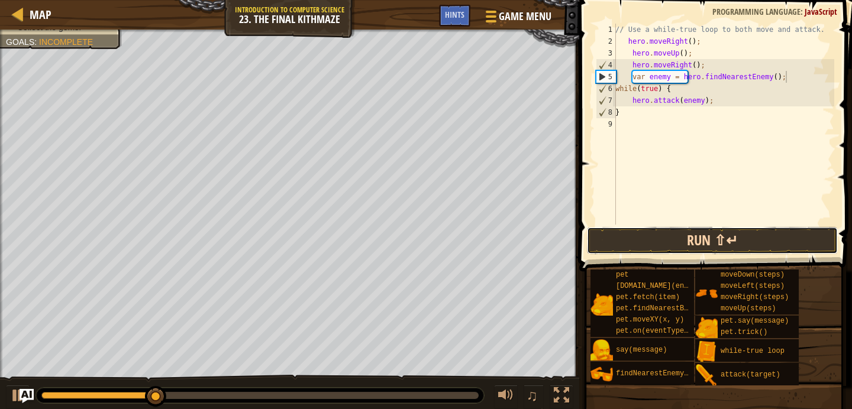
click at [645, 244] on button "Run ⇧↵" at bounding box center [712, 240] width 251 height 27
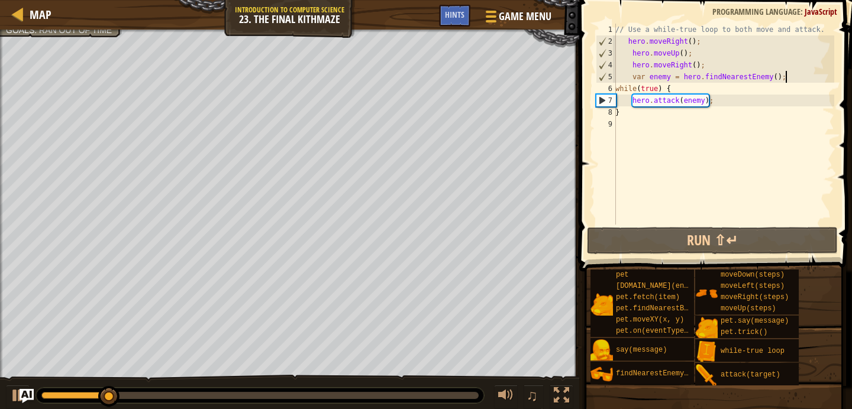
click at [711, 120] on div "// Use a while-true loop to both move and attack. hero . moveRight ( ) ; hero .…" at bounding box center [723, 136] width 221 height 225
type textarea "m"
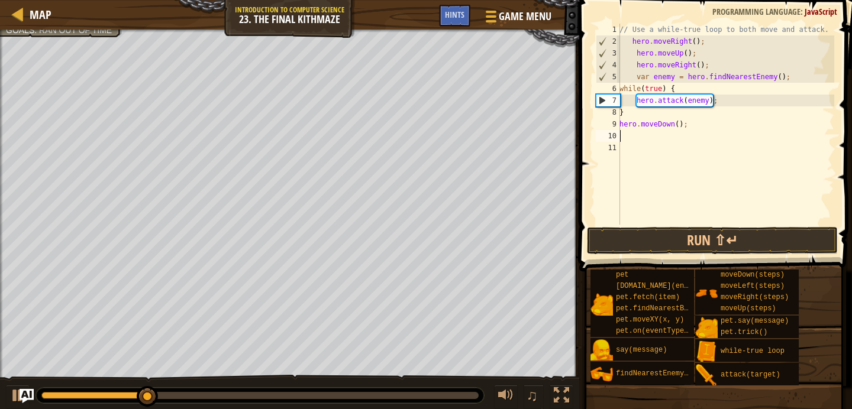
click at [678, 125] on div "// Use a while-true loop to both move and attack. hero . moveRight ( ) ; hero .…" at bounding box center [725, 136] width 217 height 225
type textarea "2"
click at [678, 131] on div "// Use a while-true loop to both move and attack. hero . moveRight ( ) ; hero .…" at bounding box center [725, 136] width 217 height 225
type textarea "m"
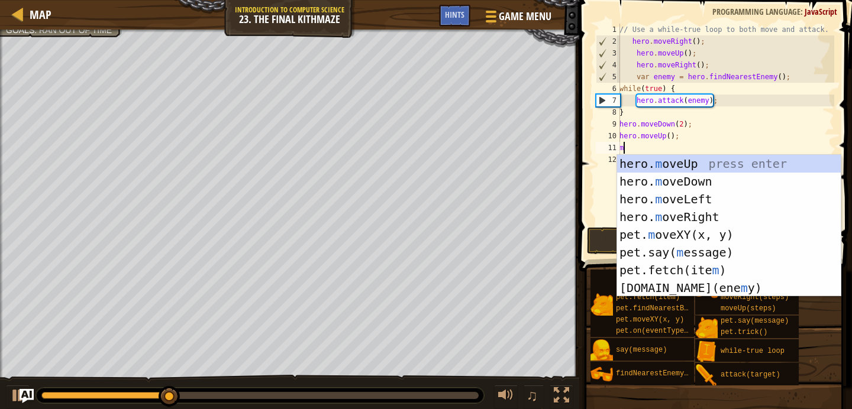
type textarea "mr"
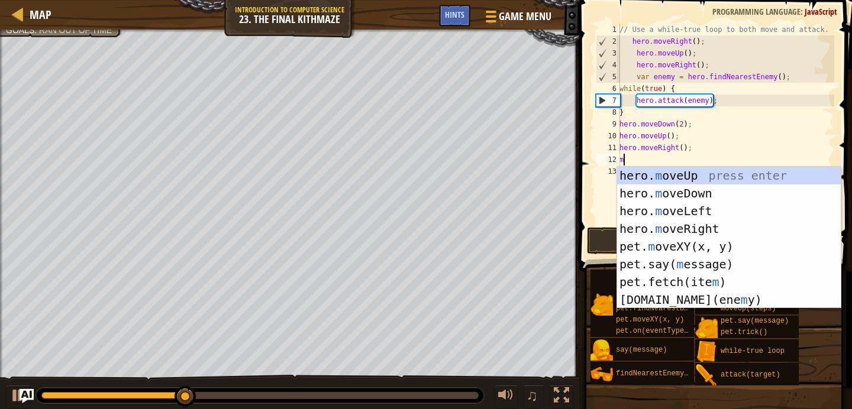
type textarea "mu"
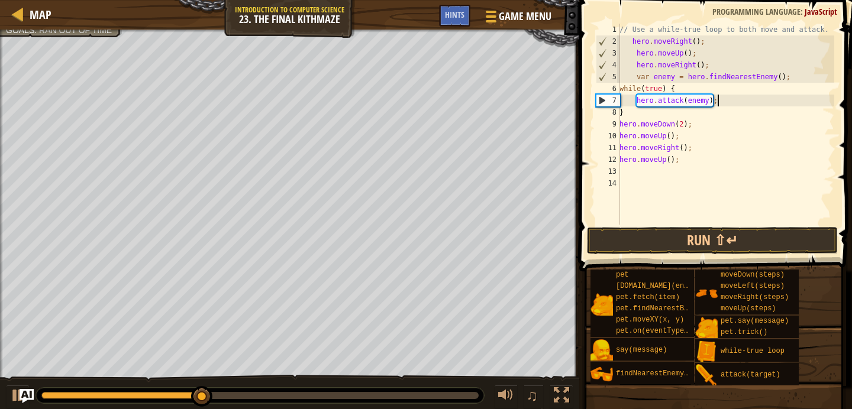
click at [722, 100] on div "// Use a while-true loop to both move and attack. hero . moveRight ( ) ; hero .…" at bounding box center [725, 136] width 217 height 225
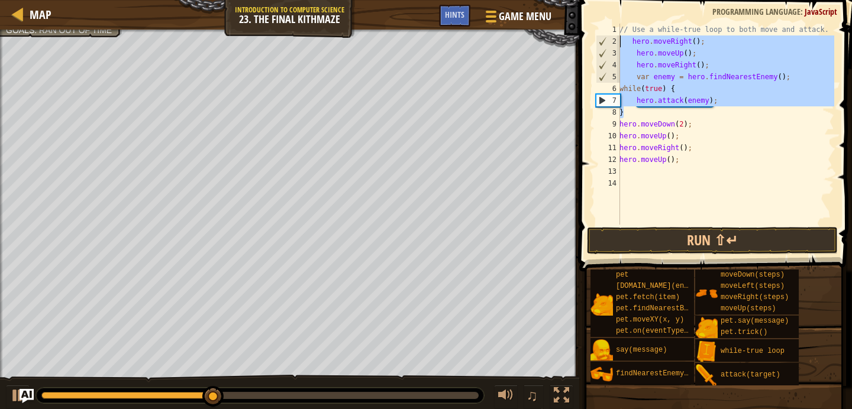
drag, startPoint x: 683, startPoint y: 113, endPoint x: 621, endPoint y: 38, distance: 97.0
click at [621, 38] on div "// Use a while-true loop to both move and attack. hero . moveRight ( ) ; hero .…" at bounding box center [725, 136] width 217 height 225
type textarea "hero.moveRight(); hero.moveUp();"
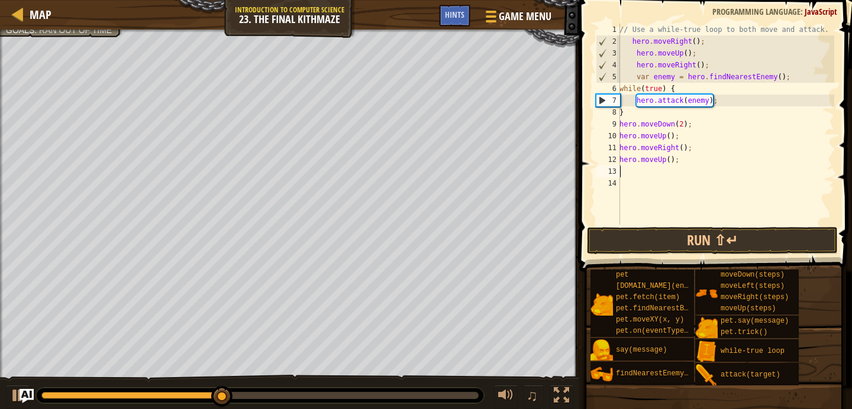
click at [638, 177] on div "// Use a while-true loop to both move and attack. hero . moveRight ( ) ; hero .…" at bounding box center [725, 136] width 217 height 225
paste textarea "}"
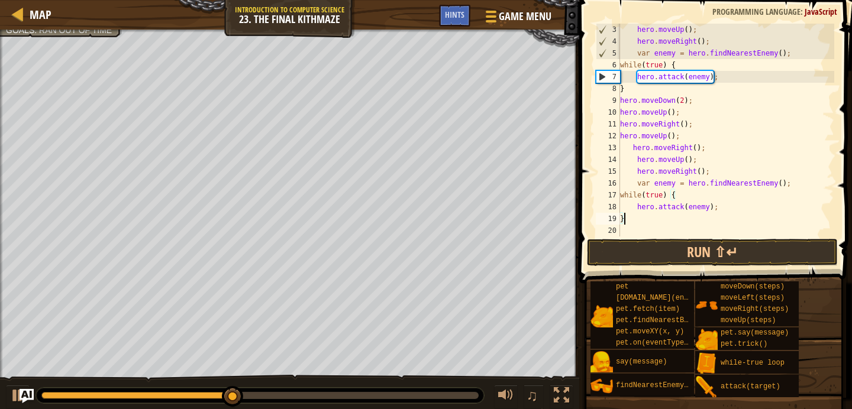
type textarea "}"
click at [645, 264] on button "Run ⇧↵" at bounding box center [712, 252] width 251 height 27
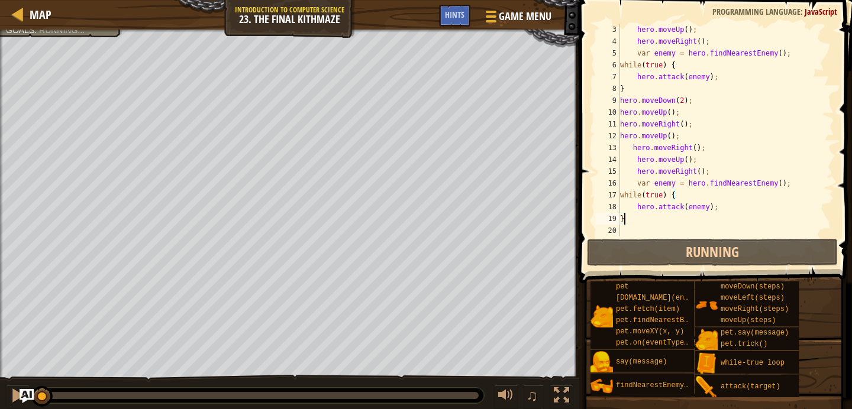
click at [331, 393] on div at bounding box center [259, 395] width 437 height 7
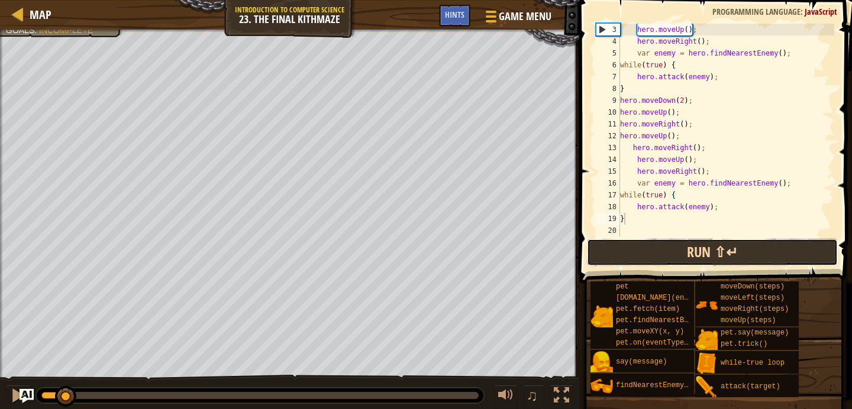
click at [642, 246] on button "Run ⇧↵" at bounding box center [712, 252] width 251 height 27
